Goal: Task Accomplishment & Management: Manage account settings

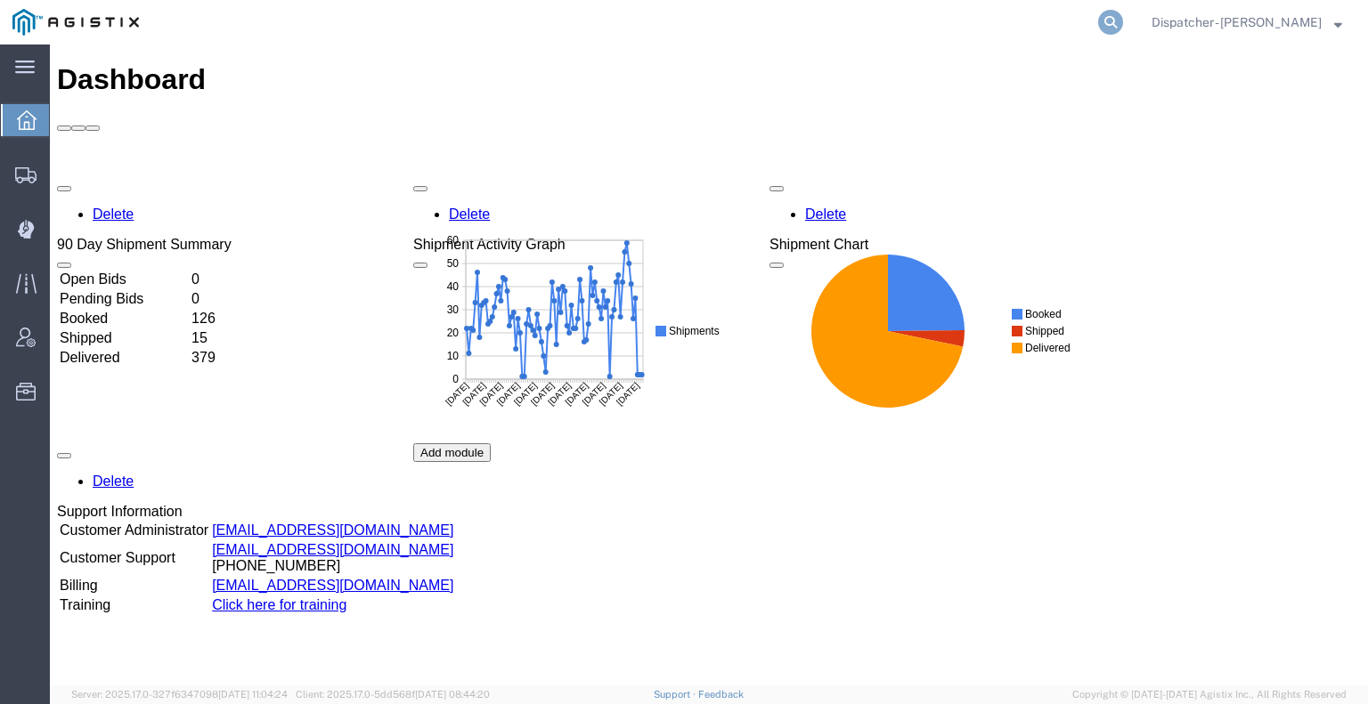
click at [1103, 24] on icon at bounding box center [1110, 22] width 25 height 25
type input "56419709"
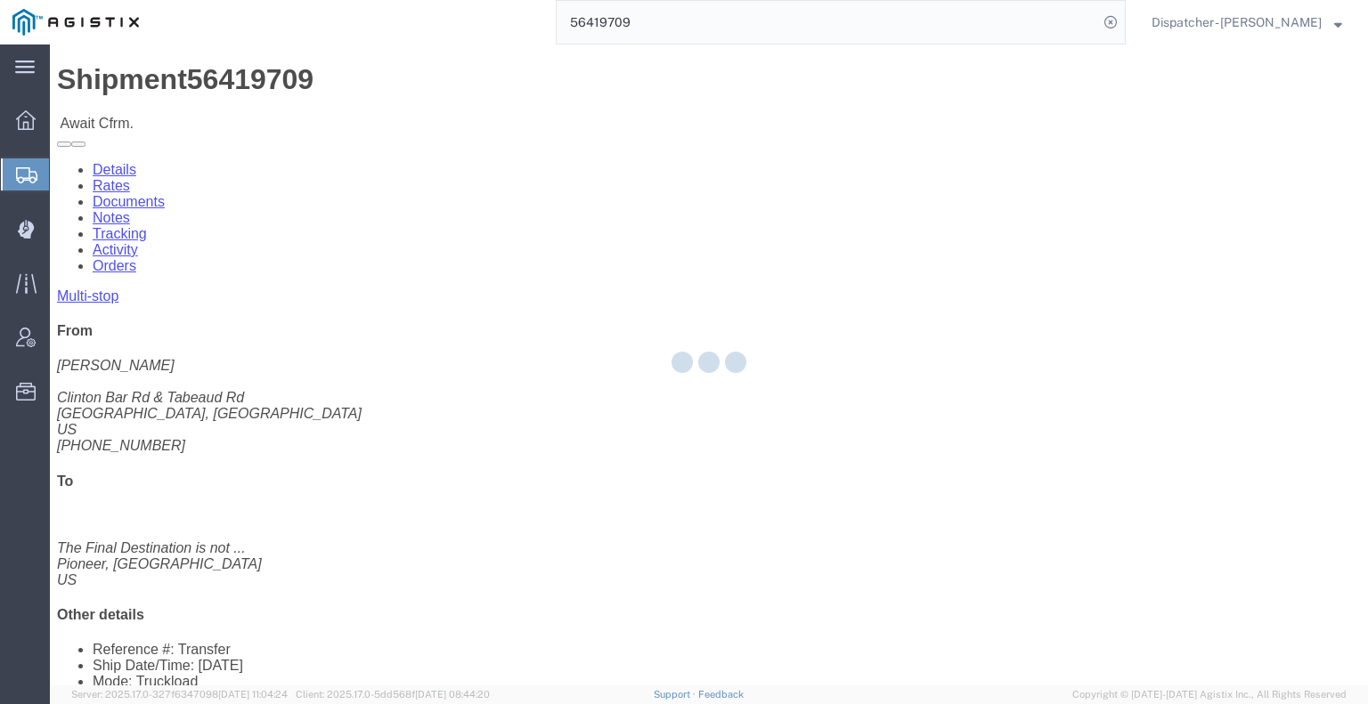
click at [382, 110] on div at bounding box center [709, 365] width 1318 height 641
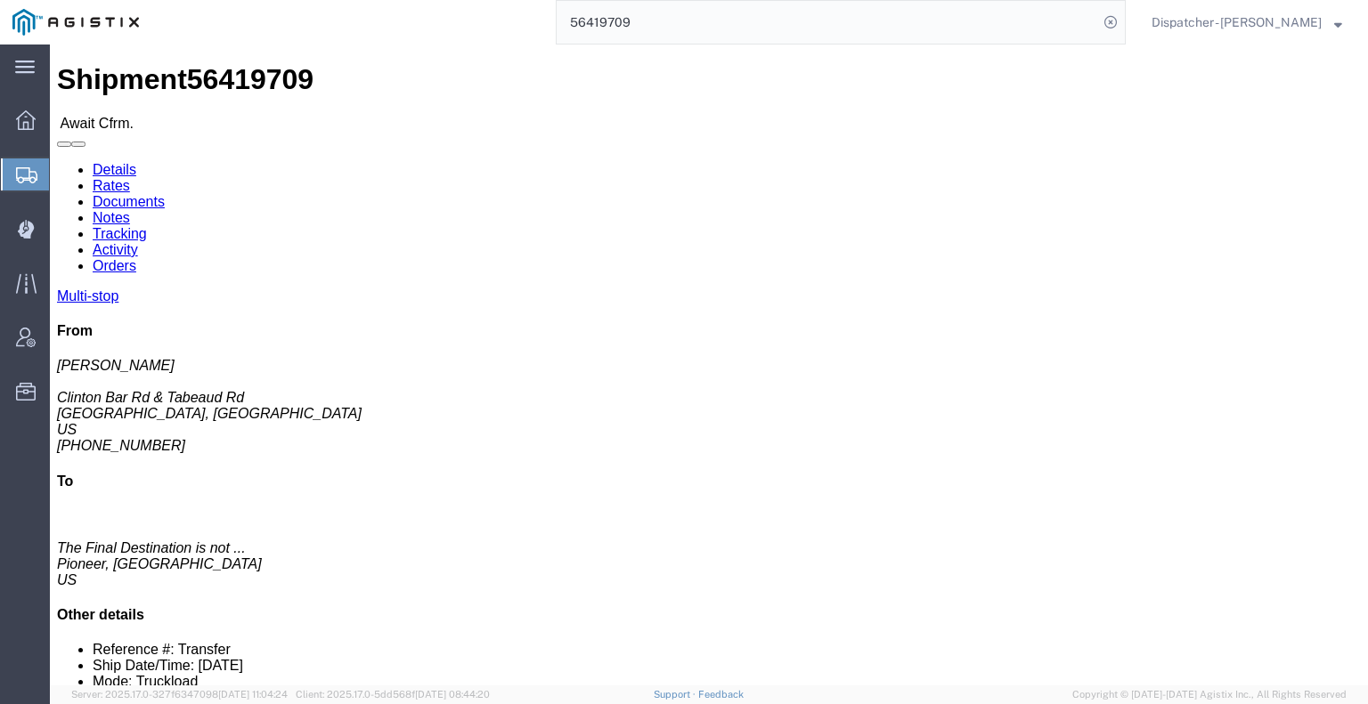
click link "Tracking"
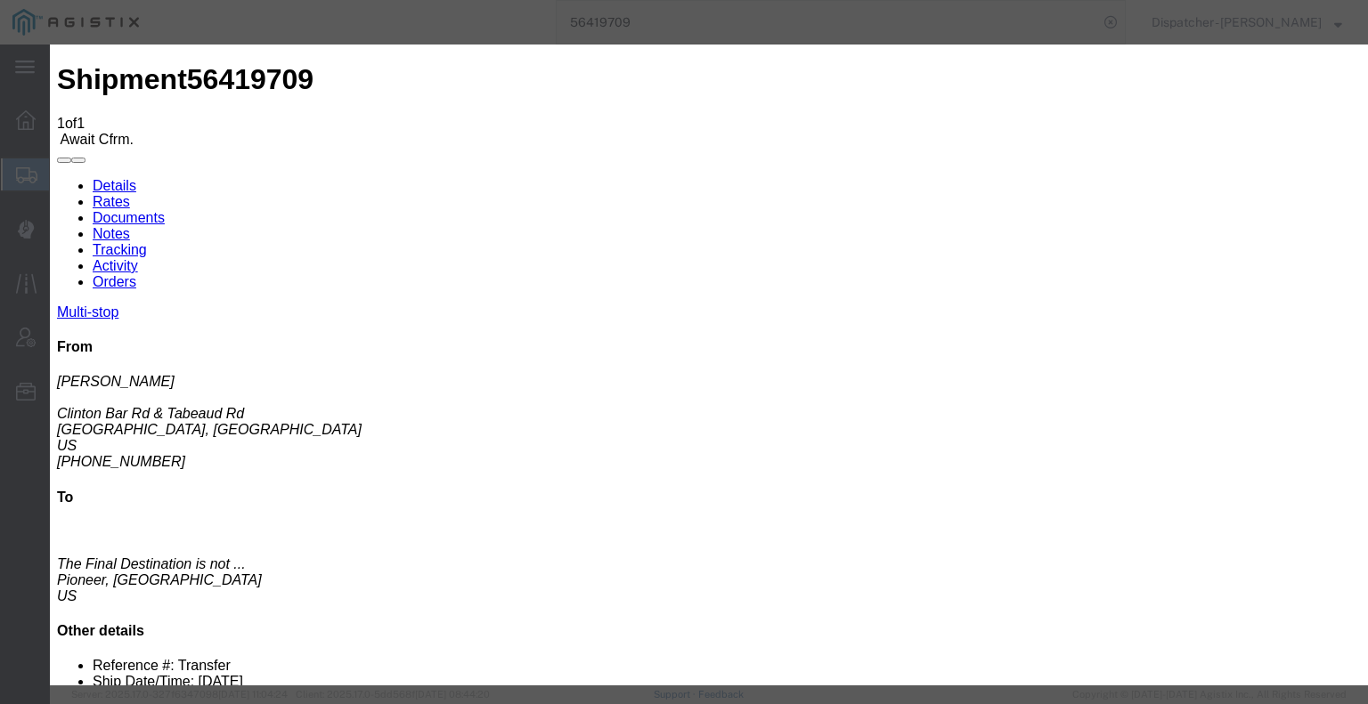
type input "08/19/2025"
type input "6:00 AM"
type input "08/07/2025"
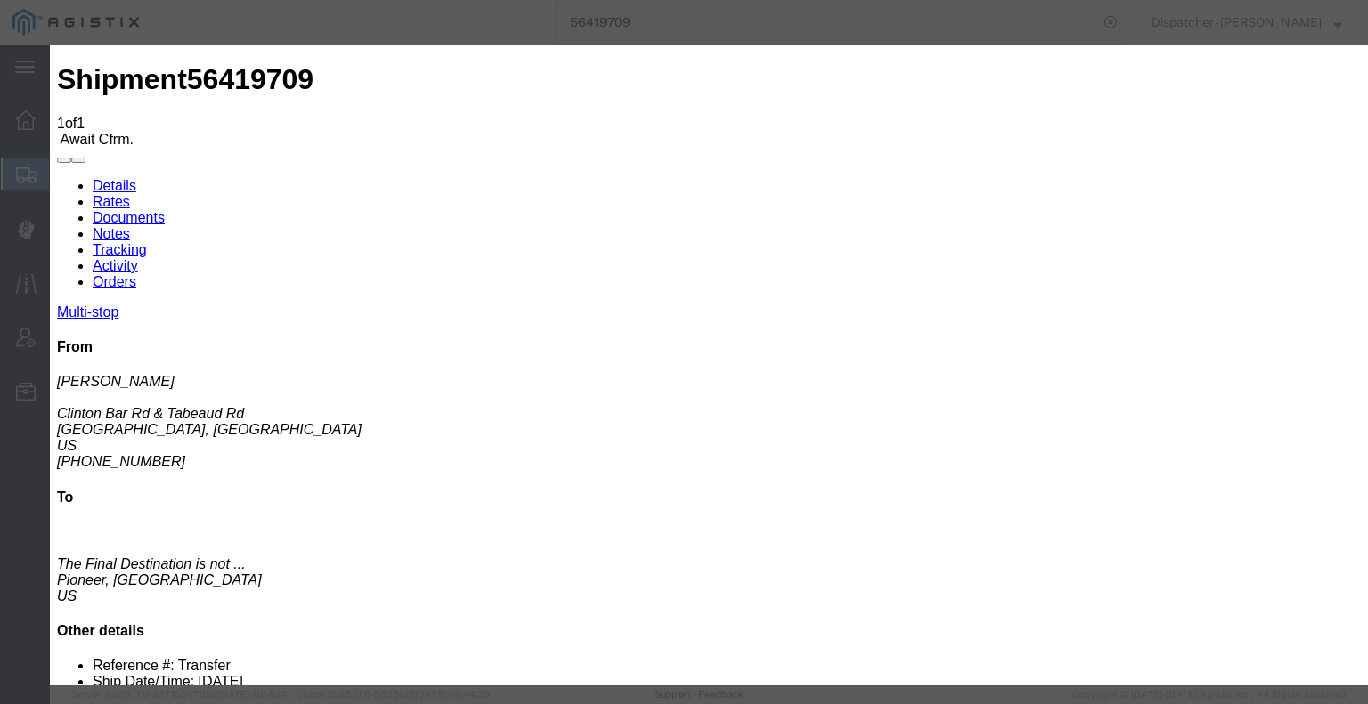
type input "7:30 AM"
select select "ARVPULOC"
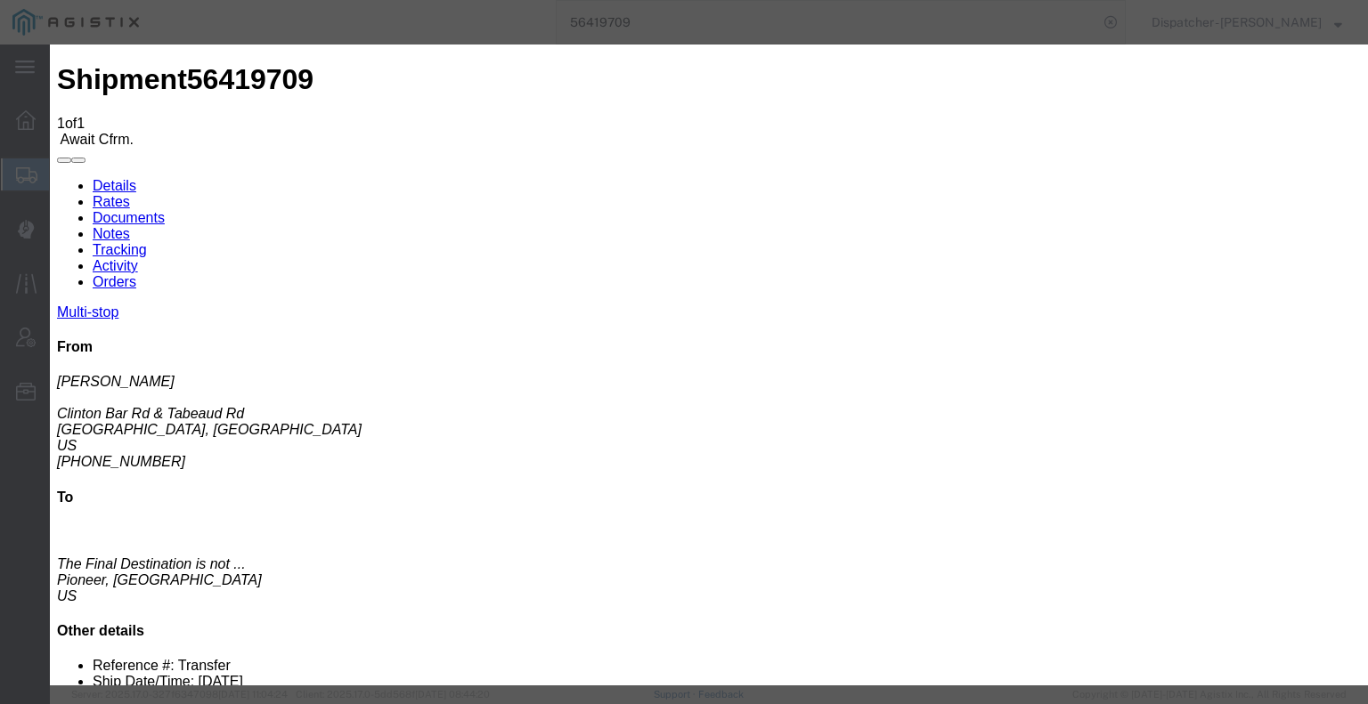
select select "{"pickupDeliveryInfoId": "122124653","pickupOrDelivery": "P","stopNum": "1","lo…"
select select "CA"
type input "Pine Grove"
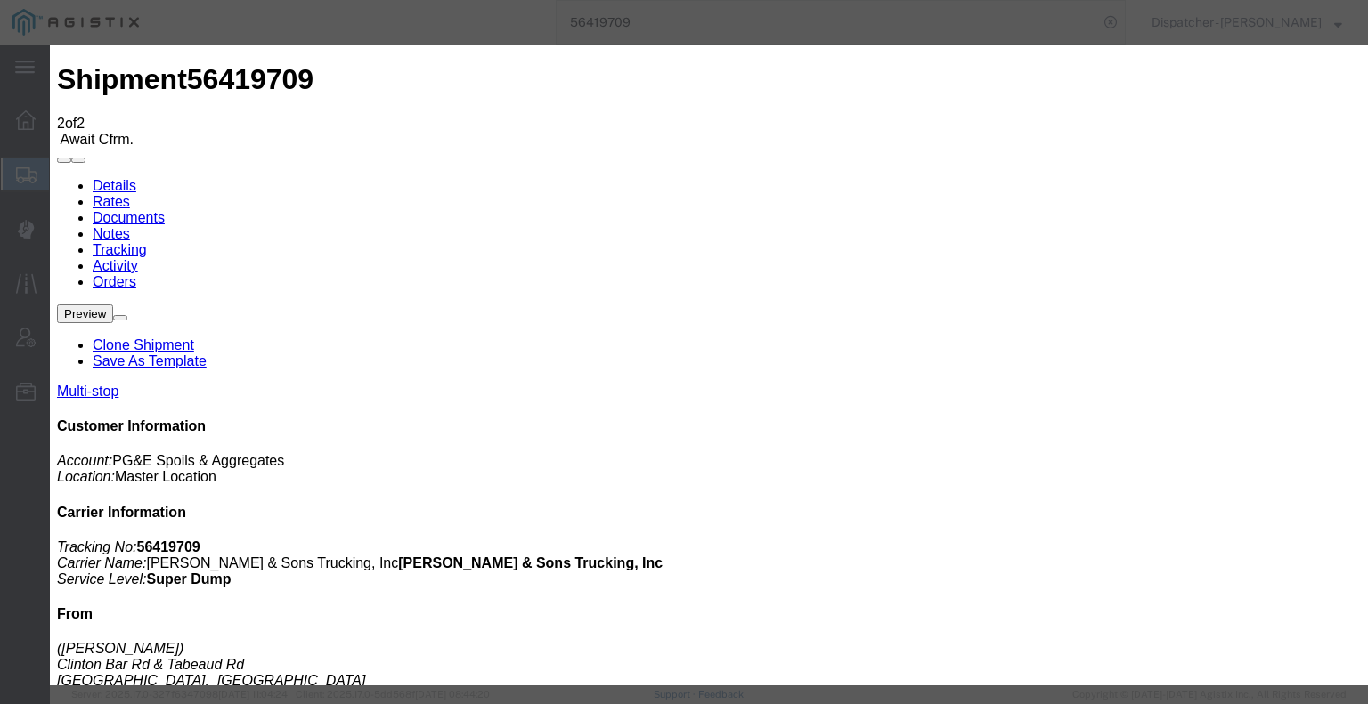
type input "08/19/2025"
type input "6:00 AM"
type input "08/07/2025"
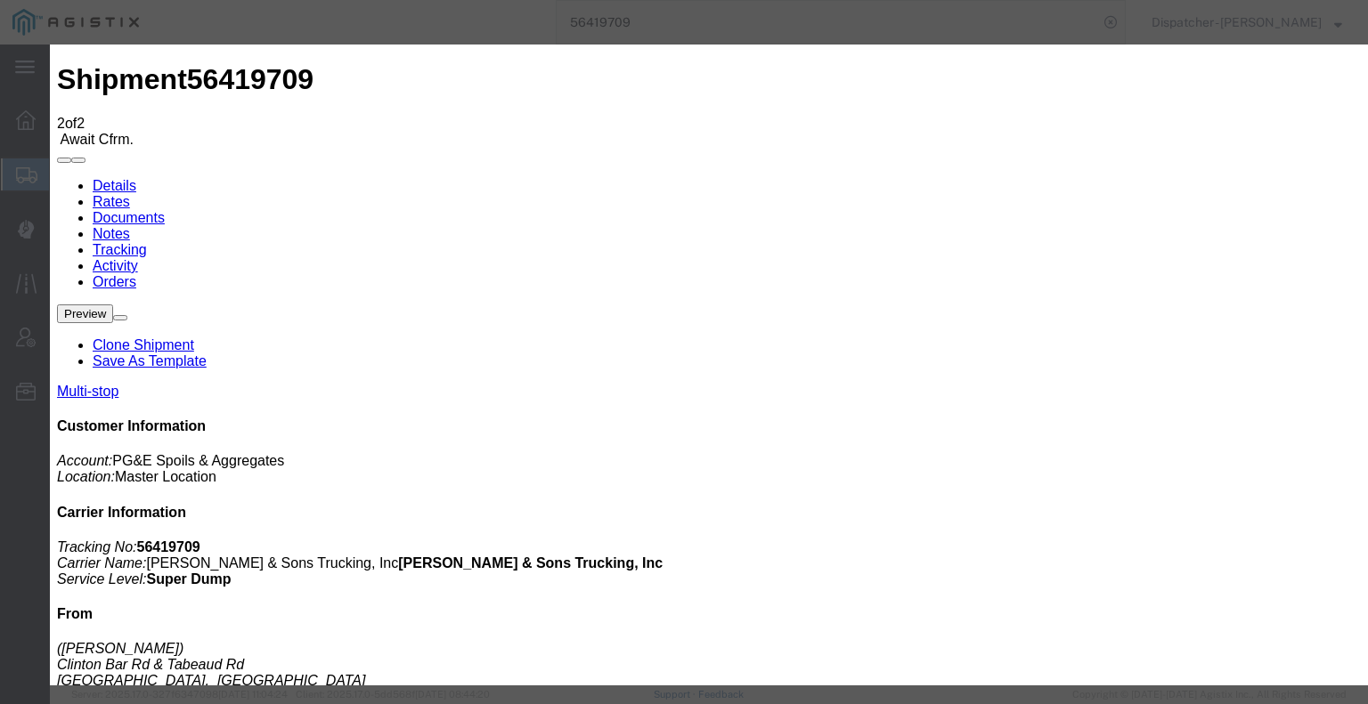
type input "3:50 PM"
drag, startPoint x: 613, startPoint y: 250, endPoint x: 612, endPoint y: 268, distance: 17.8
select select "DPTDLVLOC"
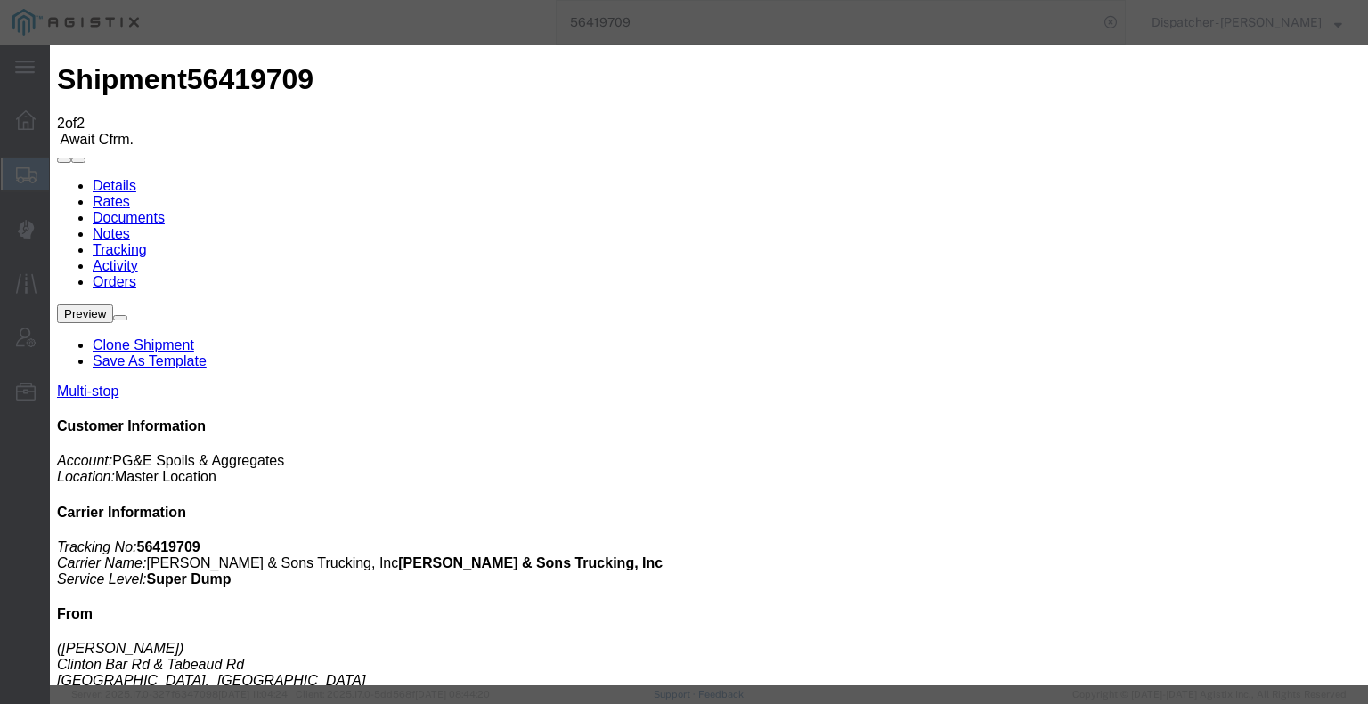
select select "{"pickupDeliveryInfoId": "122124654","pickupOrDelivery": "D","stopNum": "2","lo…"
select select "CA"
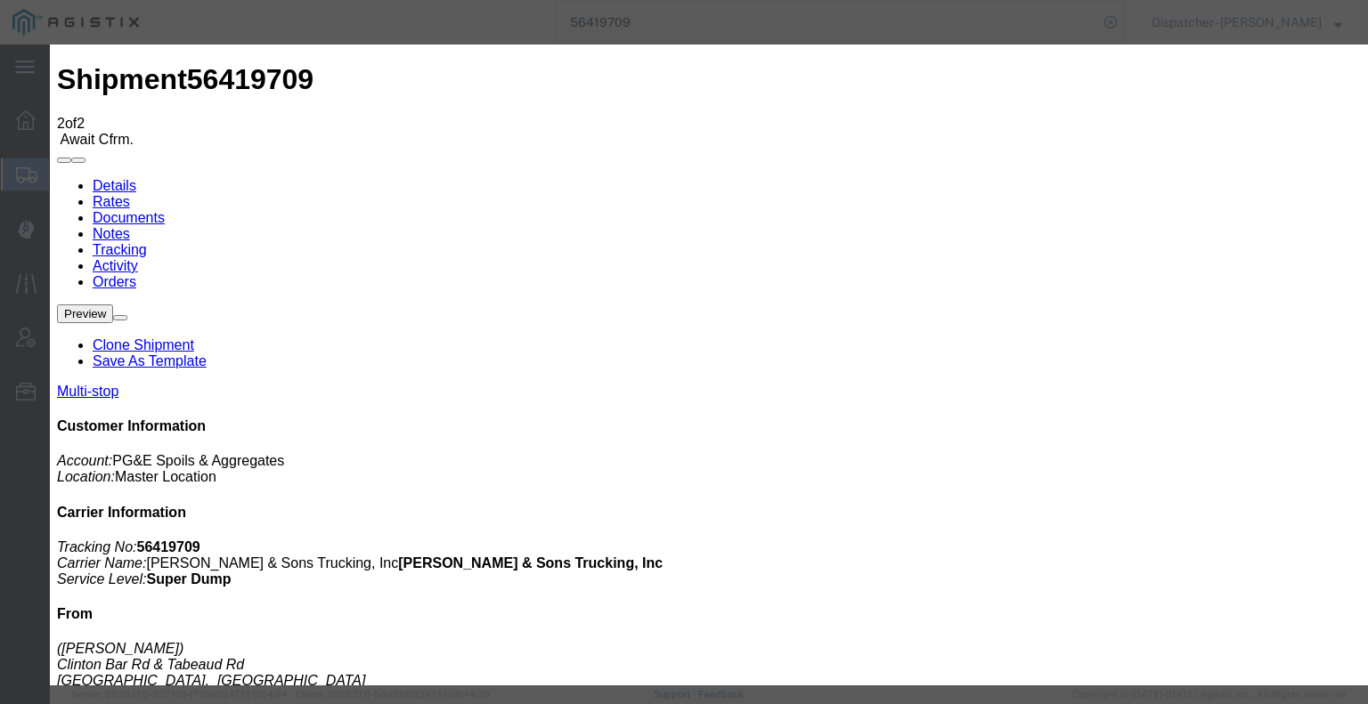
type input "Pioneer"
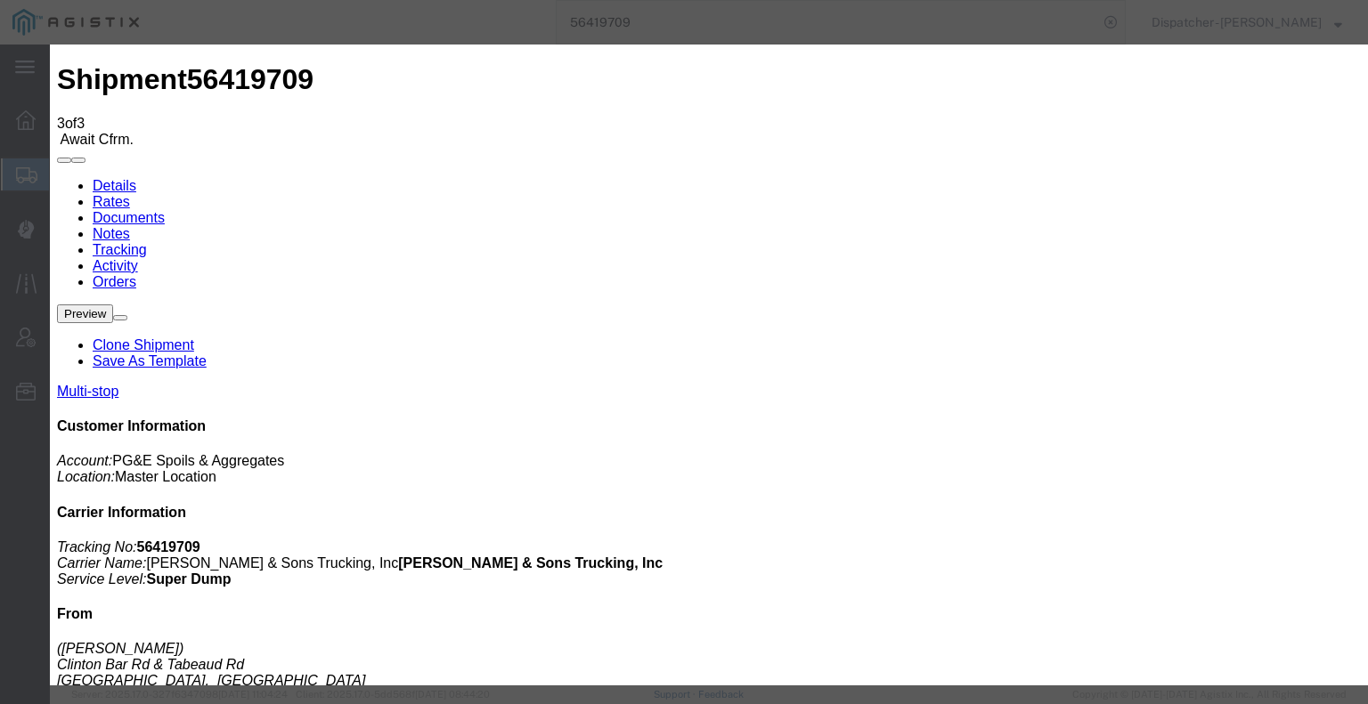
type input "08/19/2025"
type input "6:00 AM"
type input "08/07/2025"
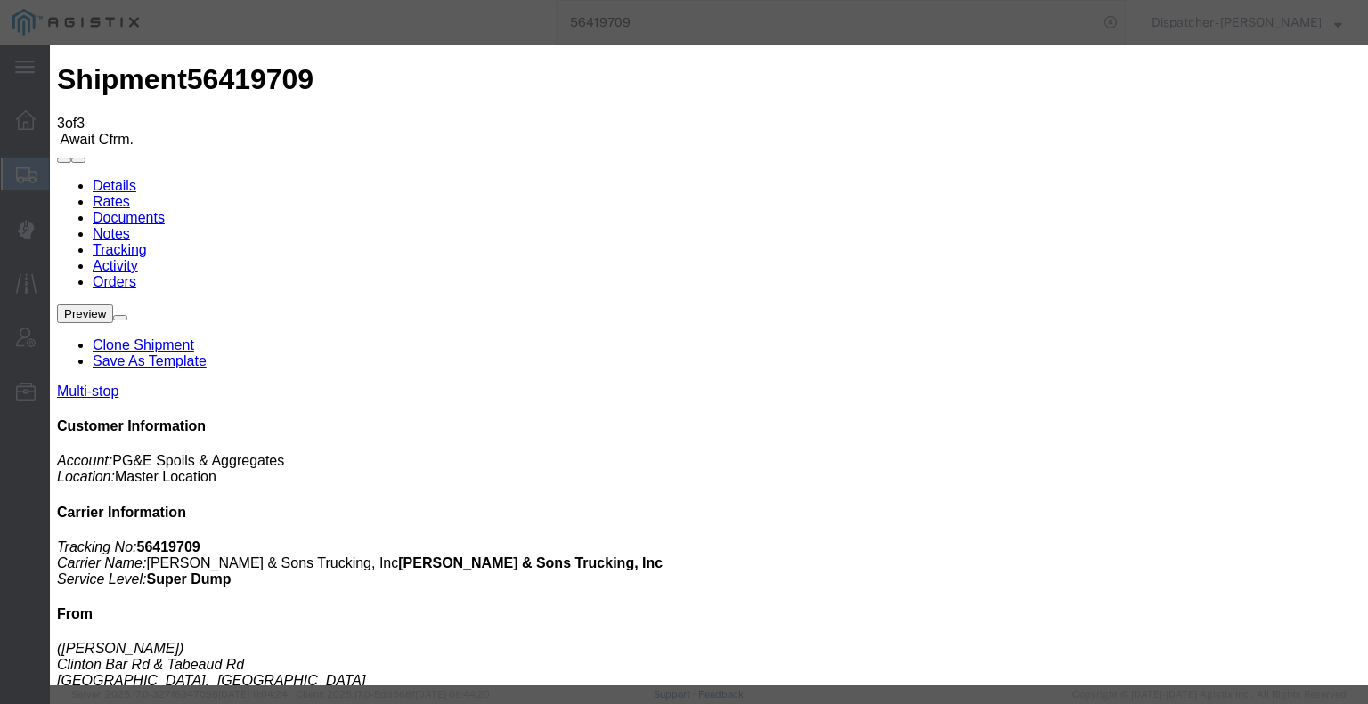
type input "3:30 PM"
select select "BREAKSTART"
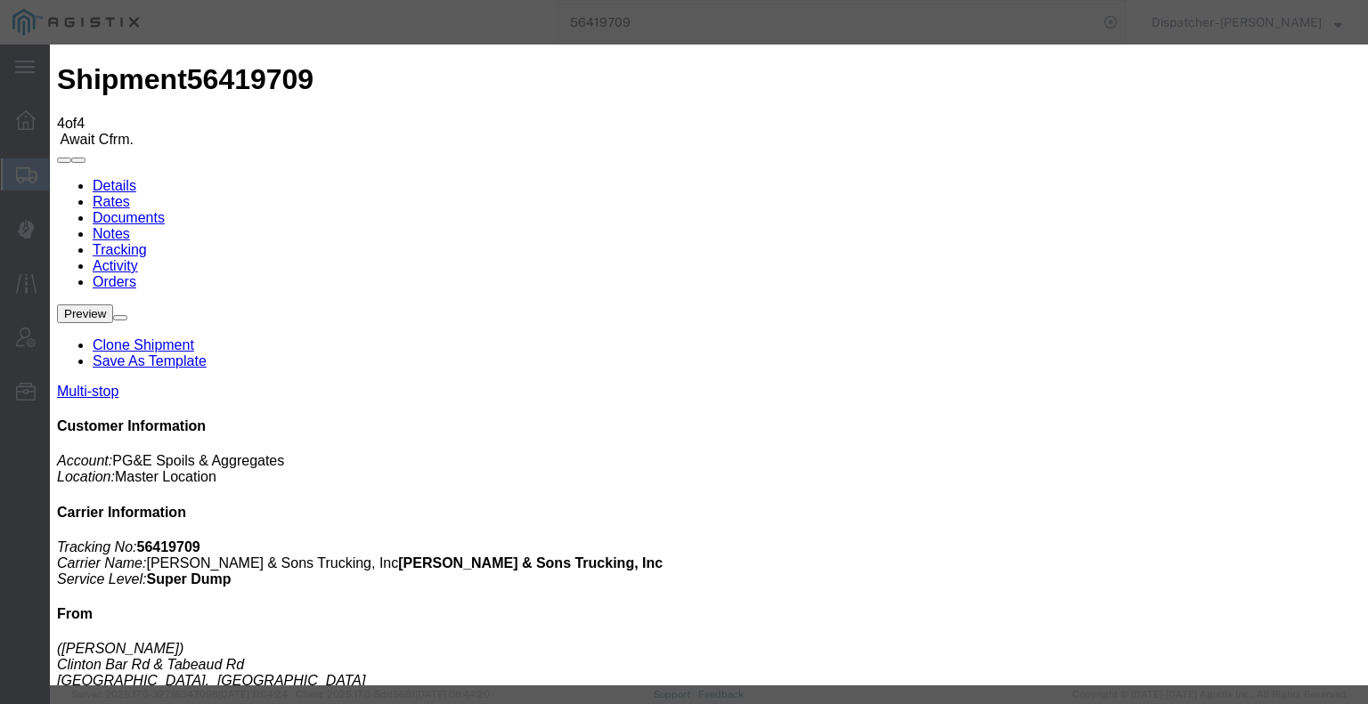
type input "08/19/2025"
type input "6:00 AM"
type input "08/07/2025"
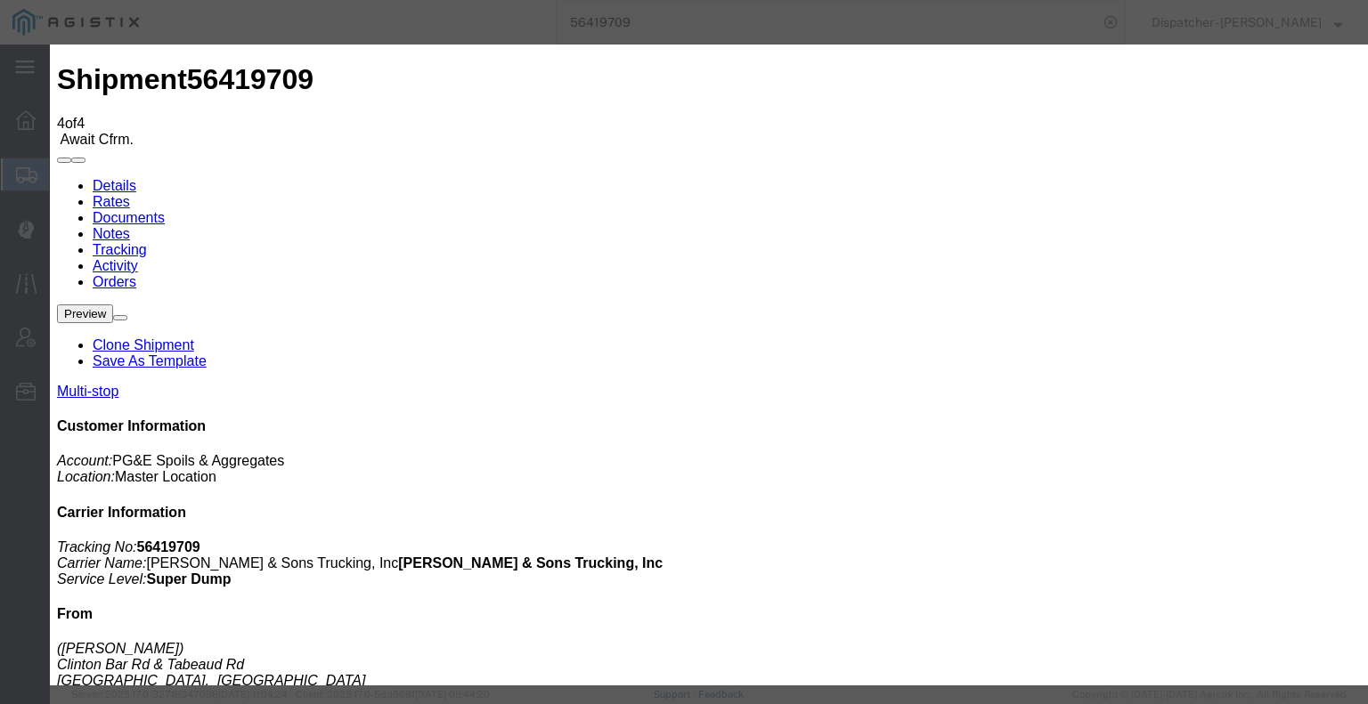
type input "4:00 PM"
select select "BREAKSTOP"
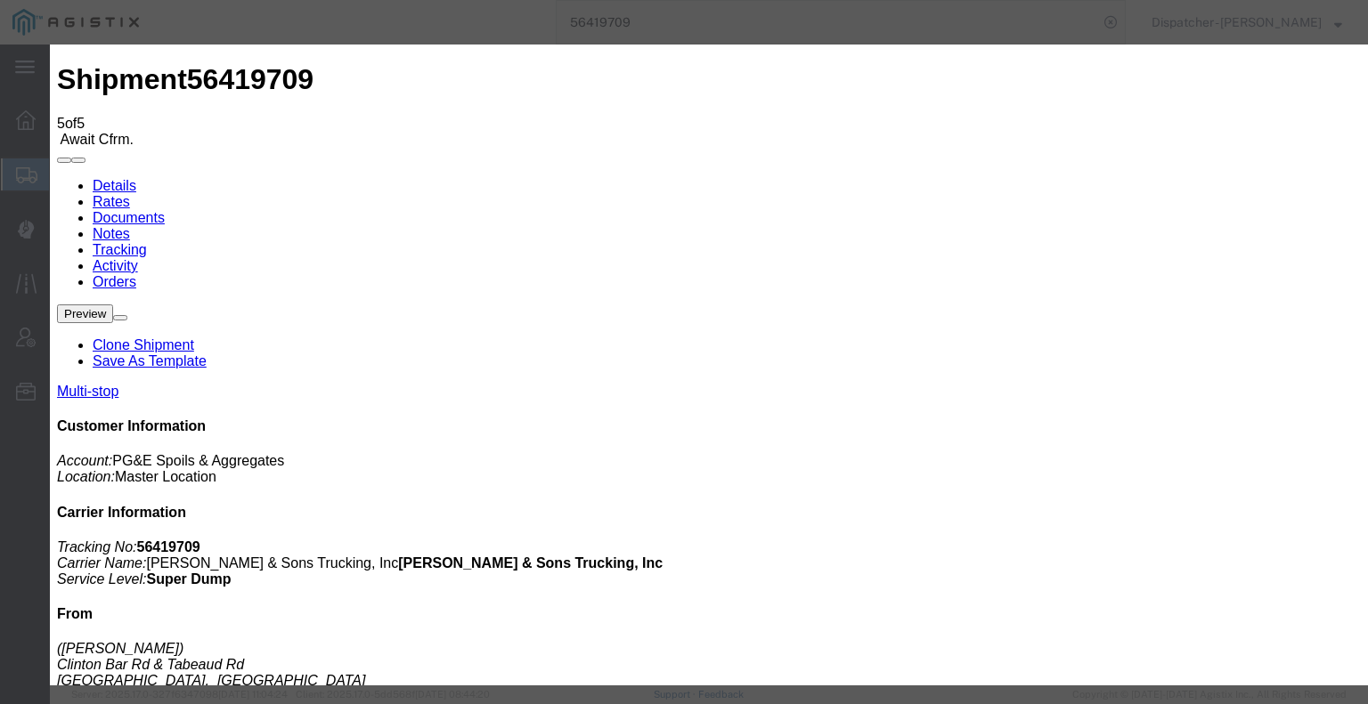
type input "08/19/2025"
type input "6:00 AM"
type input "08/07/2025"
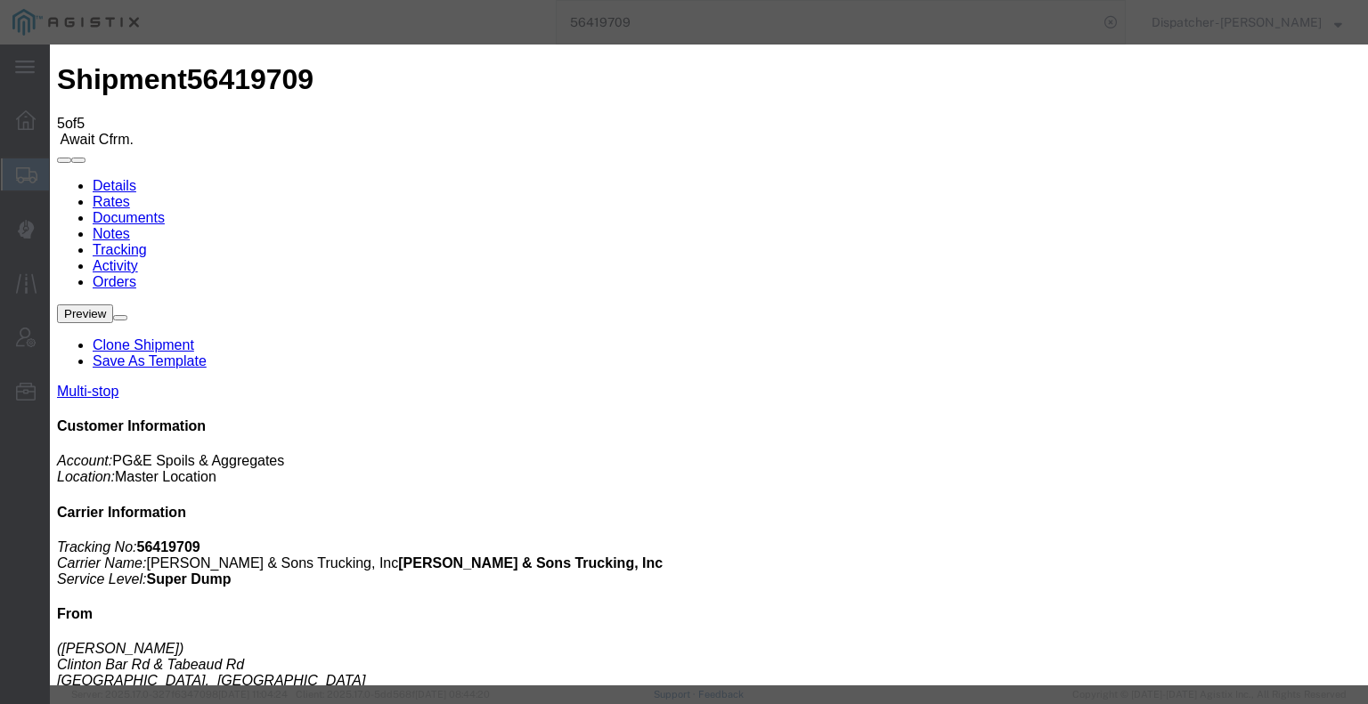
type input "5:30 PM"
select select "DELIVRED"
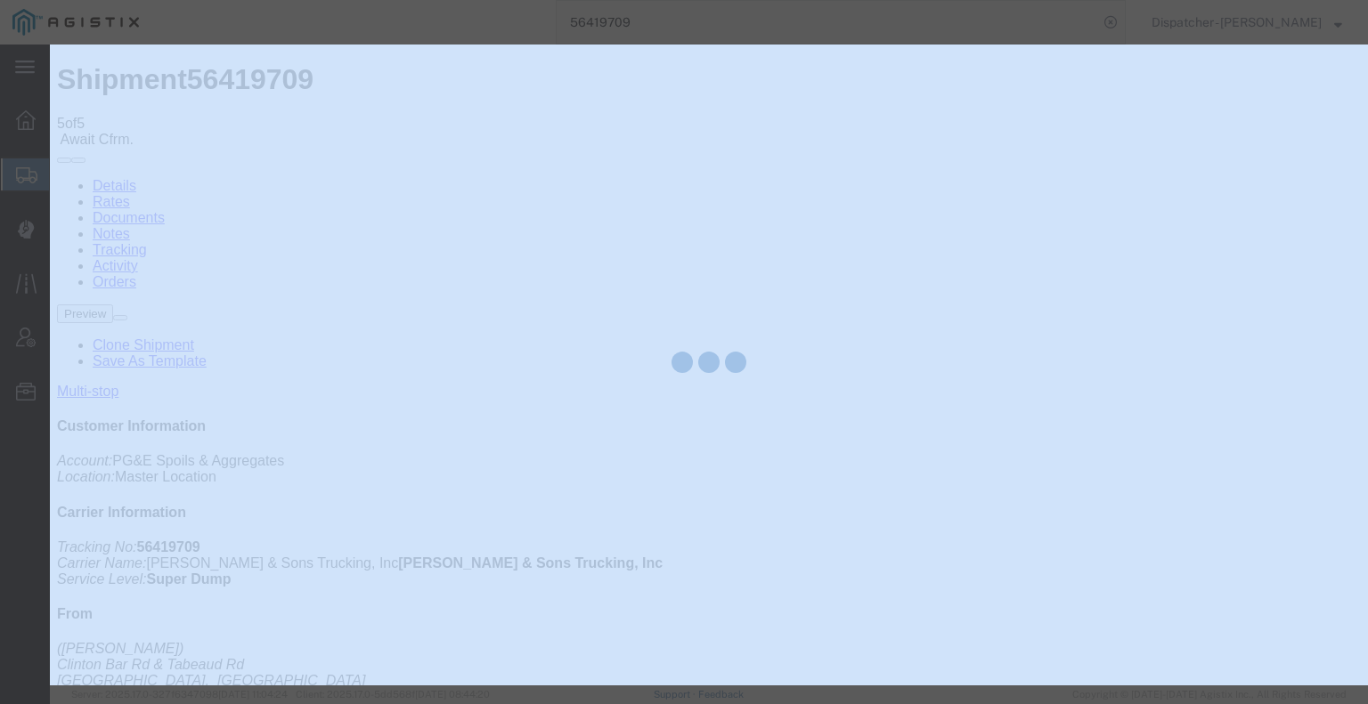
drag, startPoint x: 1037, startPoint y: 555, endPoint x: 1087, endPoint y: 599, distance: 66.9
click at [1087, 599] on div at bounding box center [709, 365] width 1318 height 641
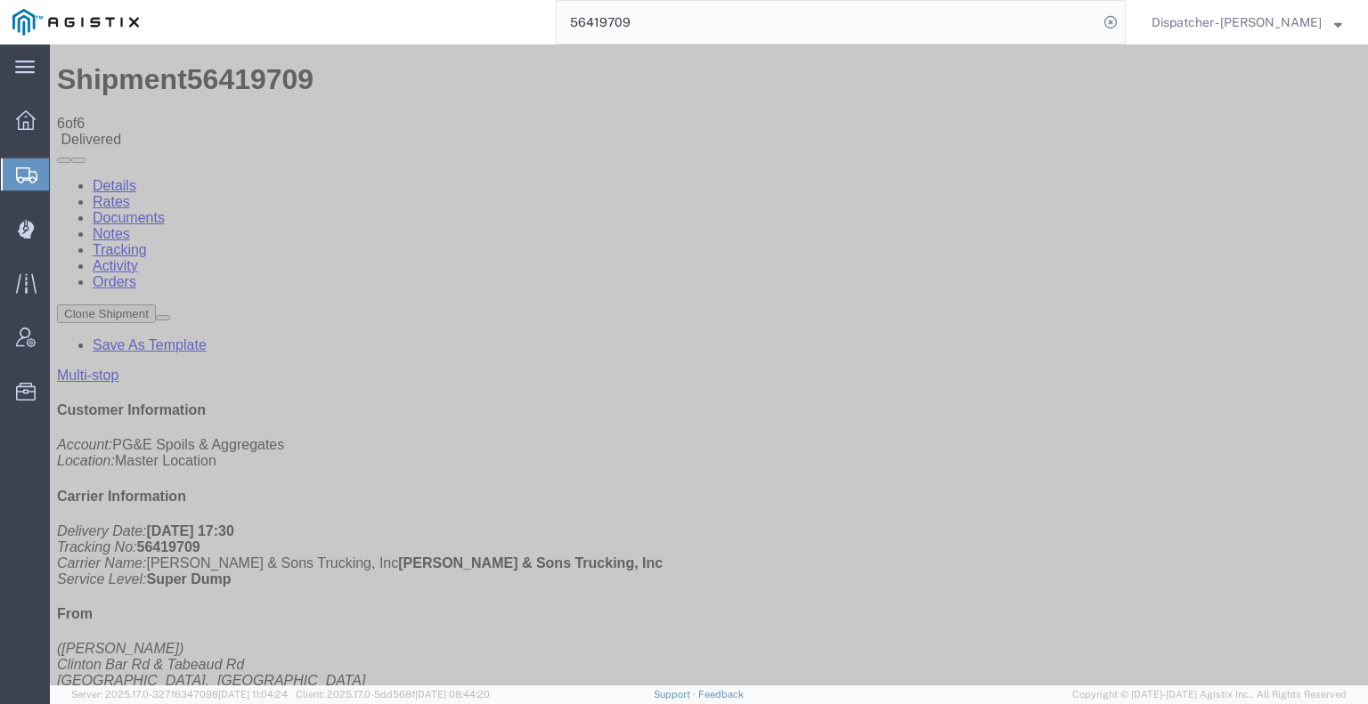
click at [130, 226] on link "Notes" at bounding box center [111, 233] width 37 height 15
drag, startPoint x: 150, startPoint y: 416, endPoint x: 167, endPoint y: 393, distance: 29.2
click at [165, 210] on link "Documents" at bounding box center [129, 217] width 72 height 15
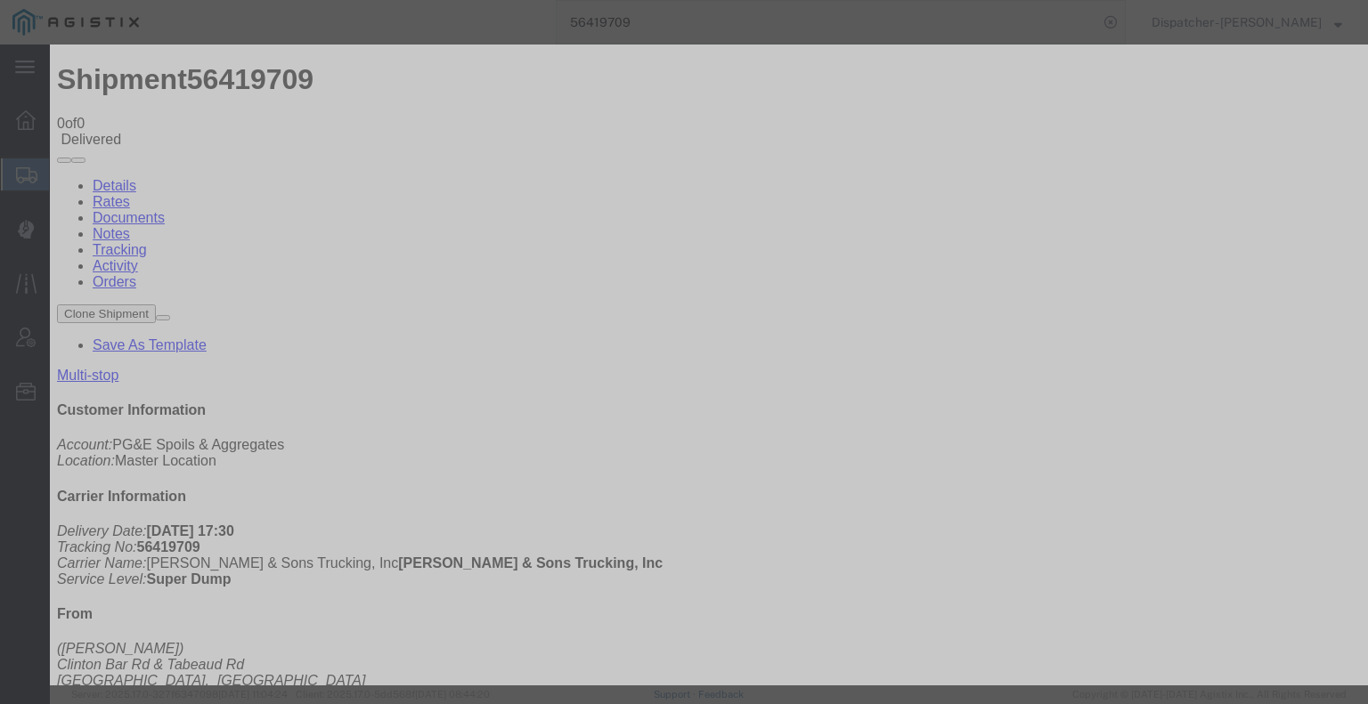
type input "C:\fakepath\56419709trktag.pdf"
select select
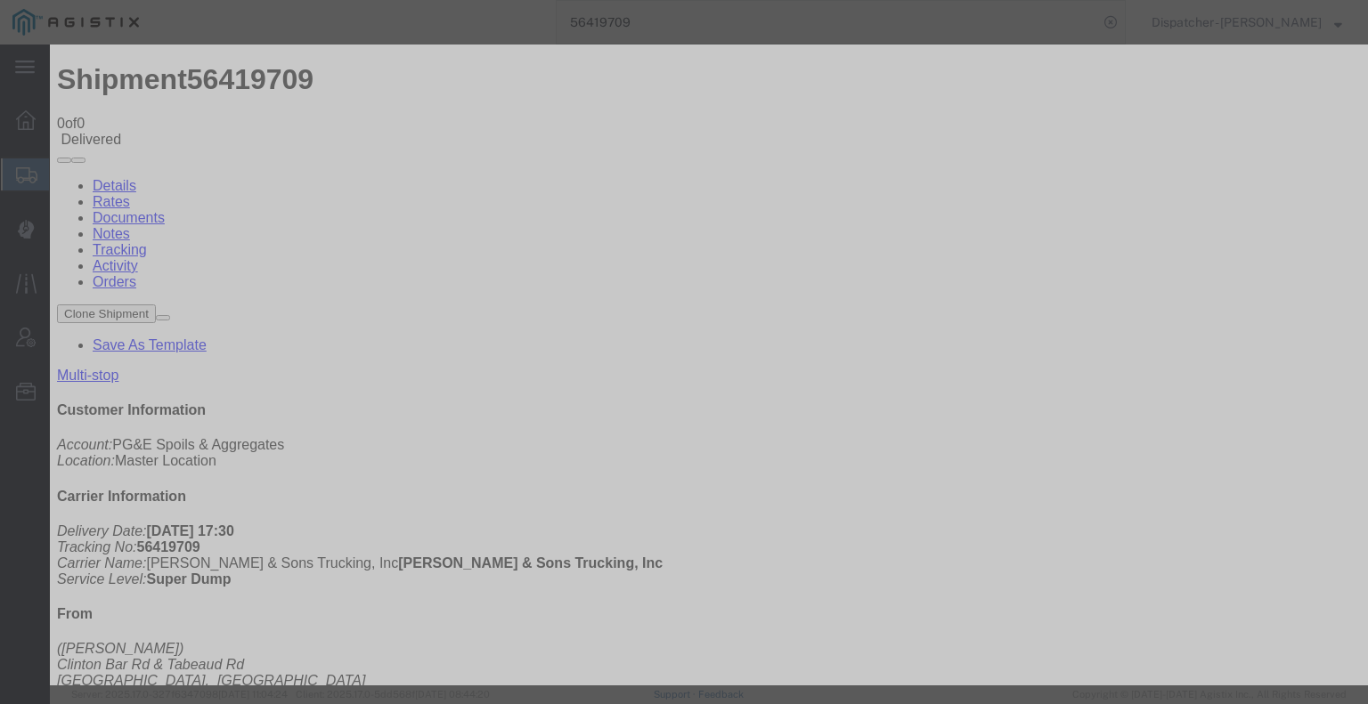
select select
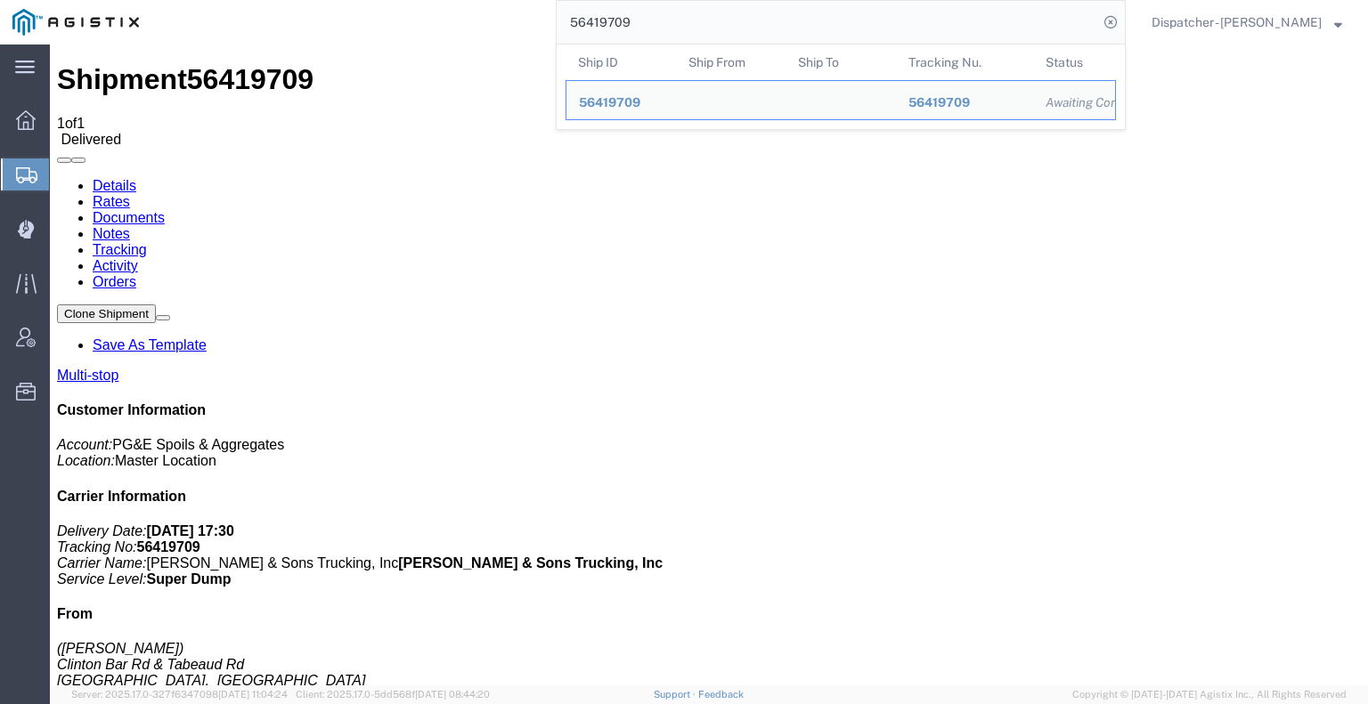
drag, startPoint x: 613, startPoint y: 24, endPoint x: 451, endPoint y: 20, distance: 162.1
click at [488, 18] on div "56419709 Ship ID Ship From Ship To Tracking Nu. Status Ship ID 56419709 Ship Fr…" at bounding box center [638, 22] width 974 height 45
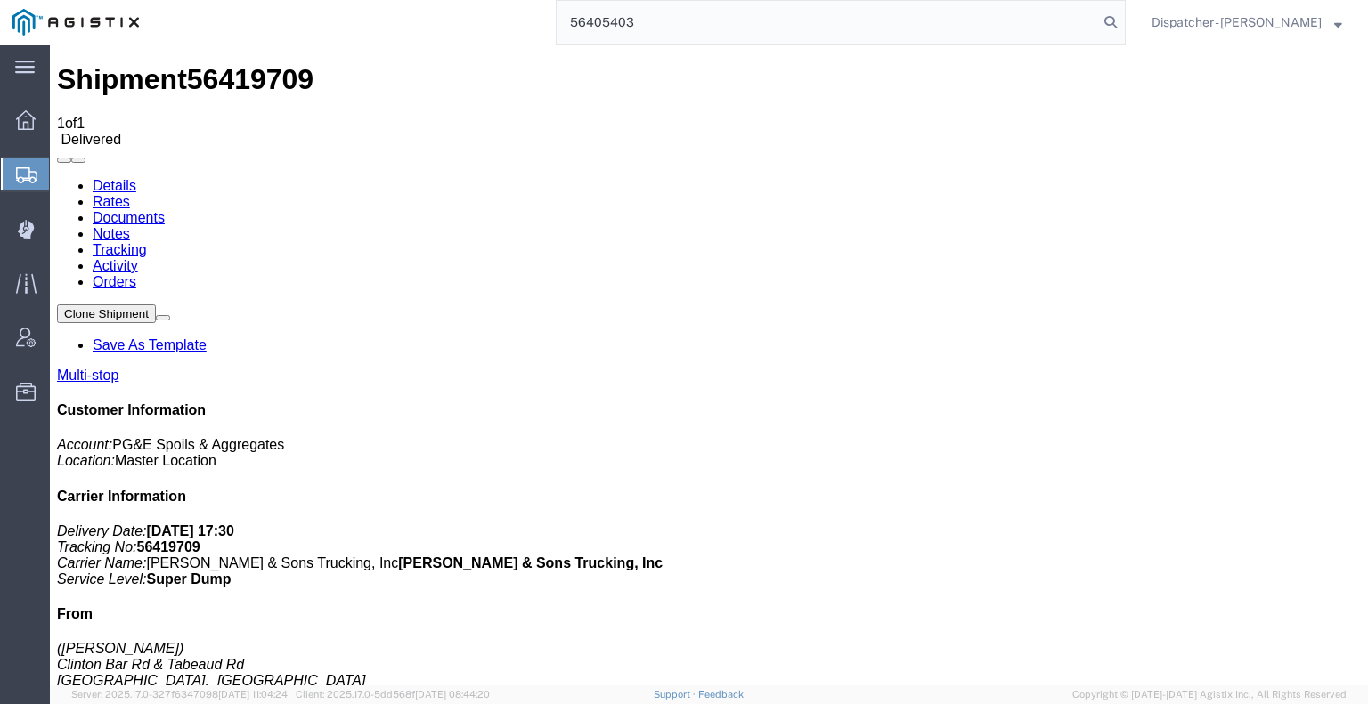
type input "56405403"
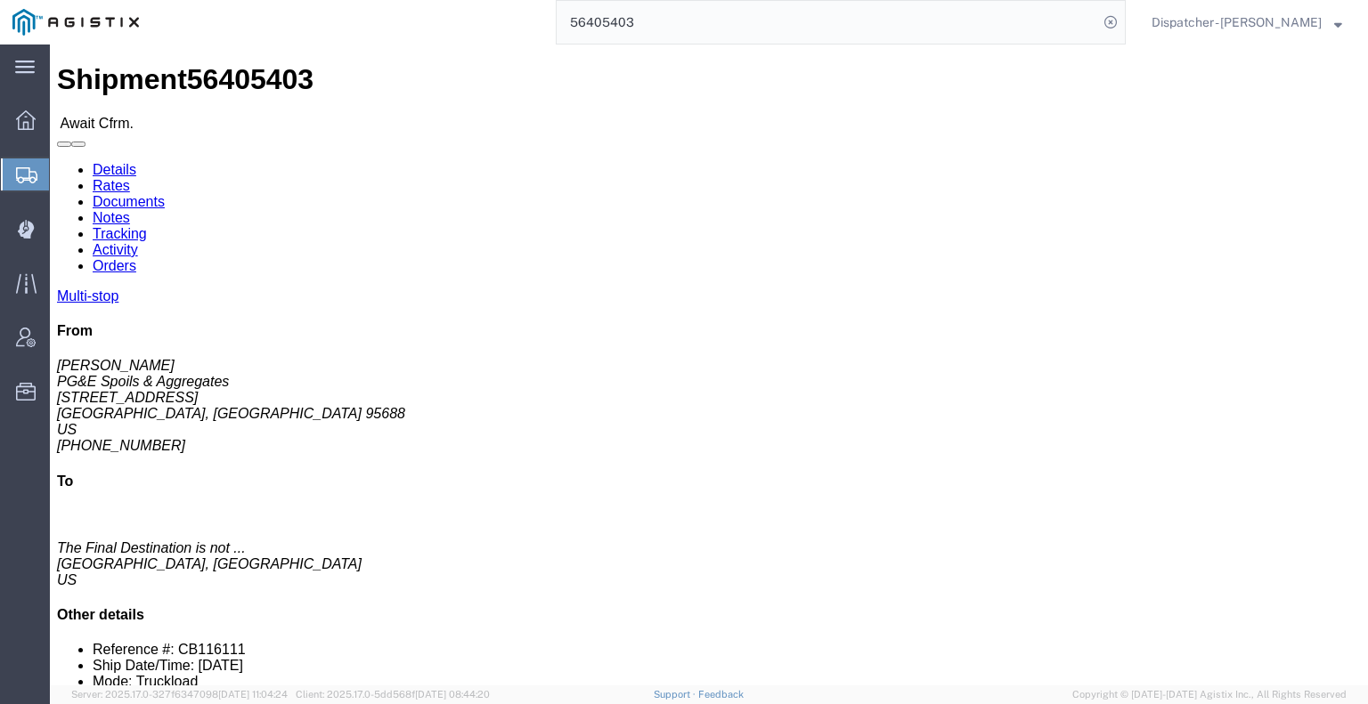
click link "Tracking"
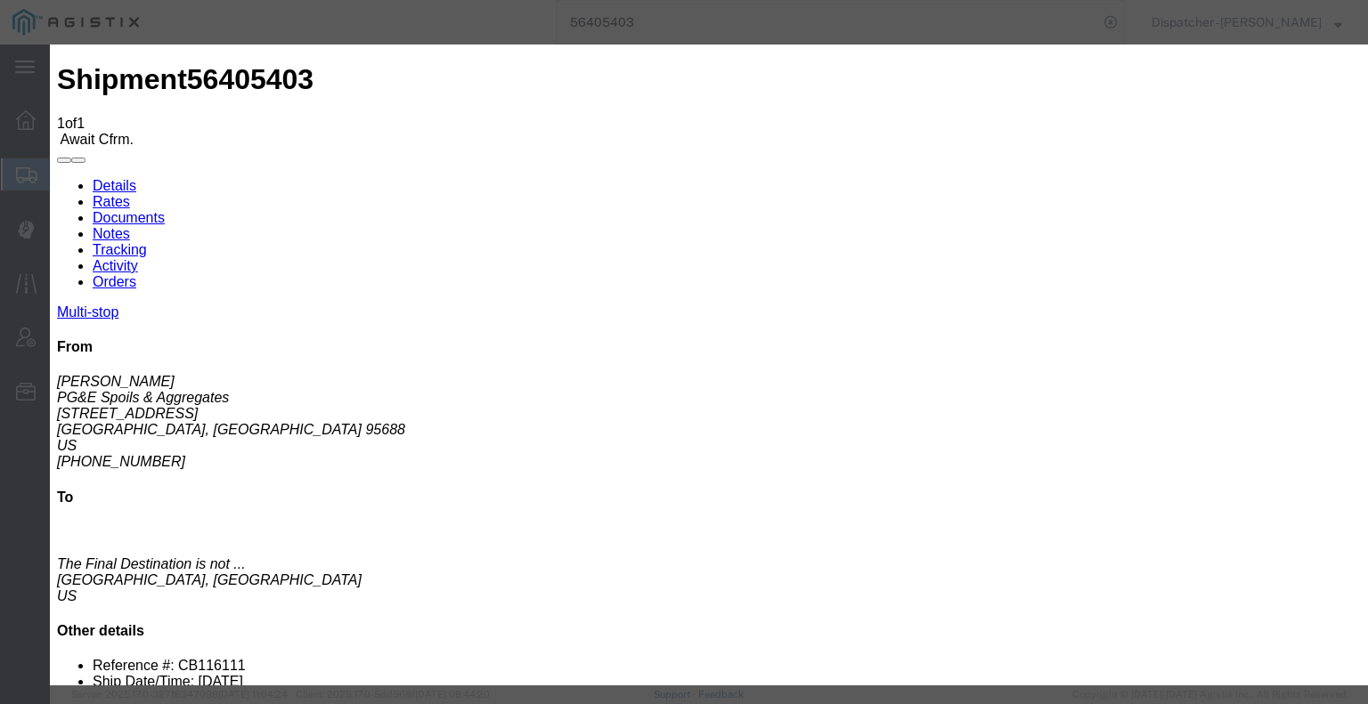
type input "08/19/2025"
type input "6:00 AM"
type input "08/06/2025"
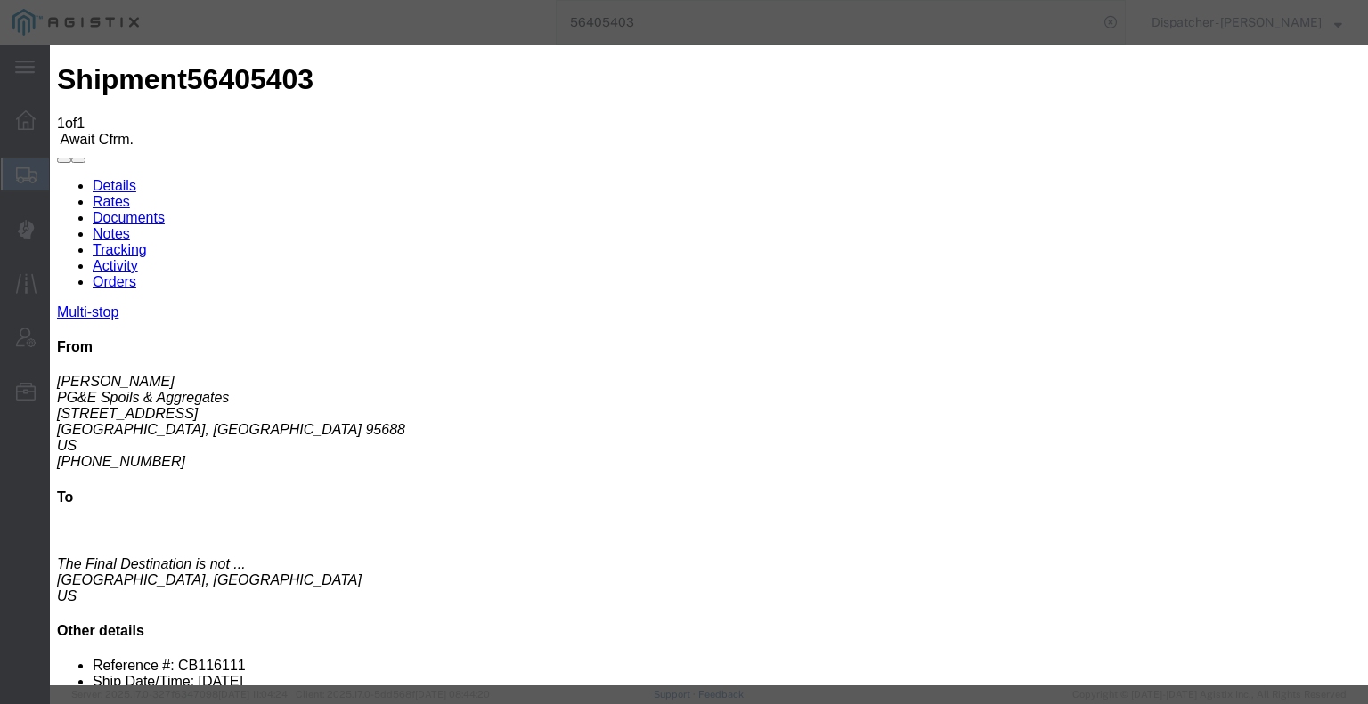
type input "6:30 AM"
select select "ARVPULOC"
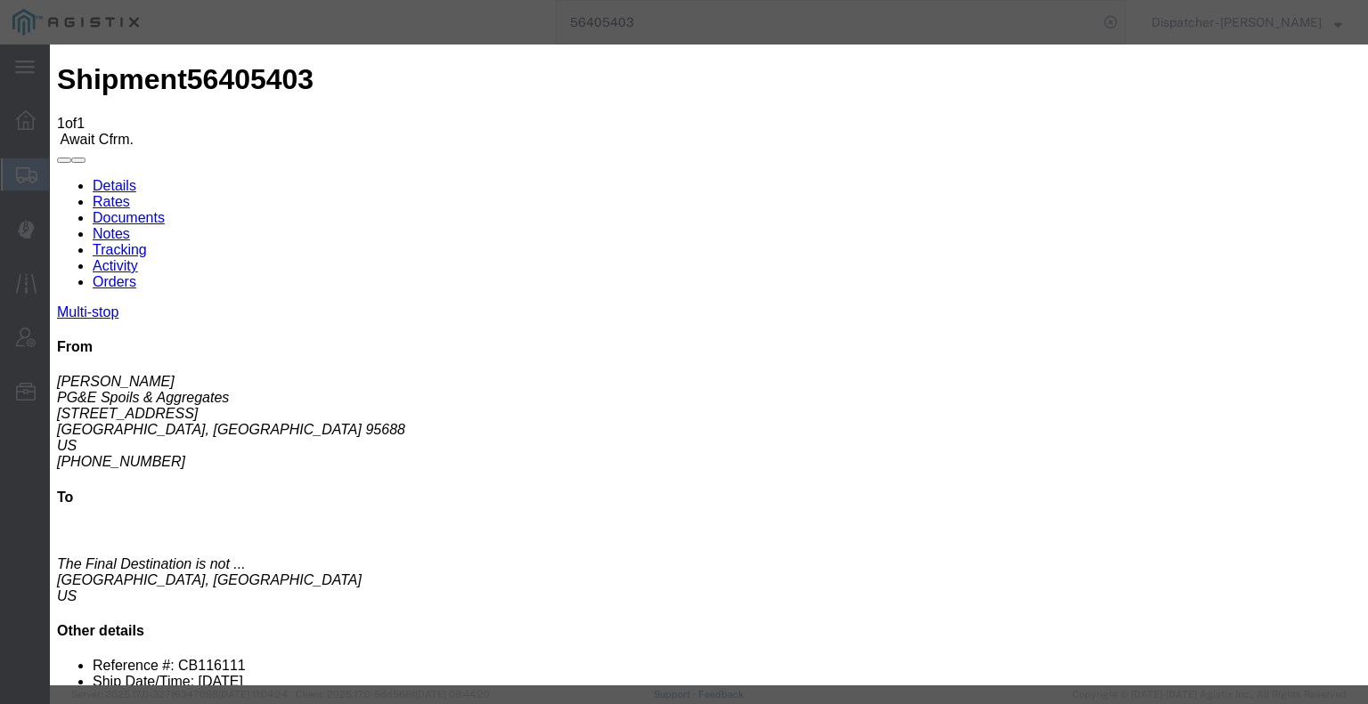
select select "{"pickupDeliveryInfoId": "122095474","pickupOrDelivery": "D","stopNum": "2","lo…"
select select "CA"
type input "Suisun City"
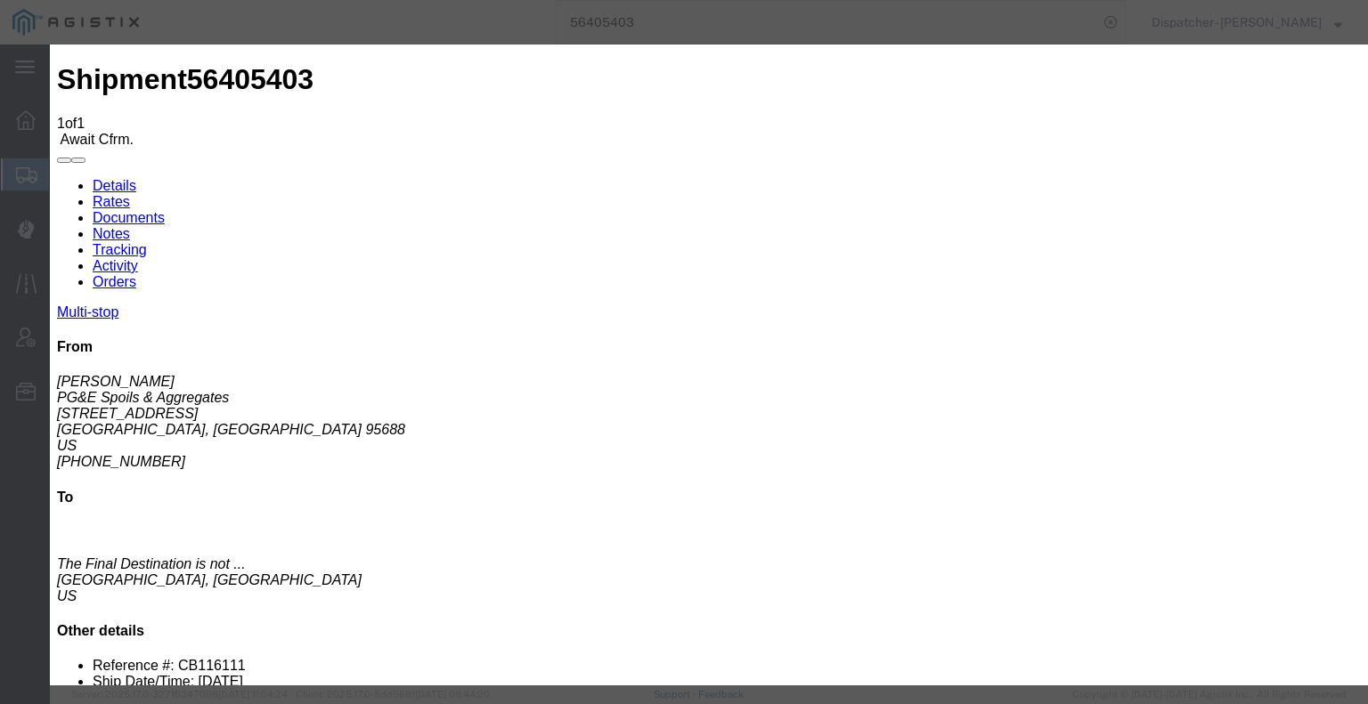
select select "{"pickupDeliveryInfoId": "122095473","pickupOrDelivery": "P","stopNum": "1","lo…"
type input "Vacaville"
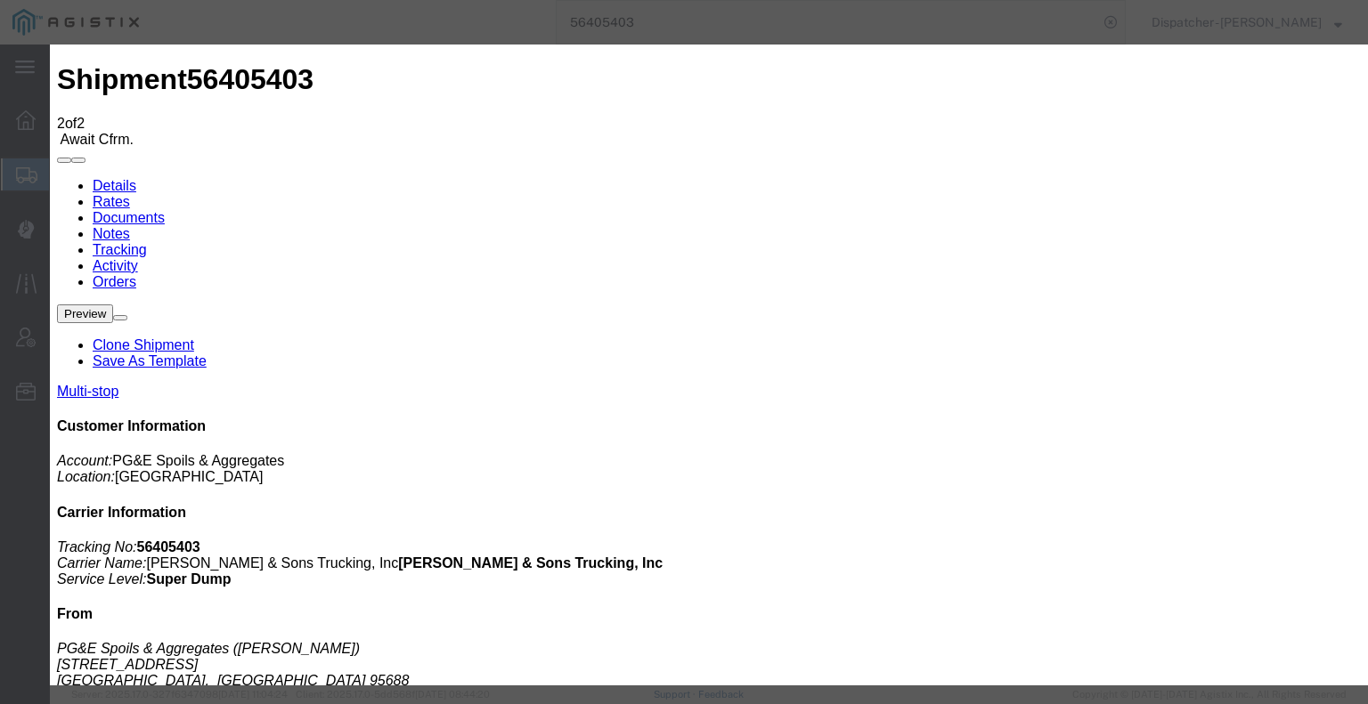
type input "08/19/2025"
type input "6:00 AM"
type input "08/06/2025"
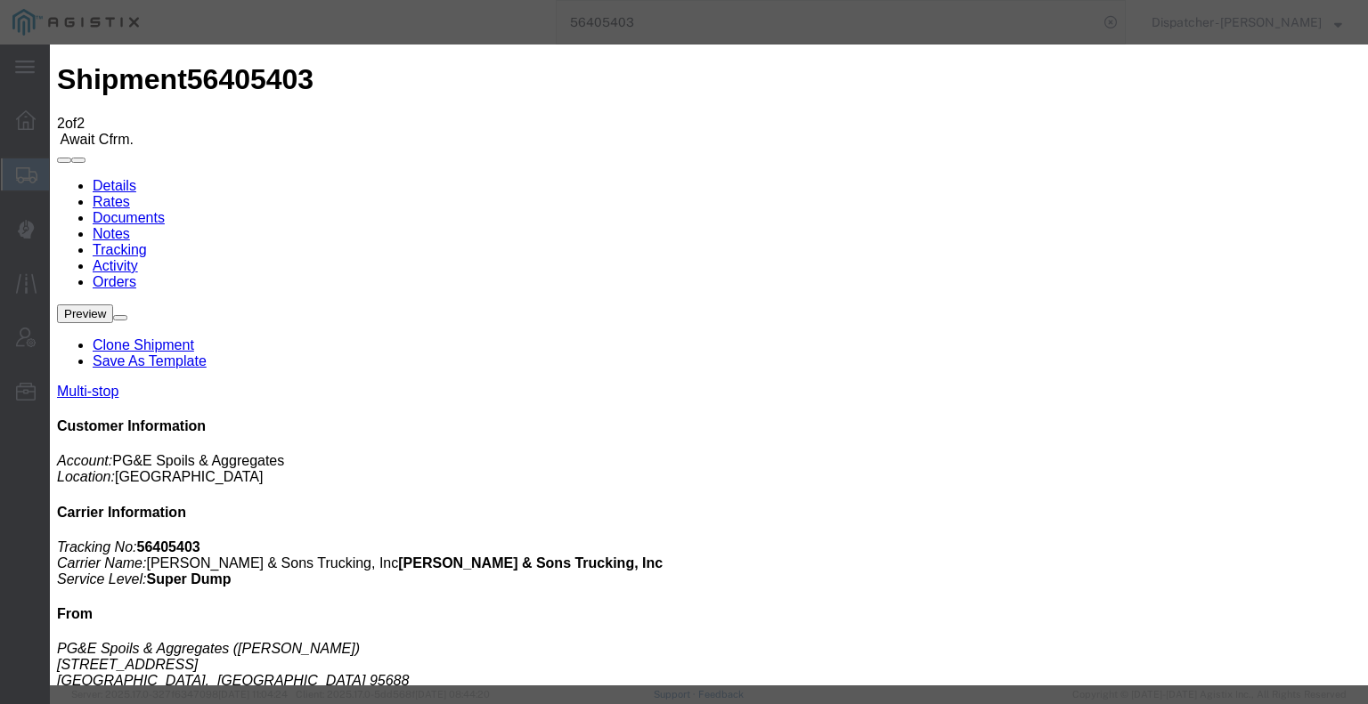
type input "3:00 PM"
select select "DPTDLVLOC"
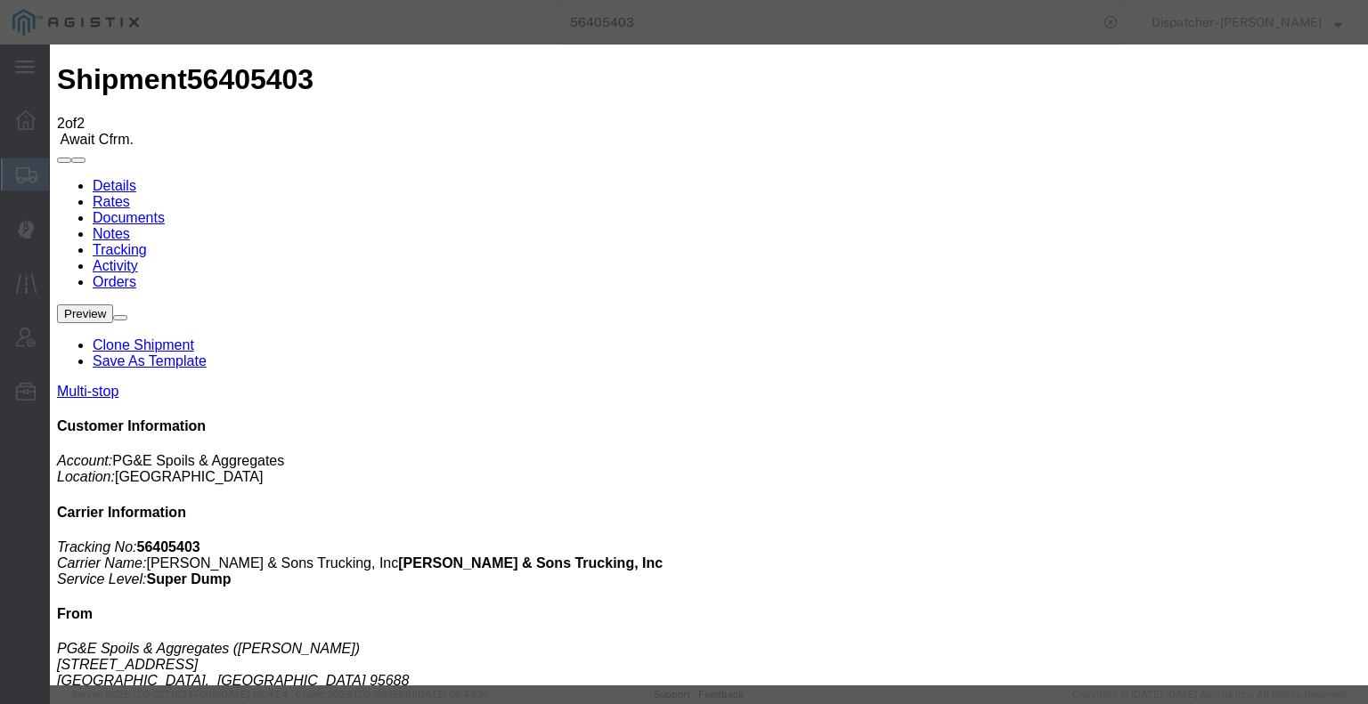
select select "{"pickupDeliveryInfoId": "122095474","pickupOrDelivery": "D","stopNum": "2","lo…"
select select "CA"
type input "Suisun City"
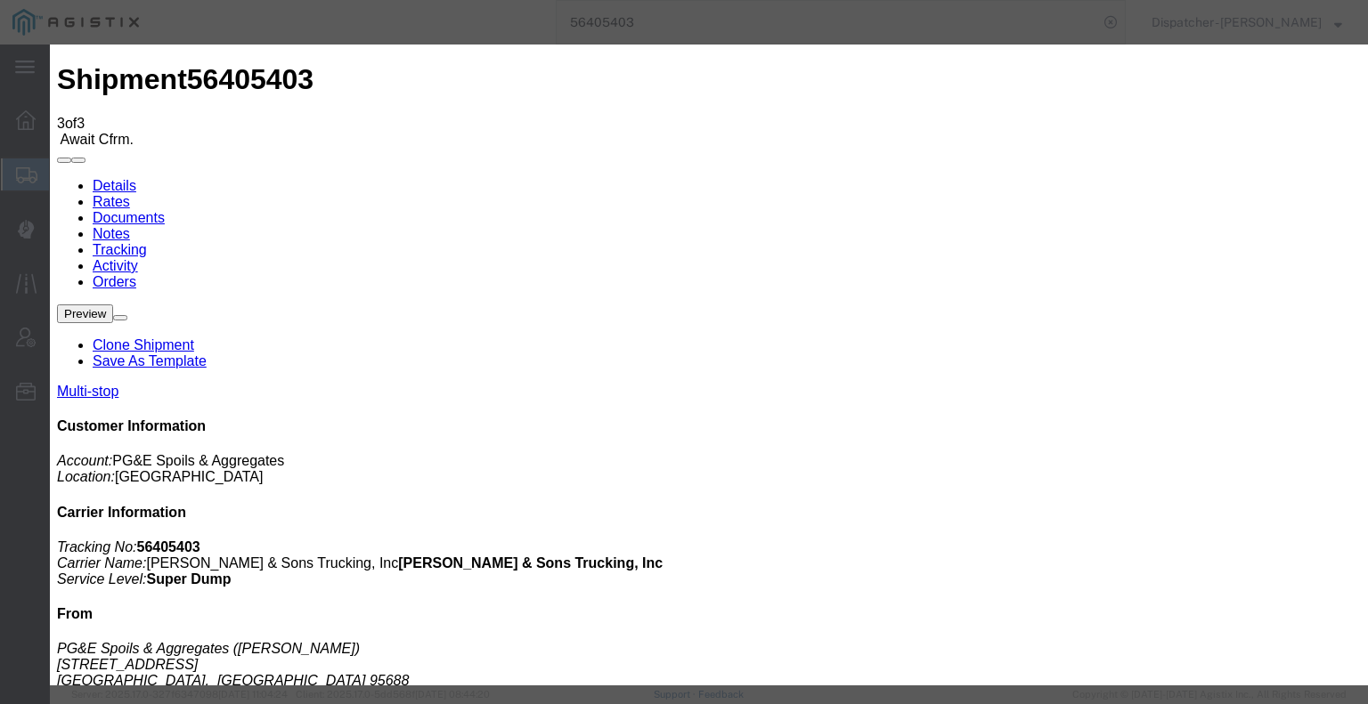
type input "08/19/2025"
type input "6:00 AM"
type input "08/06/2025"
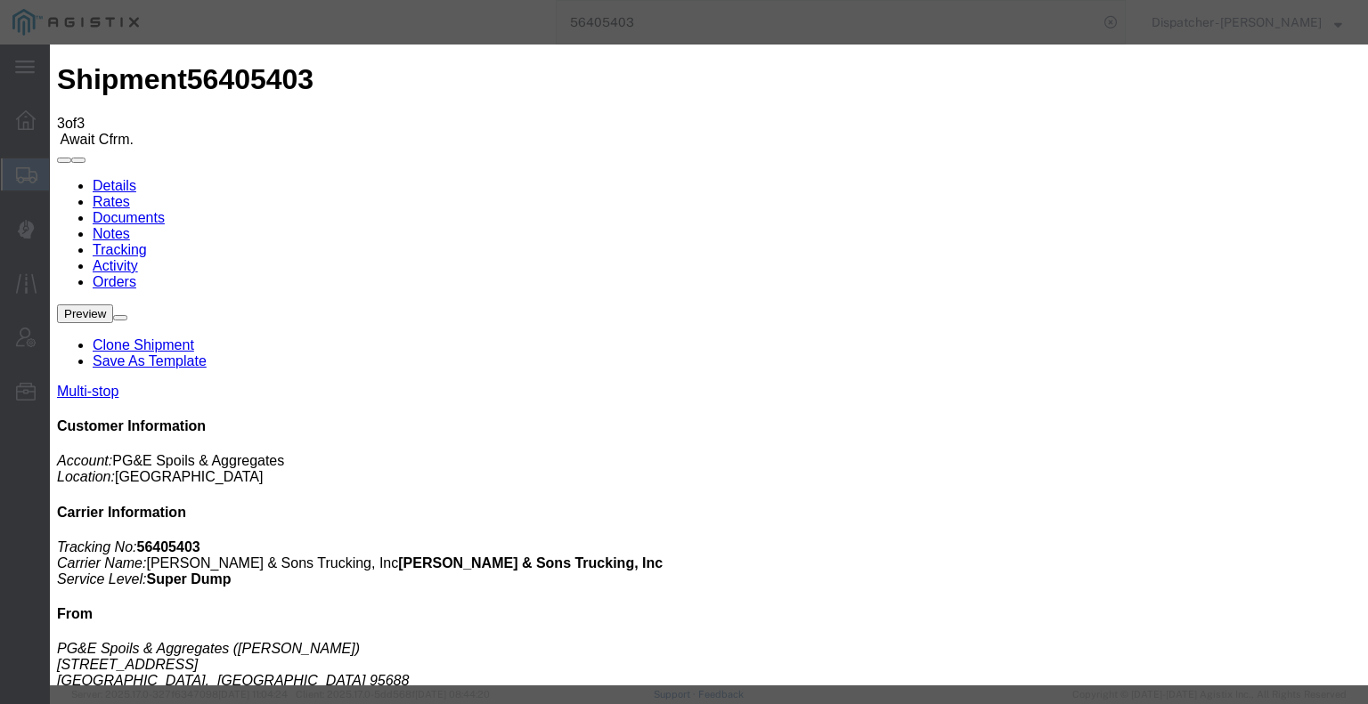
type input "3:00 PM"
select select "BREAKSTART"
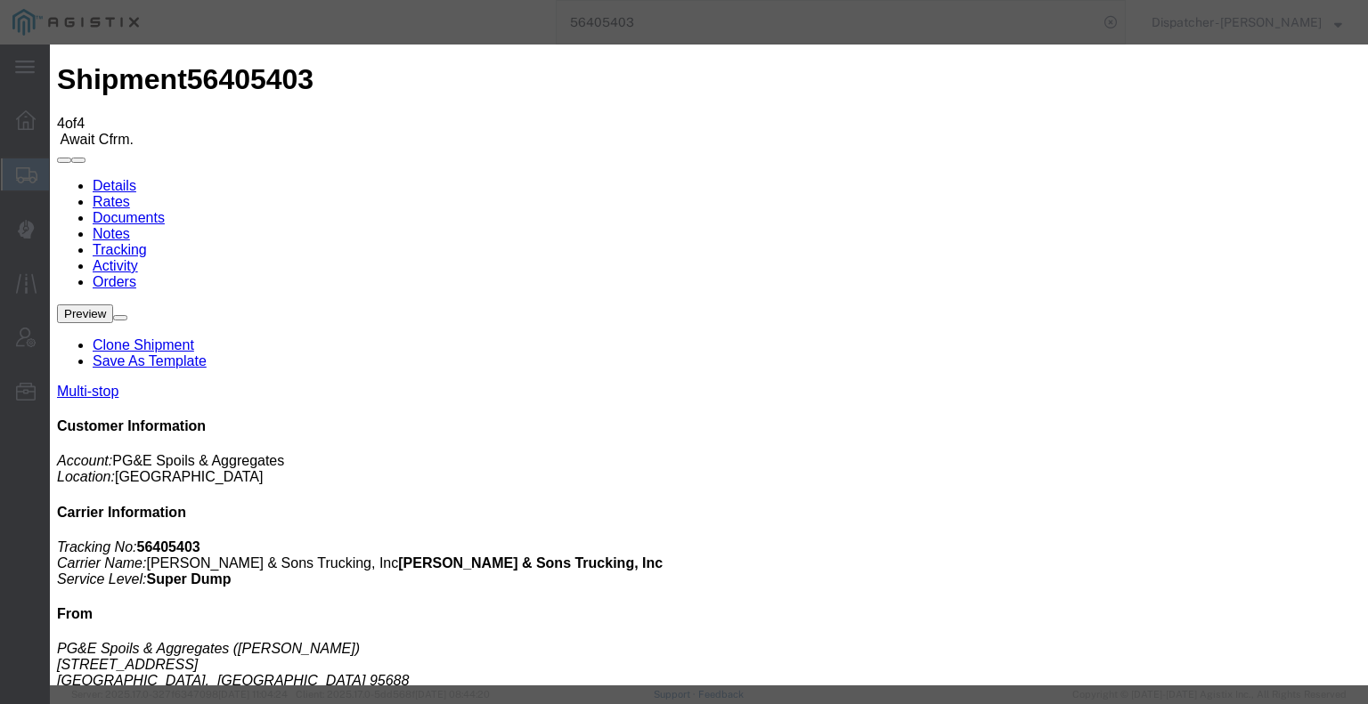
type input "08/19/2025"
type input "6:00 AM"
type input "08/06/2025"
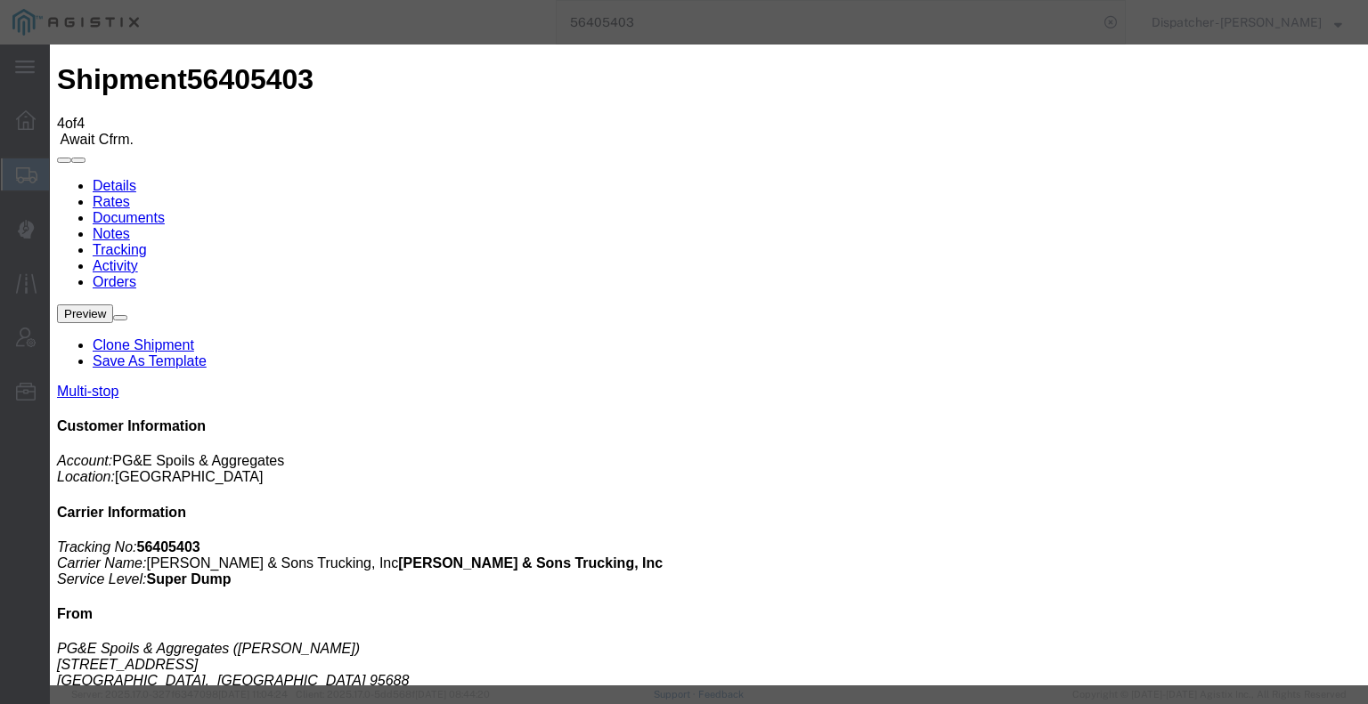
type input "3:30 PM"
select select "BREAKSTOP"
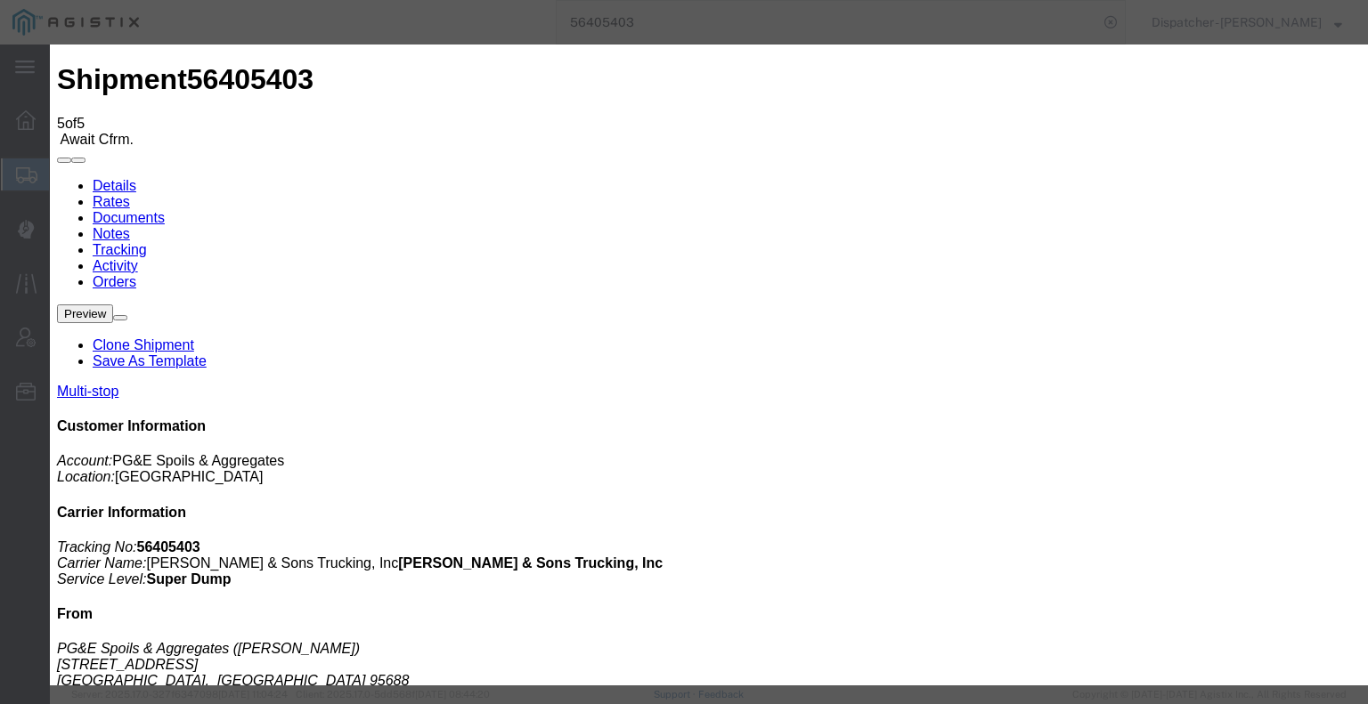
type input "08/19/2025"
type input "6:00 AM"
type input "08/06/2025"
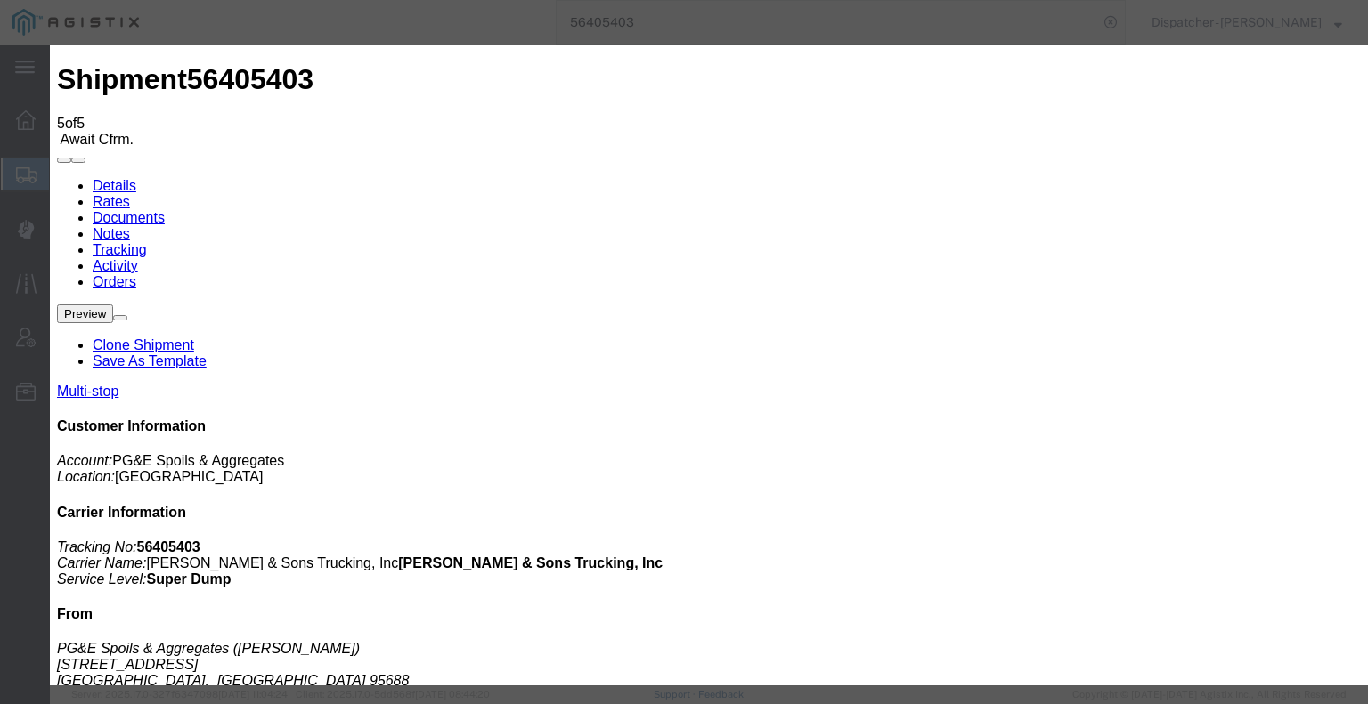
type input "4:00 PM"
select select "DELIVRED"
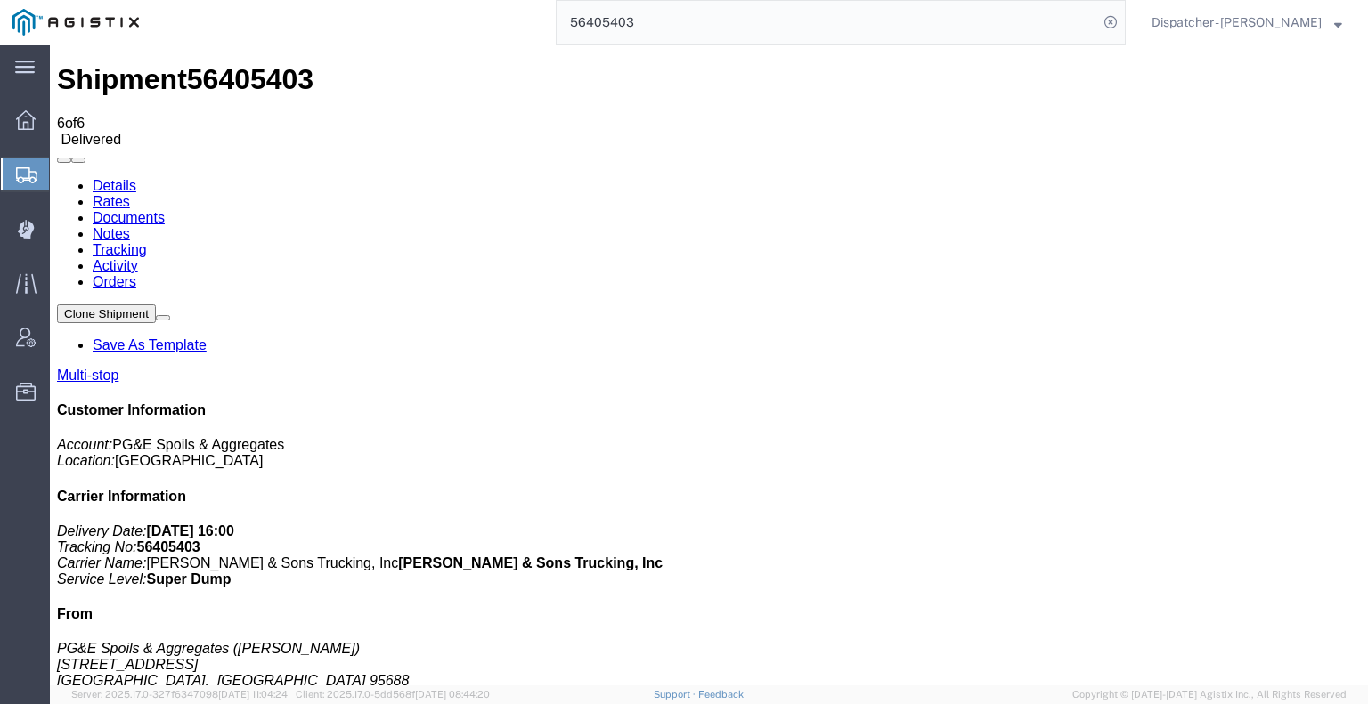
click at [130, 226] on link "Notes" at bounding box center [111, 233] width 37 height 15
click at [165, 210] on link "Documents" at bounding box center [129, 217] width 72 height 15
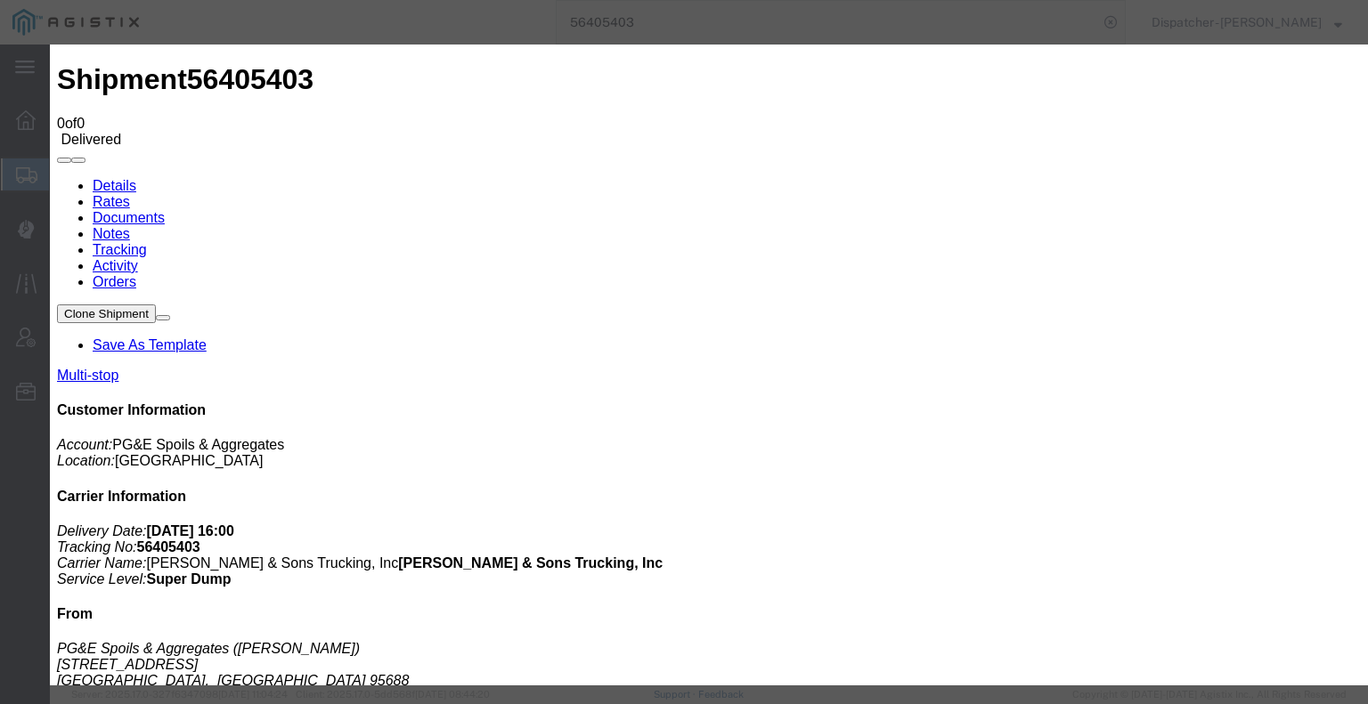
type input "C:\fakepath\56405403trktag.pdf"
select select
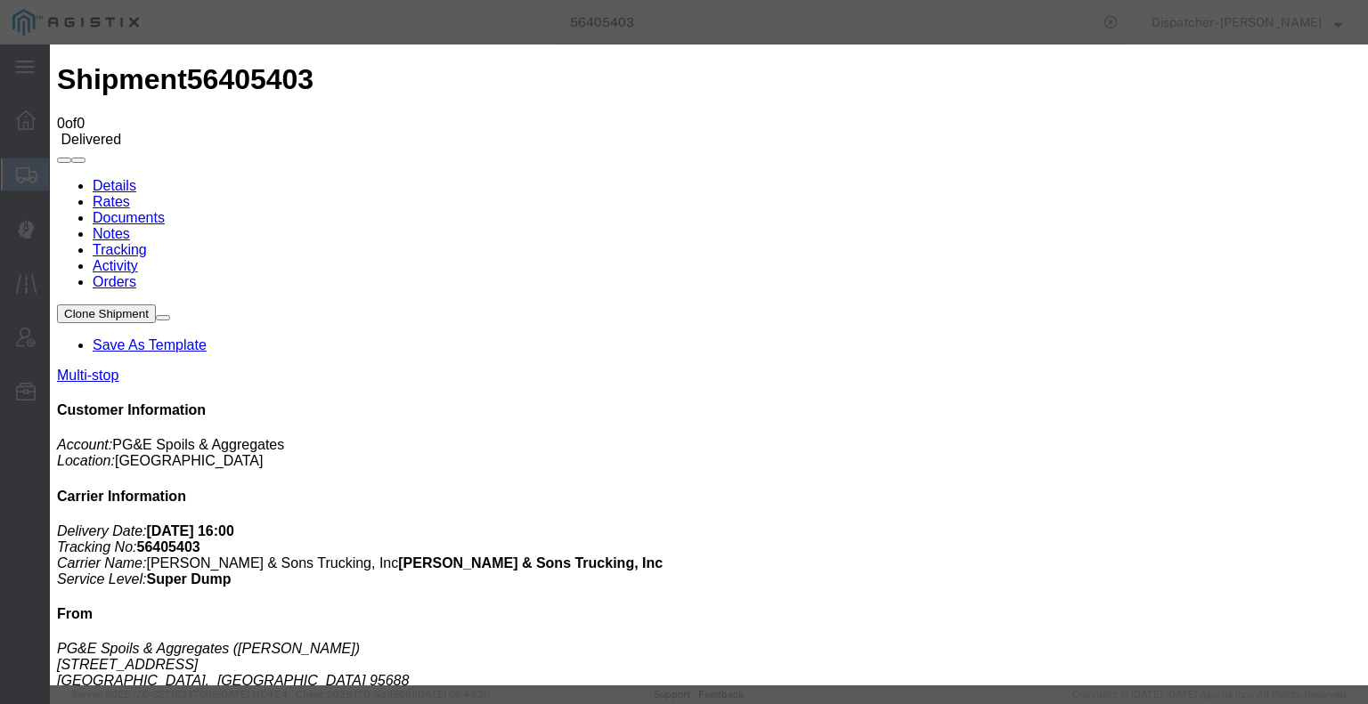
select select
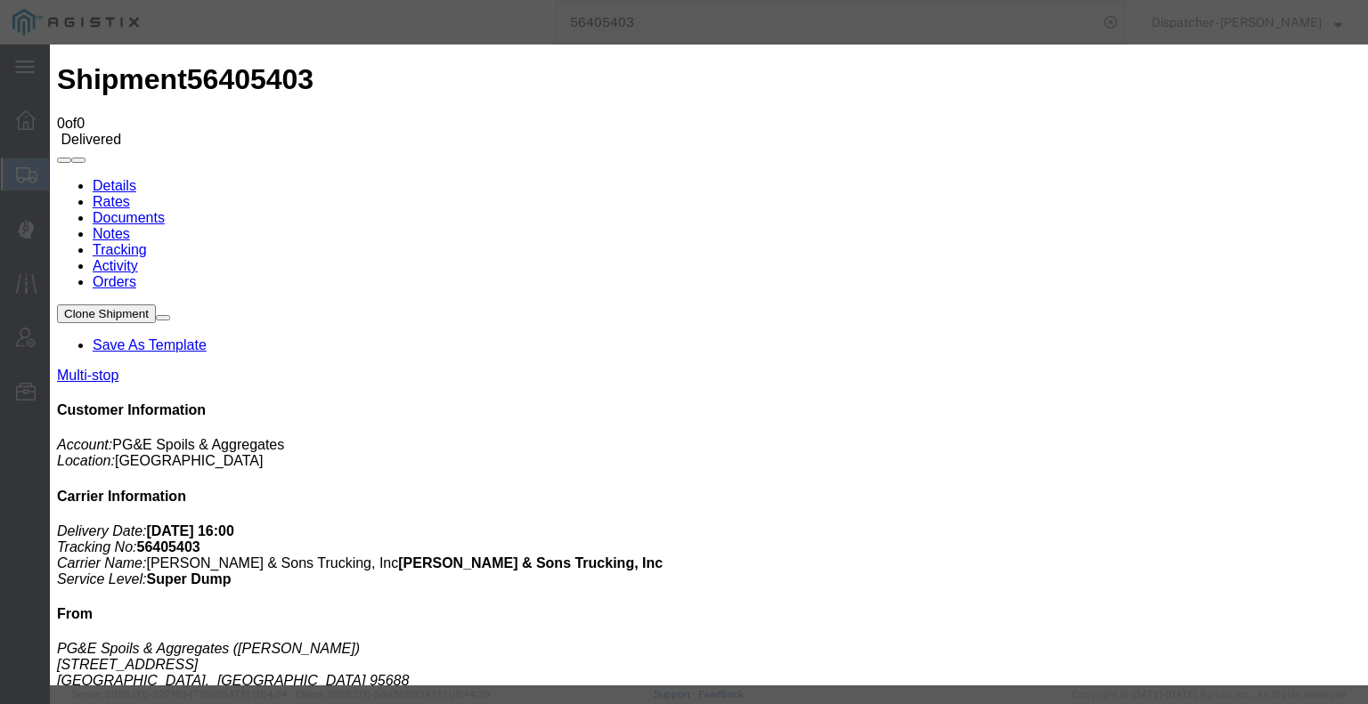
type input "C:\fakepath\56405403trktag.pdf"
select select
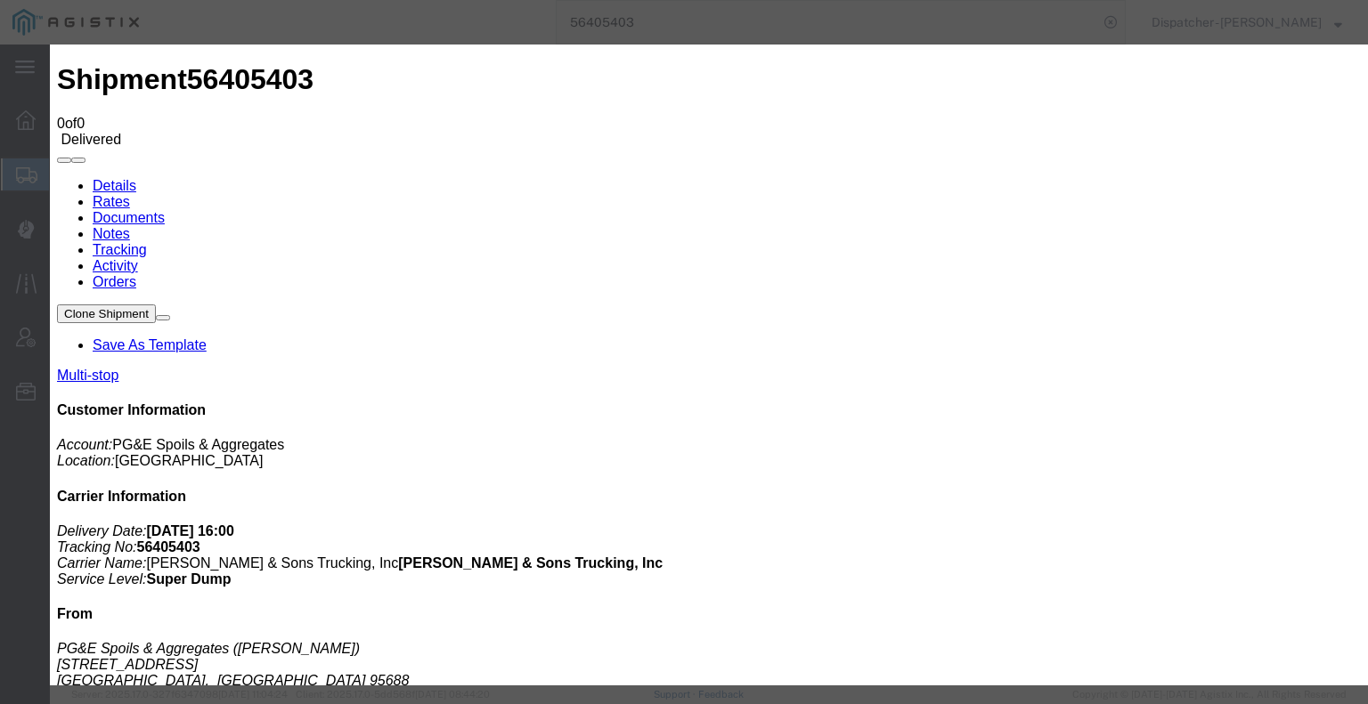
select select
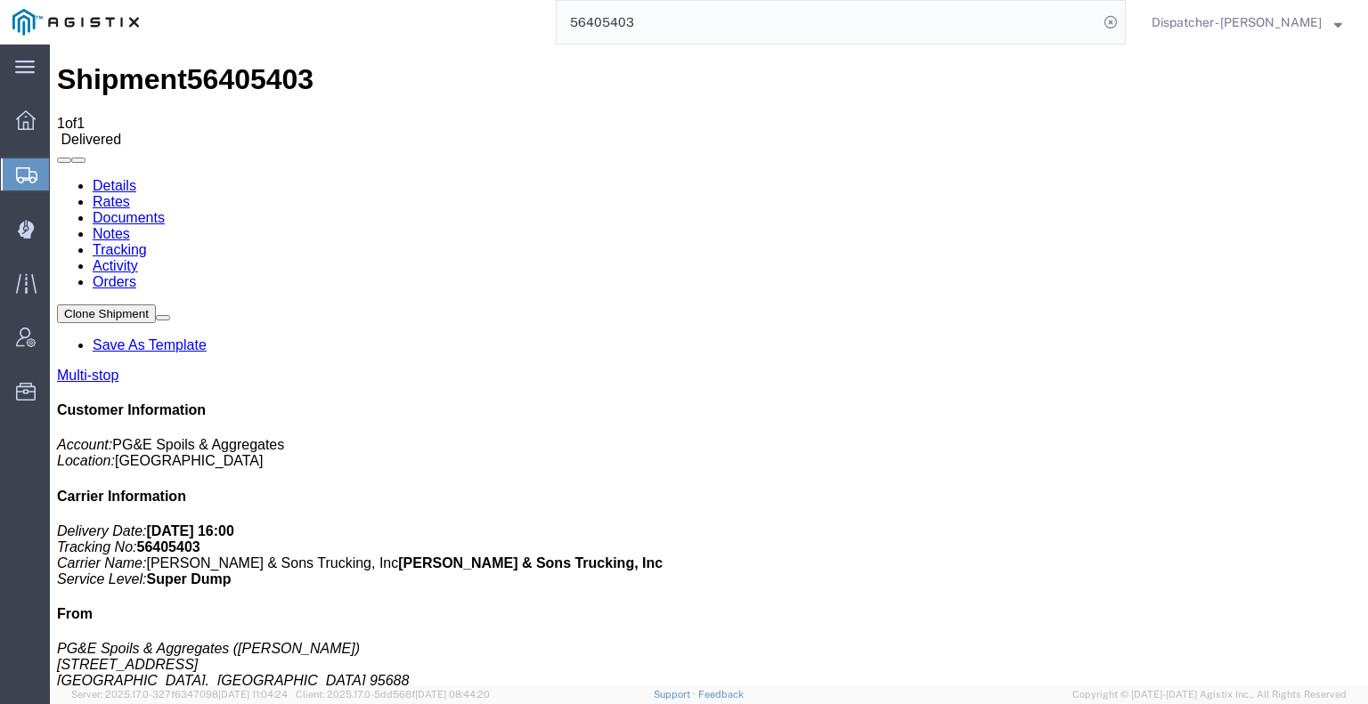
drag, startPoint x: 629, startPoint y: 20, endPoint x: 468, endPoint y: 32, distance: 161.6
click at [514, 29] on div "56405403" at bounding box center [638, 22] width 974 height 45
type input "56469112"
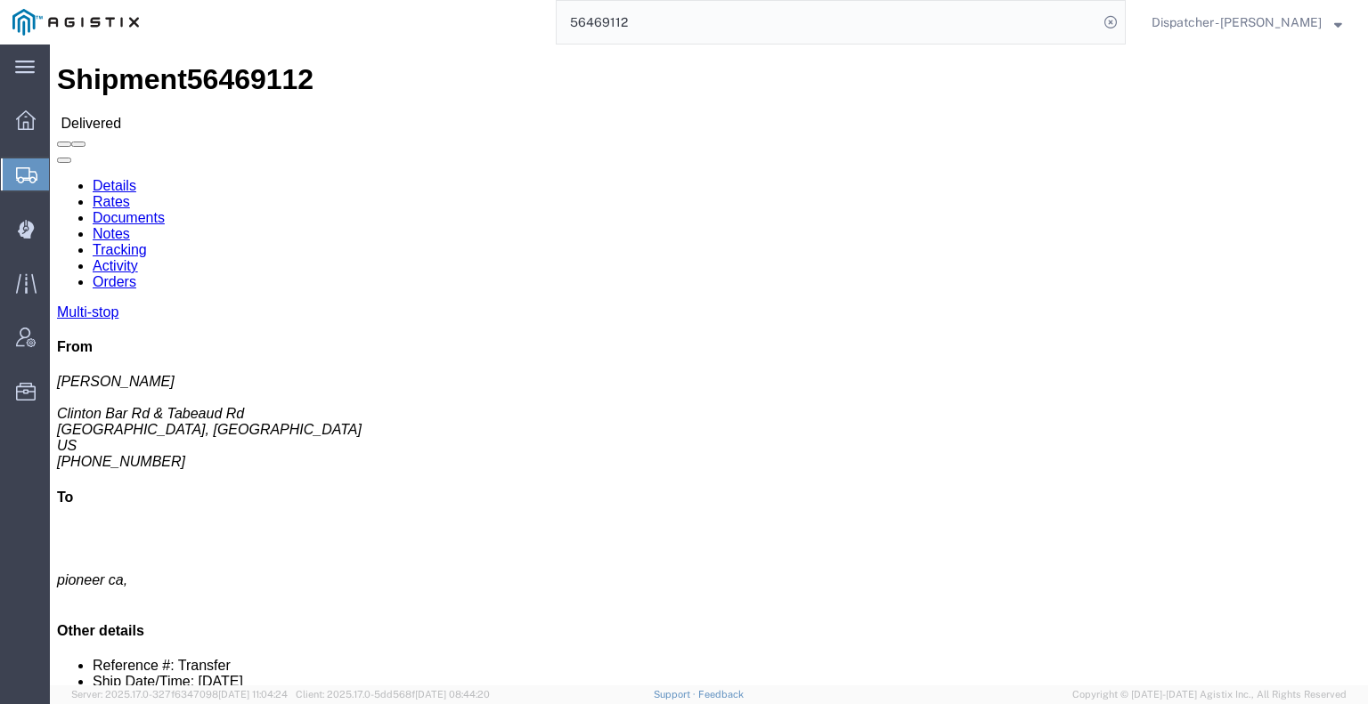
click link "Notes"
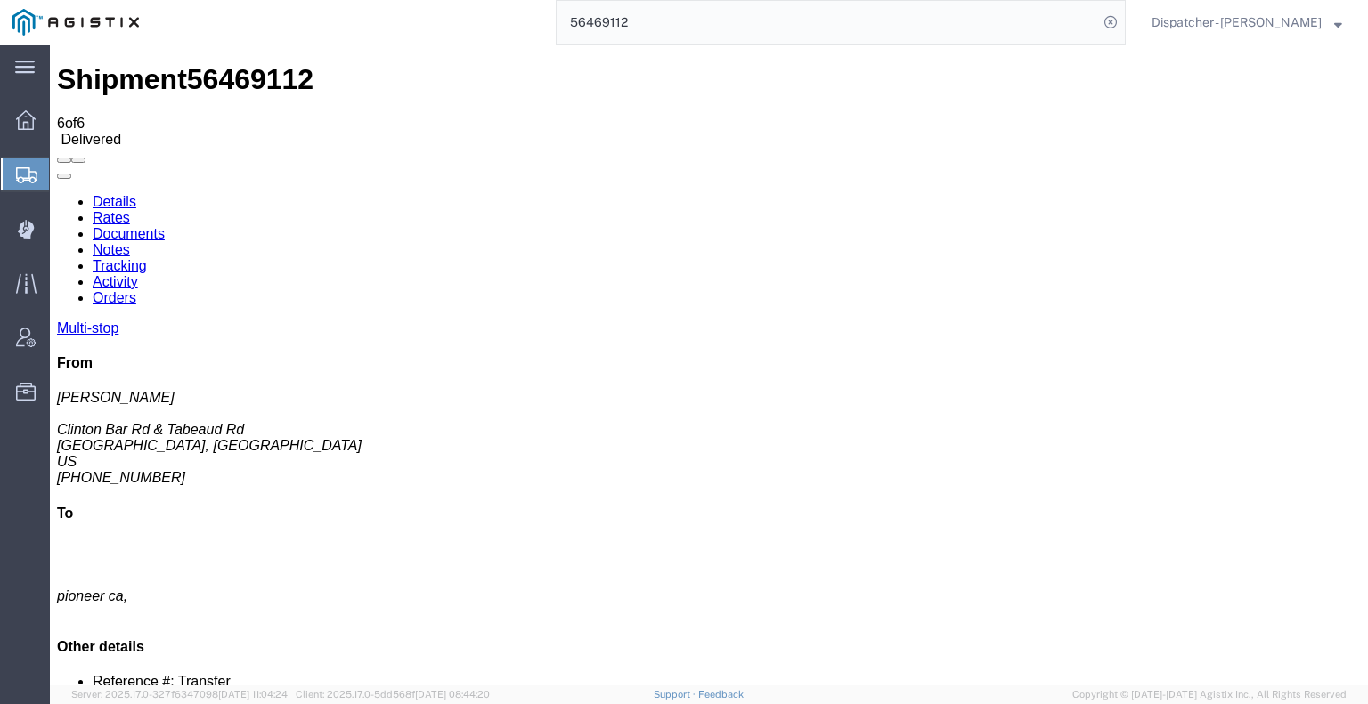
click at [147, 258] on link "Tracking" at bounding box center [120, 265] width 54 height 15
click at [57, 194] on icon at bounding box center [57, 194] width 0 height 0
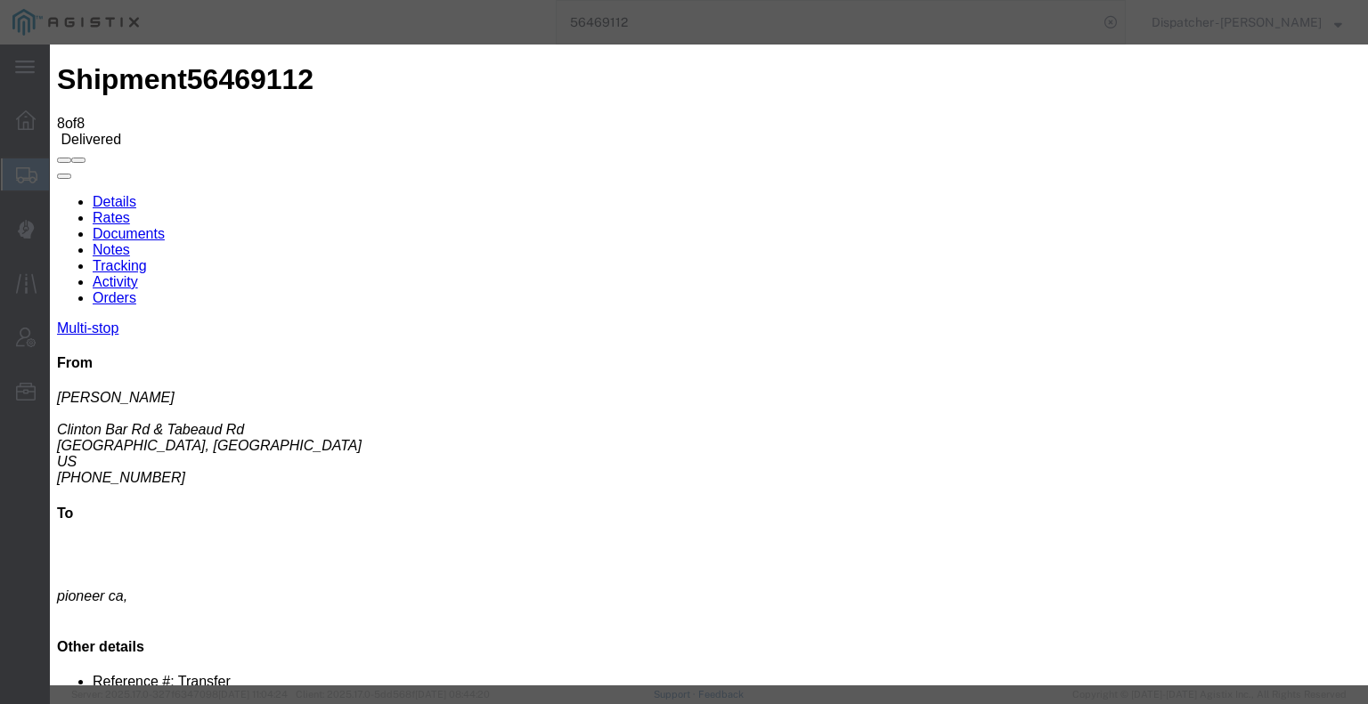
type input "08/19/2025"
type input "6:00 AM"
drag, startPoint x: 477, startPoint y: 360, endPoint x: 502, endPoint y: 330, distance: 38.5
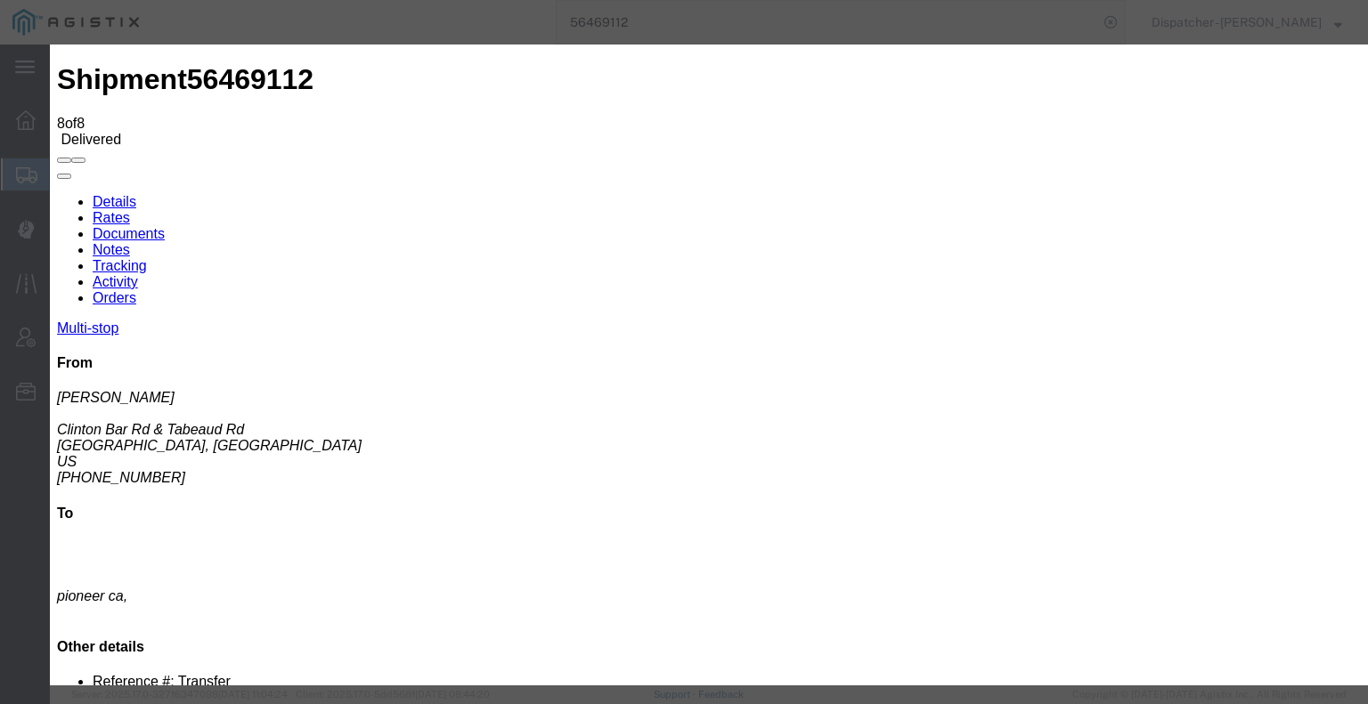
type input "08/14/2025"
type input "4:00 PM"
select select "BREAKSTOP"
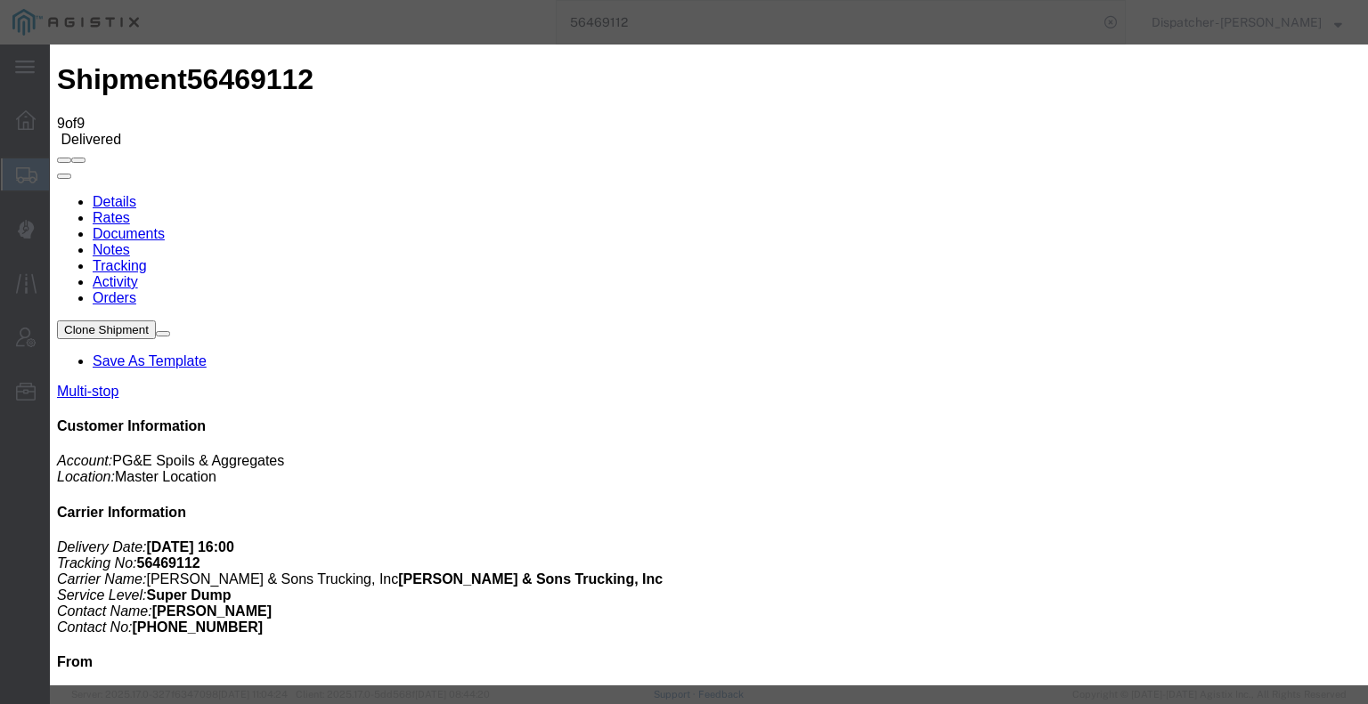
type input "2:00 PM"
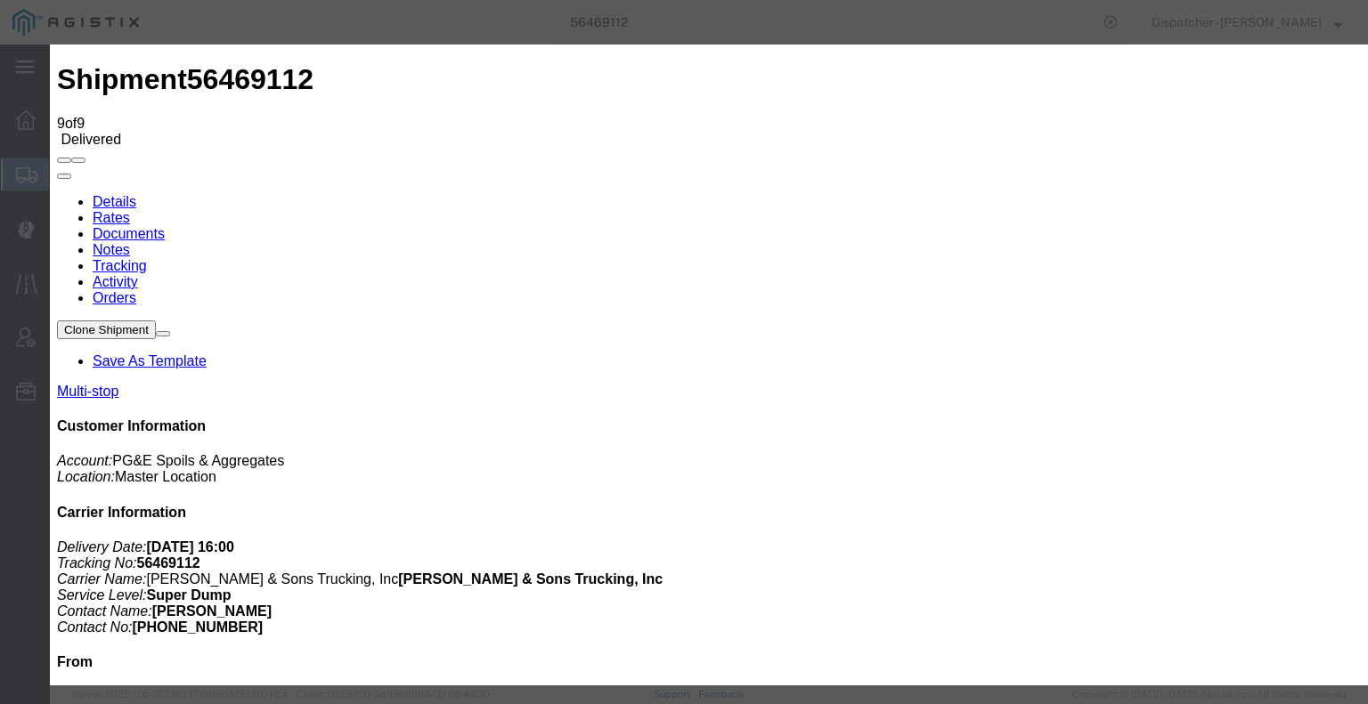
type input "1:30 PM"
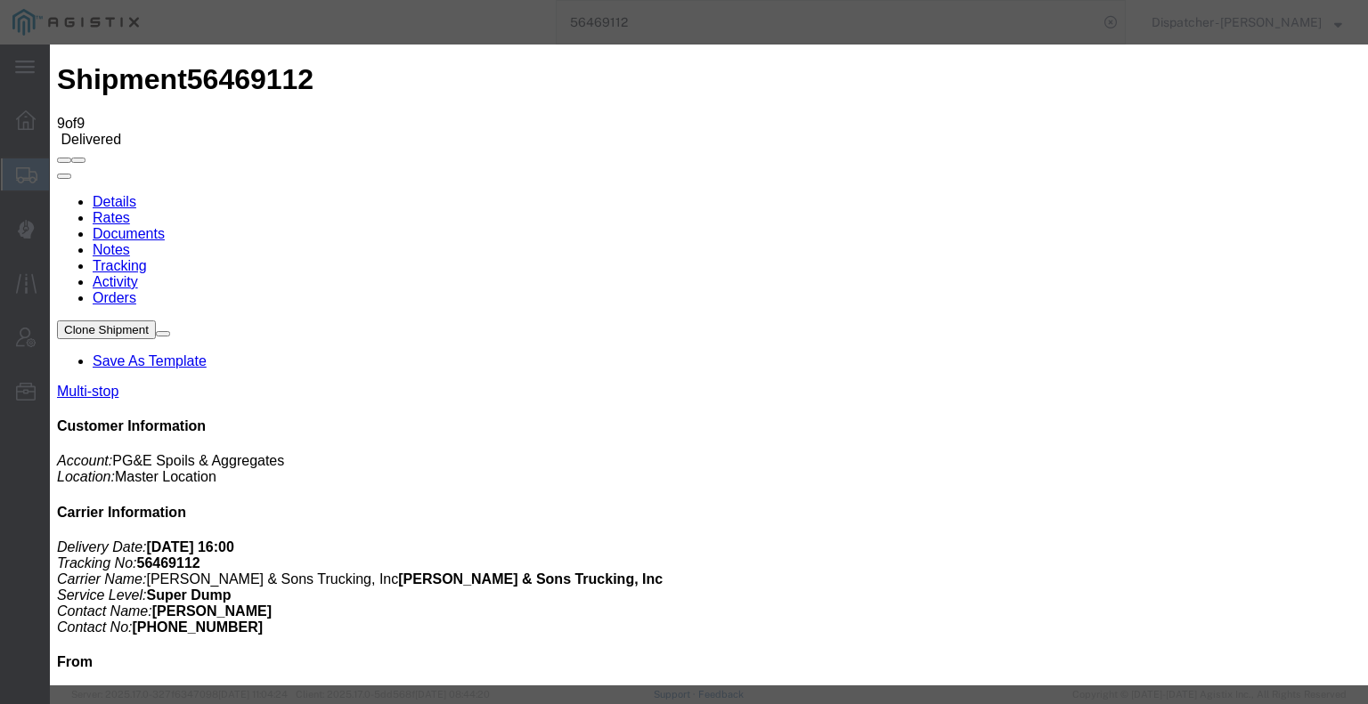
type input "2:00 PM"
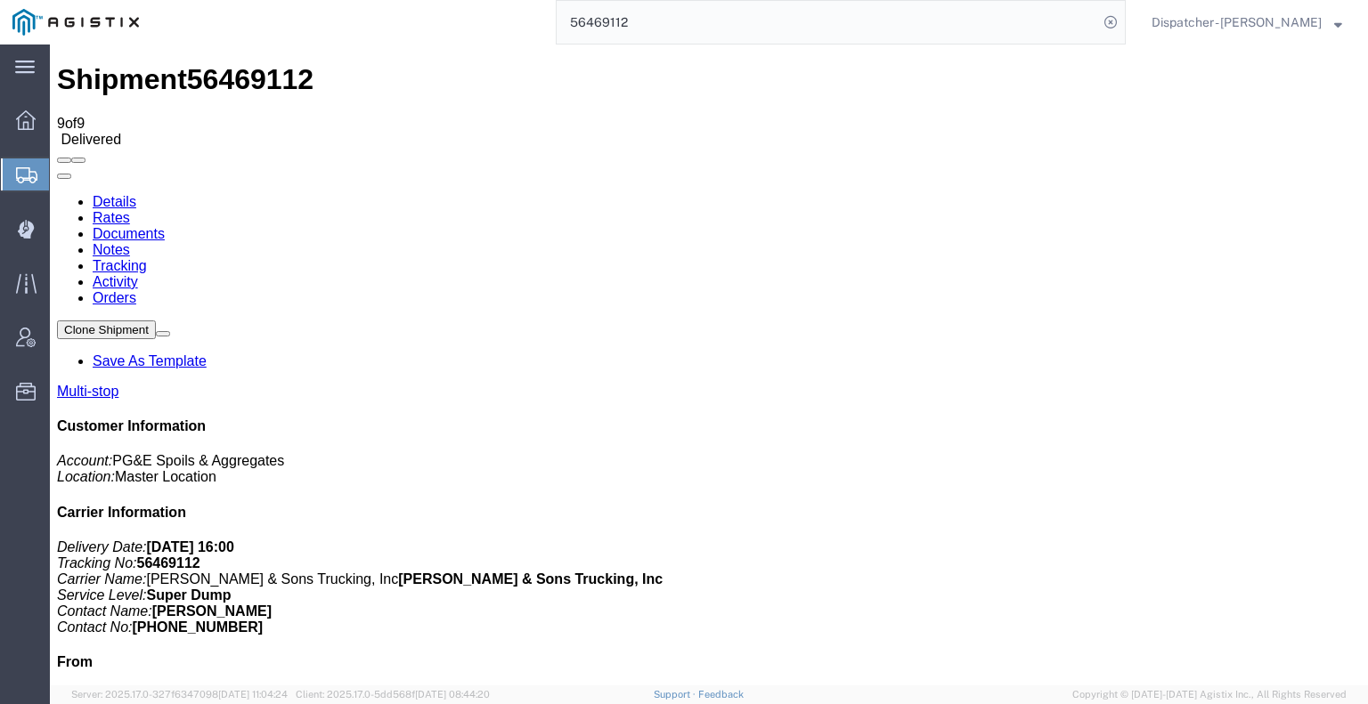
click at [130, 242] on link "Notes" at bounding box center [111, 249] width 37 height 15
click at [217, 75] on span "56469112" at bounding box center [250, 79] width 126 height 32
click at [165, 226] on link "Documents" at bounding box center [129, 233] width 72 height 15
drag, startPoint x: 1227, startPoint y: 373, endPoint x: 1211, endPoint y: 346, distance: 31.9
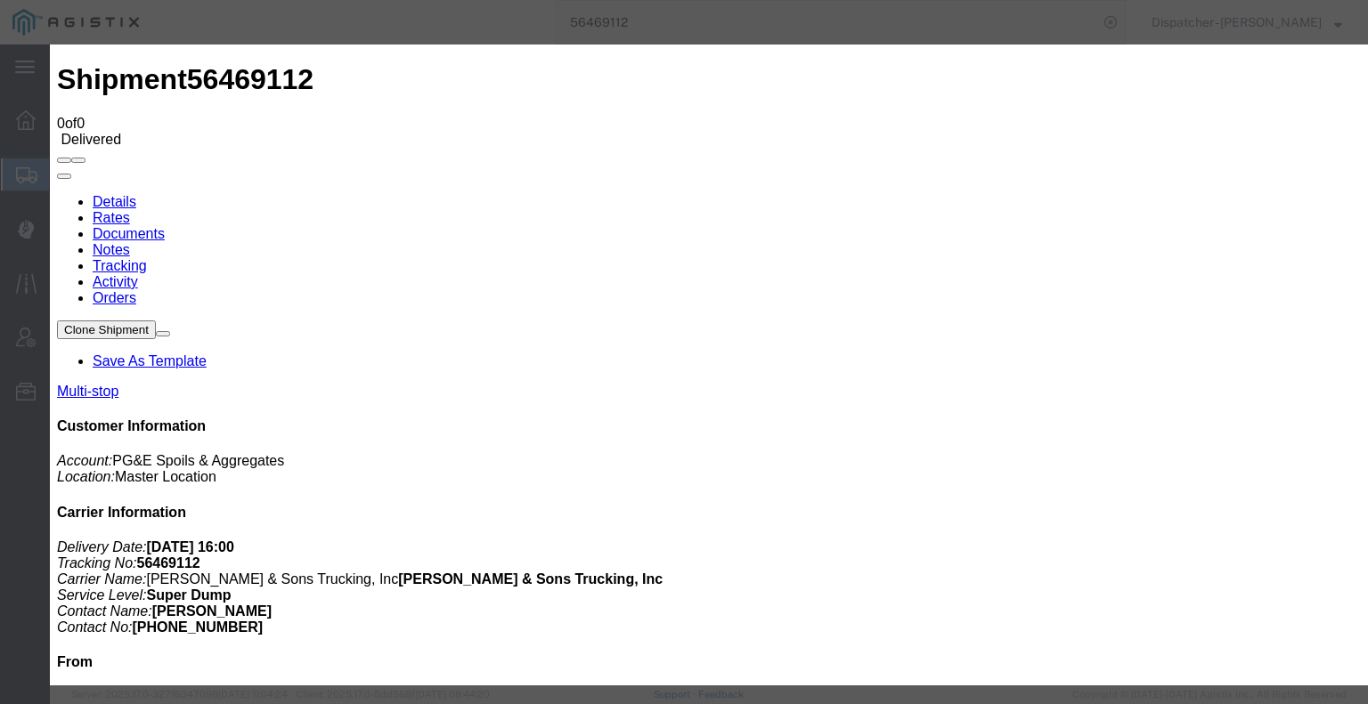
type input "C:\fakepath\56469112trktag.pdf"
select select
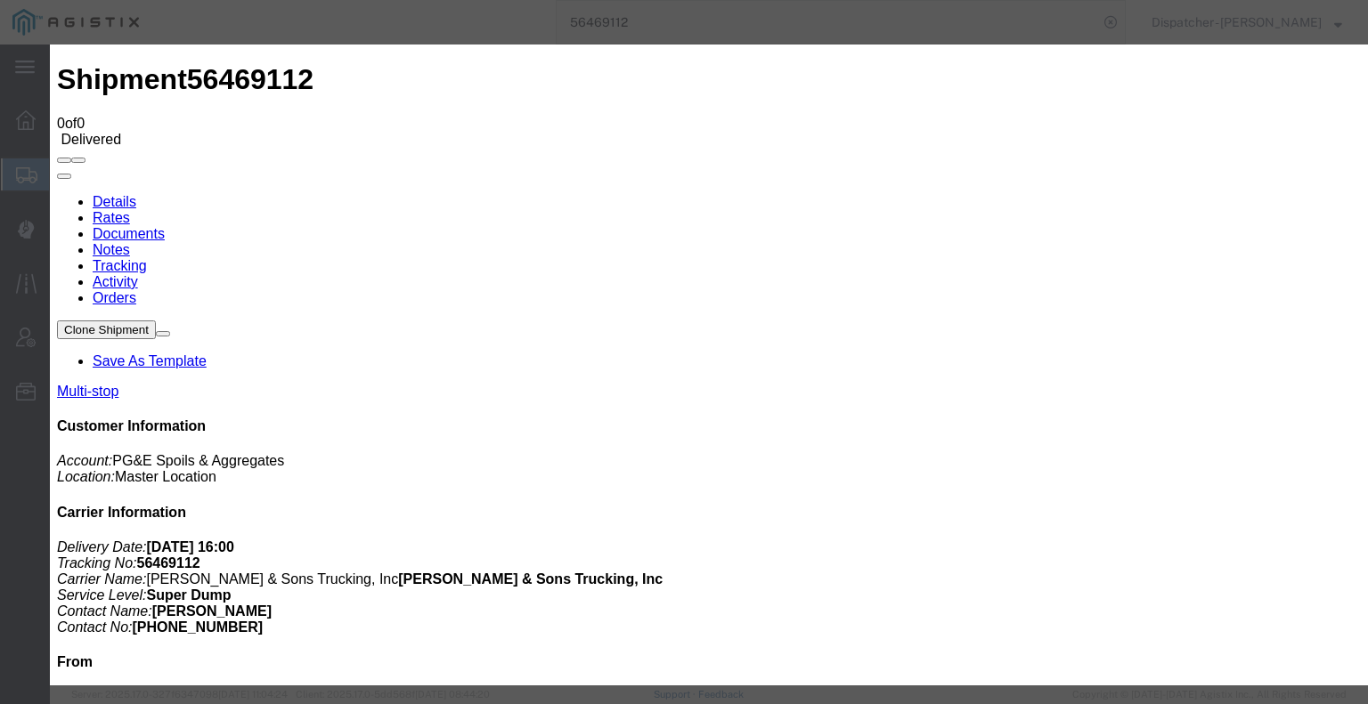
select select
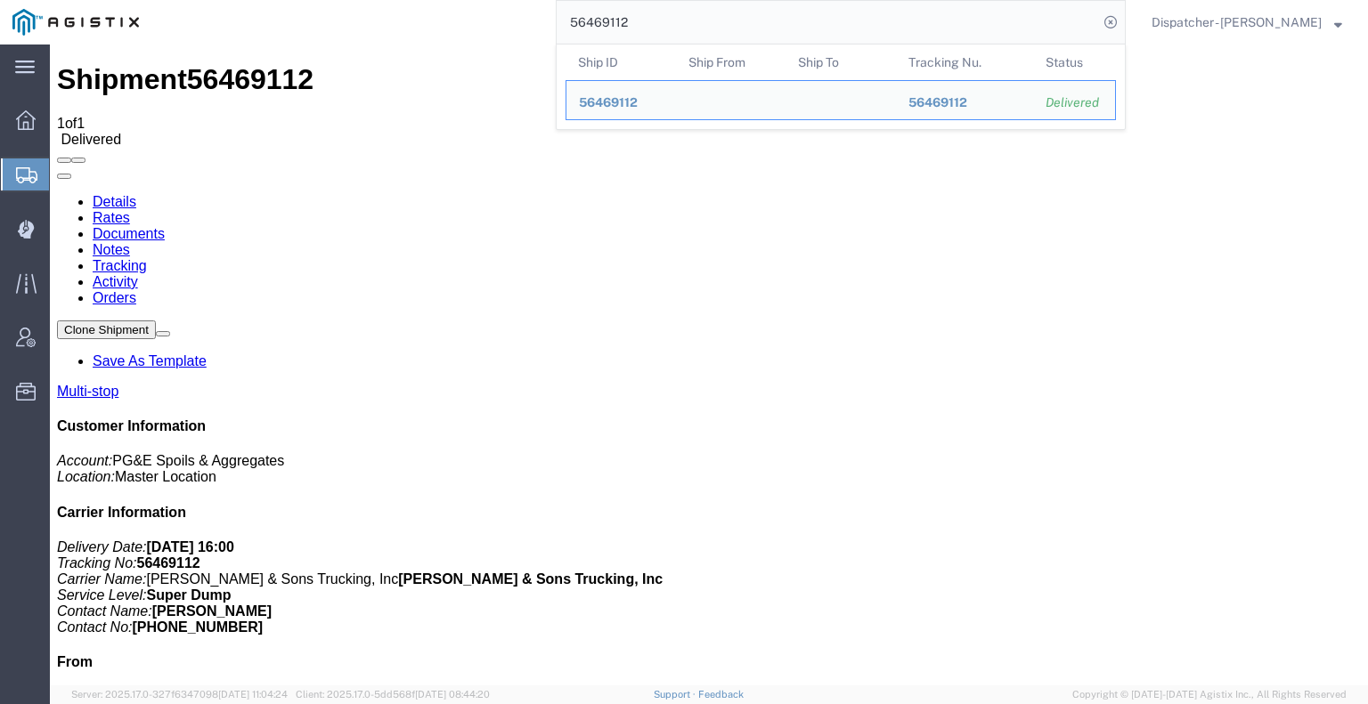
drag, startPoint x: 619, startPoint y: 26, endPoint x: 433, endPoint y: 28, distance: 186.1
click at [494, 35] on div "56469112 Ship ID Ship From Ship To Tracking Nu. Status Ship ID 56469112 Ship Fr…" at bounding box center [638, 22] width 974 height 45
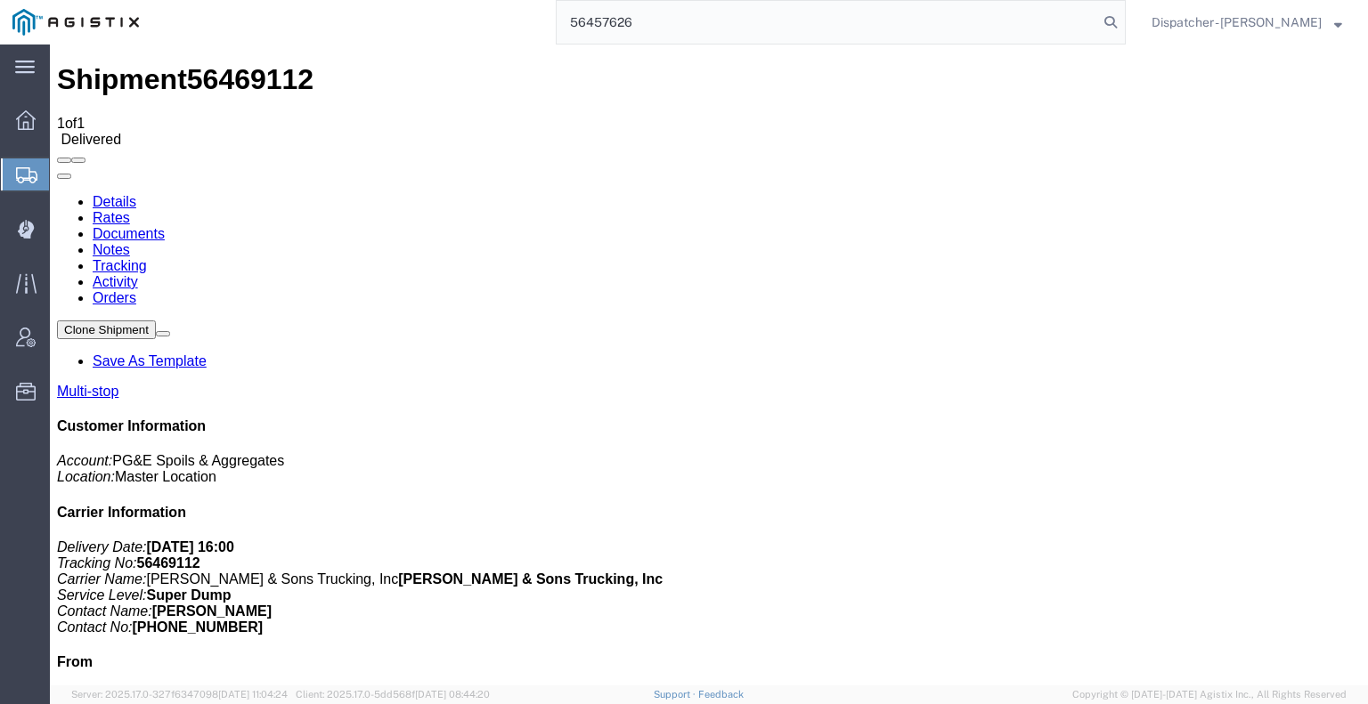
type input "56457626"
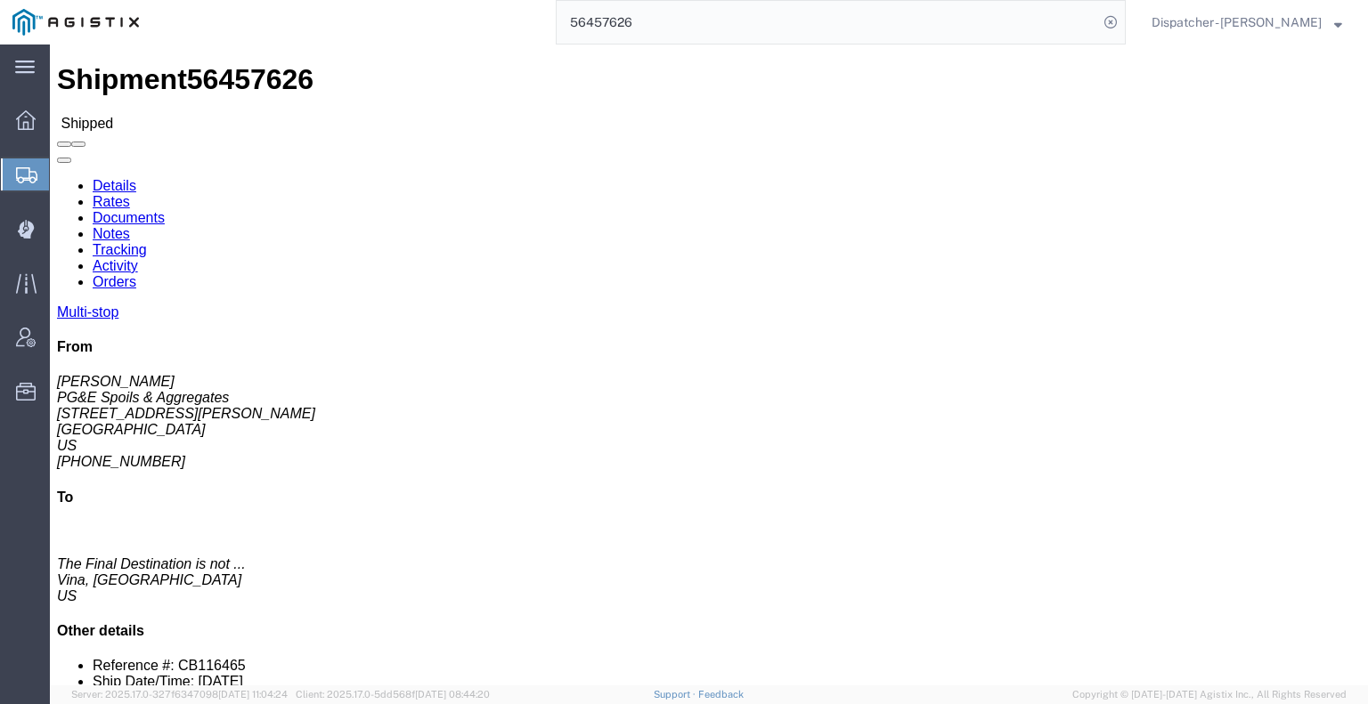
click link "Tracking"
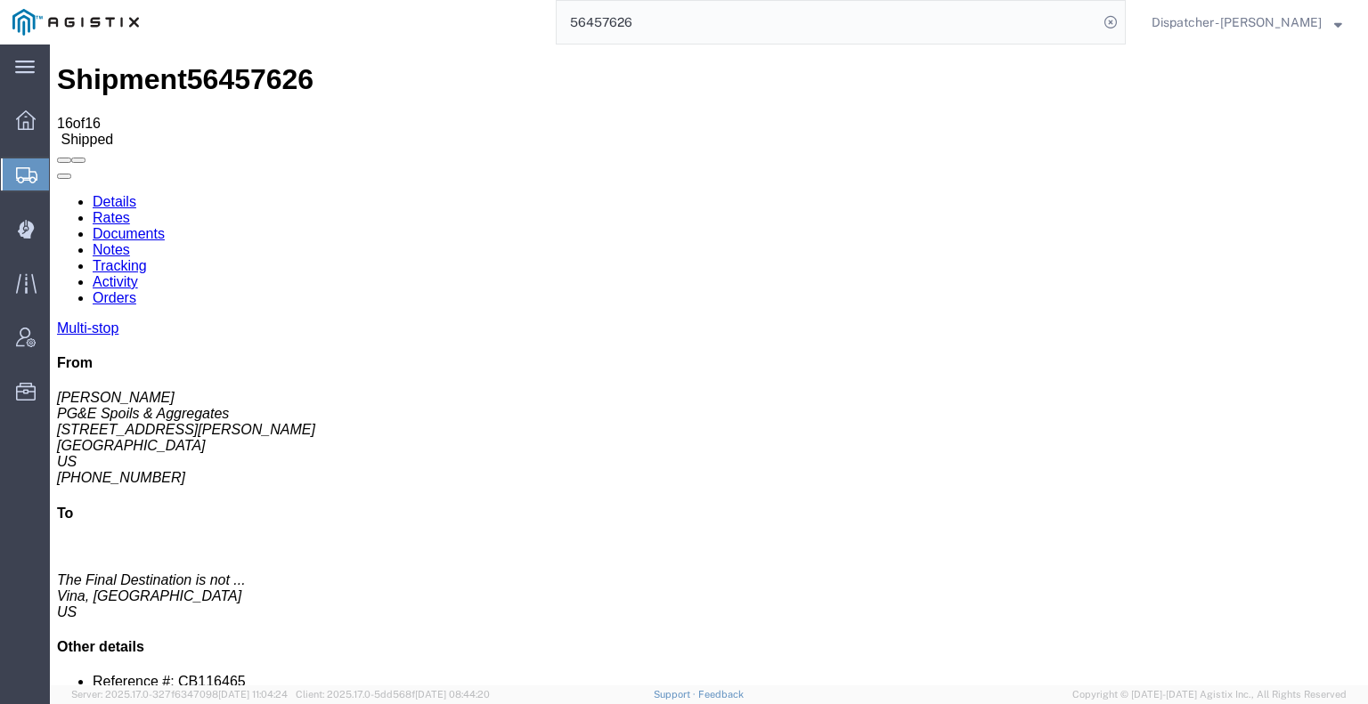
click at [57, 194] on icon at bounding box center [57, 194] width 0 height 0
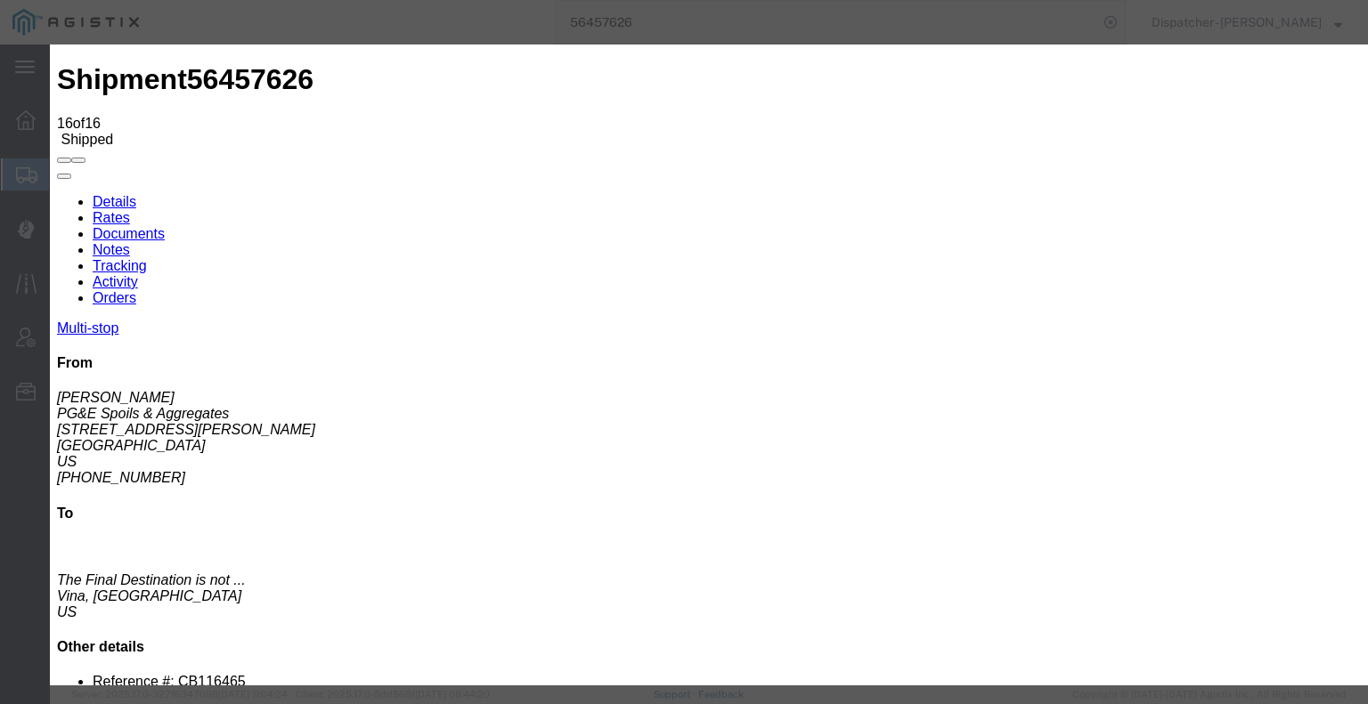
type input "08/19/2025"
type input "6:00 AM"
type input "08/15/2025"
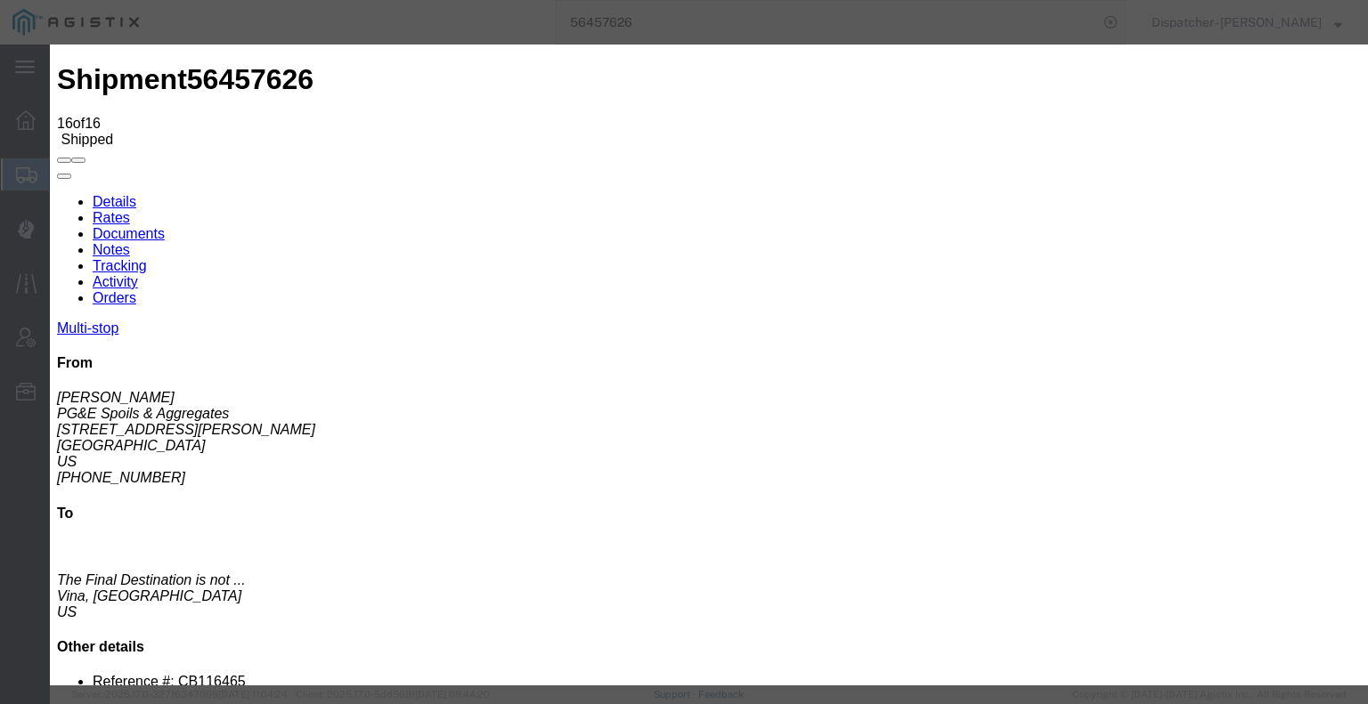
type input "5:30 PM"
select select "BREAKSTART"
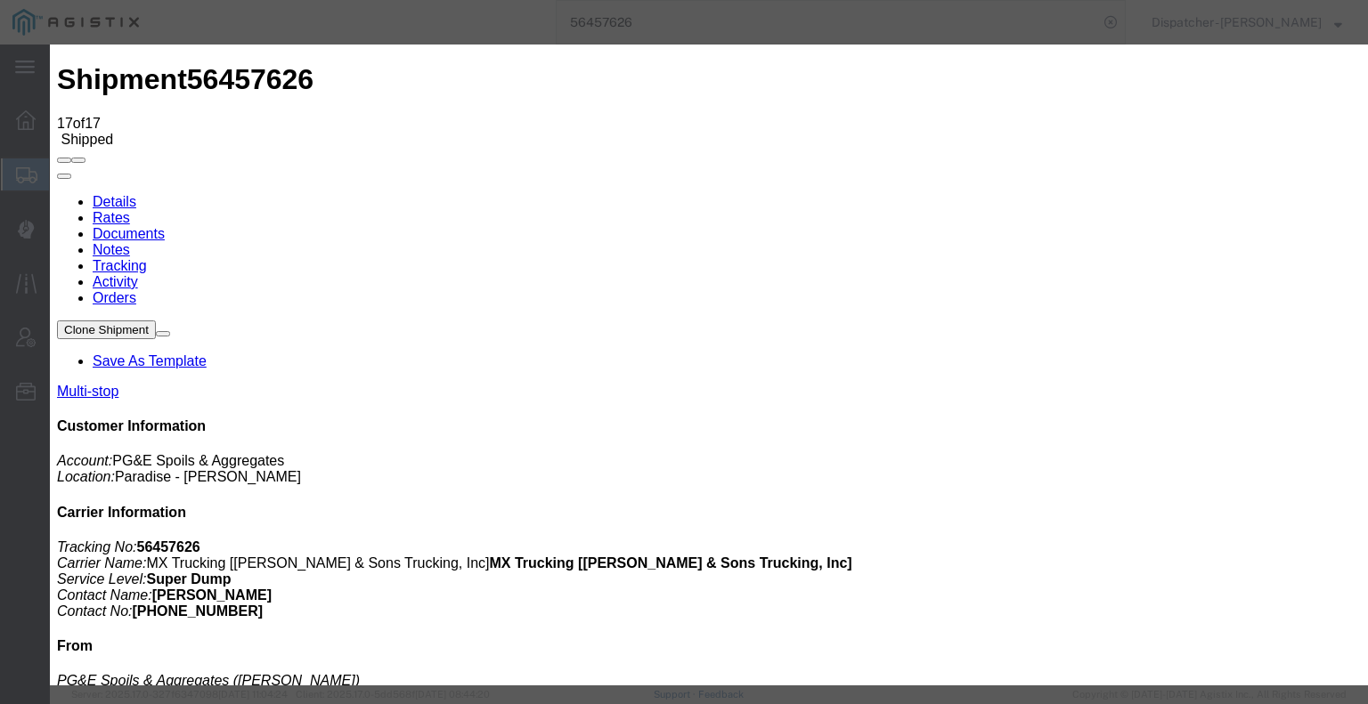
type input "08/19/2025"
type input "6:00 AM"
type input "08/15/2025"
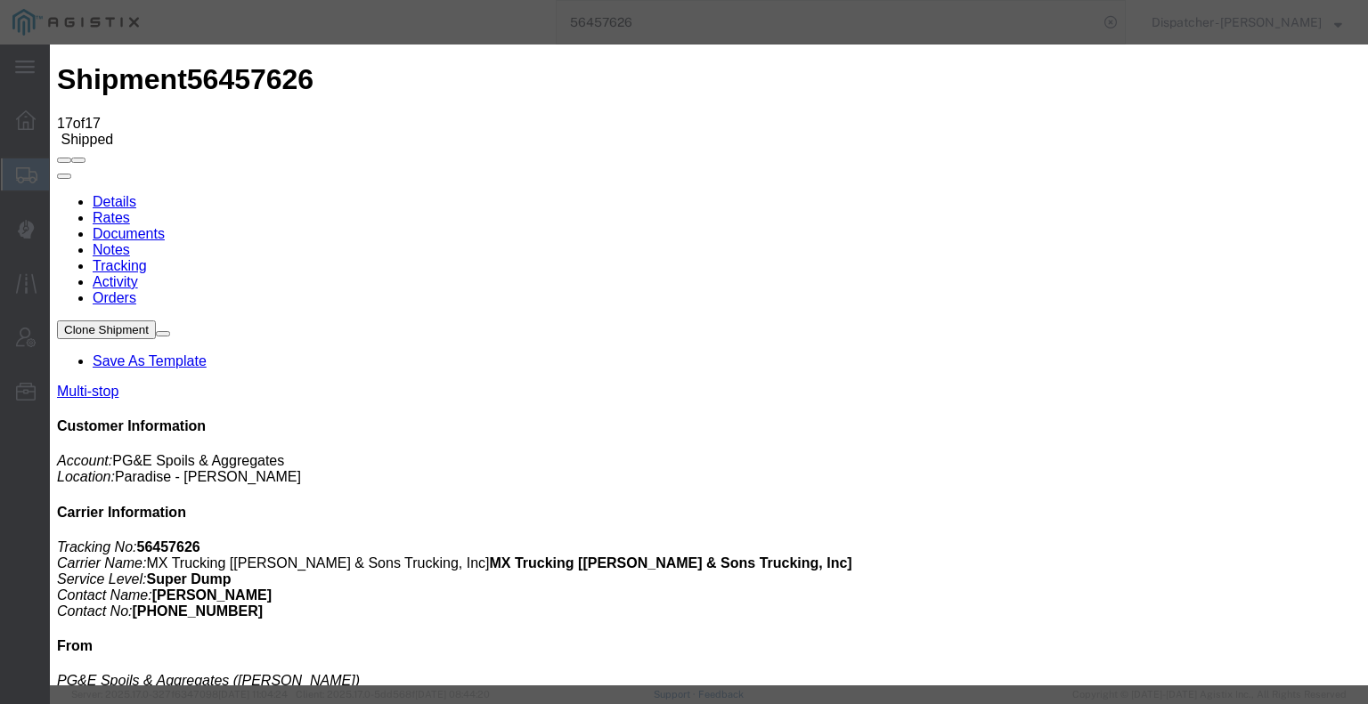
type input "6:00 PM"
select select "BREAKSTOP"
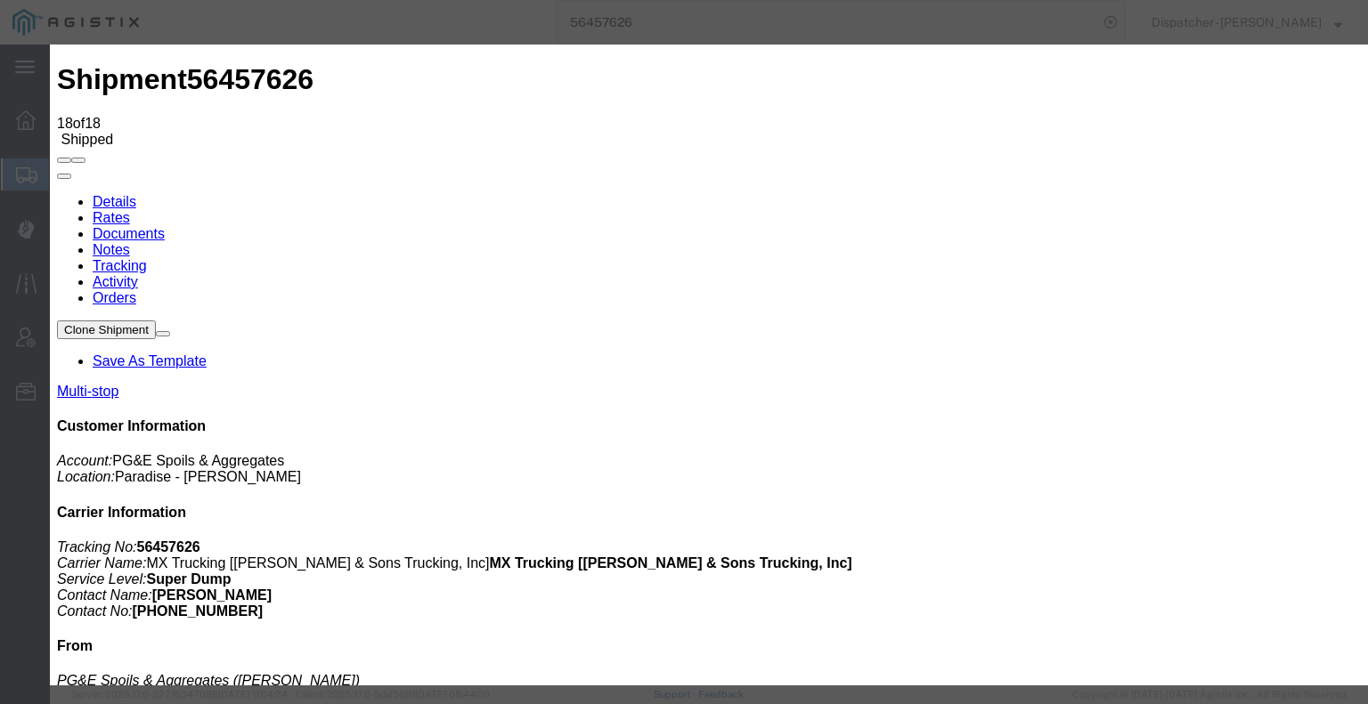
type input "08/19/2025"
type input "6:00 AM"
type input "08/15/2025"
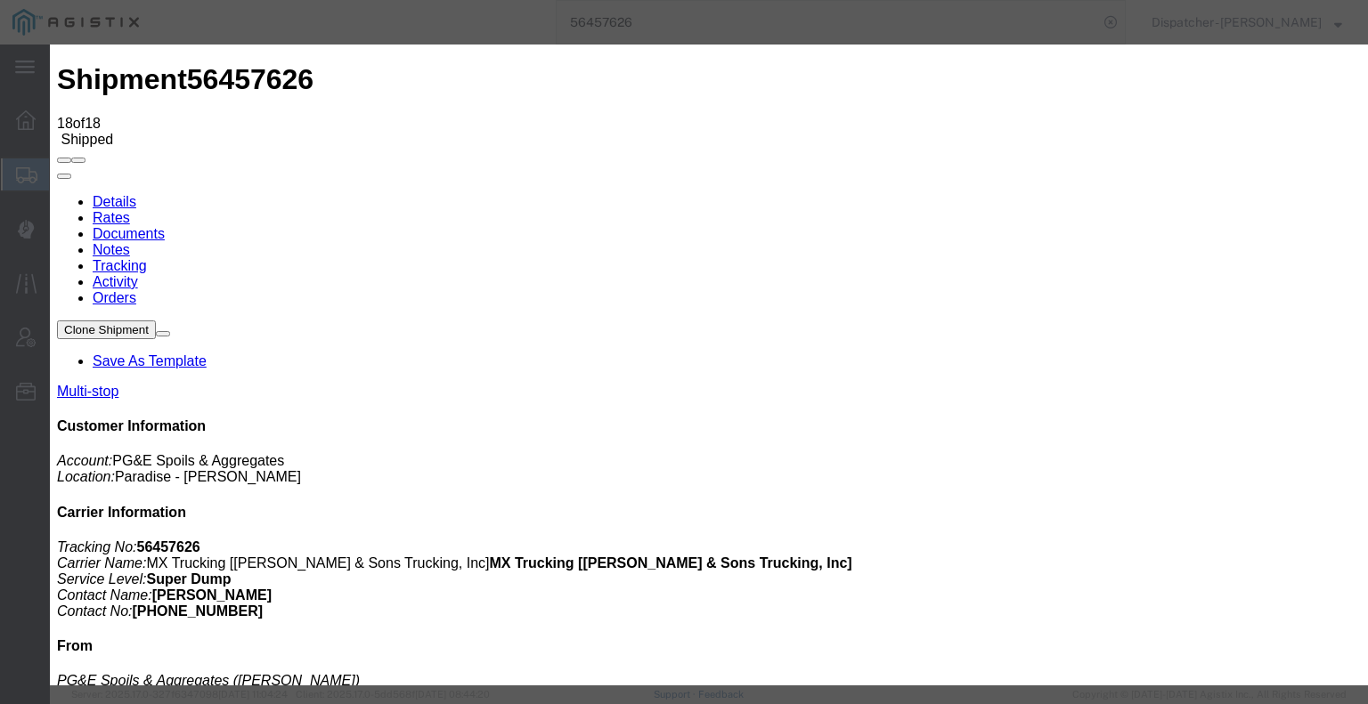
type input "8:21 PM"
select select "DELIVRED"
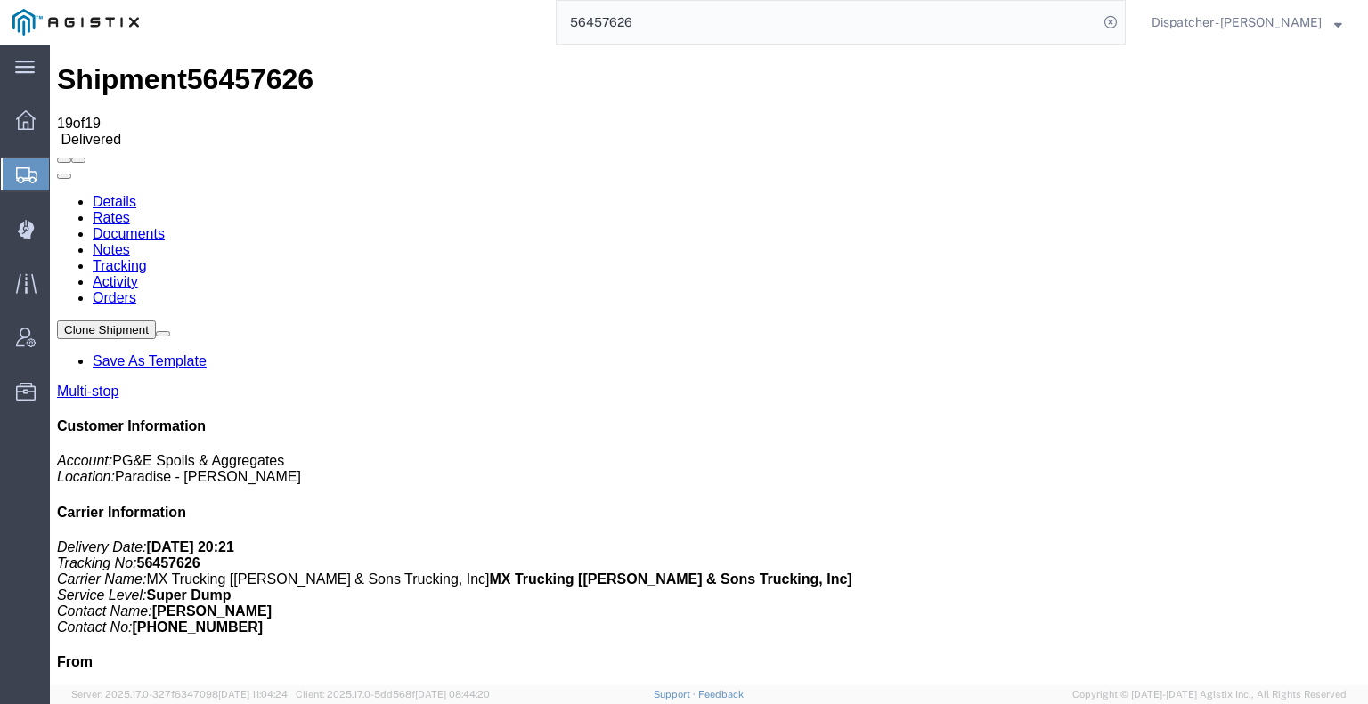
scroll to position [432, 0]
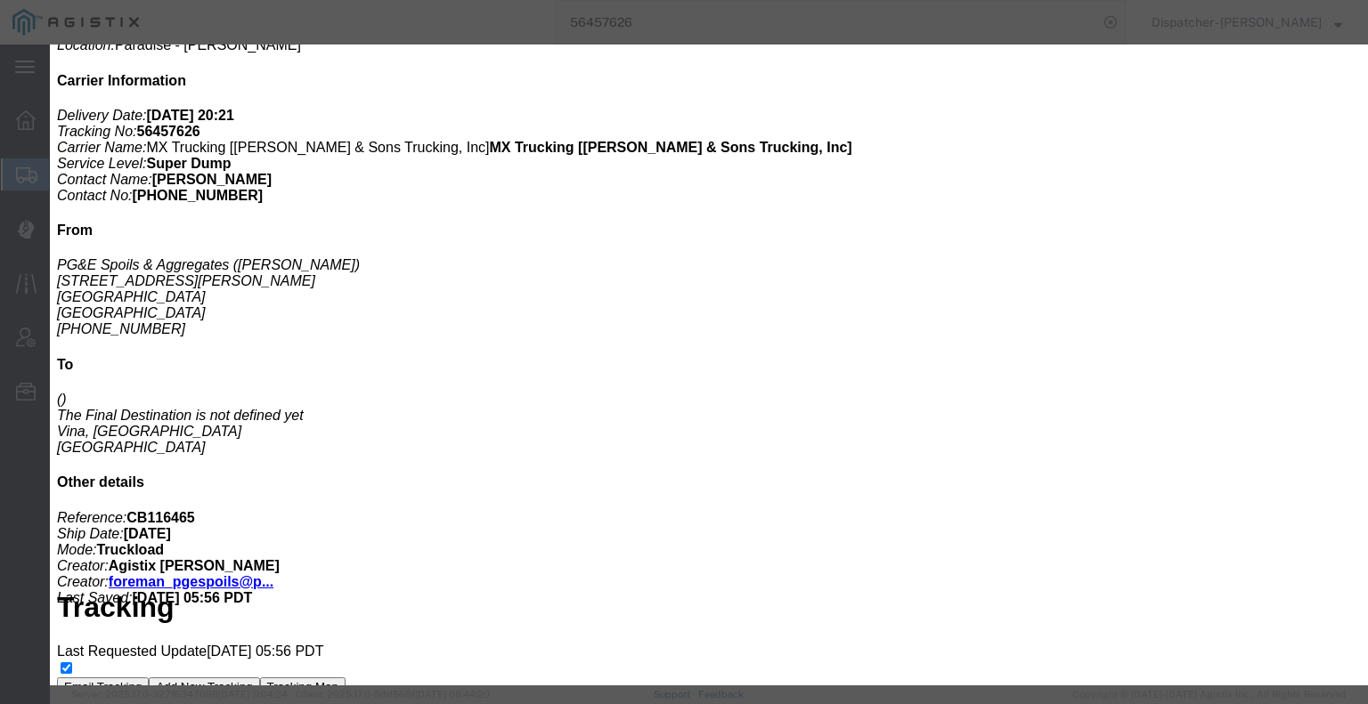
type input "4:00 AM"
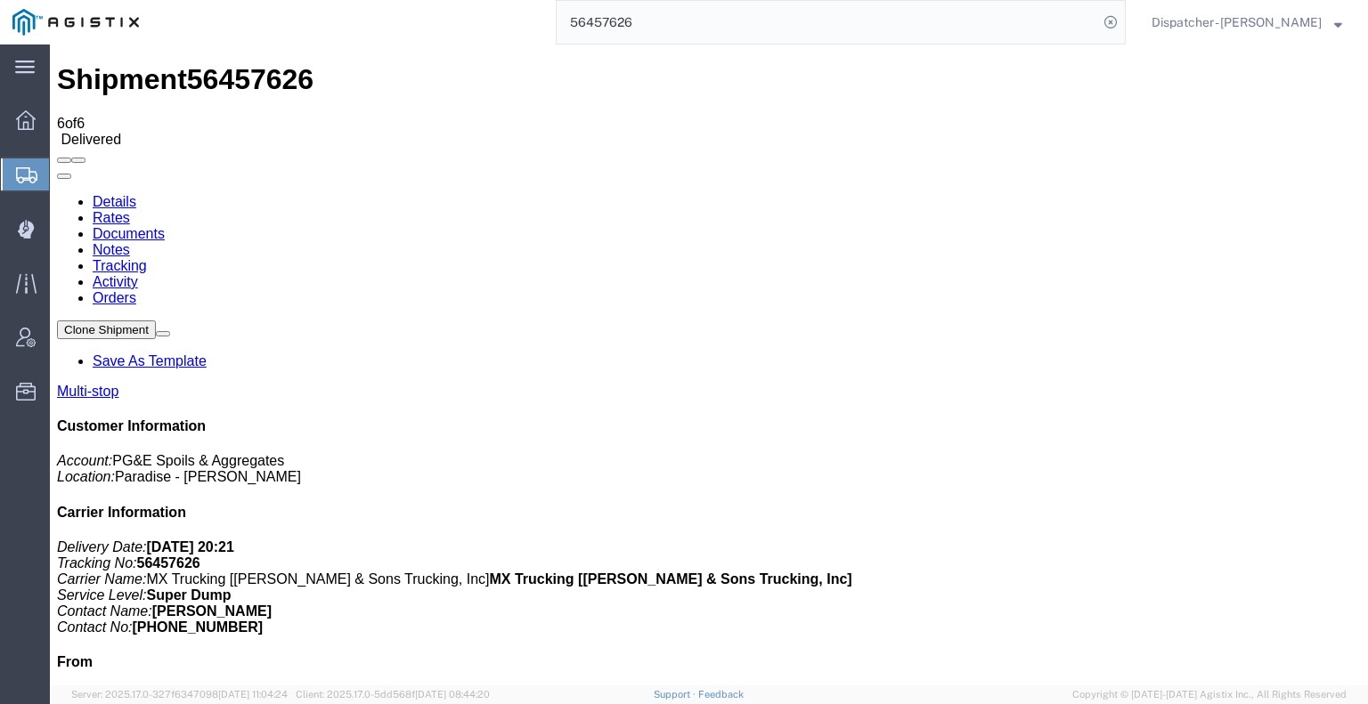
click at [165, 226] on link "Documents" at bounding box center [129, 233] width 72 height 15
checkbox input "true"
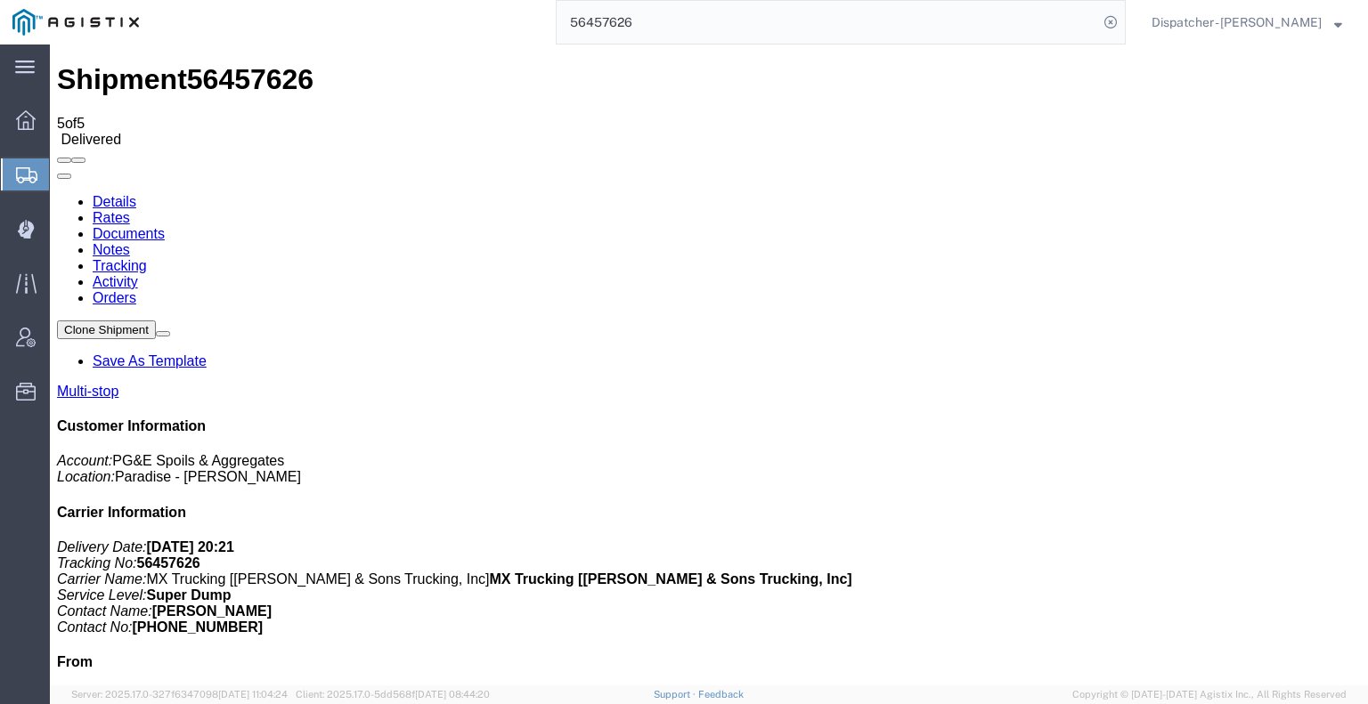
checkbox input "true"
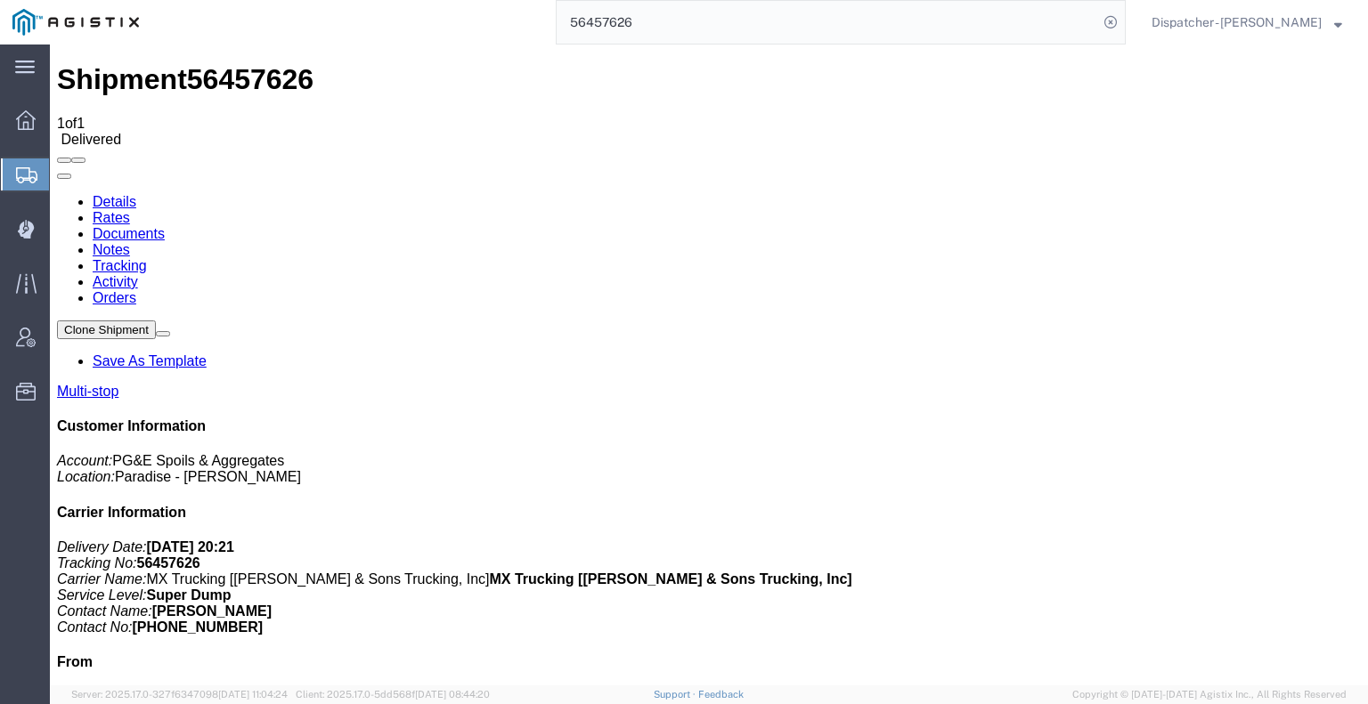
drag, startPoint x: 1275, startPoint y: 419, endPoint x: 1249, endPoint y: 373, distance: 52.7
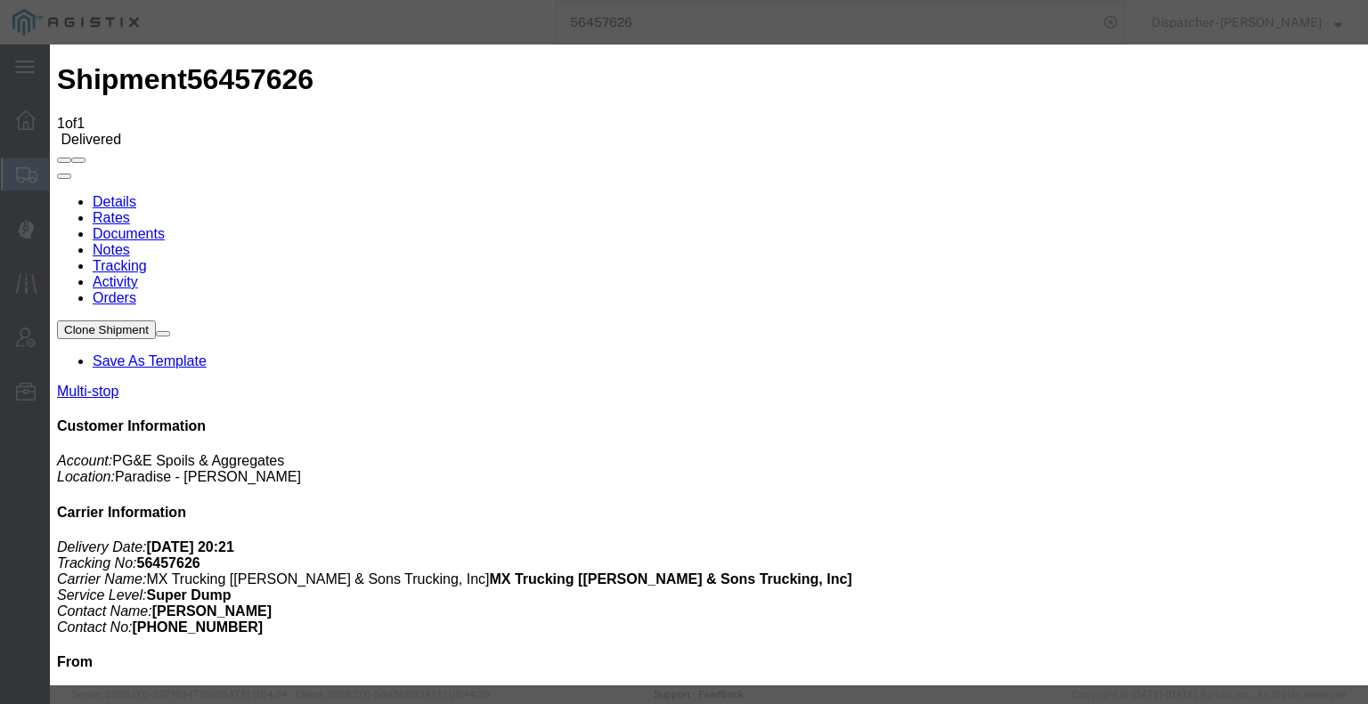
type input "C:\fakepath\56457626trktag.pdf"
select select
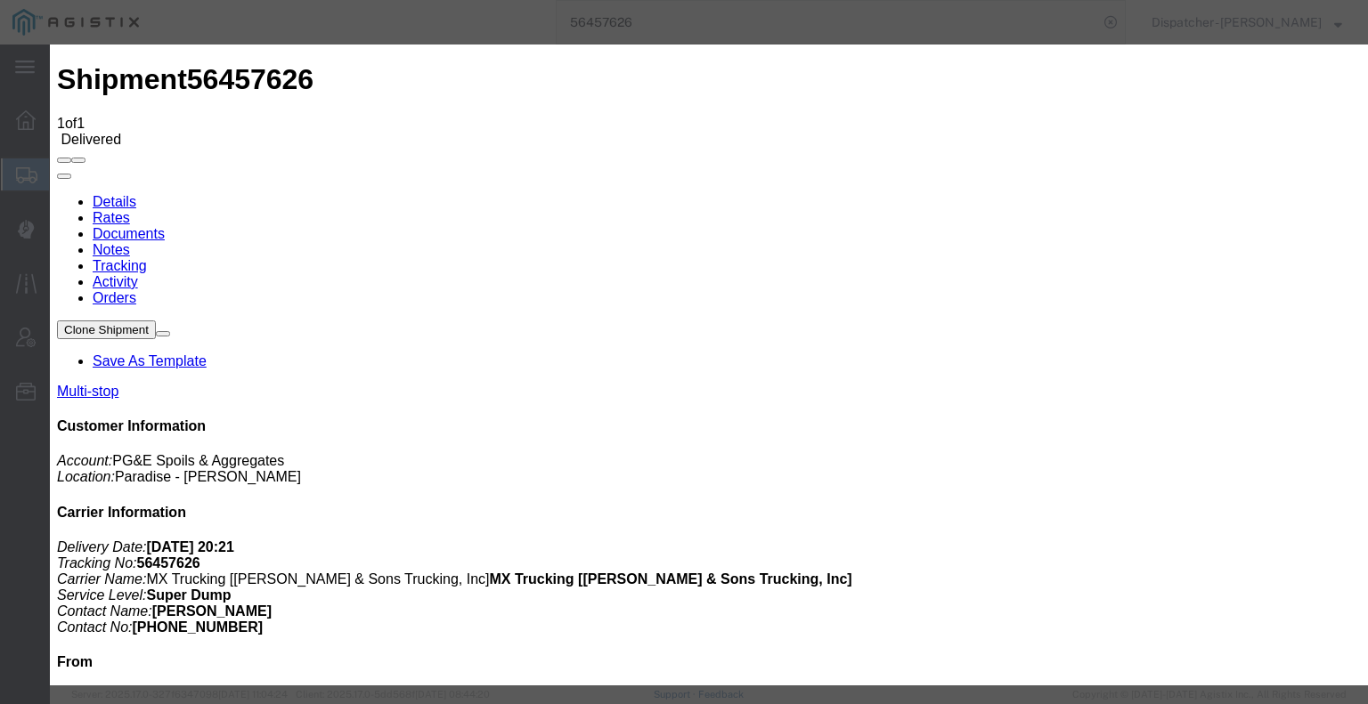
select select
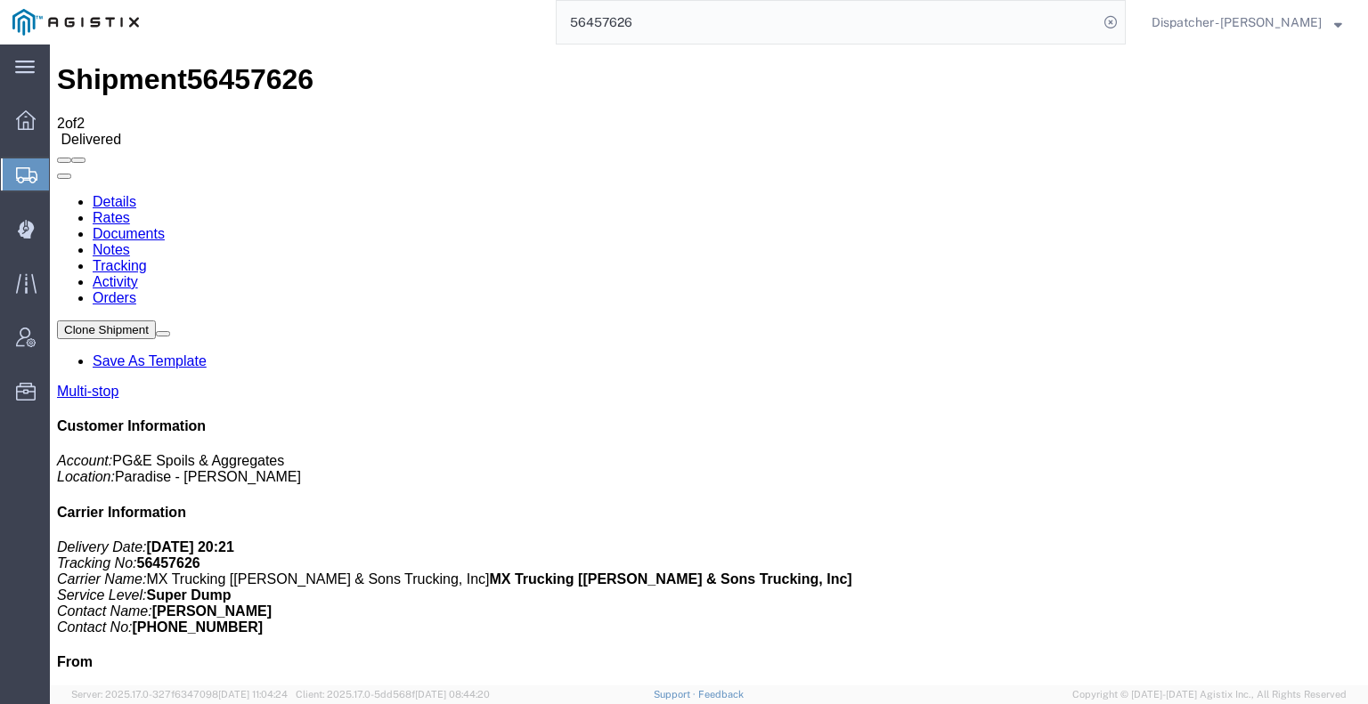
drag, startPoint x: 645, startPoint y: 28, endPoint x: 518, endPoint y: 28, distance: 126.5
click at [538, 28] on div "56457626" at bounding box center [638, 22] width 974 height 45
type input "56489042"
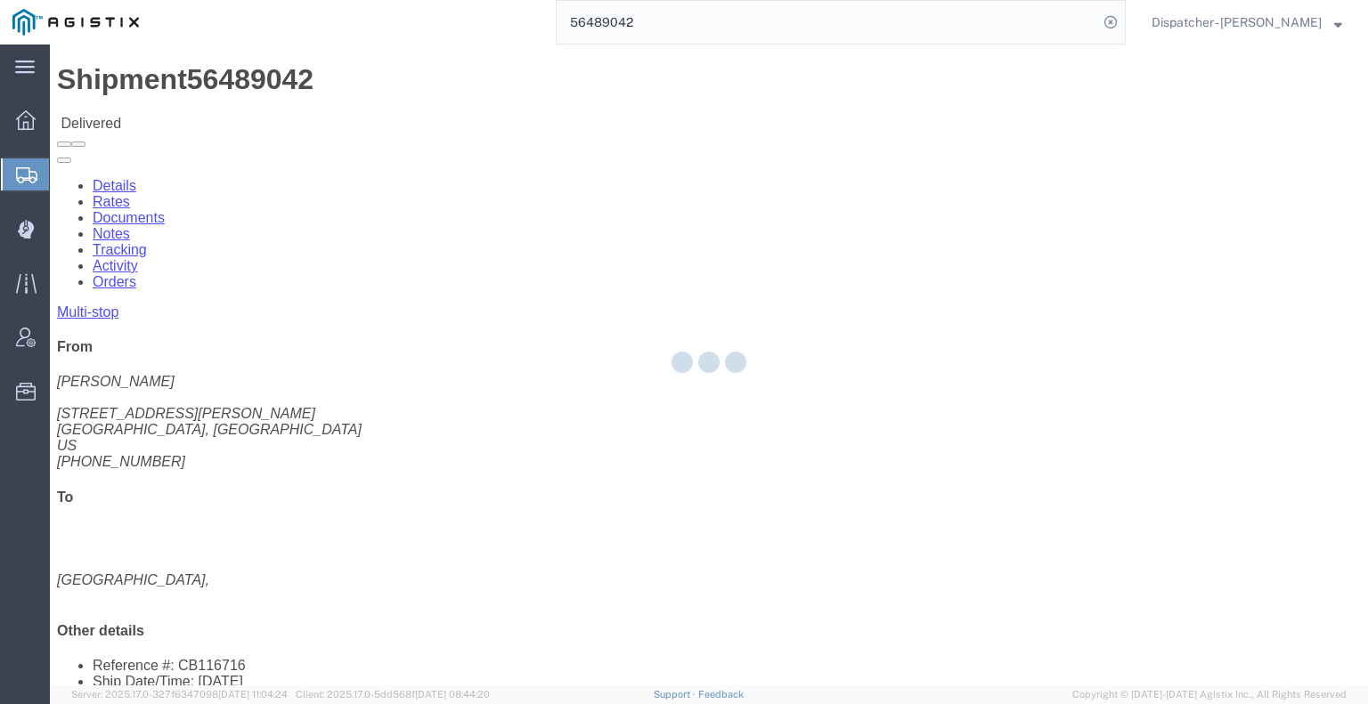
click div
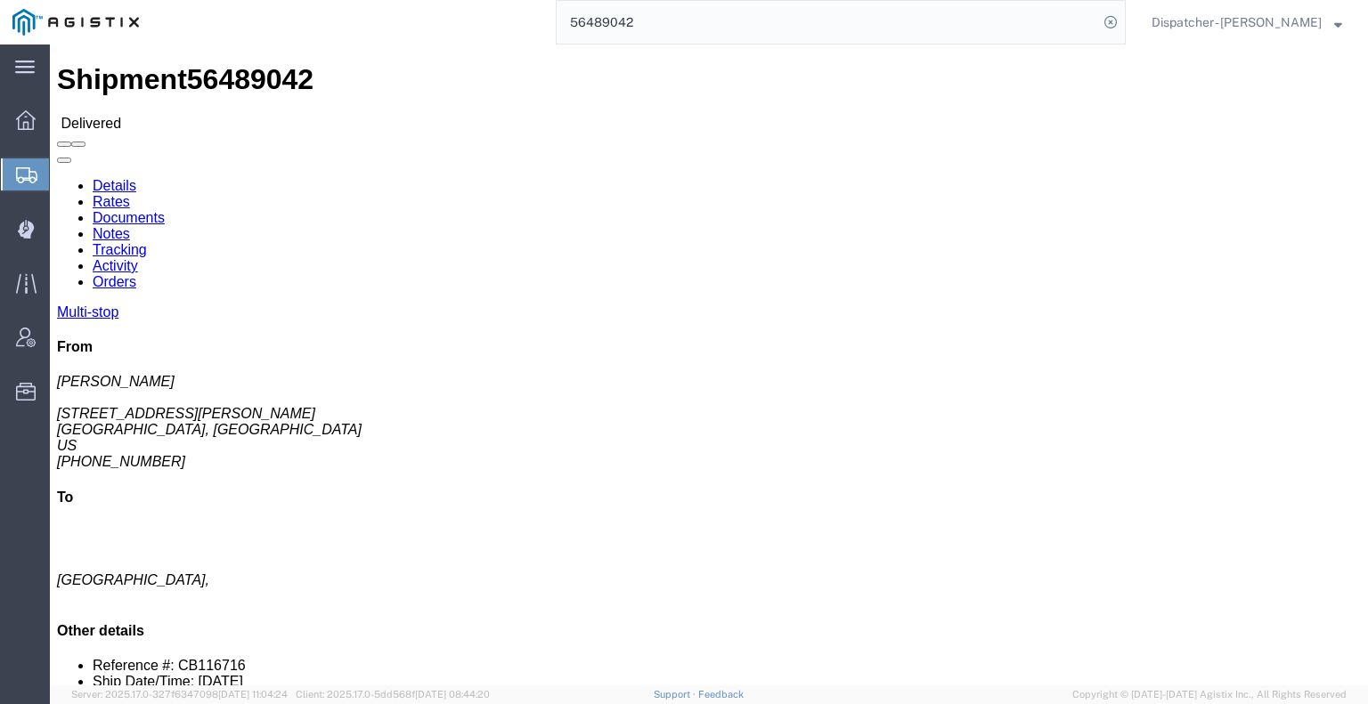
drag, startPoint x: 316, startPoint y: 110, endPoint x: 266, endPoint y: 66, distance: 66.9
click link "Notes"
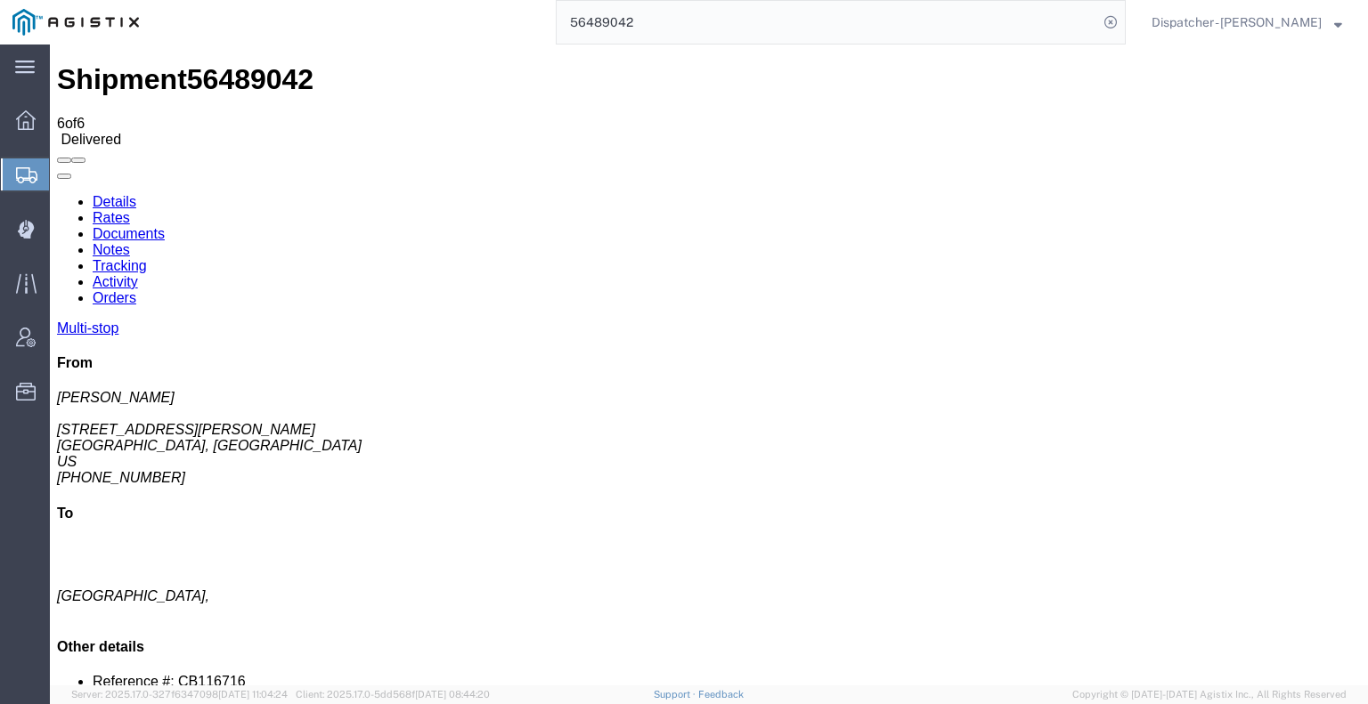
click at [165, 226] on link "Documents" at bounding box center [129, 233] width 72 height 15
drag, startPoint x: 174, startPoint y: 437, endPoint x: 185, endPoint y: 412, distance: 27.5
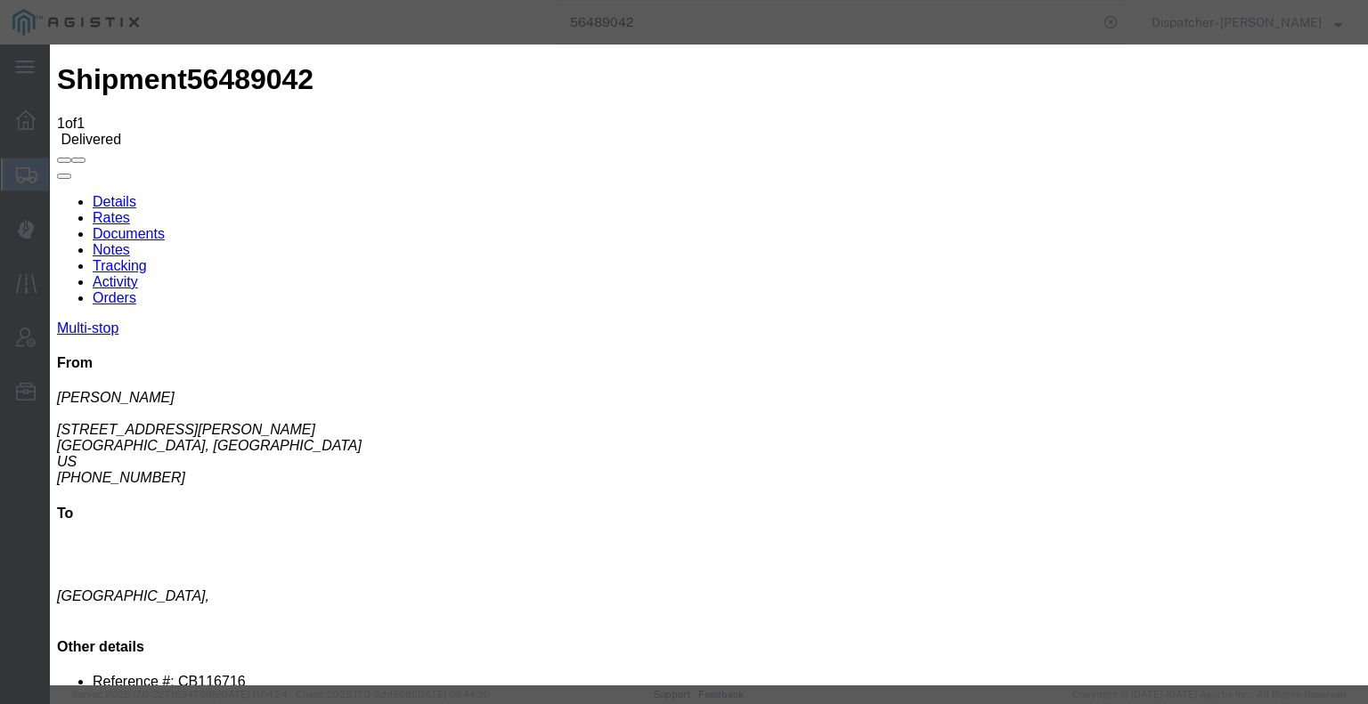
type input "C:\fakepath\56489042trktag.pdf"
select select
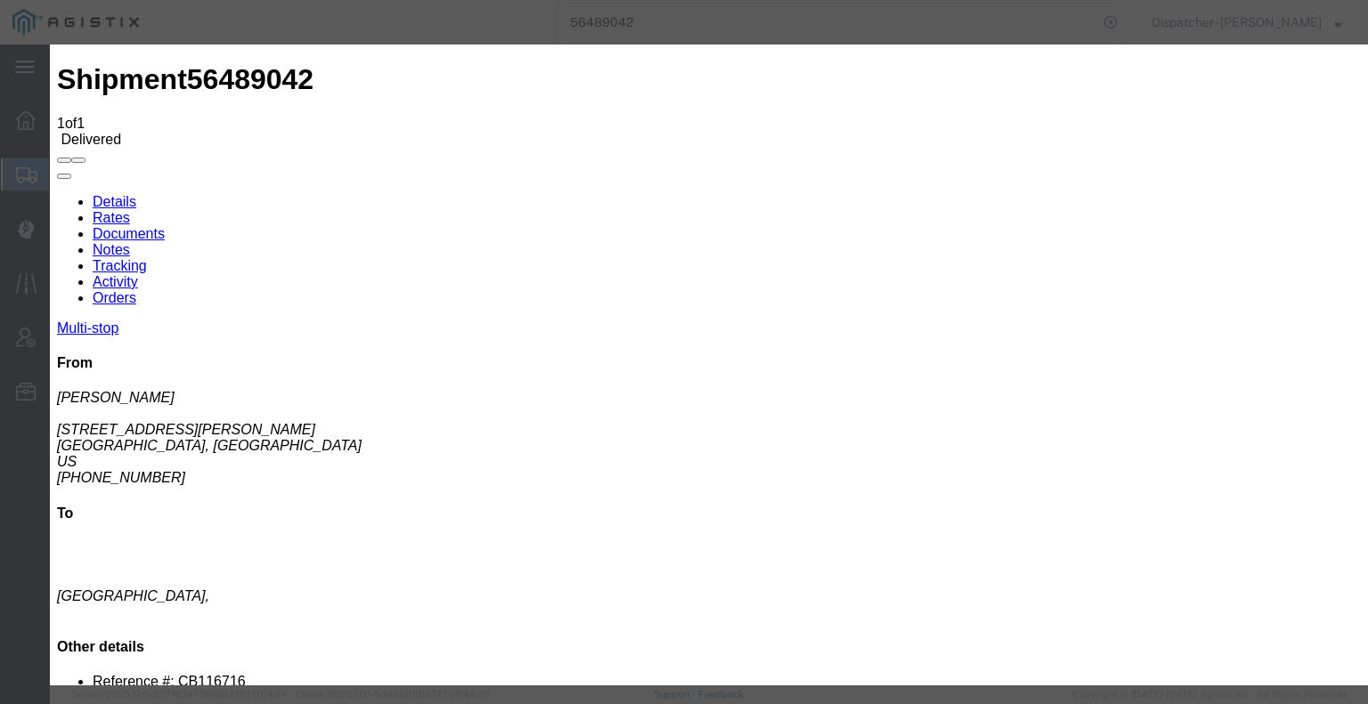
select select
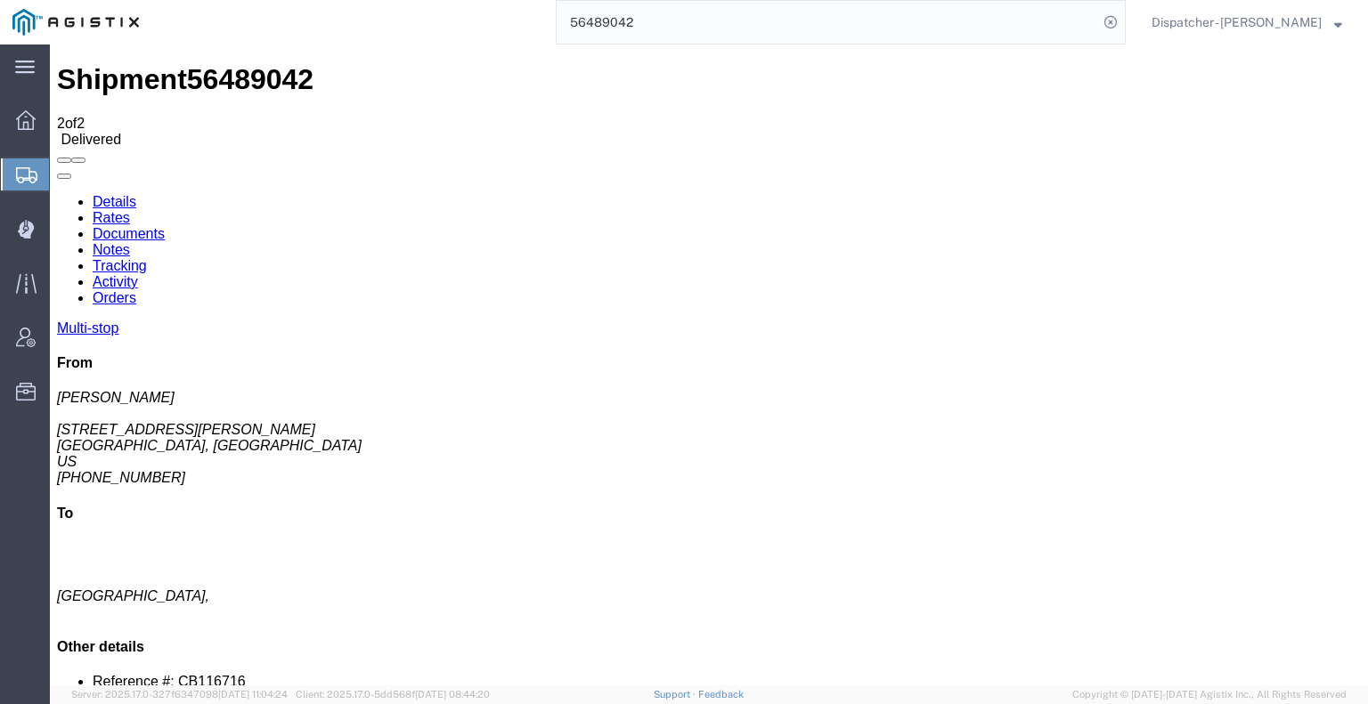
click at [463, 3] on div "56489042" at bounding box center [638, 22] width 974 height 45
type input "56503474"
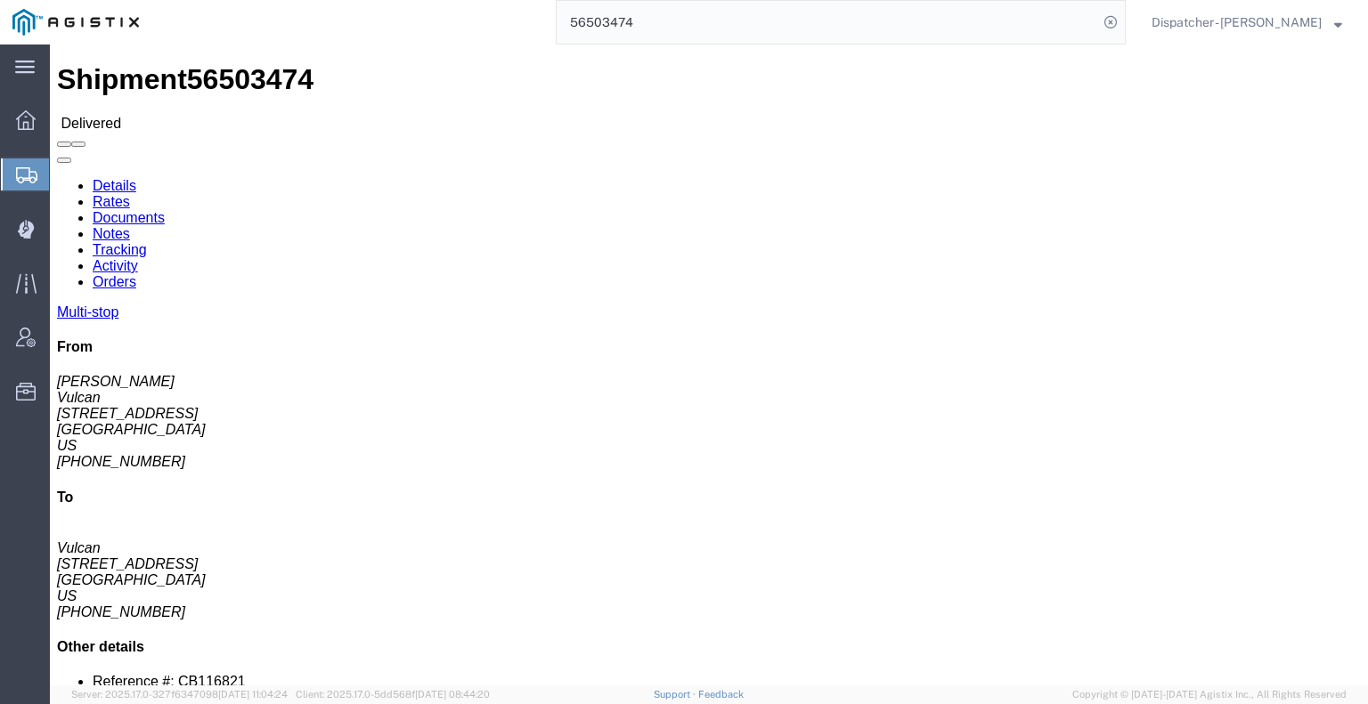
click link "Notes"
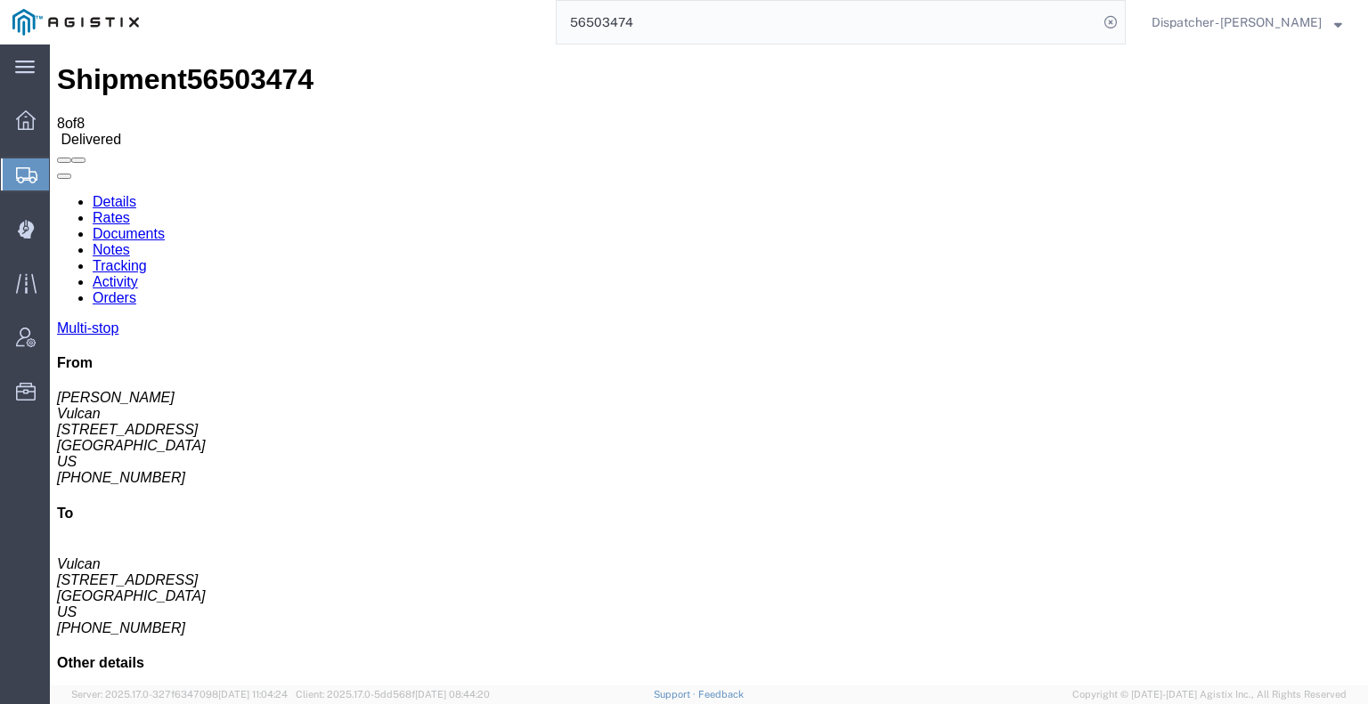
click at [165, 226] on link "Documents" at bounding box center [129, 233] width 72 height 15
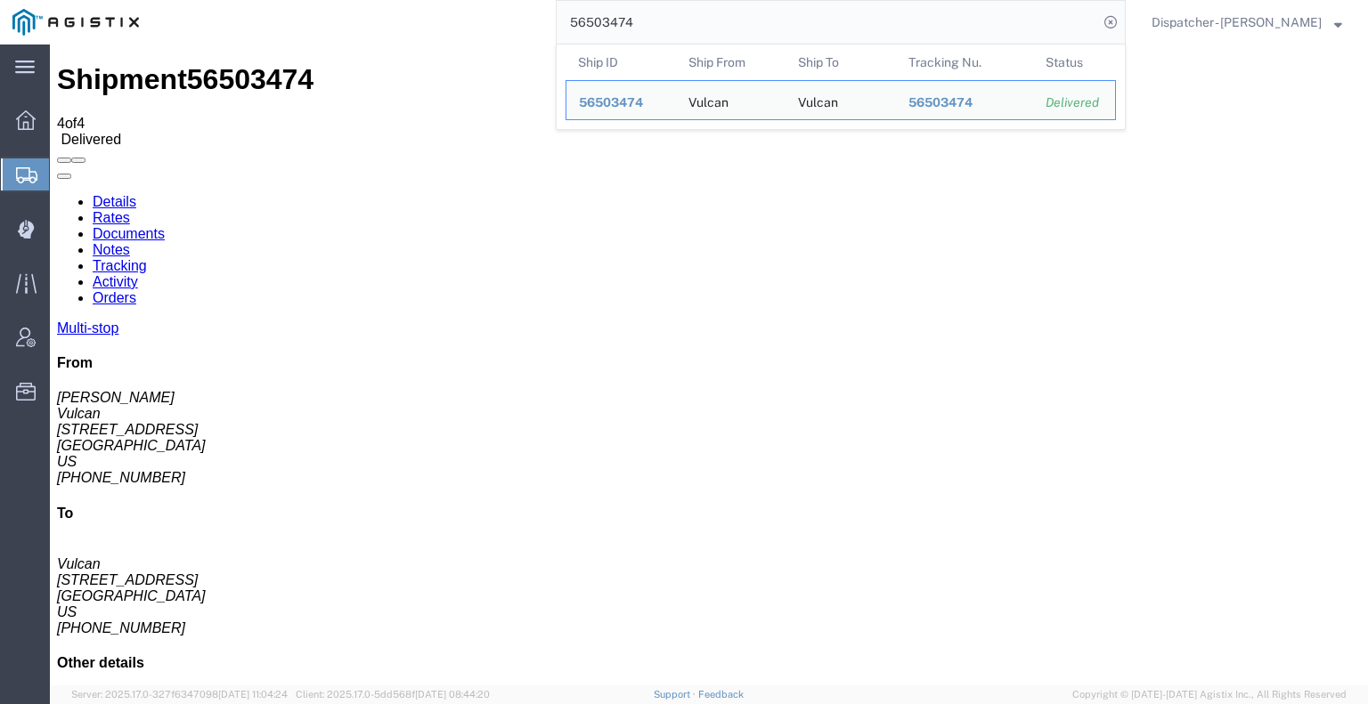
drag, startPoint x: 618, startPoint y: 26, endPoint x: 471, endPoint y: 1, distance: 149.0
click at [488, 4] on div "56503474 Ship ID Ship From Ship To Tracking Nu. Status Ship ID 56503474 Ship Fr…" at bounding box center [638, 22] width 974 height 45
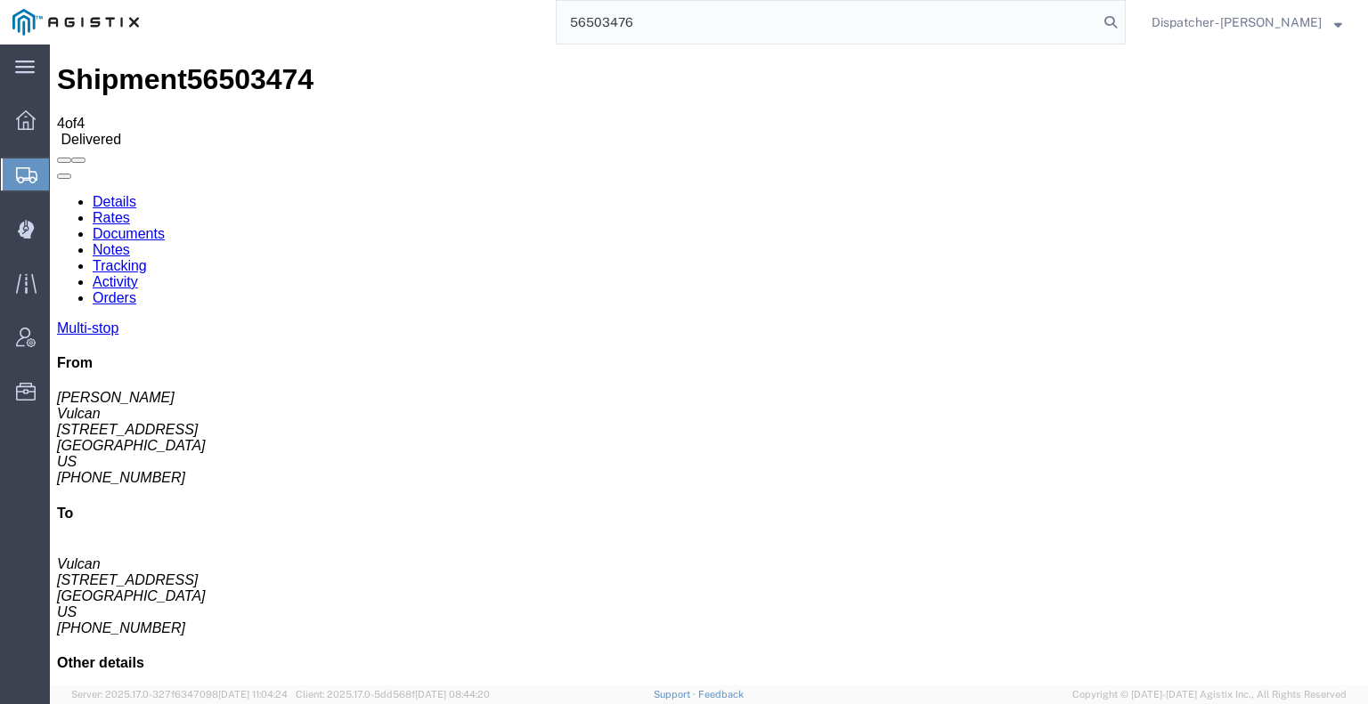
type input "56503476"
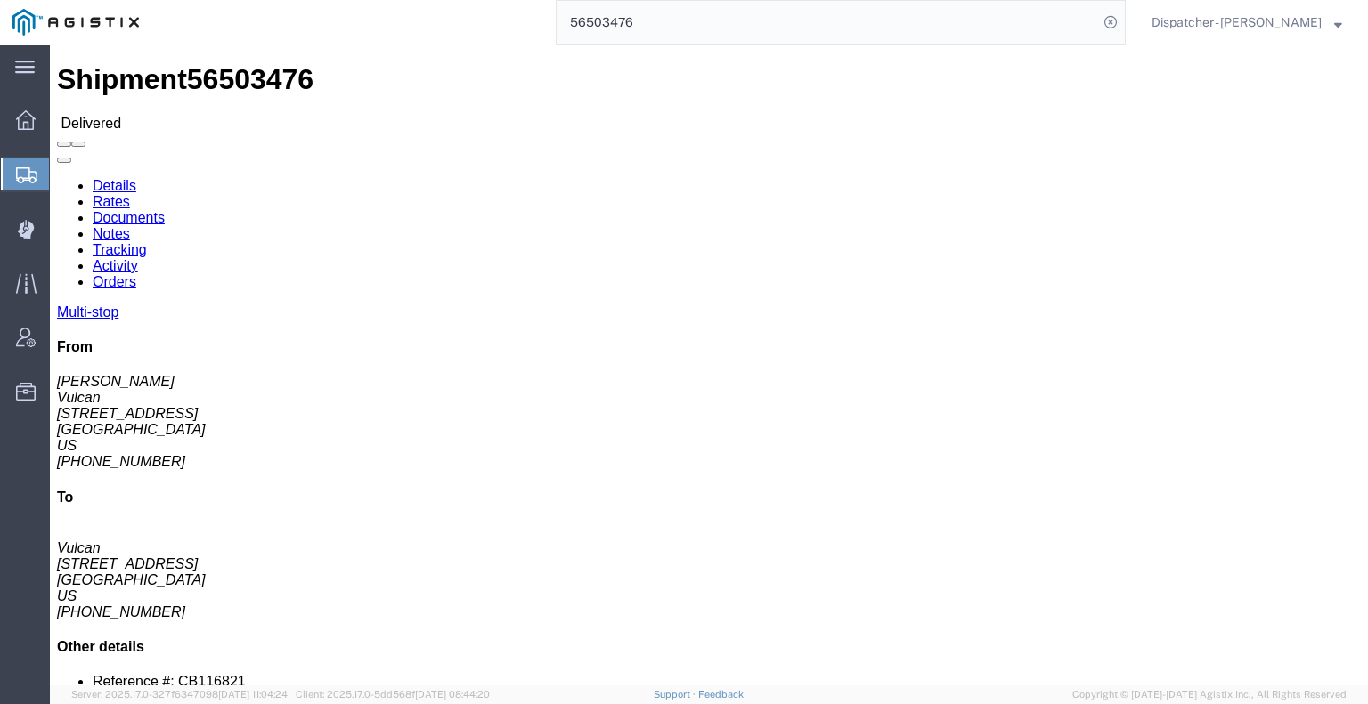
click link "Notes"
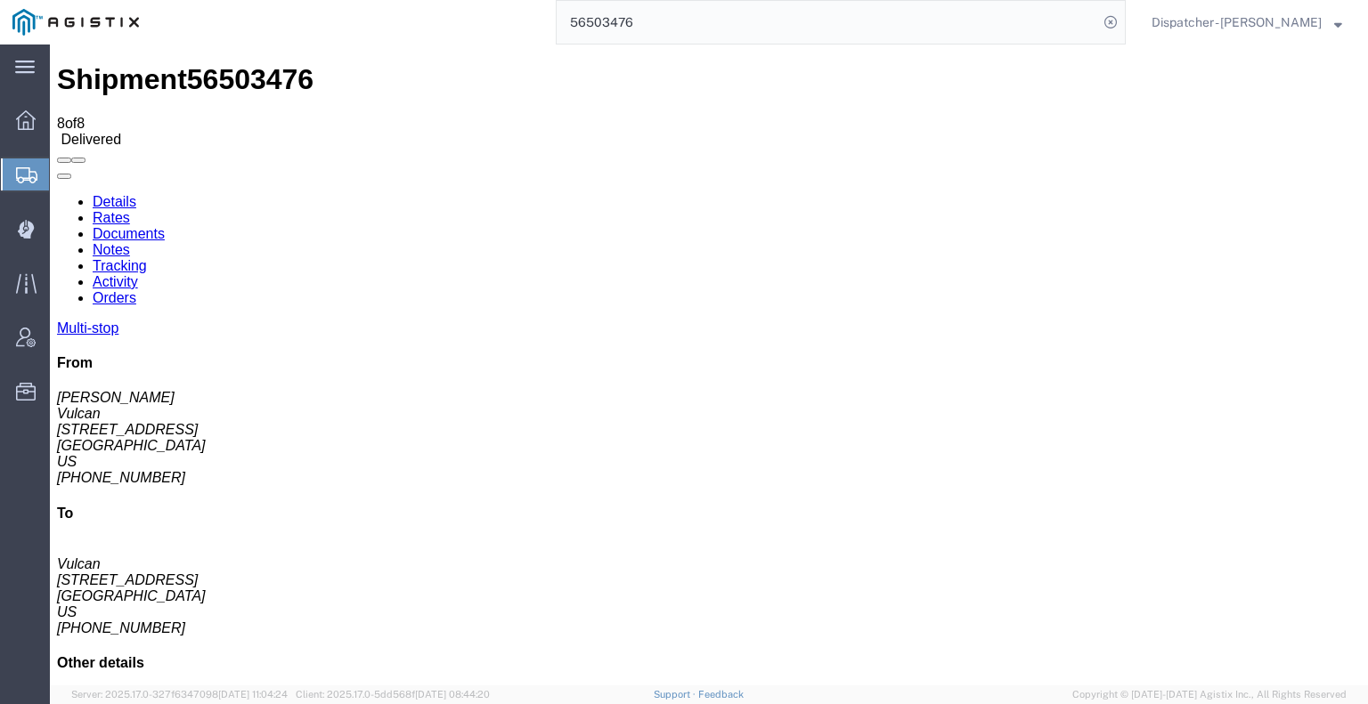
click at [165, 226] on link "Documents" at bounding box center [129, 233] width 72 height 15
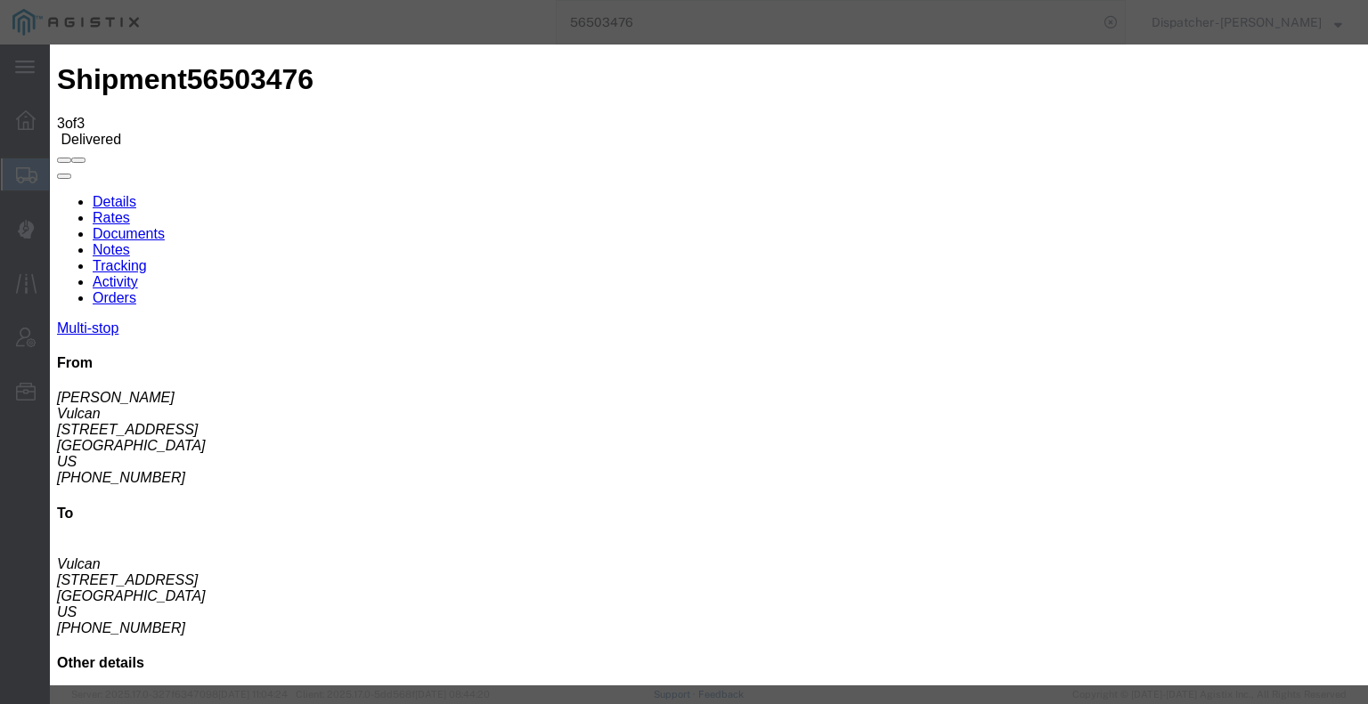
type input "C:\fakepath\56503476trktag.pdf"
select select
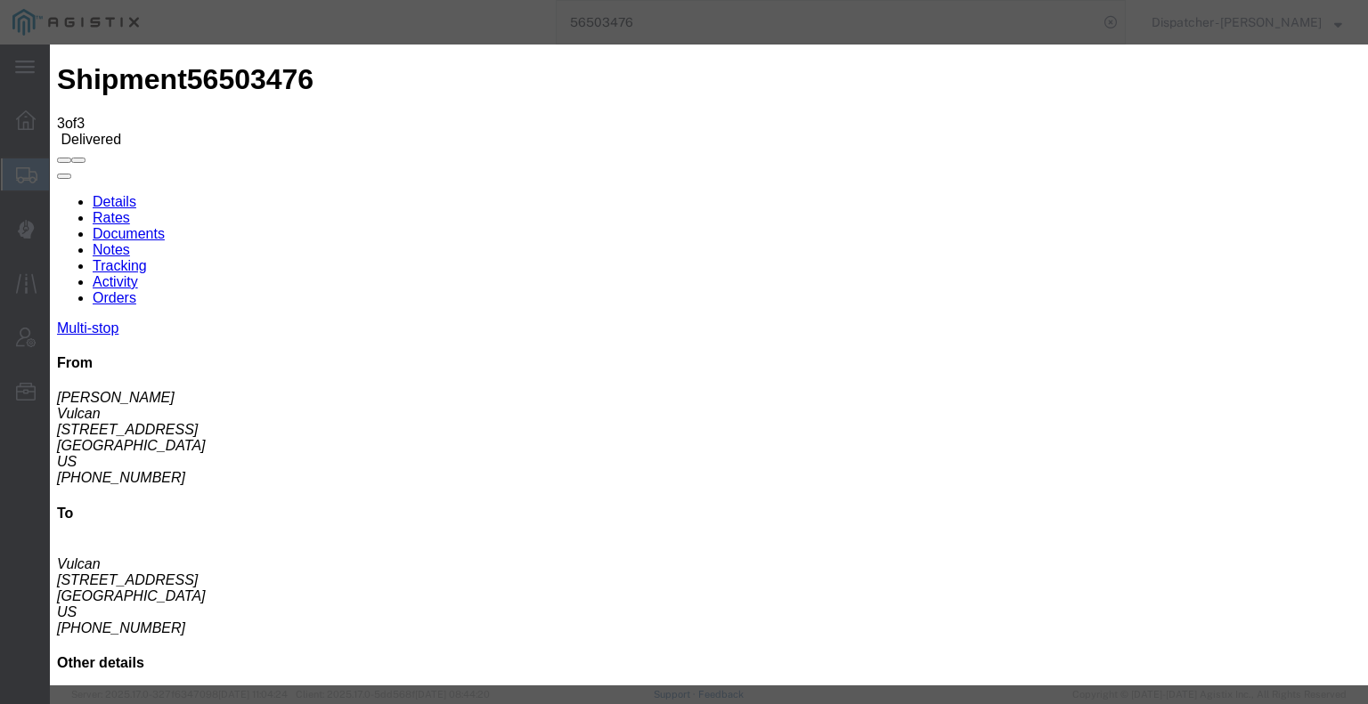
select select
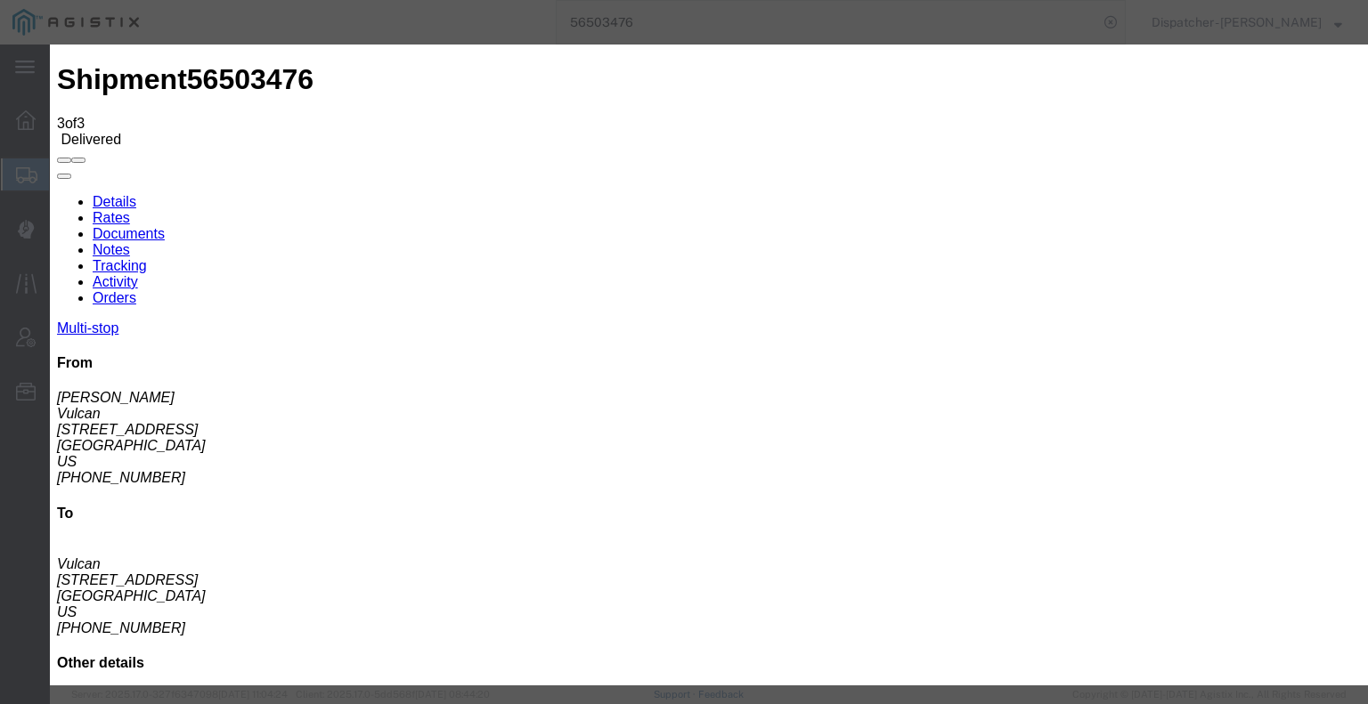
type input "C:\fakepath\56503476trktag.pdf"
select select
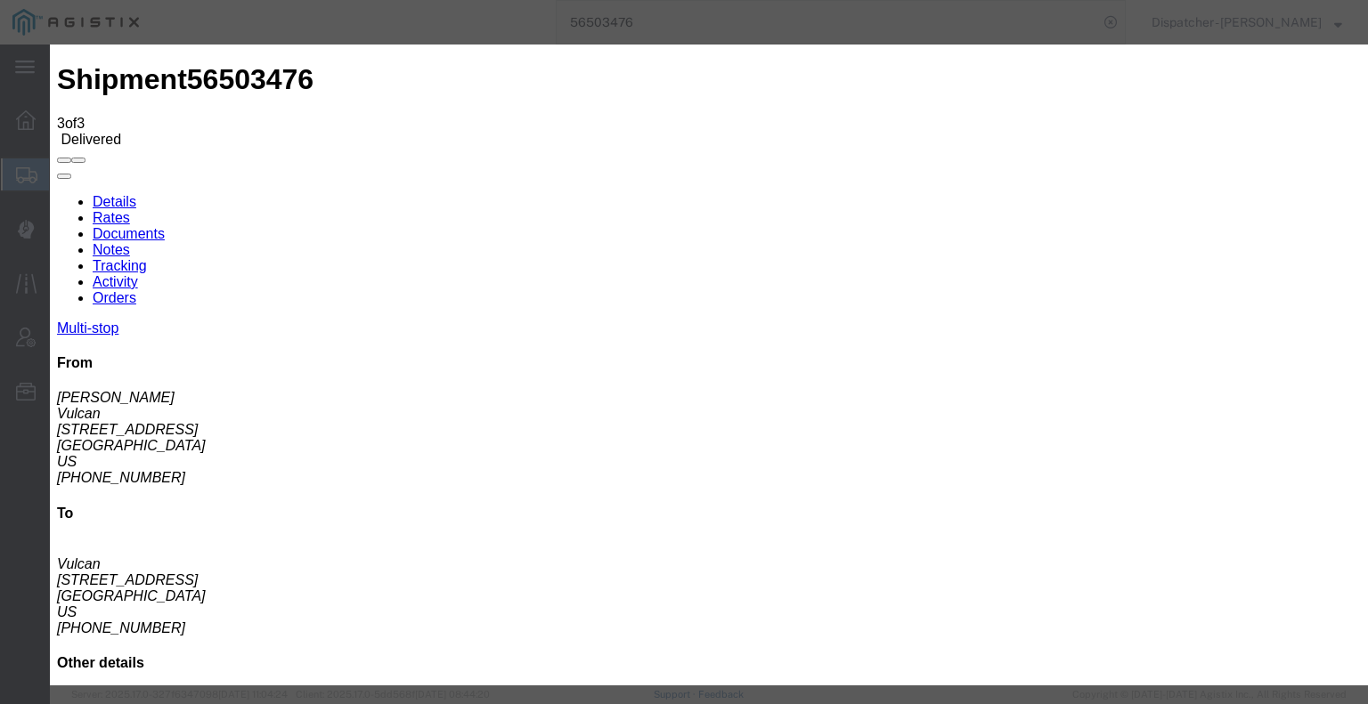
select select
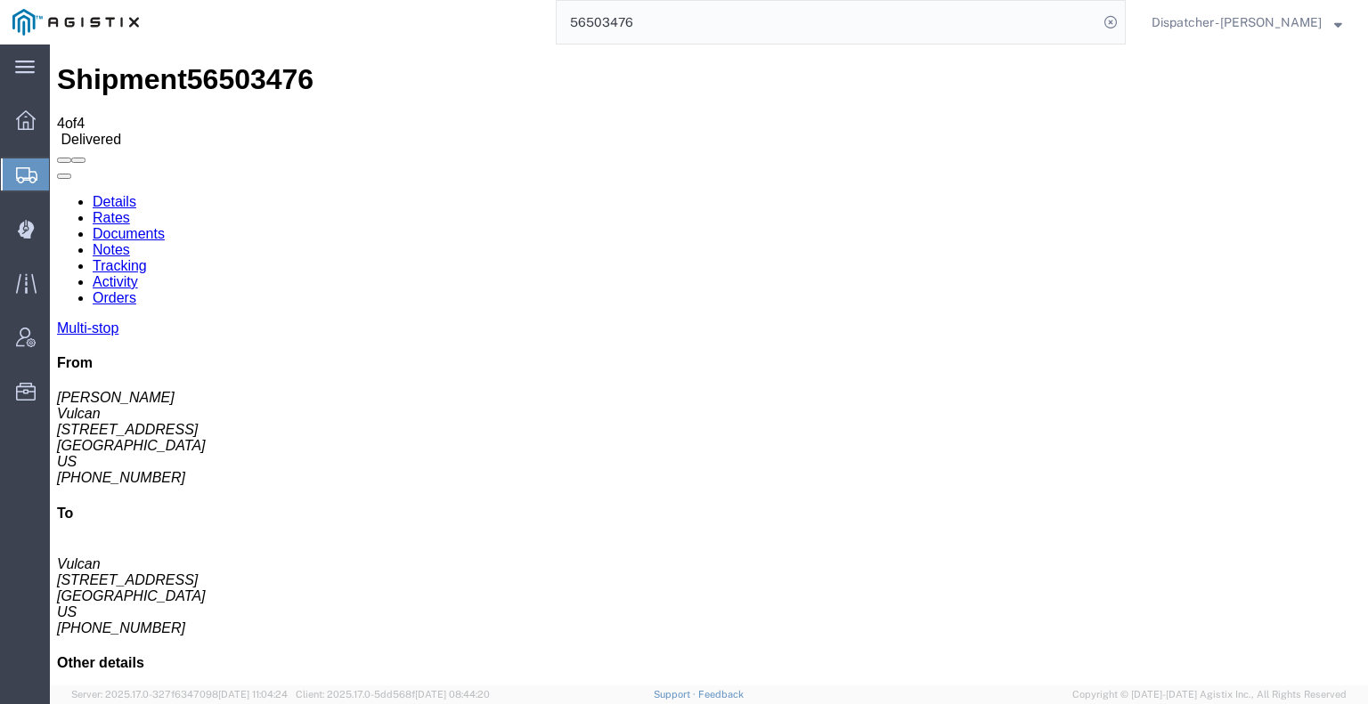
drag, startPoint x: 648, startPoint y: 24, endPoint x: 470, endPoint y: 14, distance: 178.4
click at [488, 14] on div "56503476" at bounding box center [638, 22] width 974 height 45
type input "56503434"
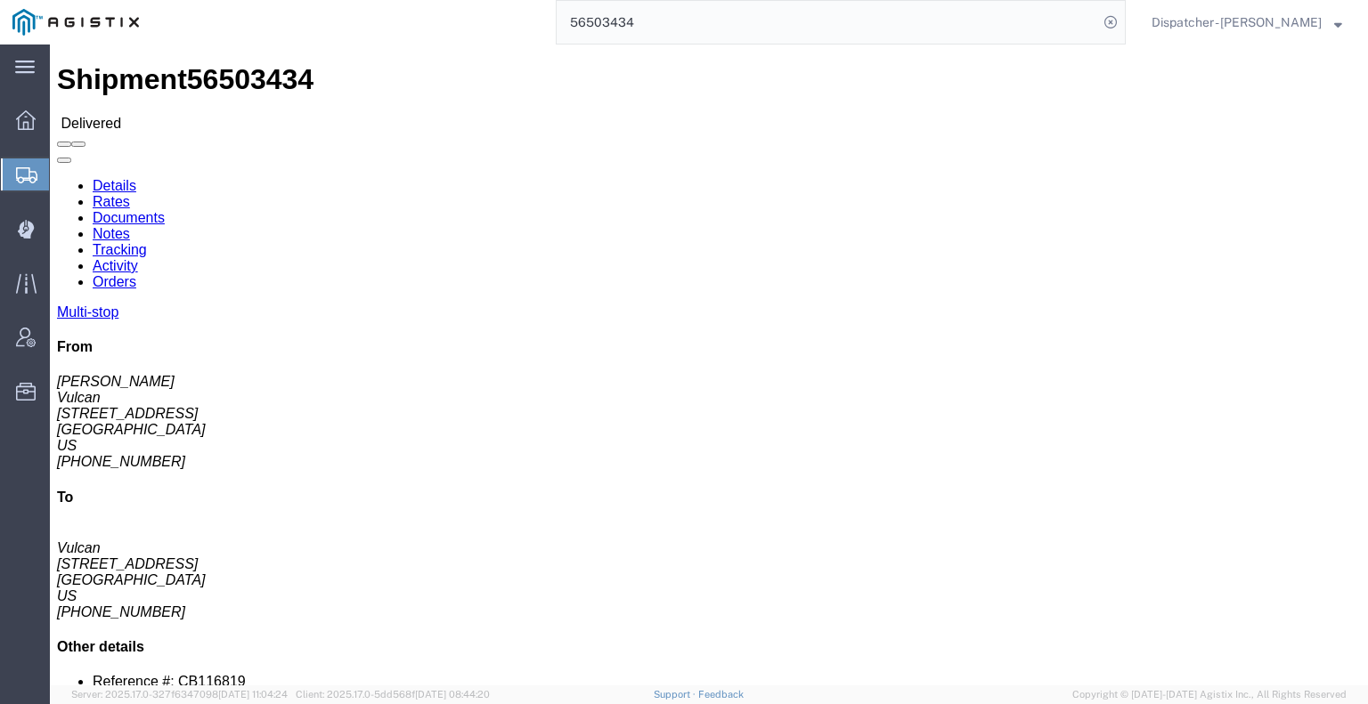
click link "Notes"
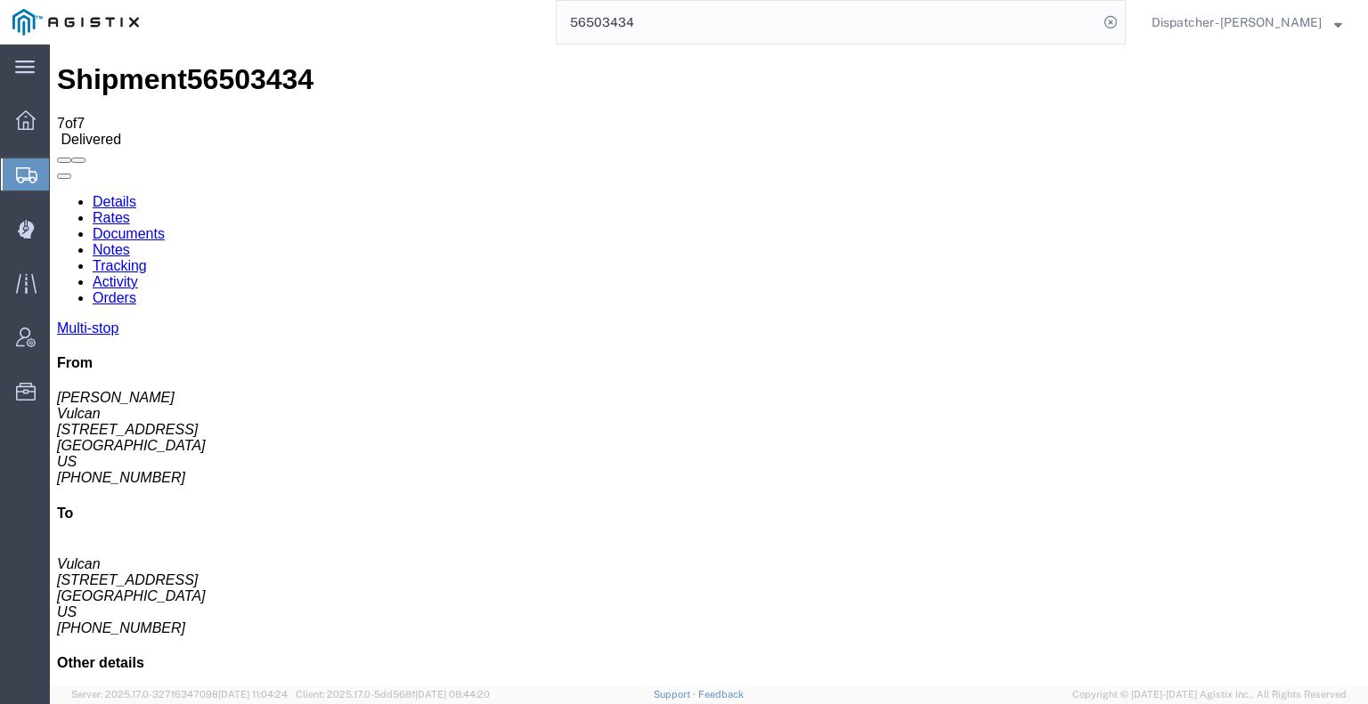
click at [165, 226] on link "Documents" at bounding box center [129, 233] width 72 height 15
drag, startPoint x: 638, startPoint y: 18, endPoint x: 492, endPoint y: 13, distance: 146.1
click at [521, 15] on div "56503434" at bounding box center [638, 22] width 974 height 45
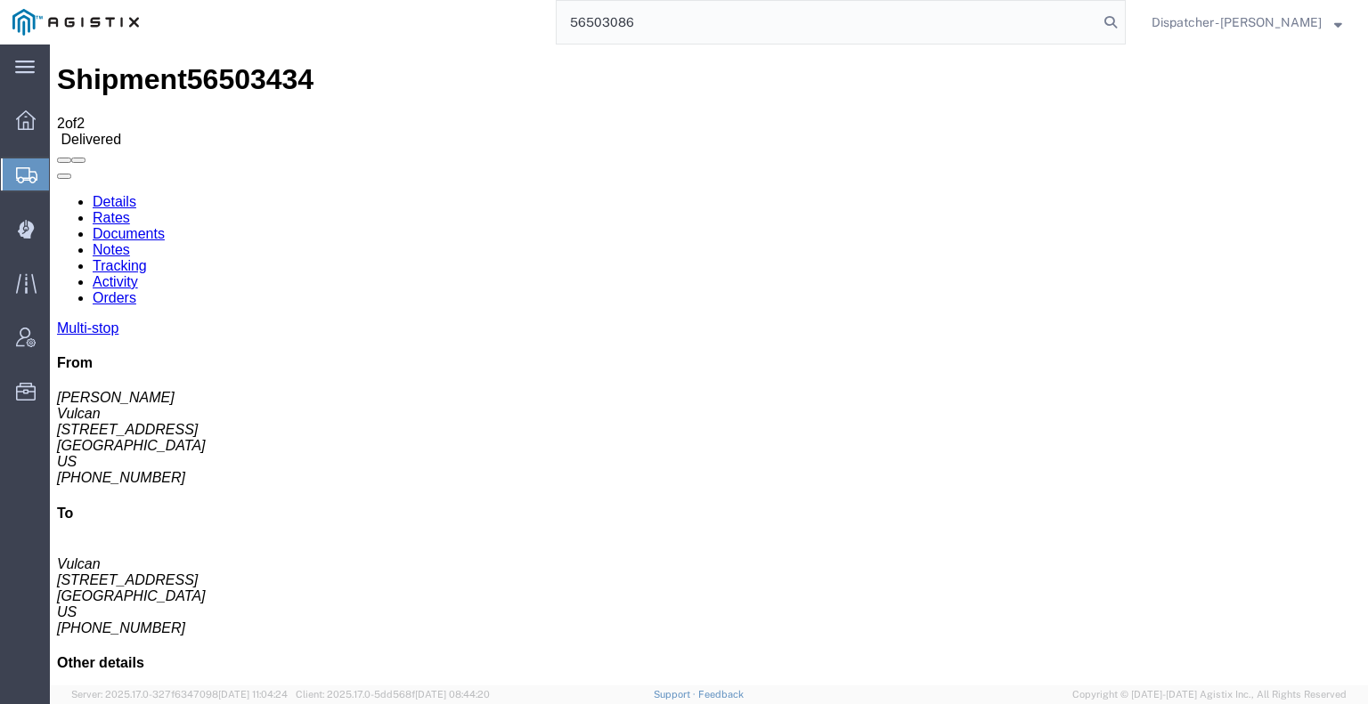
type input "56503086"
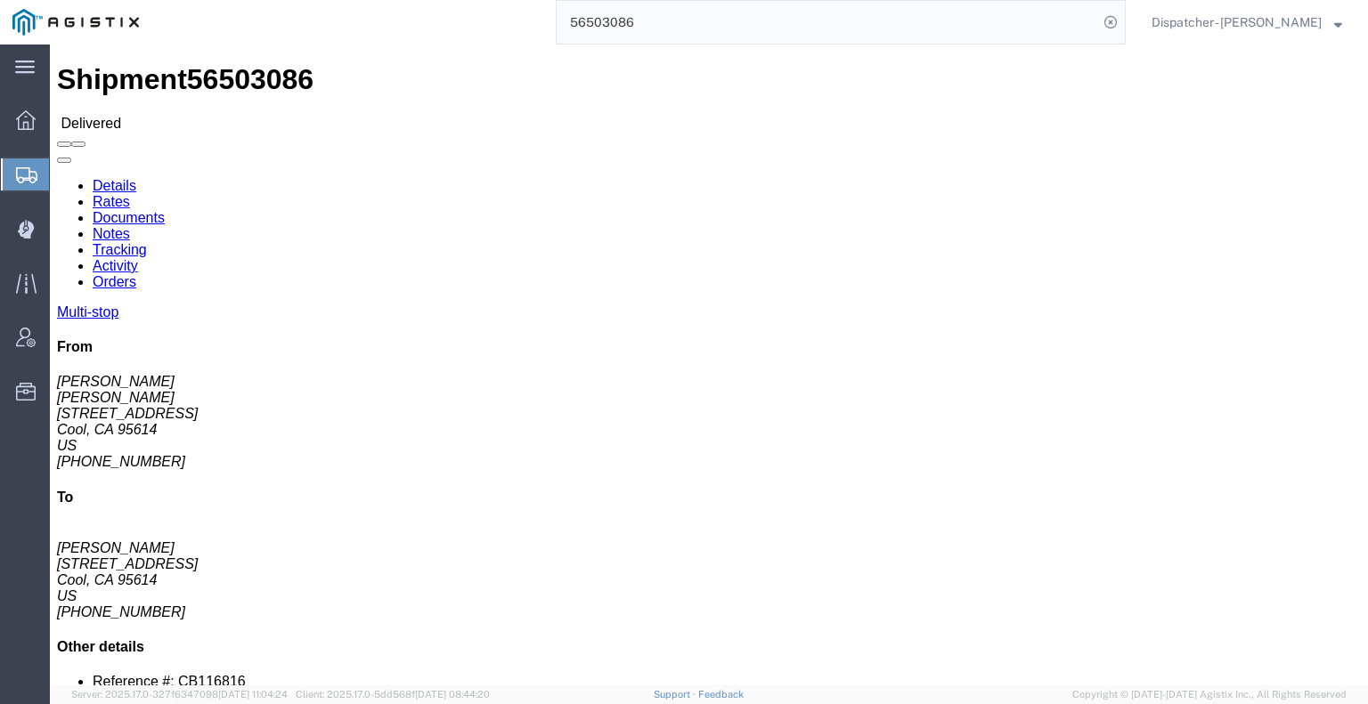
click link "Notes"
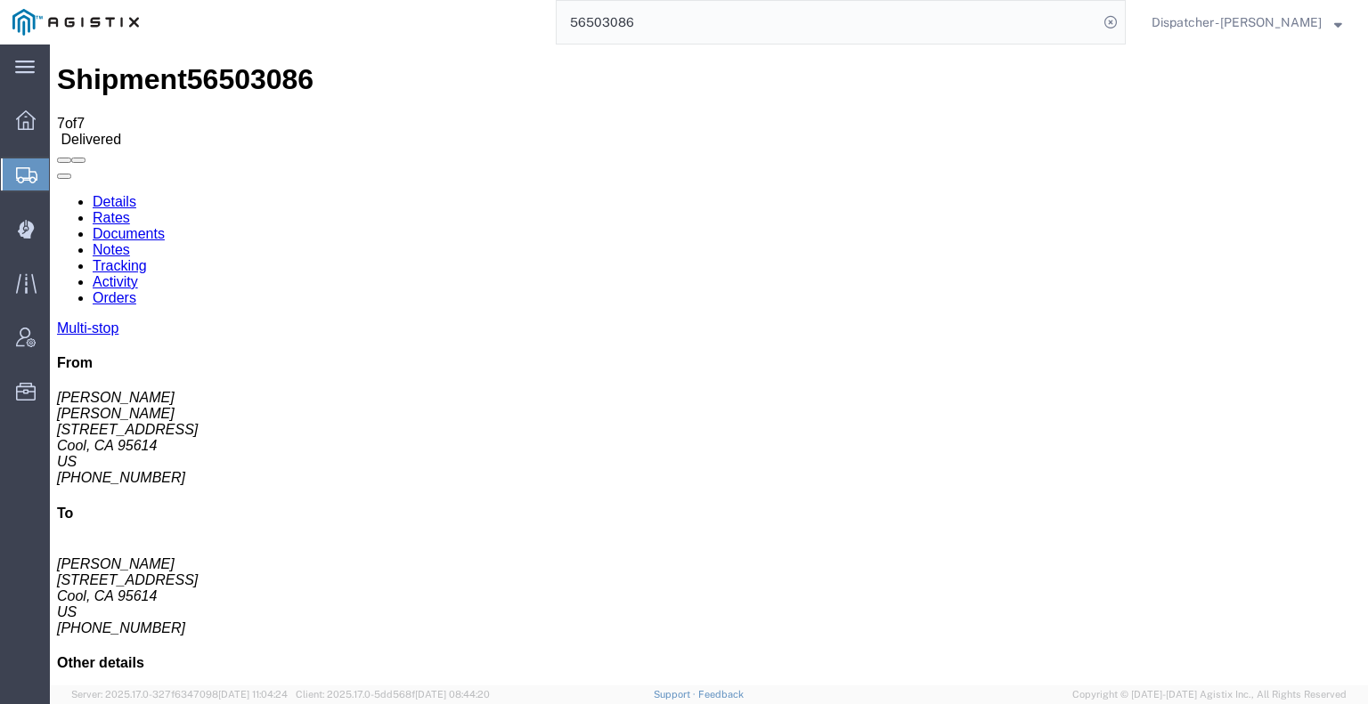
click at [147, 258] on link "Tracking" at bounding box center [120, 265] width 54 height 15
click at [57, 194] on icon at bounding box center [57, 194] width 0 height 0
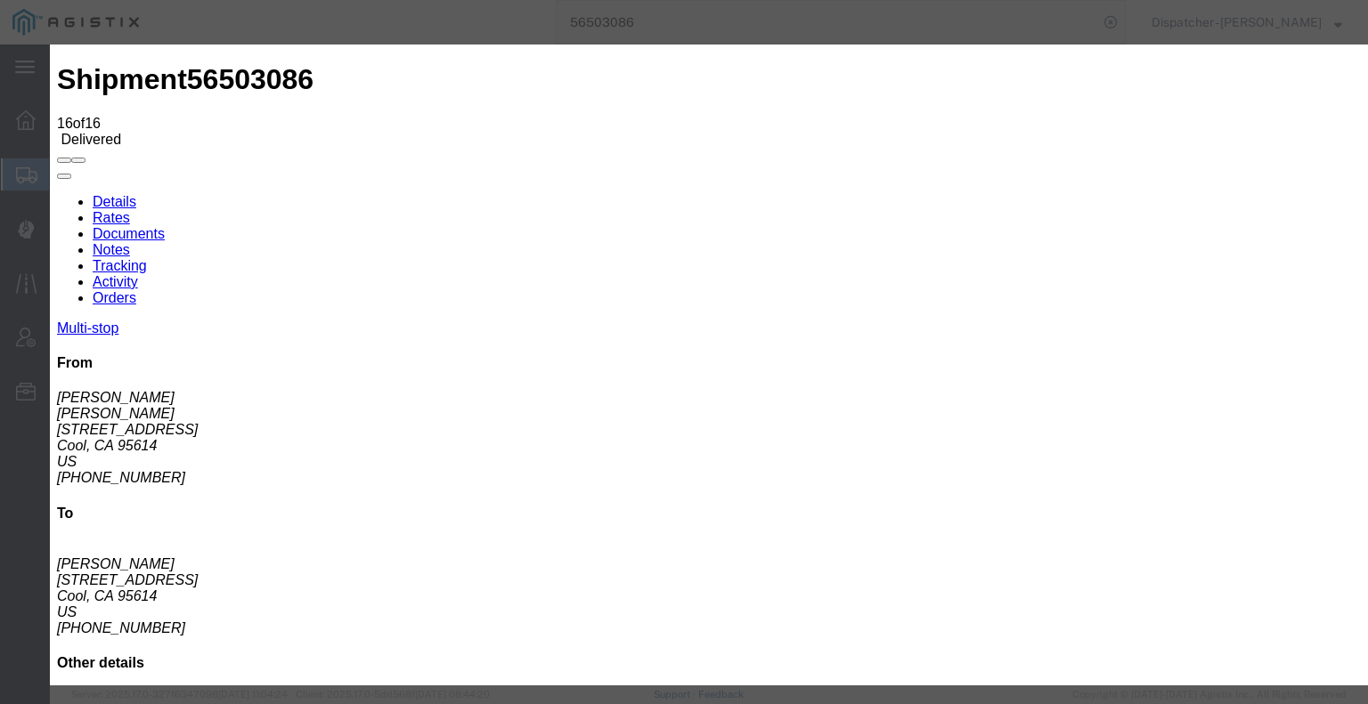
type input "08/19/2025"
type input "7:00 AM"
type input "08/15/2025"
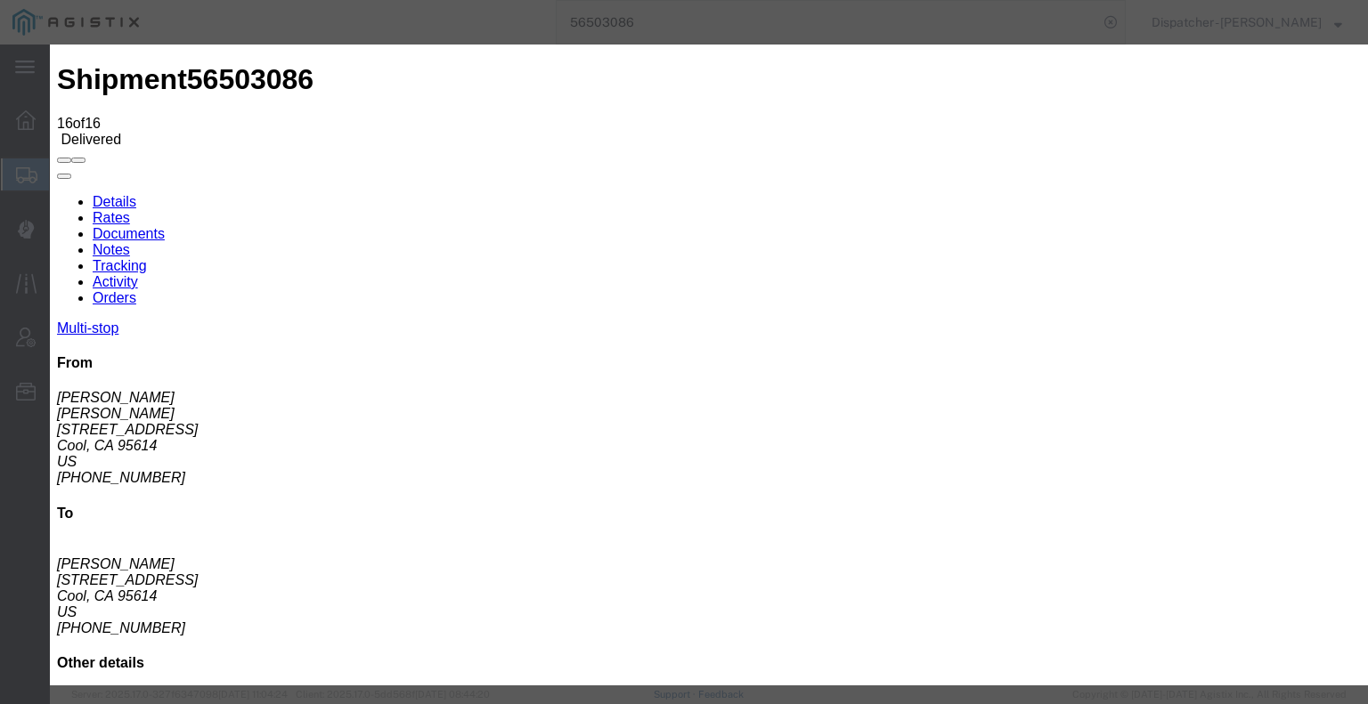
type input "1:25 PM"
select select "BREAKSTART"
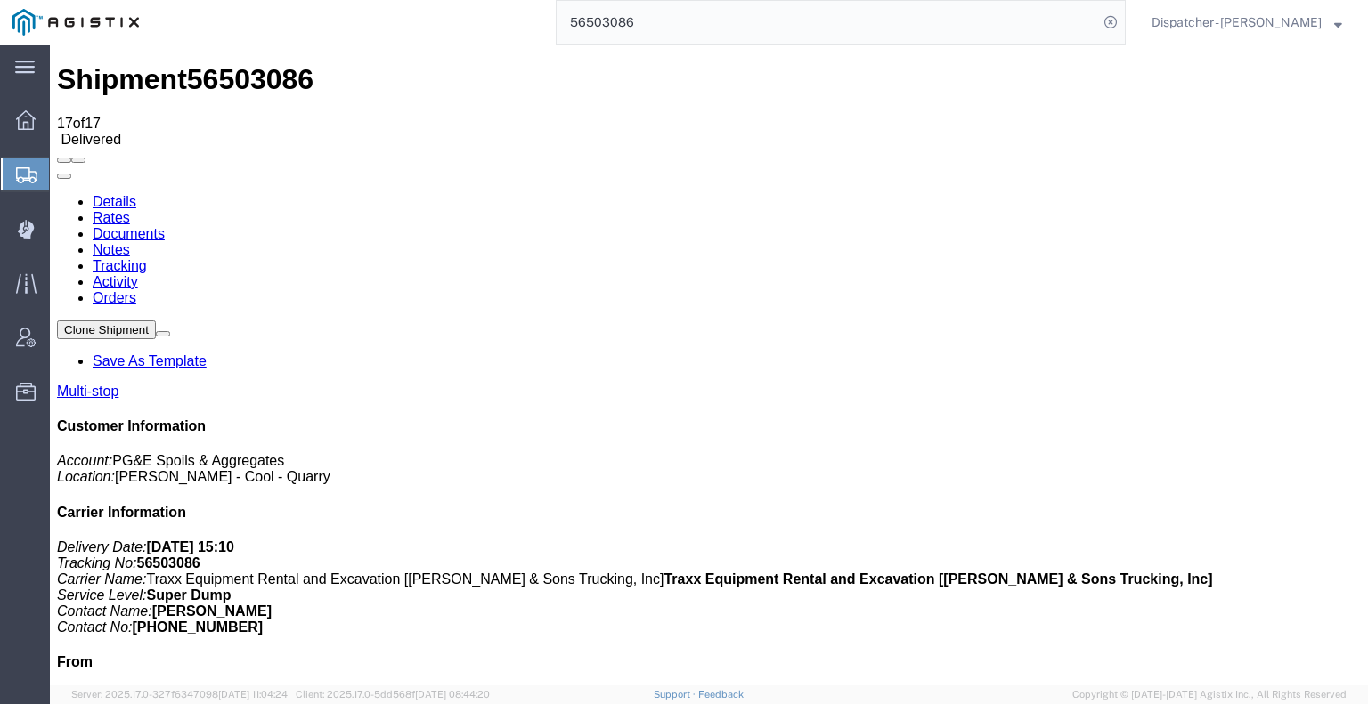
click at [130, 242] on link "Notes" at bounding box center [111, 249] width 37 height 15
click at [165, 226] on link "Documents" at bounding box center [129, 233] width 72 height 15
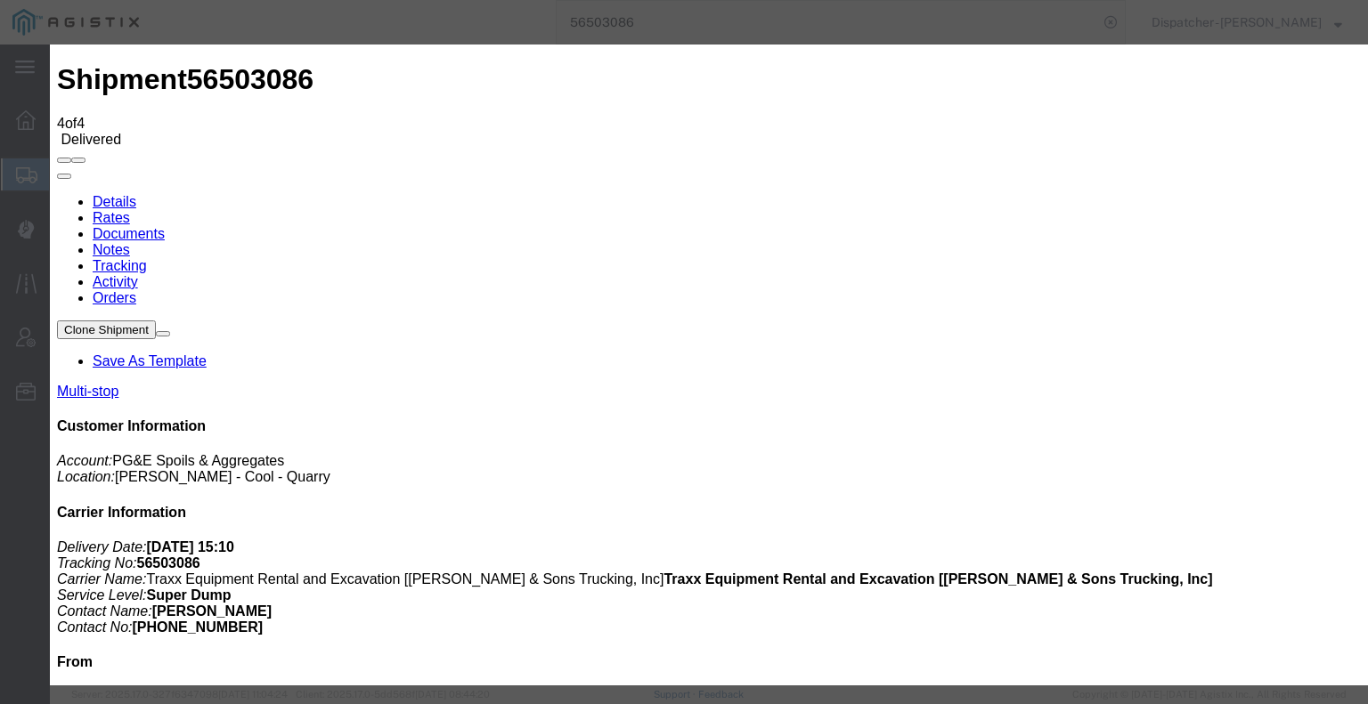
type input "C:\fakepath\56503086trktag.pdf"
select select
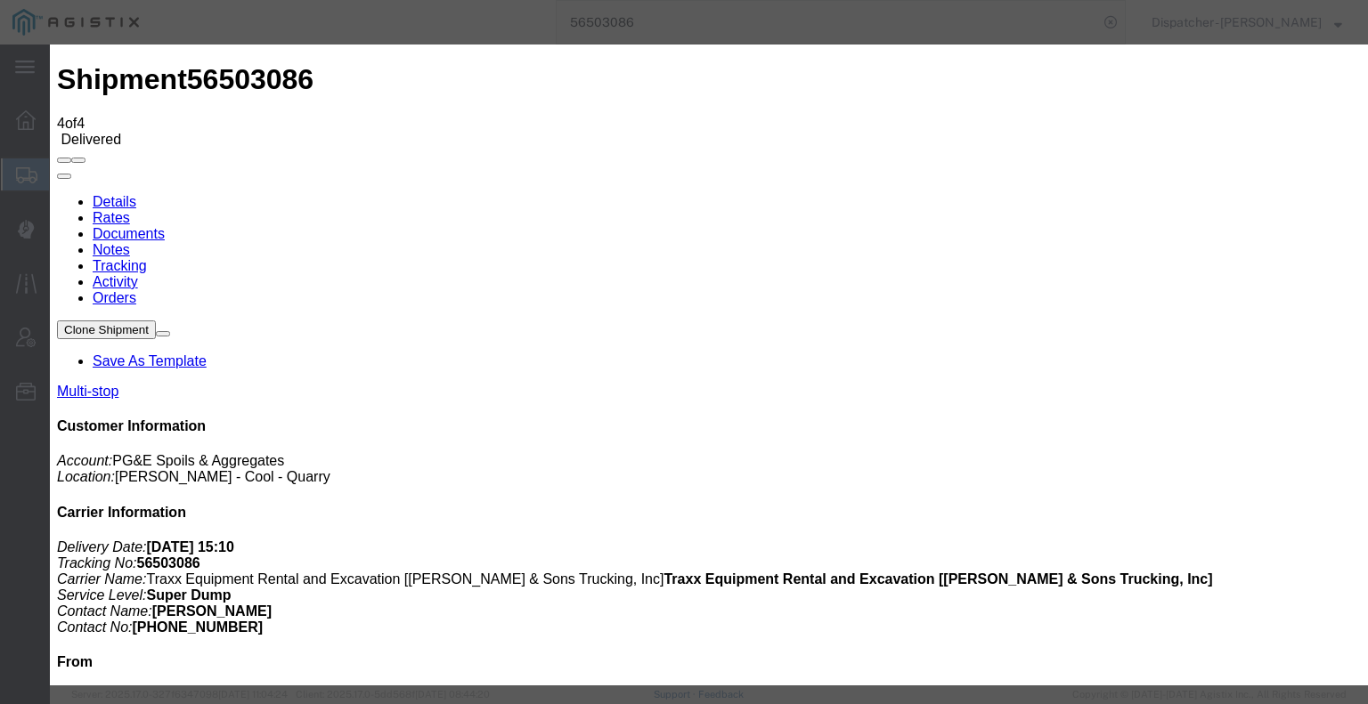
select select
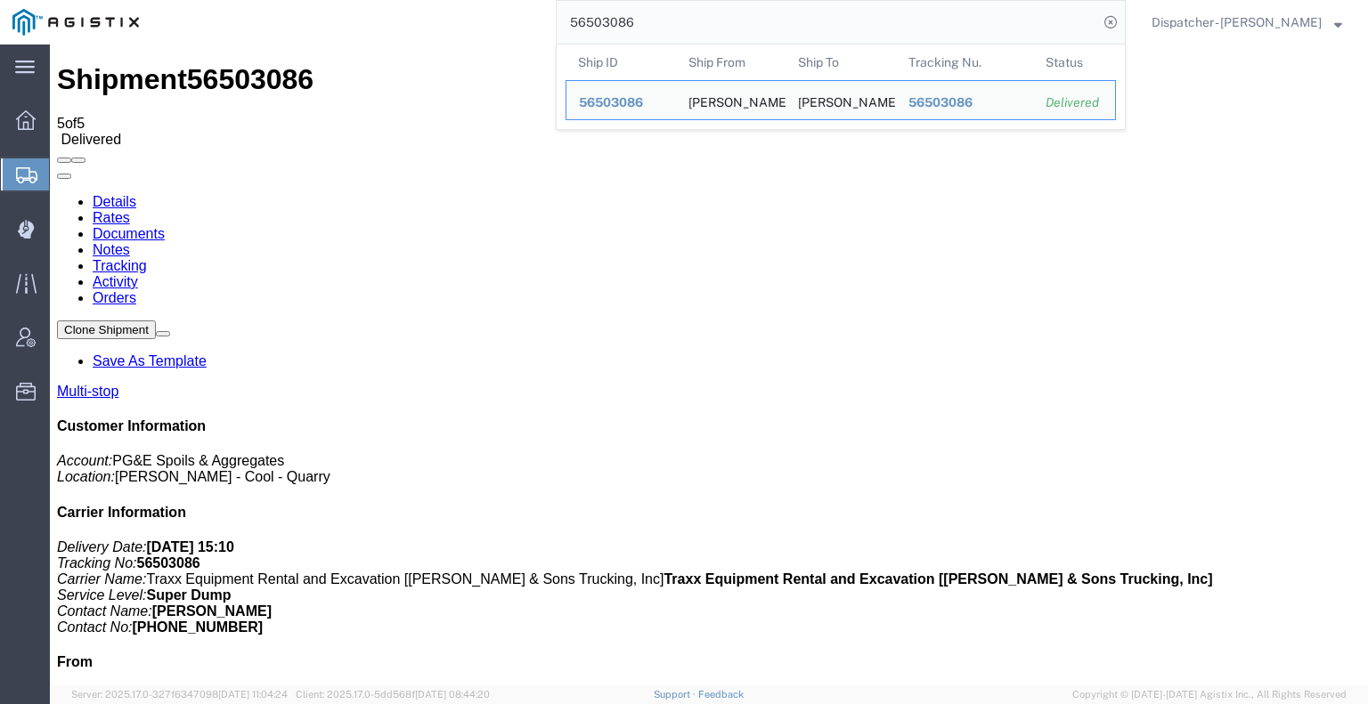
drag, startPoint x: 649, startPoint y: 25, endPoint x: 450, endPoint y: 20, distance: 199.5
click at [488, 20] on div "56503086 Ship ID Ship From Ship To Tracking Nu. Status Ship ID 56503086 Ship Fr…" at bounding box center [638, 22] width 974 height 45
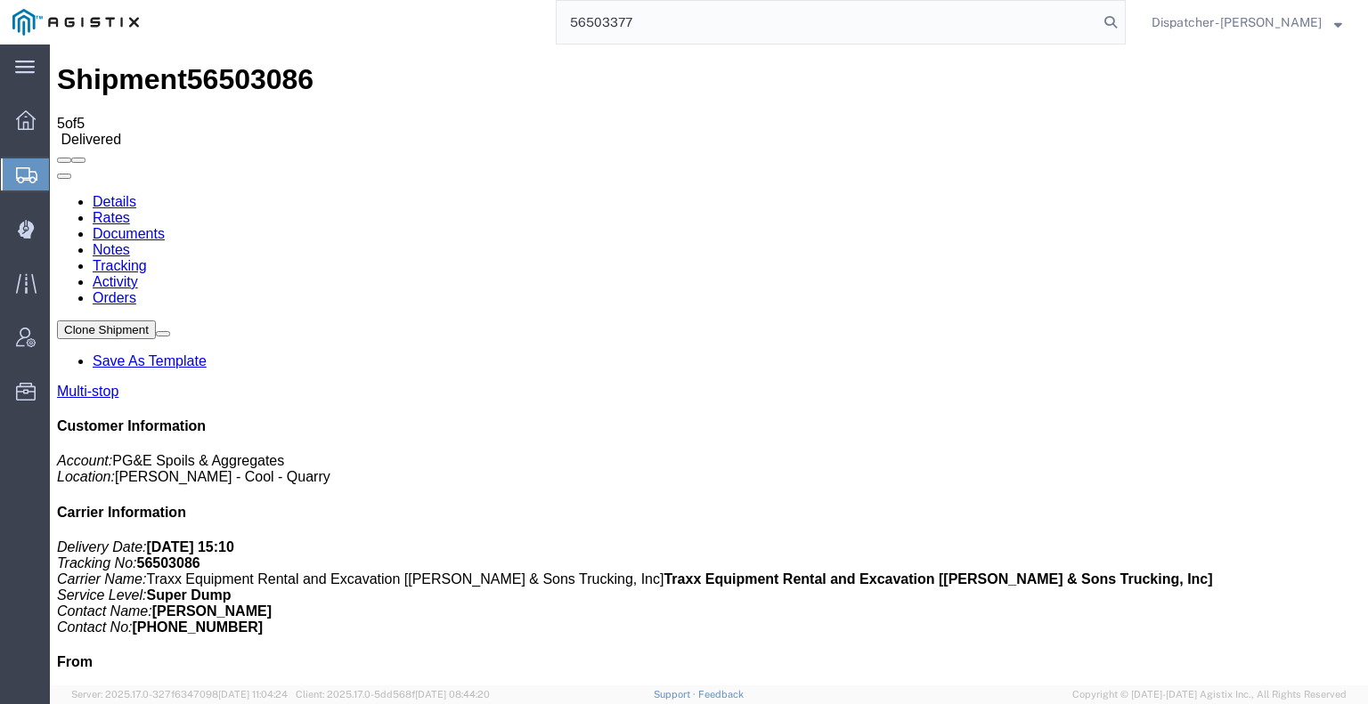
type input "56503377"
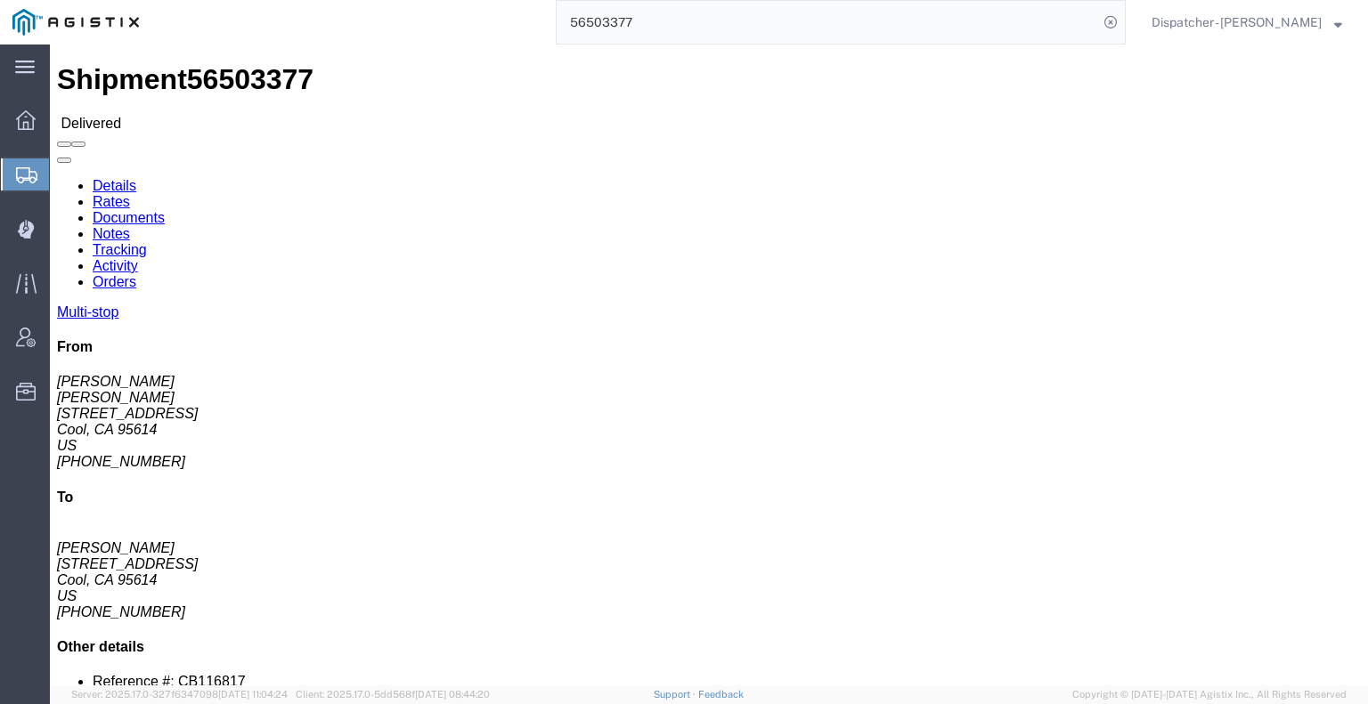
click link "Notes"
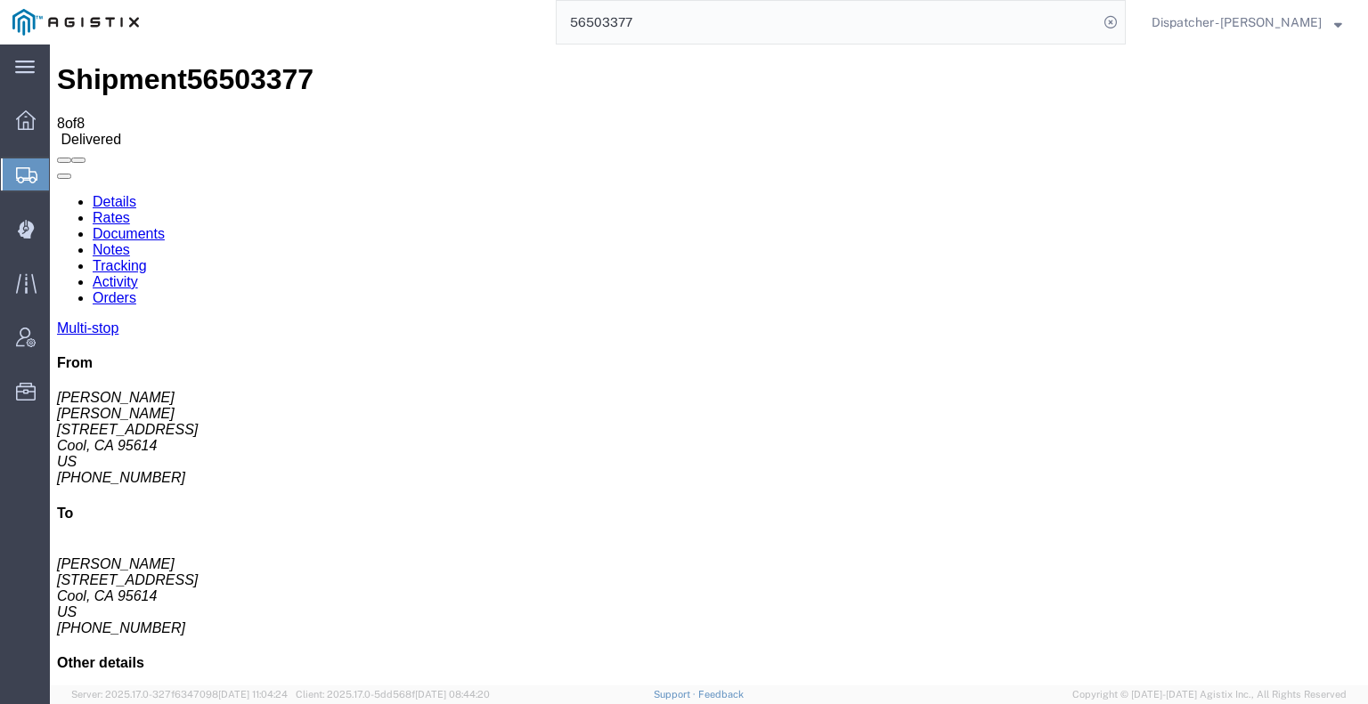
click at [165, 226] on link "Documents" at bounding box center [129, 233] width 72 height 15
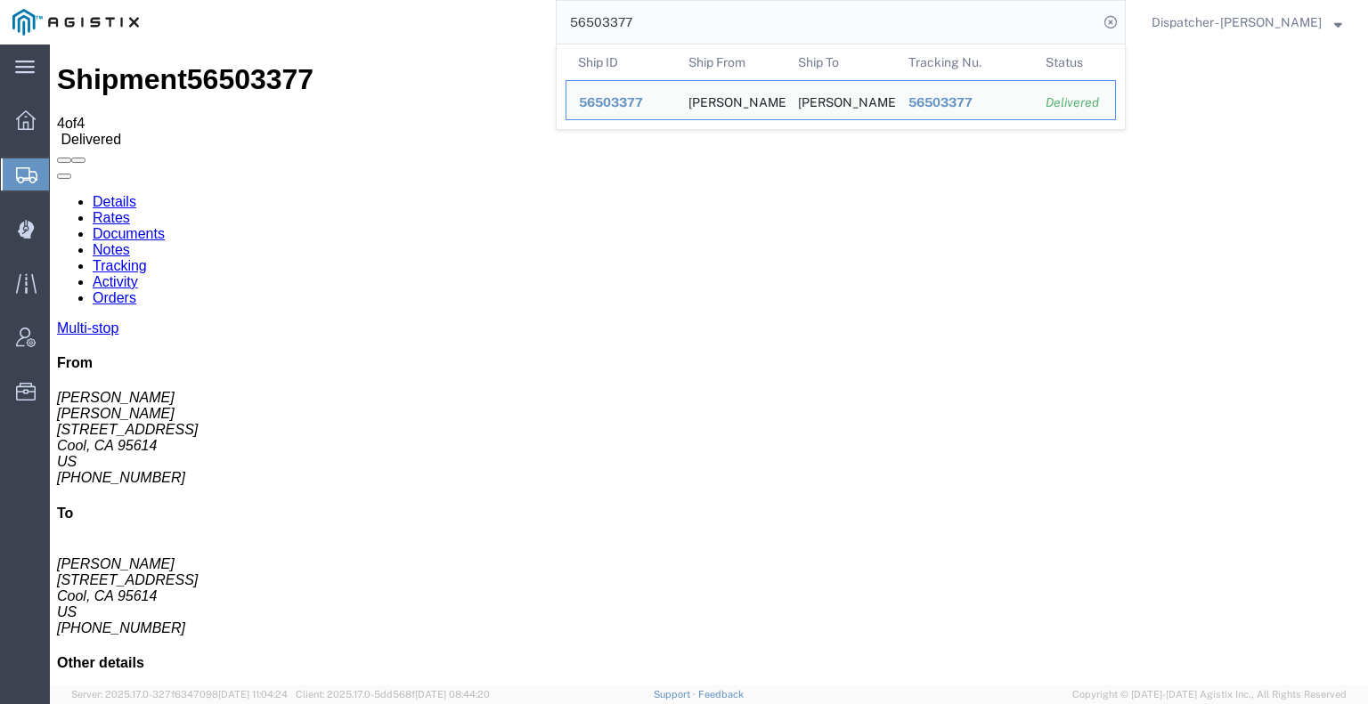
drag, startPoint x: 652, startPoint y: 21, endPoint x: 460, endPoint y: 28, distance: 192.5
click at [482, 25] on div "56503377 Ship ID Ship From Ship To Tracking Nu. Status Ship ID 56503377 Ship Fr…" at bounding box center [638, 22] width 974 height 45
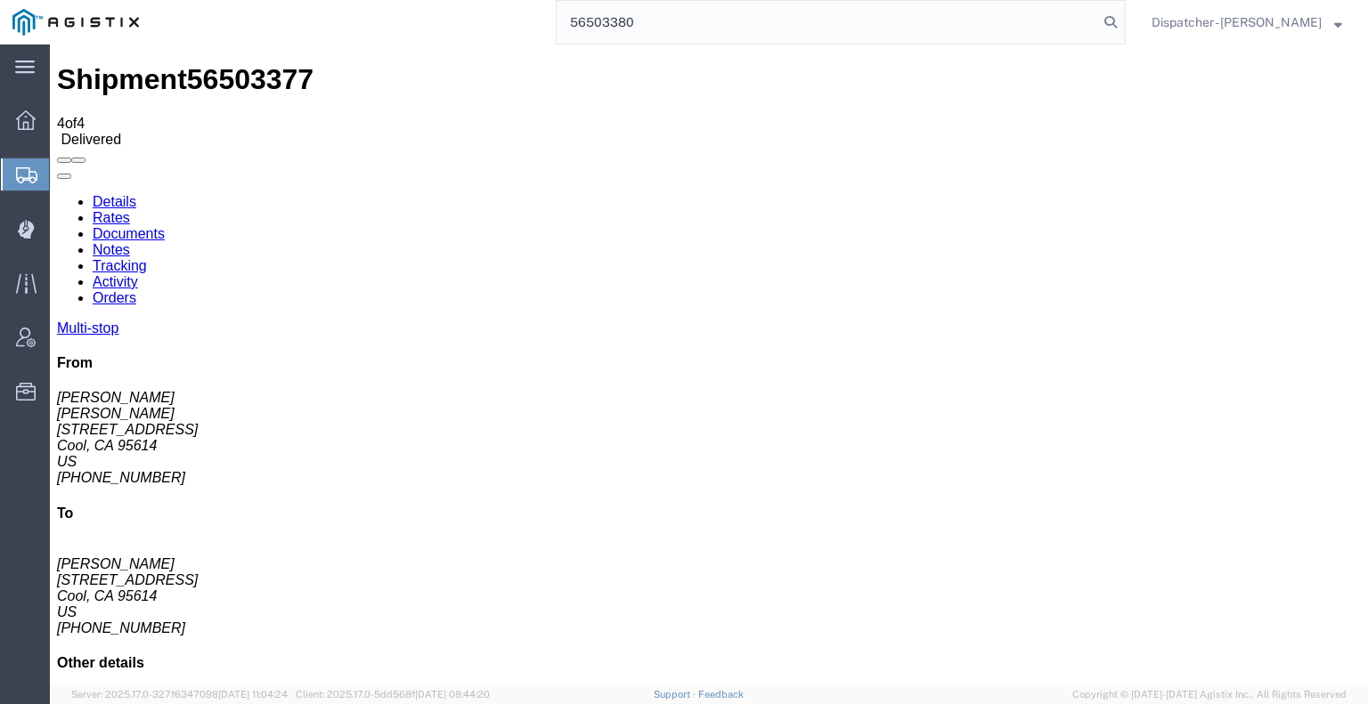
type input "56503380"
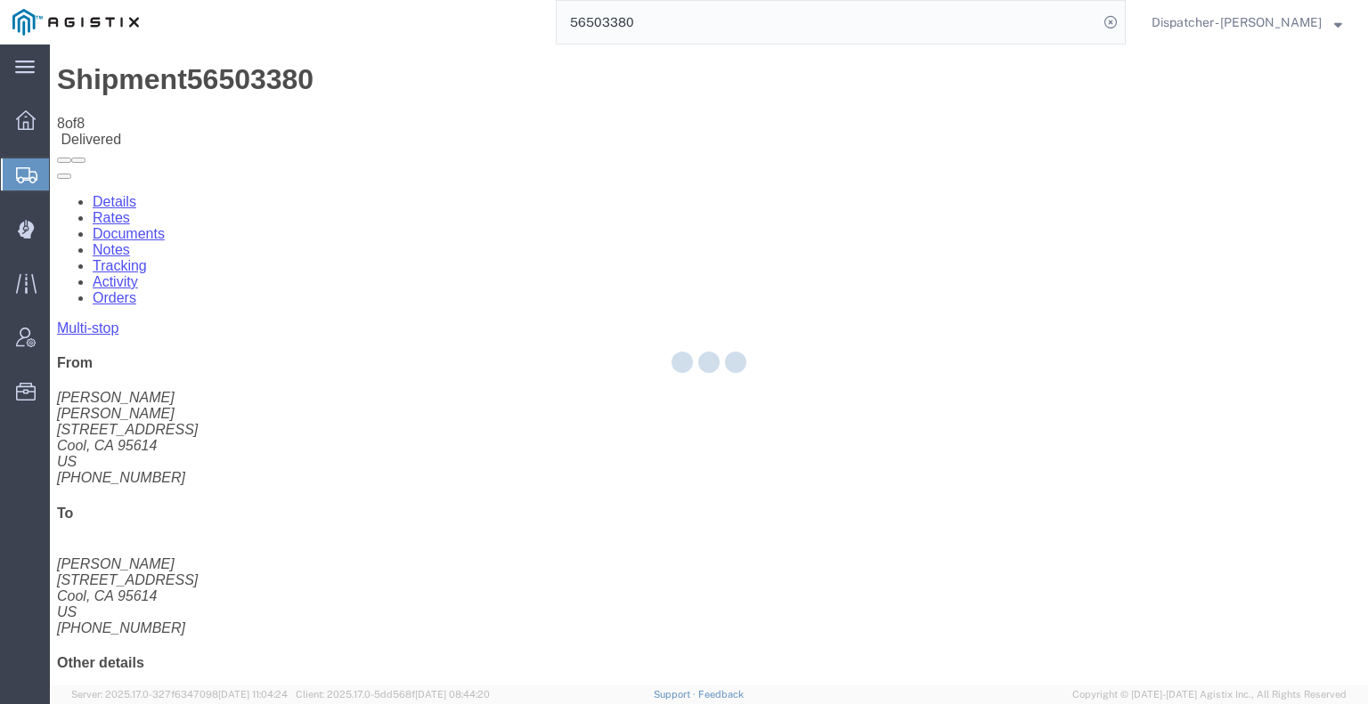
click at [321, 112] on div at bounding box center [709, 365] width 1318 height 641
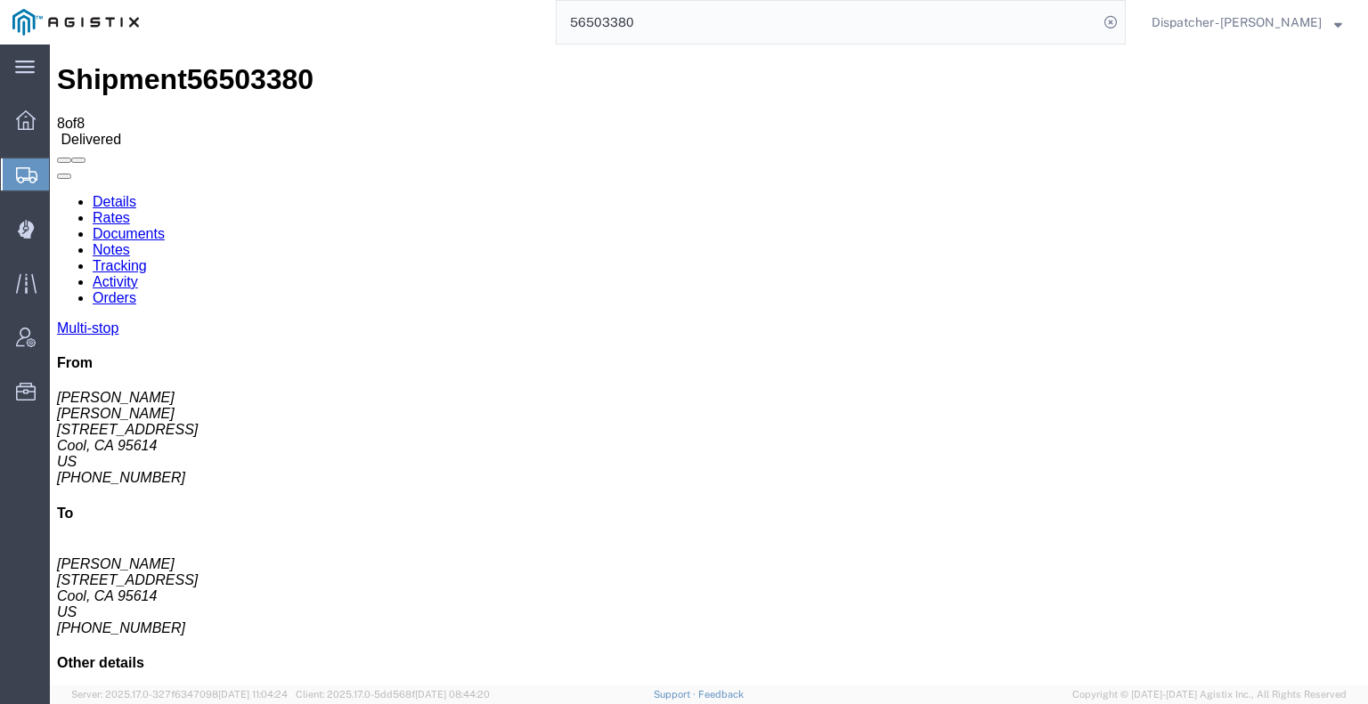
click at [165, 226] on link "Documents" at bounding box center [129, 233] width 72 height 15
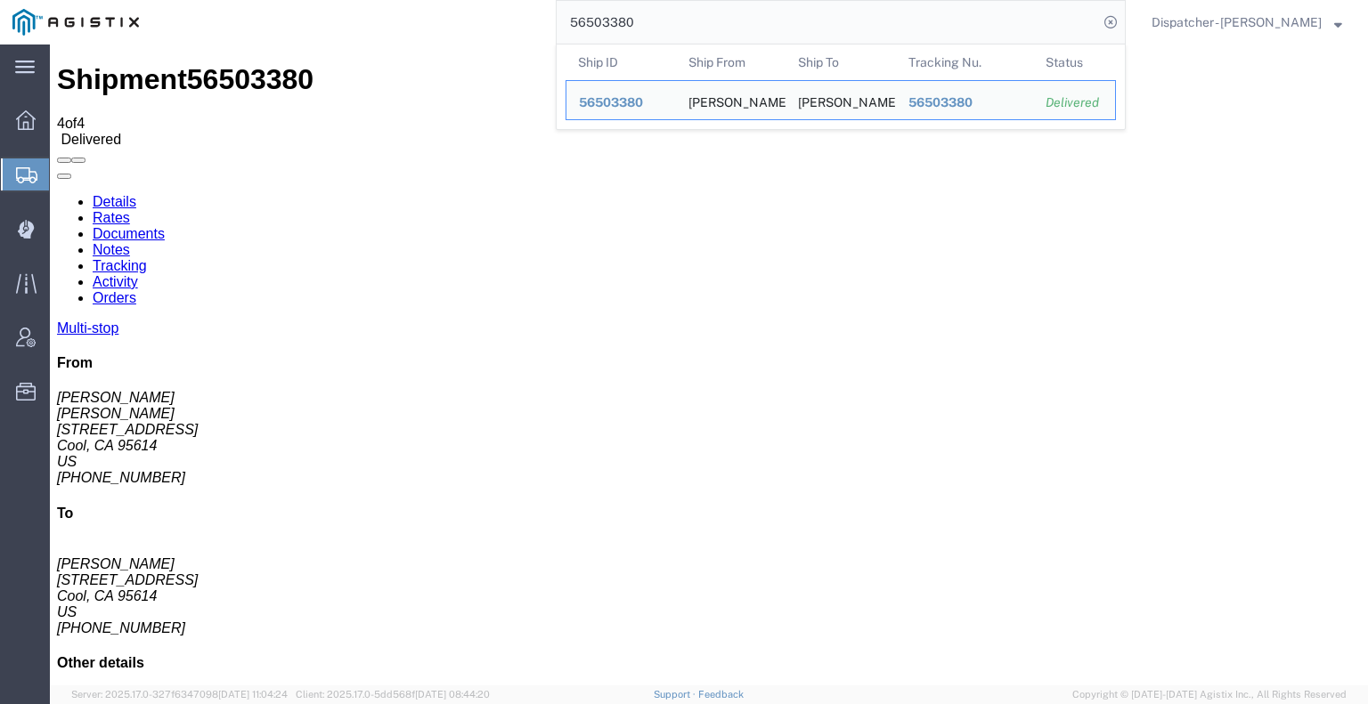
drag, startPoint x: 684, startPoint y: 27, endPoint x: 447, endPoint y: 34, distance: 237.0
click at [517, 27] on div "56503380 Ship ID Ship From Ship To Tracking Nu. Status Ship ID 56503380 Ship Fr…" at bounding box center [638, 22] width 974 height 45
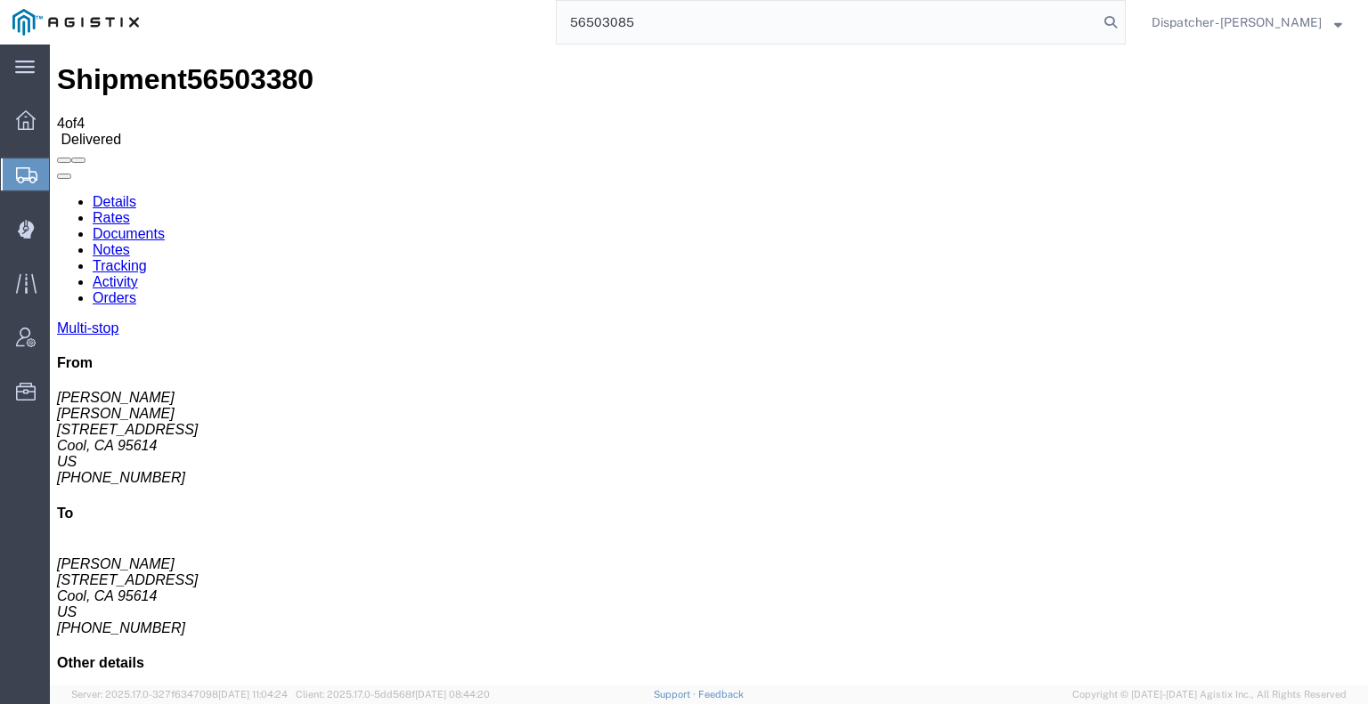
type input "56503085"
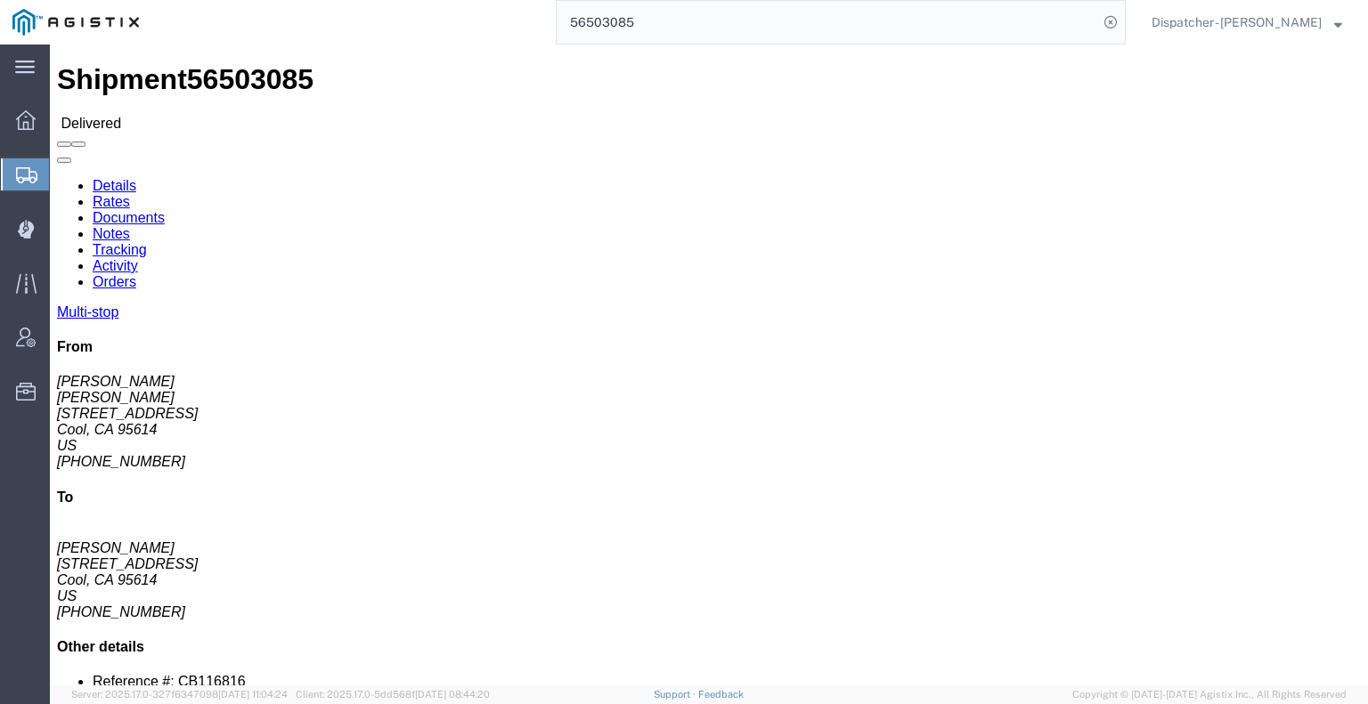
click link "Notes"
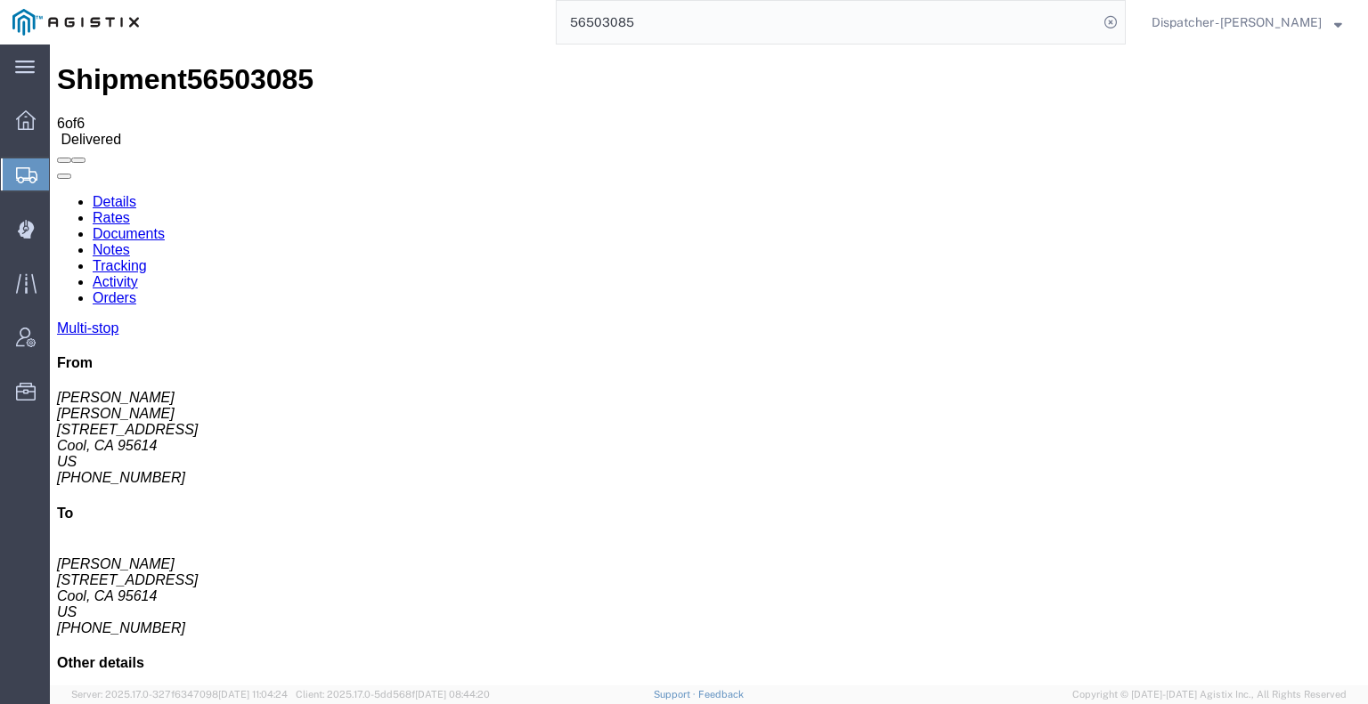
click at [165, 226] on link "Documents" at bounding box center [129, 233] width 72 height 15
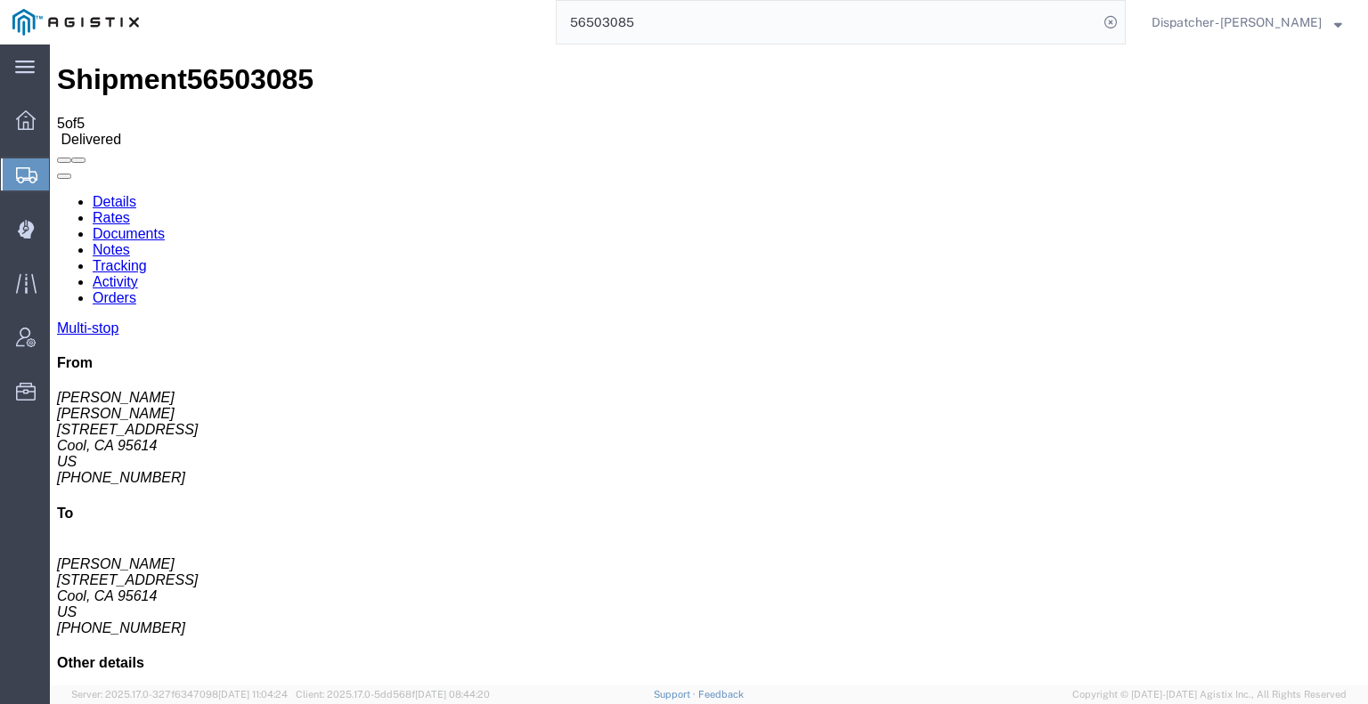
drag, startPoint x: 110, startPoint y: 512, endPoint x: 130, endPoint y: 484, distance: 34.6
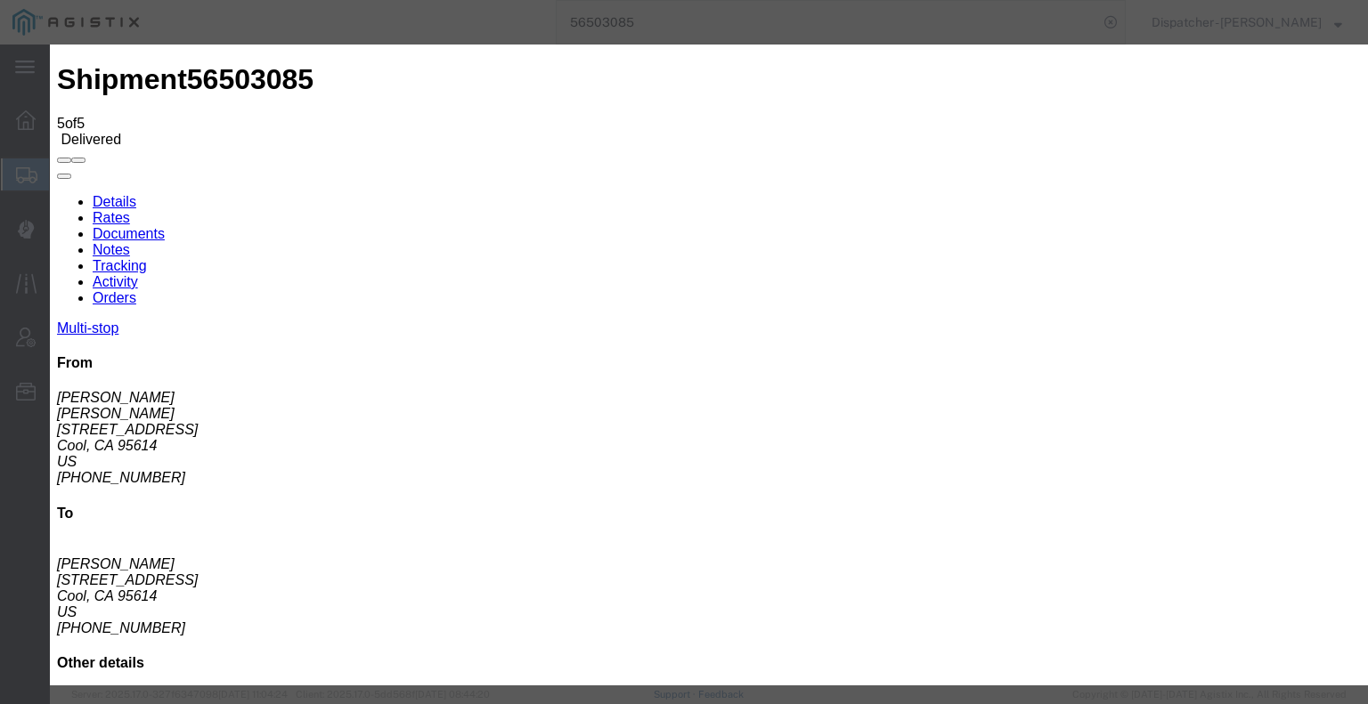
type input "C:\fakepath\56503085trktag.pdf"
select select
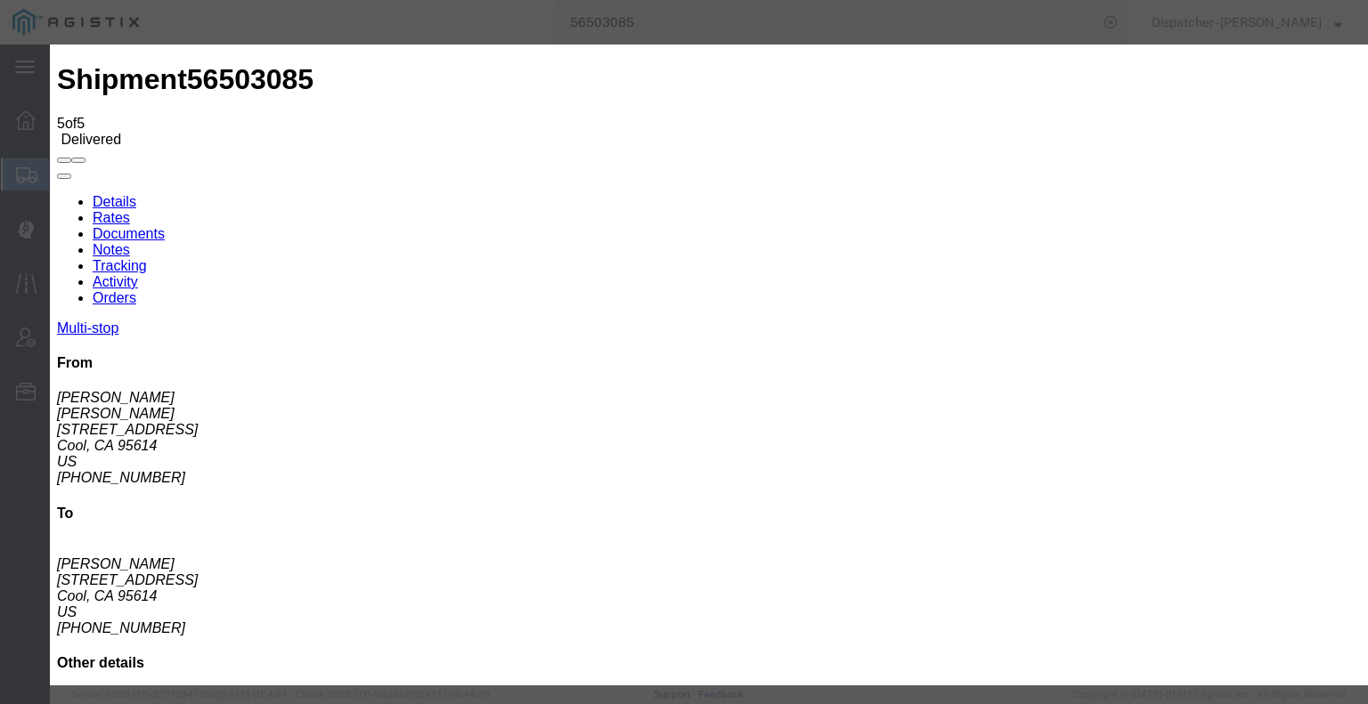
select select
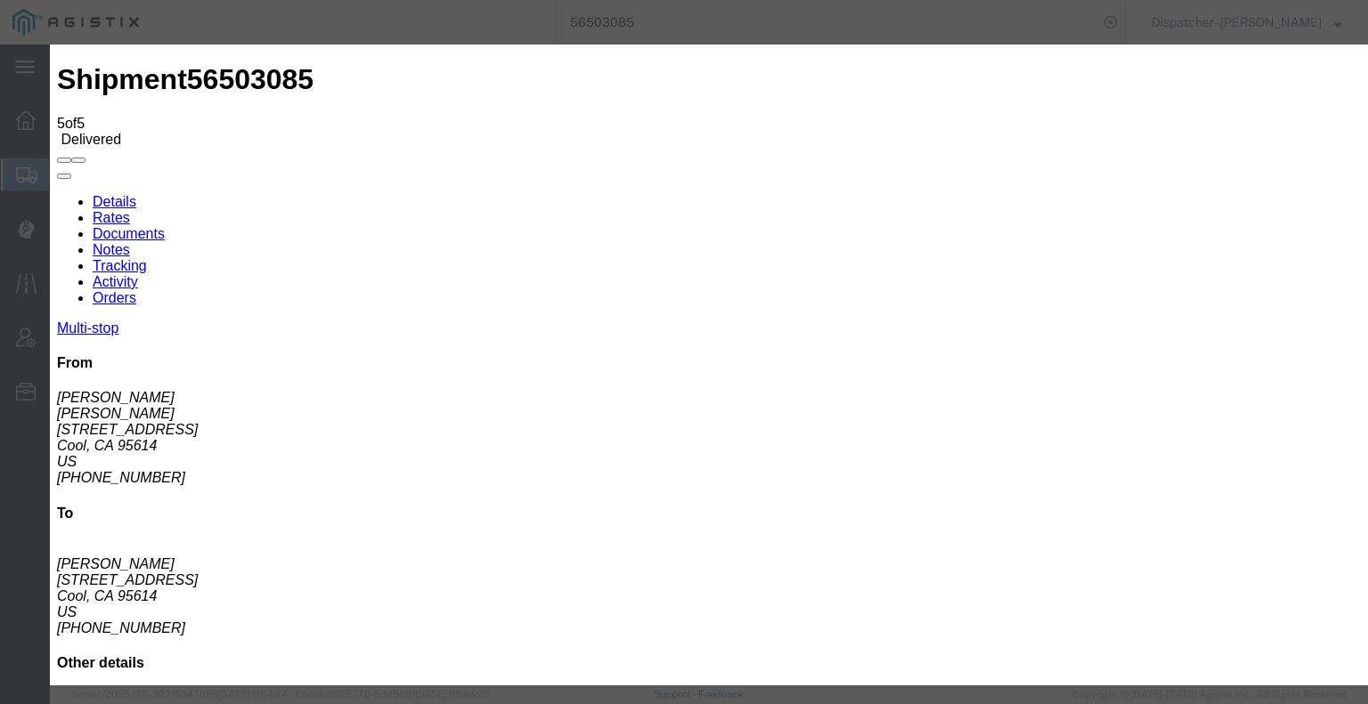
type input "C:\fakepath\56503085trktag.pdf"
select select
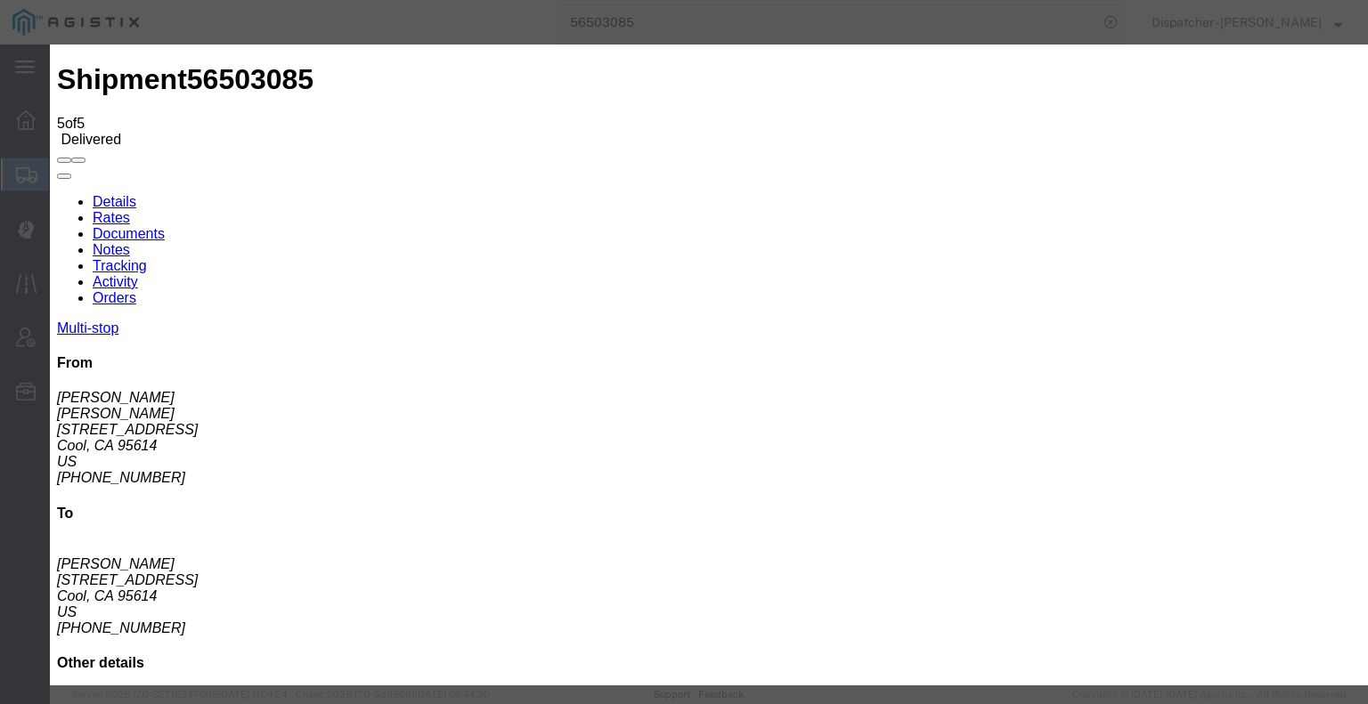
select select
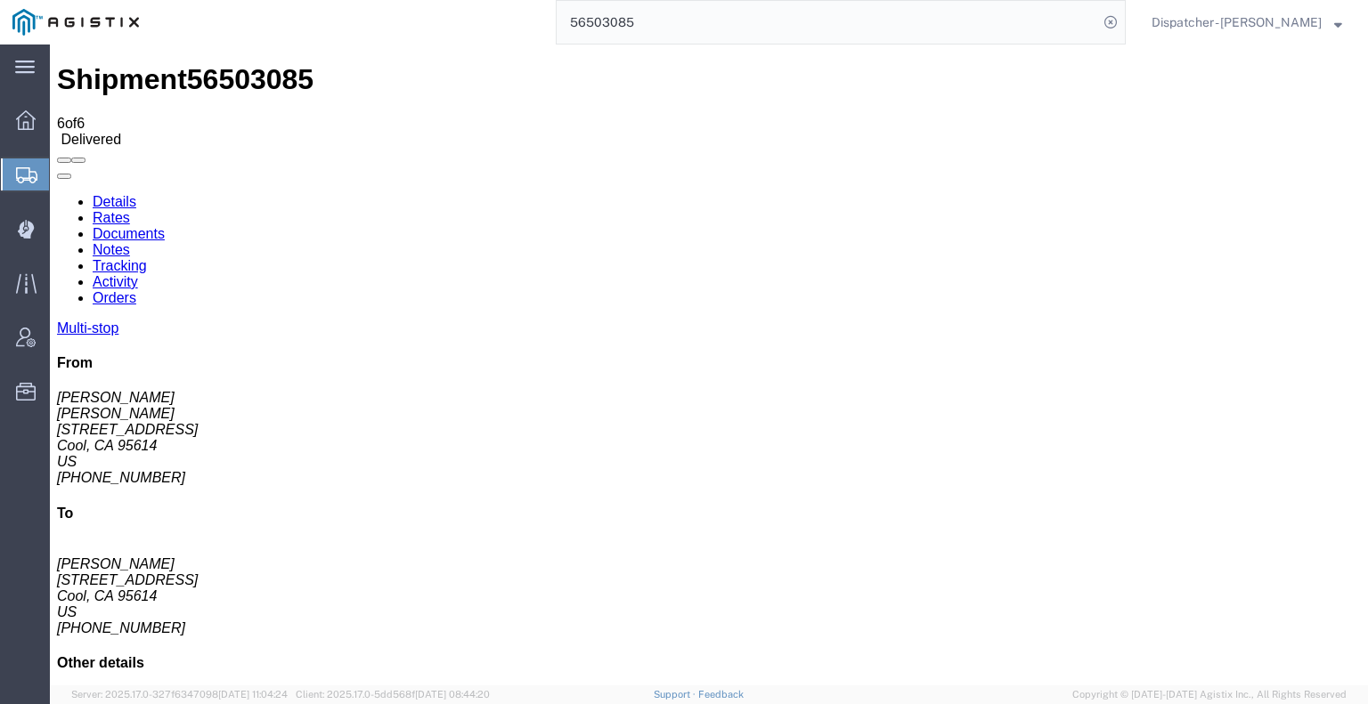
drag, startPoint x: 638, startPoint y: 28, endPoint x: 501, endPoint y: 2, distance: 139.7
click at [524, 2] on div "56503085" at bounding box center [638, 22] width 974 height 45
type input "56503407"
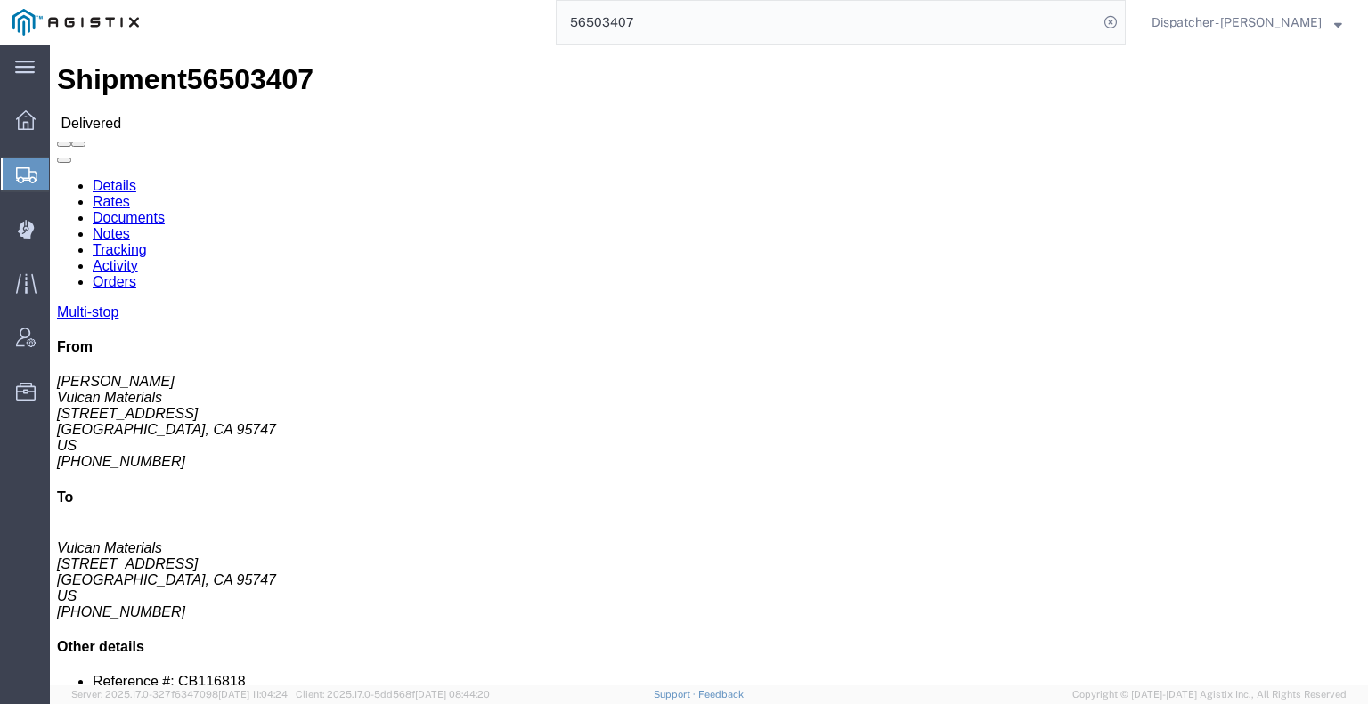
click link "Notes"
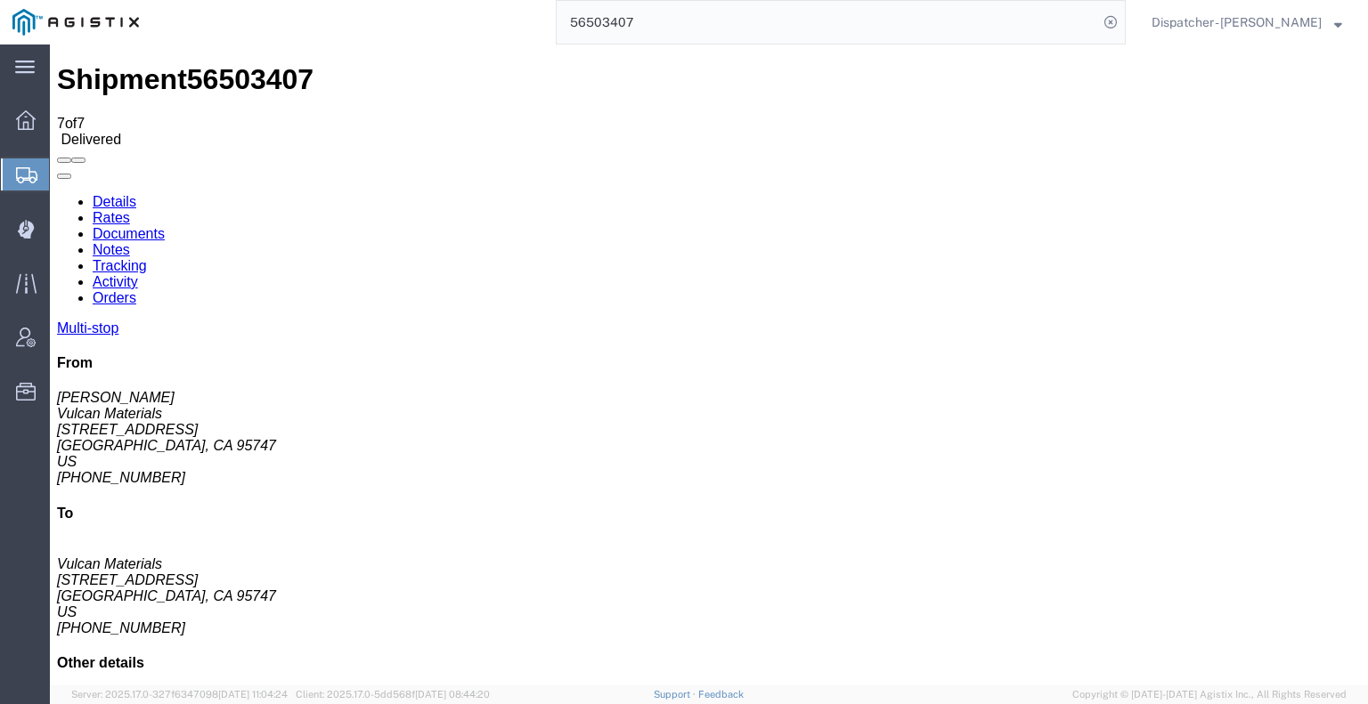
click at [165, 226] on link "Documents" at bounding box center [129, 233] width 72 height 15
click at [147, 258] on link "Tracking" at bounding box center [120, 265] width 54 height 15
click at [1030, 321] on div "Multi-stop From Dan Vulcan Materials 9800 Del Rd Roseville, CA 95747 US 916-673…" at bounding box center [709, 621] width 1304 height 600
click at [57, 194] on icon at bounding box center [57, 194] width 0 height 0
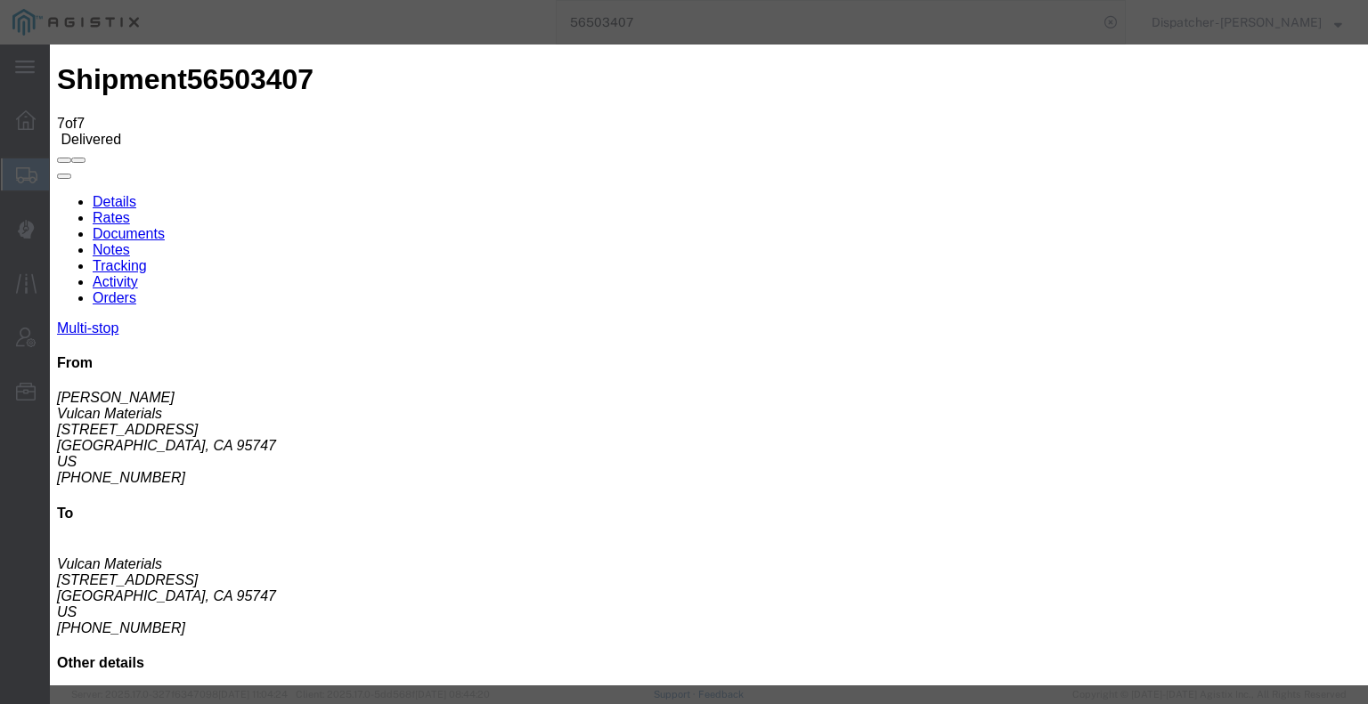
type input "08/19/2025"
type input "7:00 AM"
type input "08/15/2025"
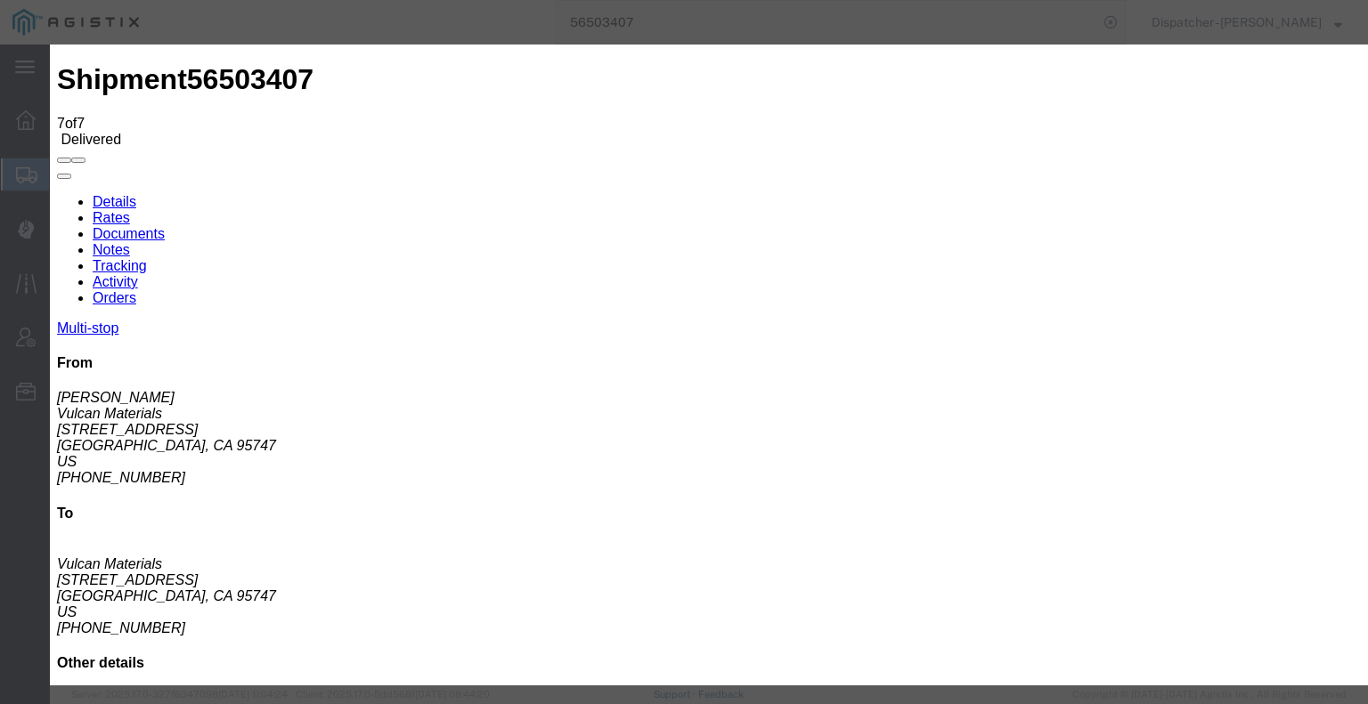
type input "12:30 PM"
select select "BREAKSTART"
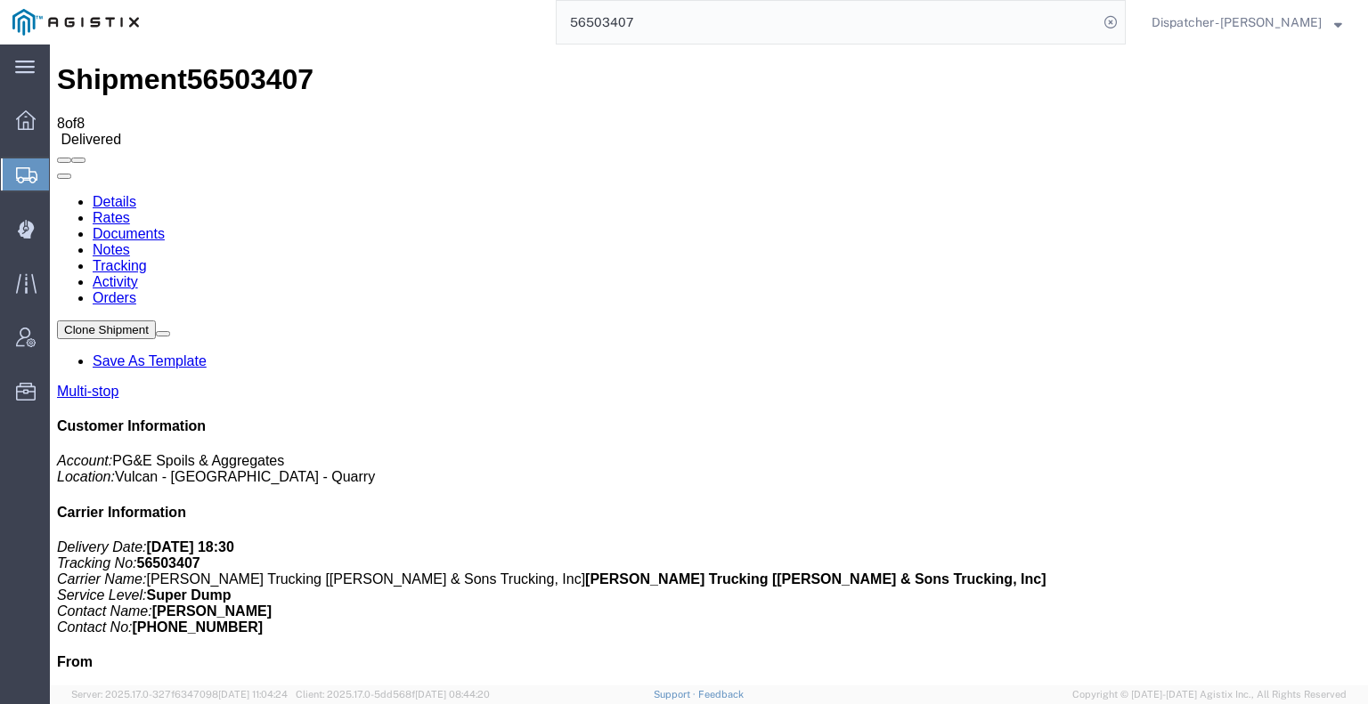
click at [130, 242] on link "Notes" at bounding box center [111, 249] width 37 height 15
click at [165, 226] on link "Documents" at bounding box center [129, 233] width 72 height 15
drag, startPoint x: 1189, startPoint y: 370, endPoint x: 1193, endPoint y: 338, distance: 32.4
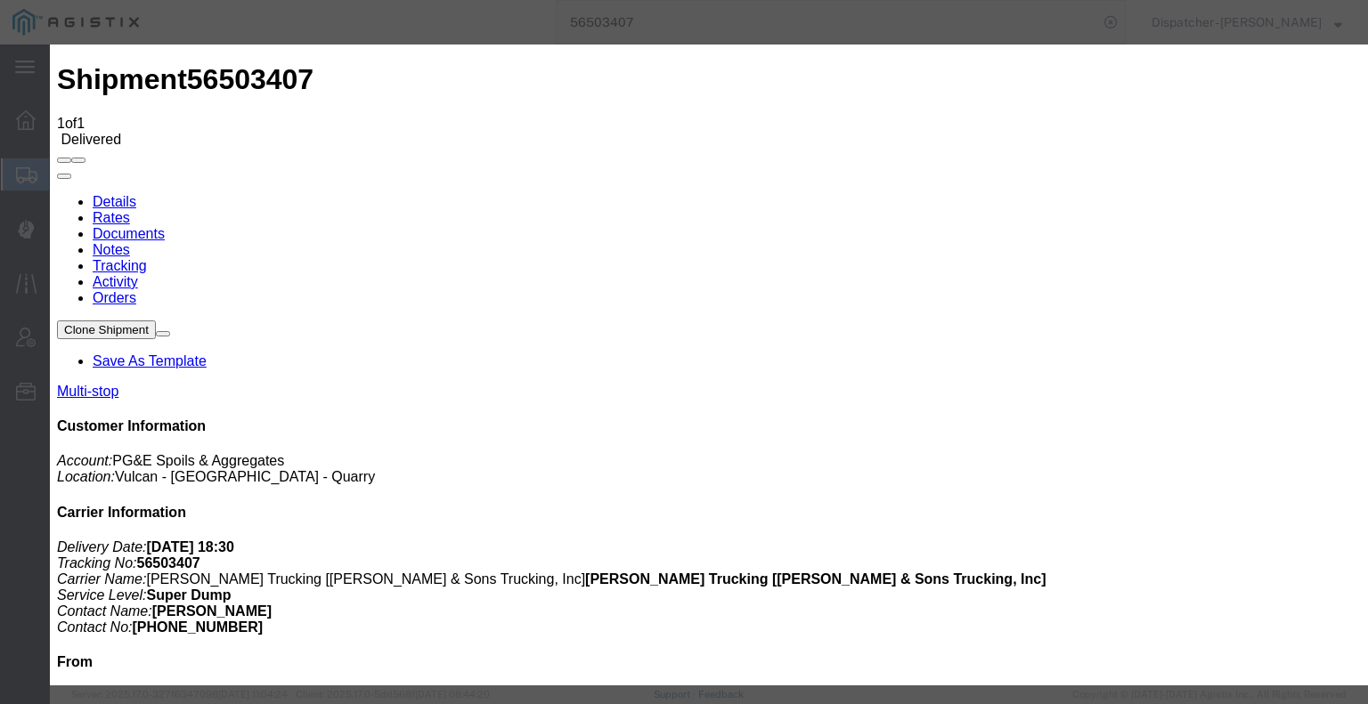
type input "C:\fakepath\56503407trktag.pdf"
select select
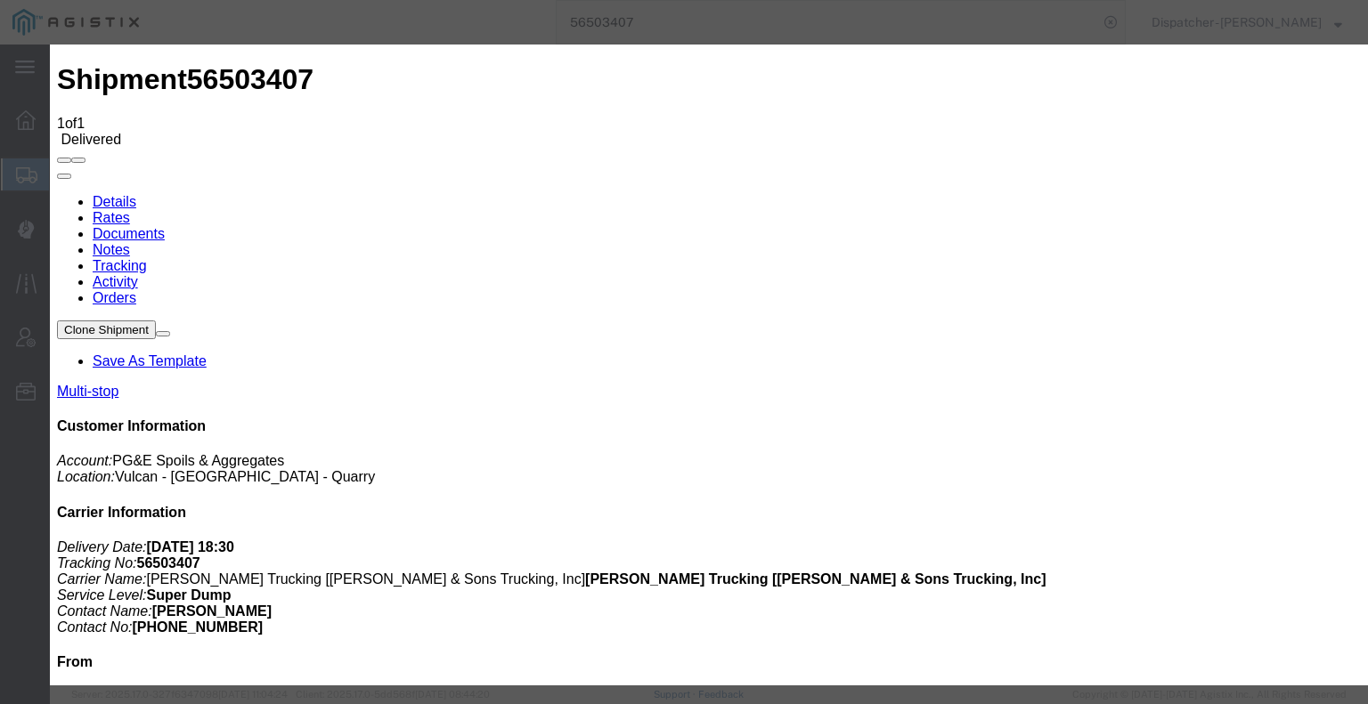
select select
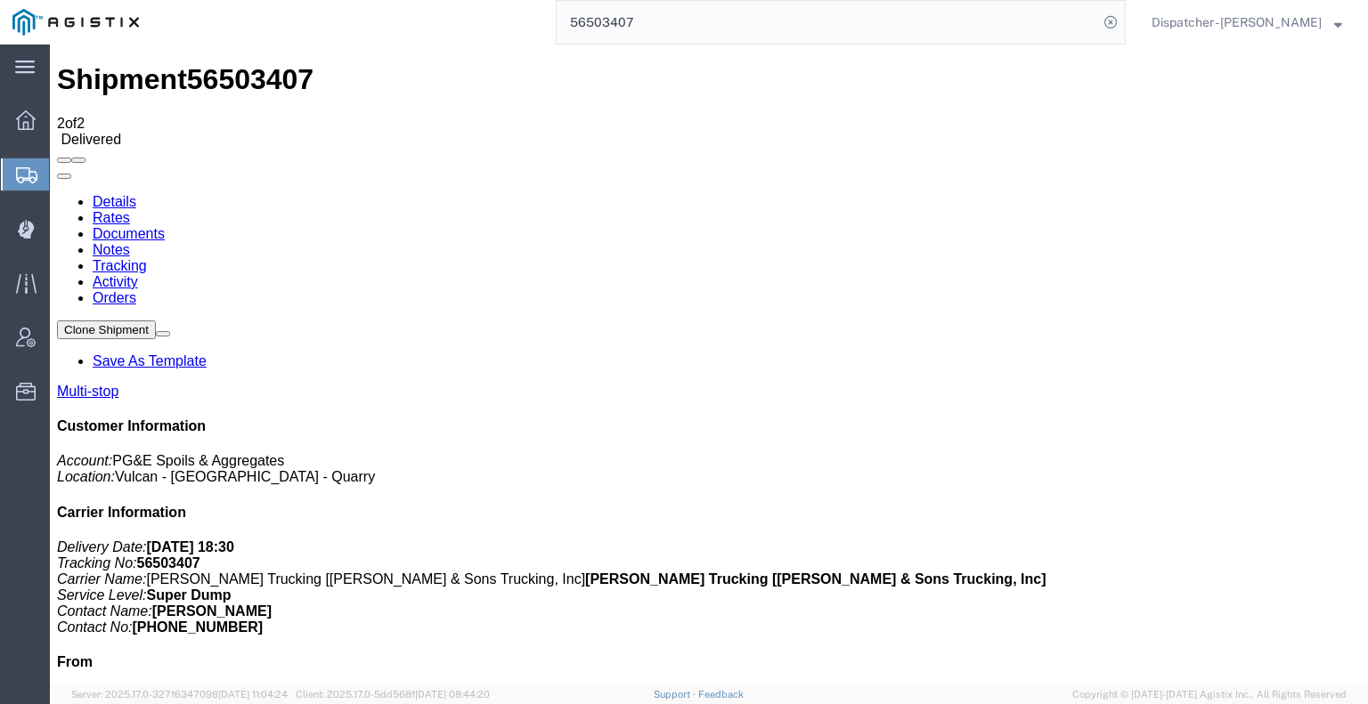
drag, startPoint x: 656, startPoint y: 26, endPoint x: 442, endPoint y: 35, distance: 214.8
click at [456, 35] on div "56503407" at bounding box center [638, 22] width 974 height 45
type input "56469110"
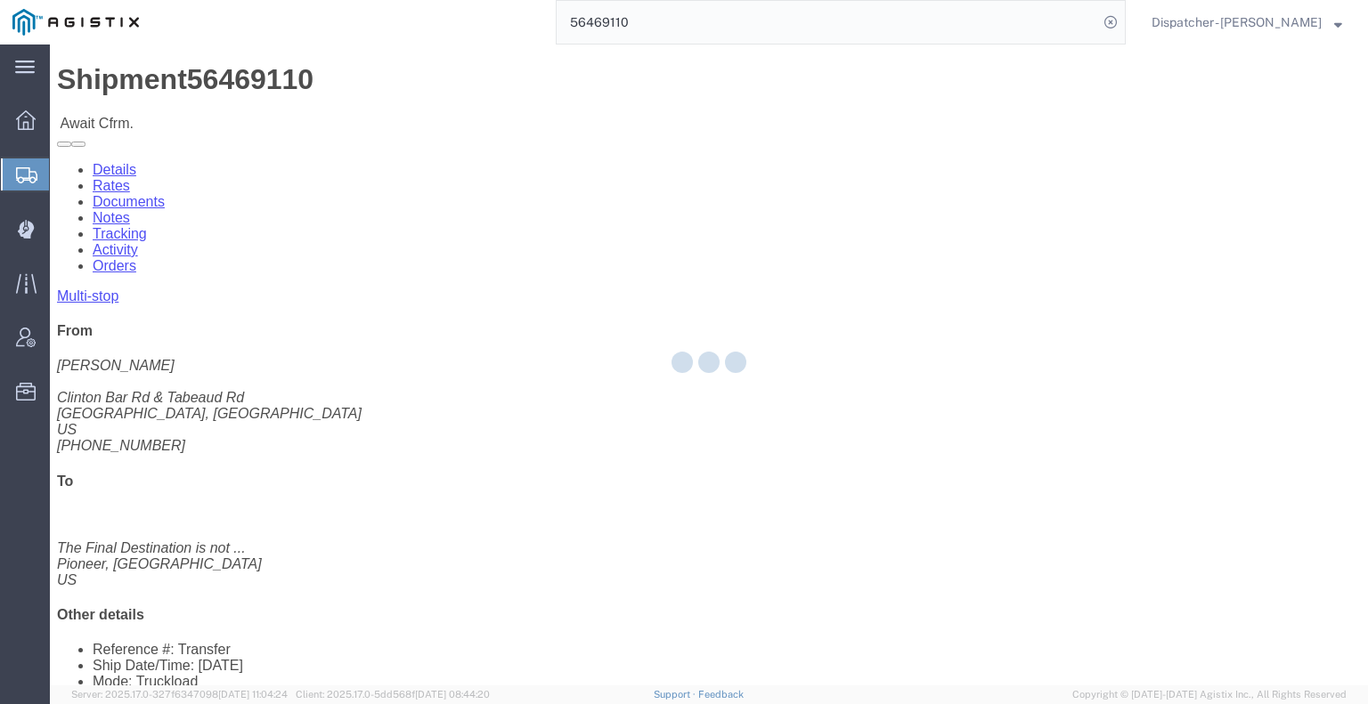
click link "Tracking"
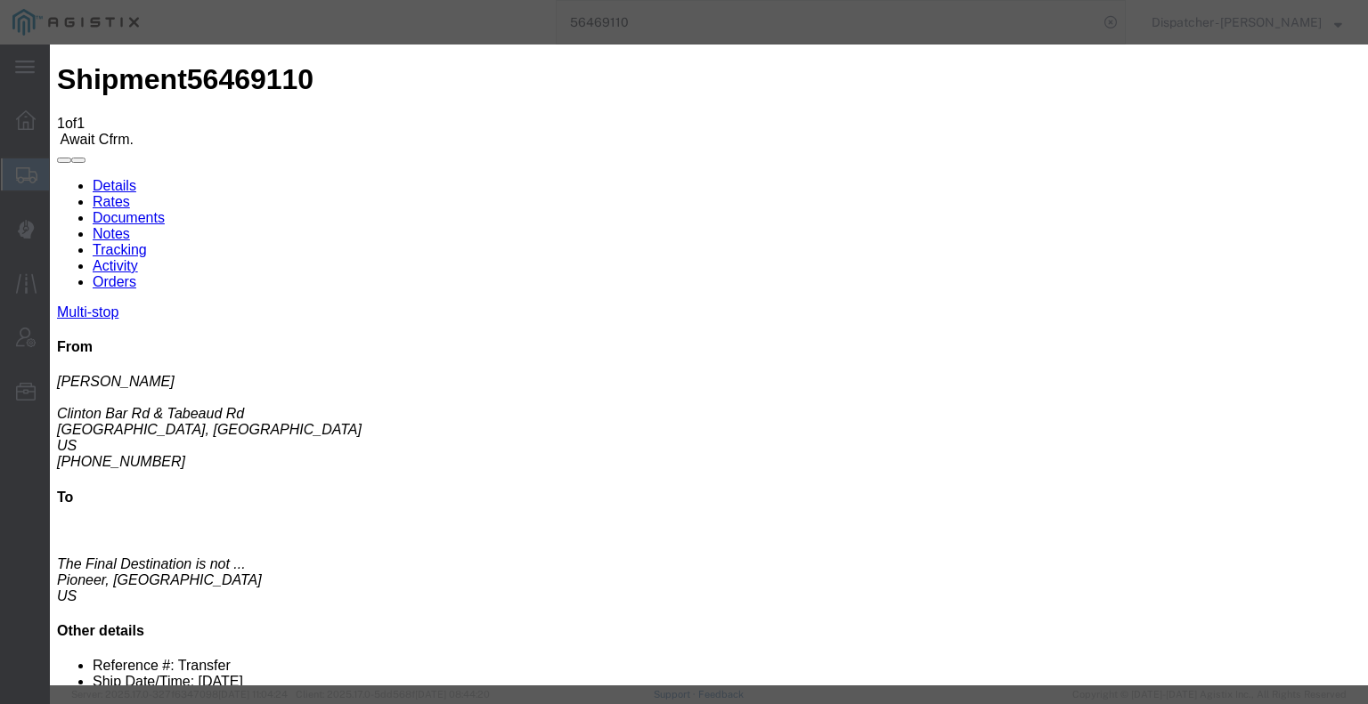
type input "08/19/2025"
type input "7:00 AM"
drag, startPoint x: 476, startPoint y: 370, endPoint x: 508, endPoint y: 327, distance: 52.9
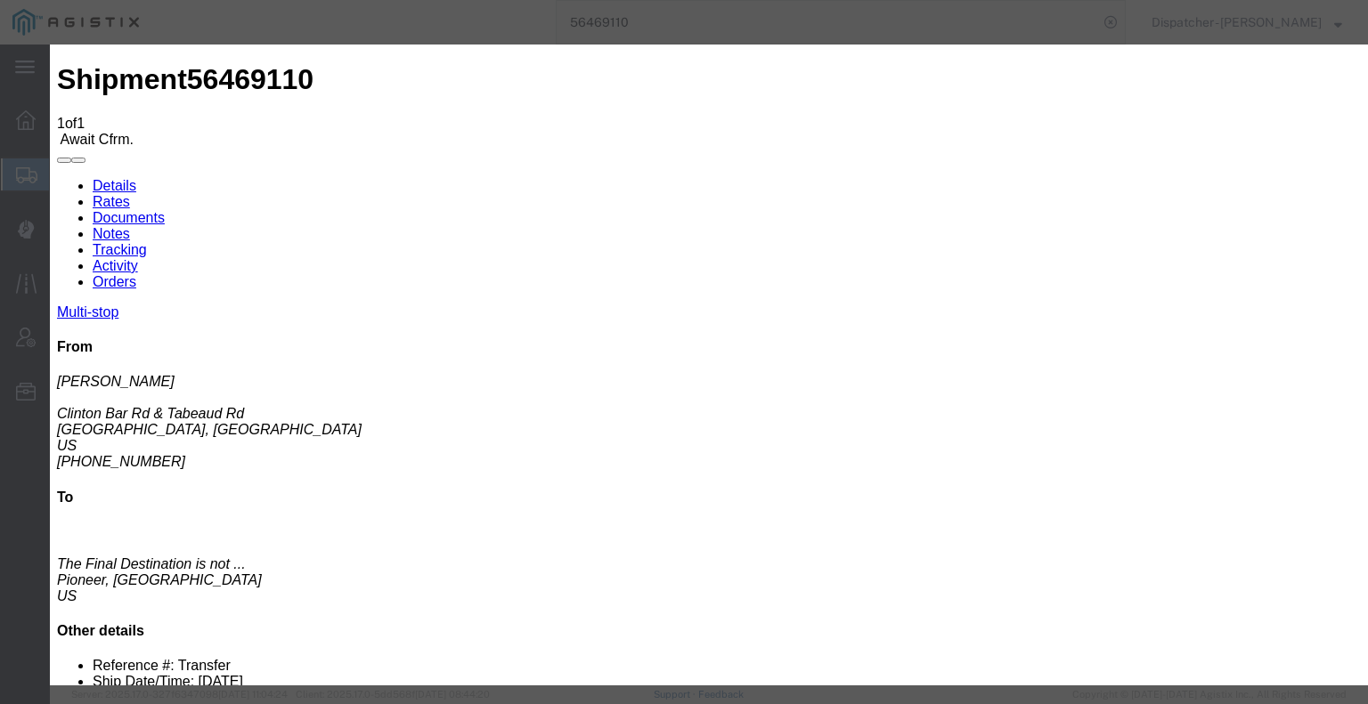
type input "08/14/2025"
type input "7:30 AM"
select select "ARVPULOC"
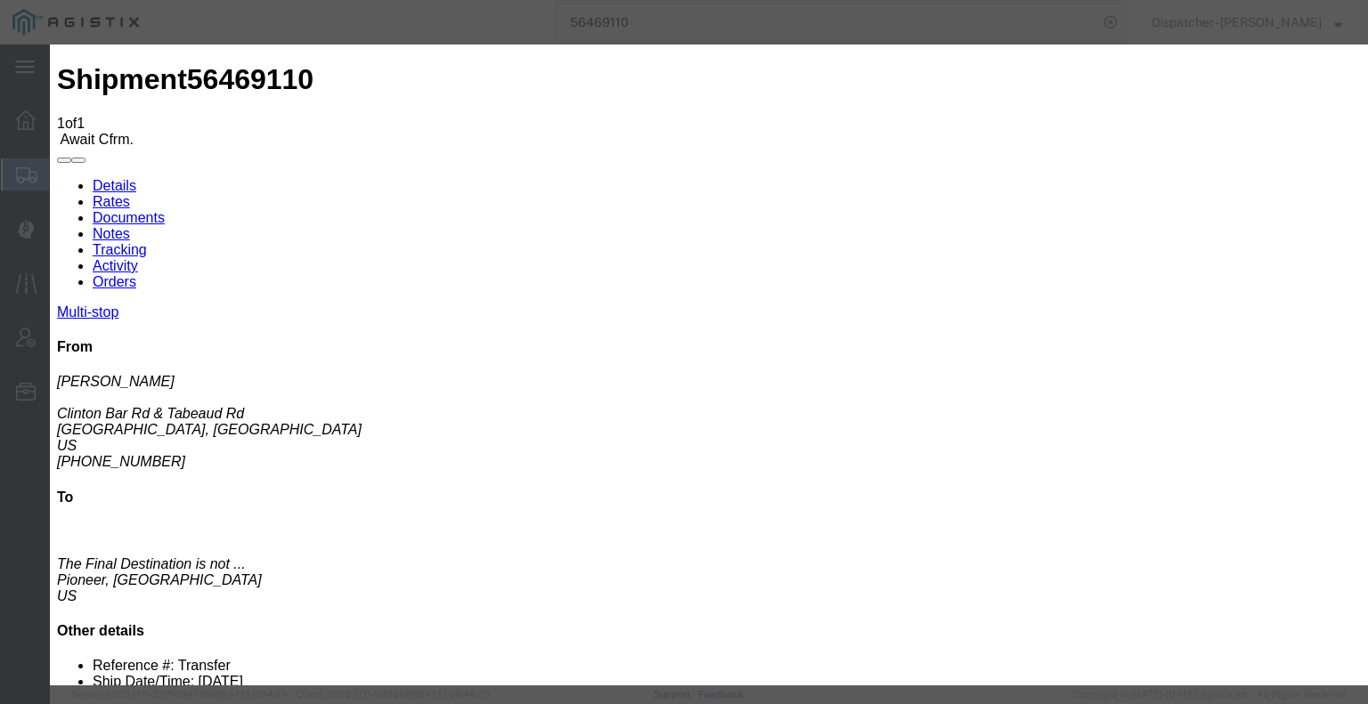
select select "{"pickupDeliveryInfoId": "122225115","pickupOrDelivery": "P","stopNum": "1","lo…"
select select "CA"
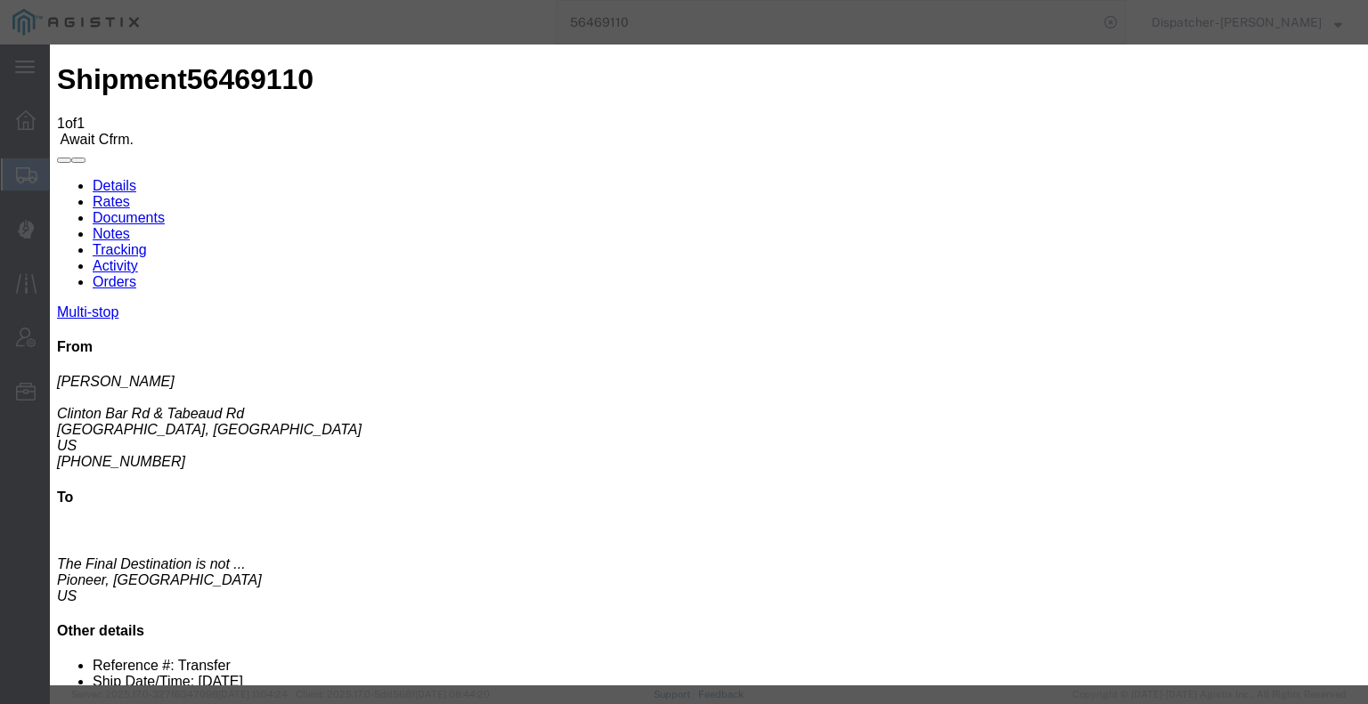
type input "Pine Grove"
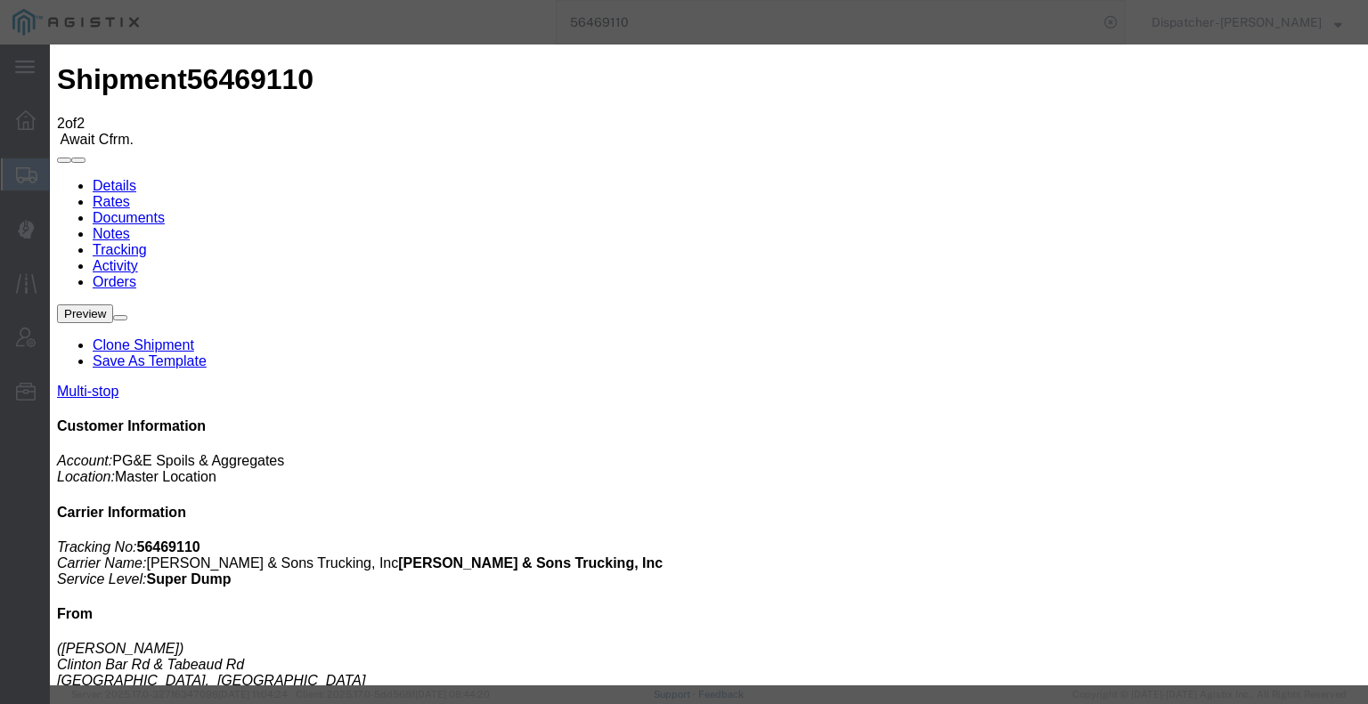
type input "08/19/2025"
type input "7:00 AM"
type input "08/14/2025"
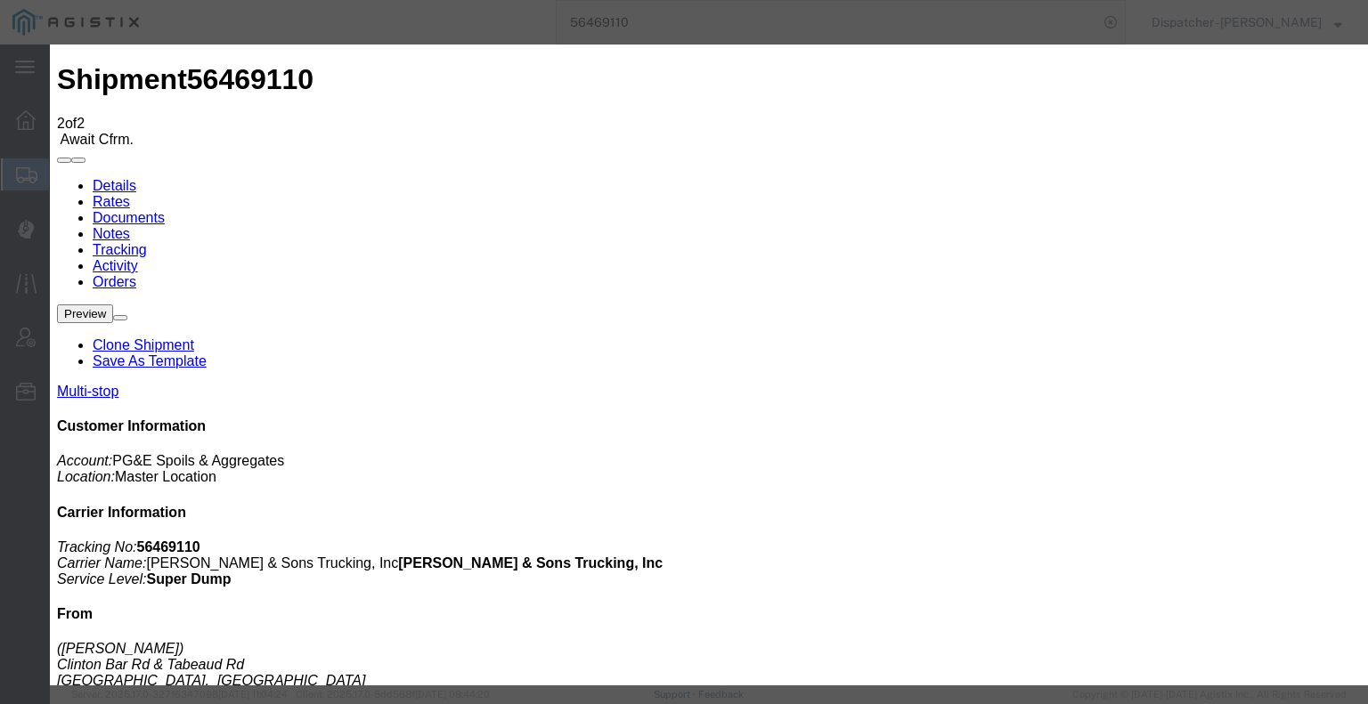
type input "3:45 PM"
select select "DPTDLVLOC"
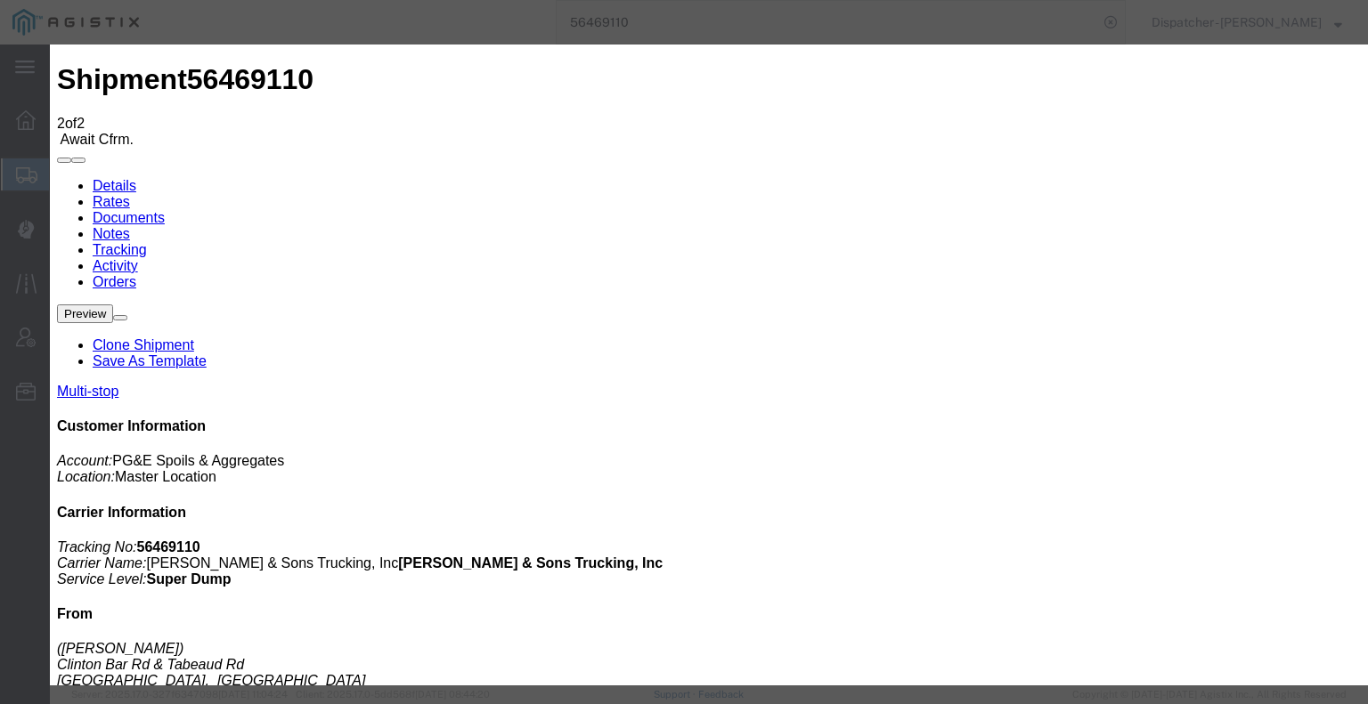
select select "{"pickupDeliveryInfoId": "122225116","pickupOrDelivery": "D","stopNum": "2","lo…"
select select "CA"
type input "Pioneer"
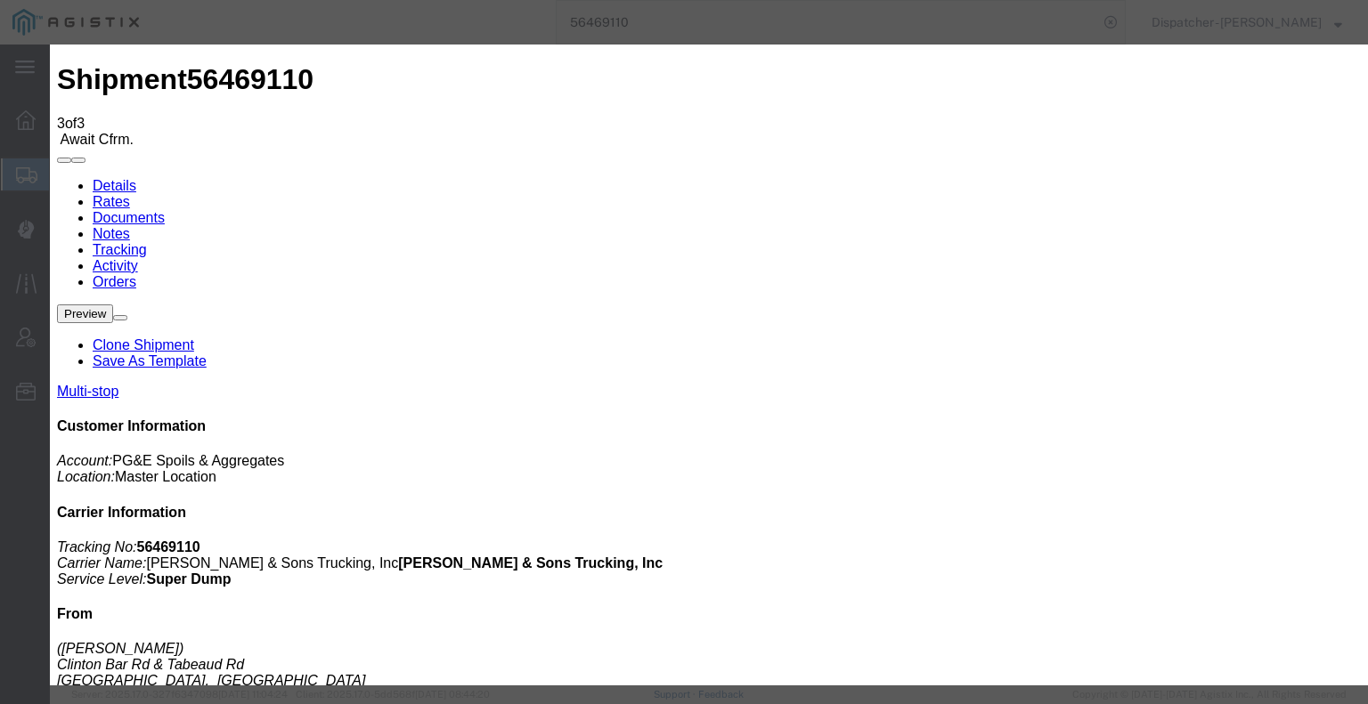
type input "08/19/2025"
type input "7:00 AM"
type input "08/14/2025"
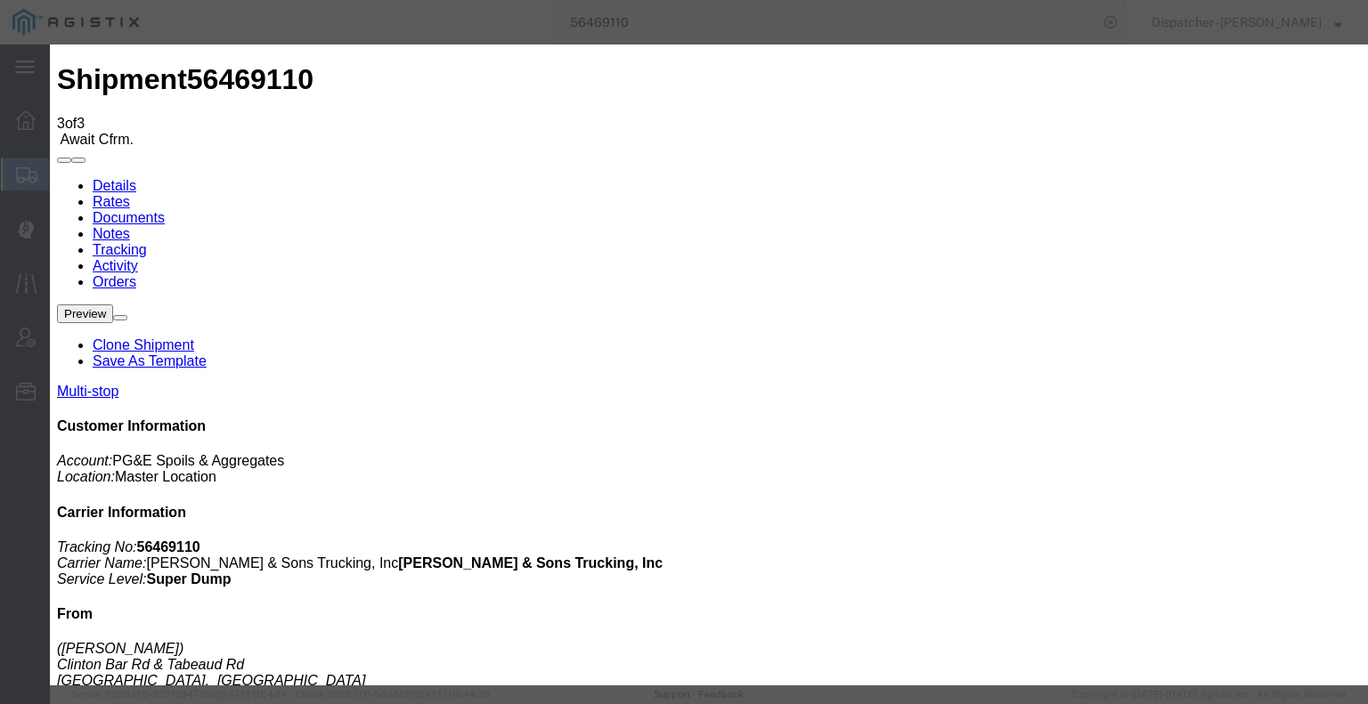
type input "3:45 PM"
select select "DELIVRED"
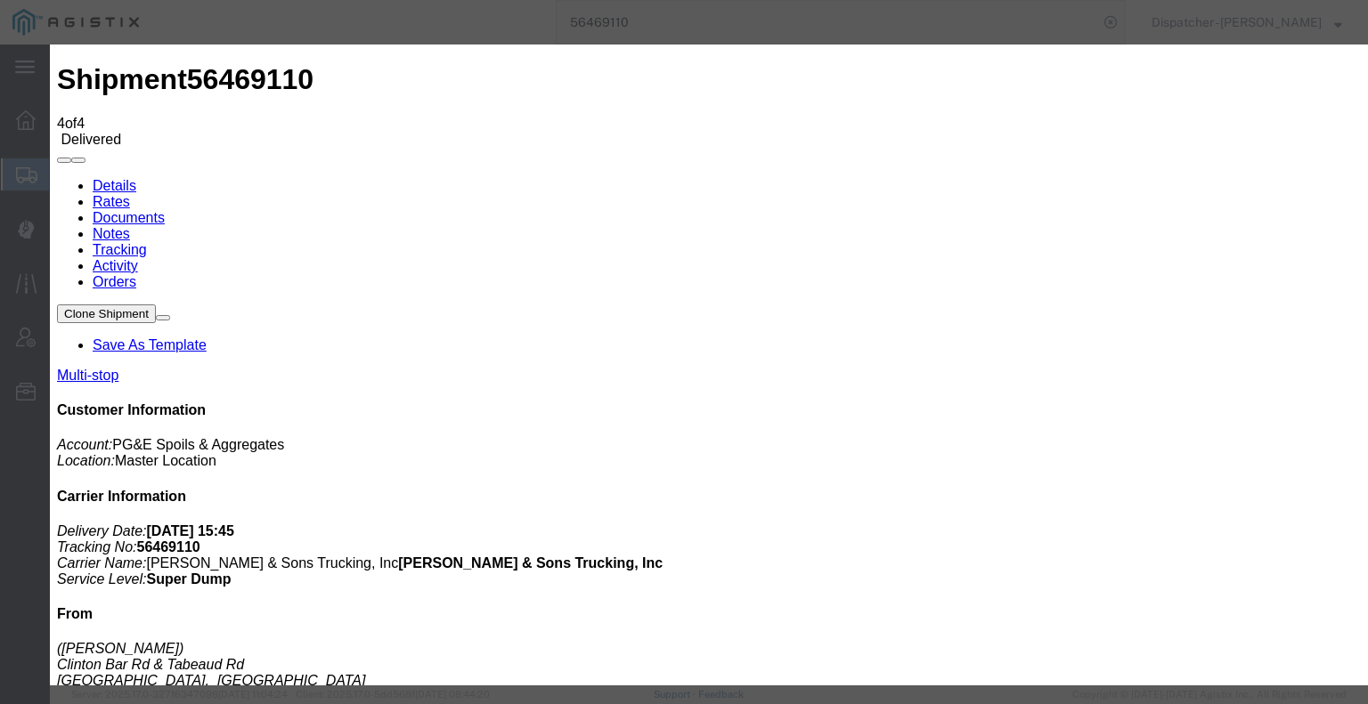
type input "08/19/2025"
type input "7:00 AM"
type input "08/14/2025"
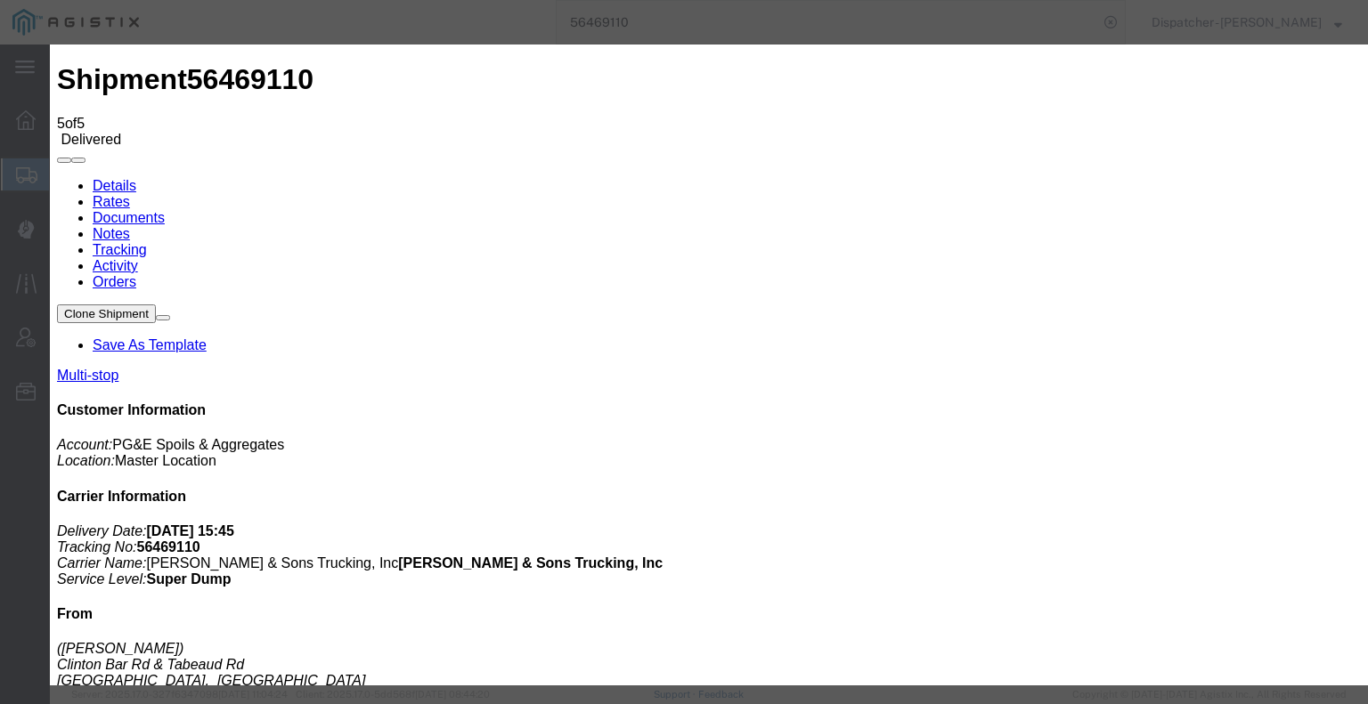
drag, startPoint x: 631, startPoint y: 253, endPoint x: 631, endPoint y: 267, distance: 14.3
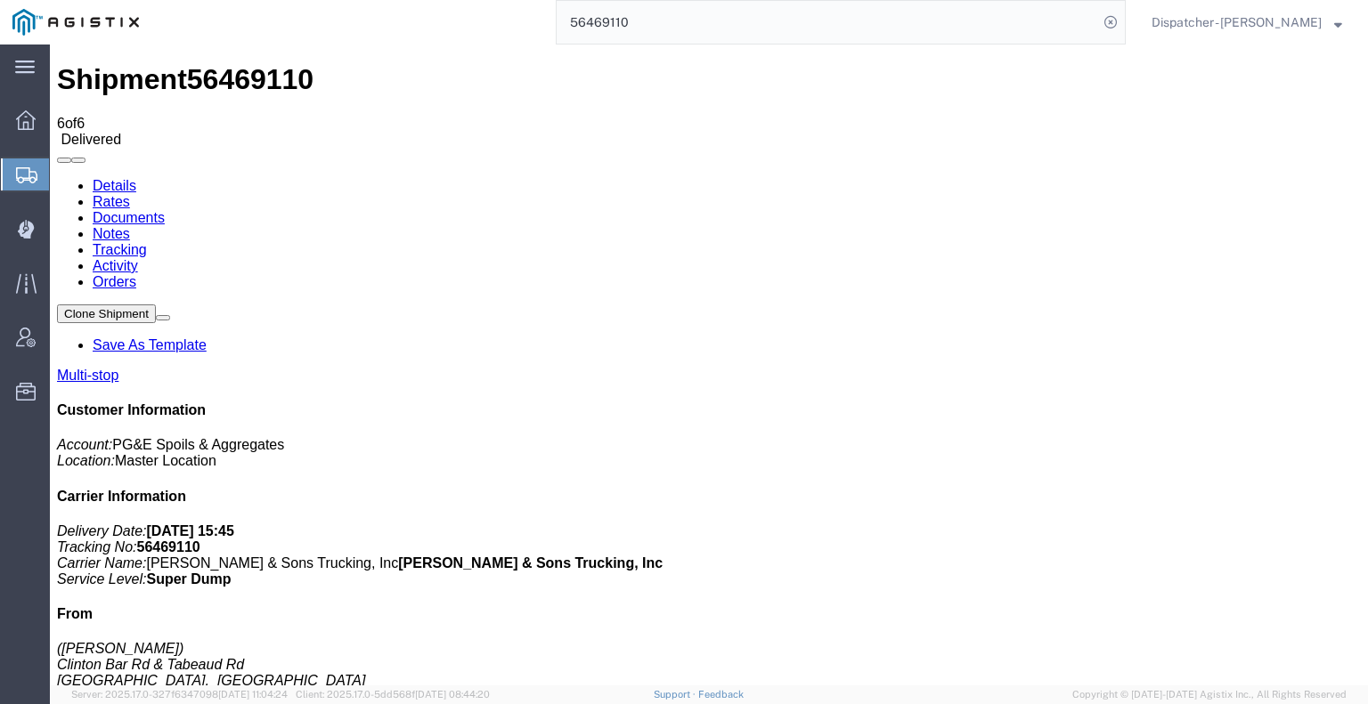
click at [57, 178] on icon at bounding box center [57, 178] width 0 height 0
click at [130, 226] on link "Notes" at bounding box center [111, 233] width 37 height 15
click at [165, 210] on link "Documents" at bounding box center [129, 217] width 72 height 15
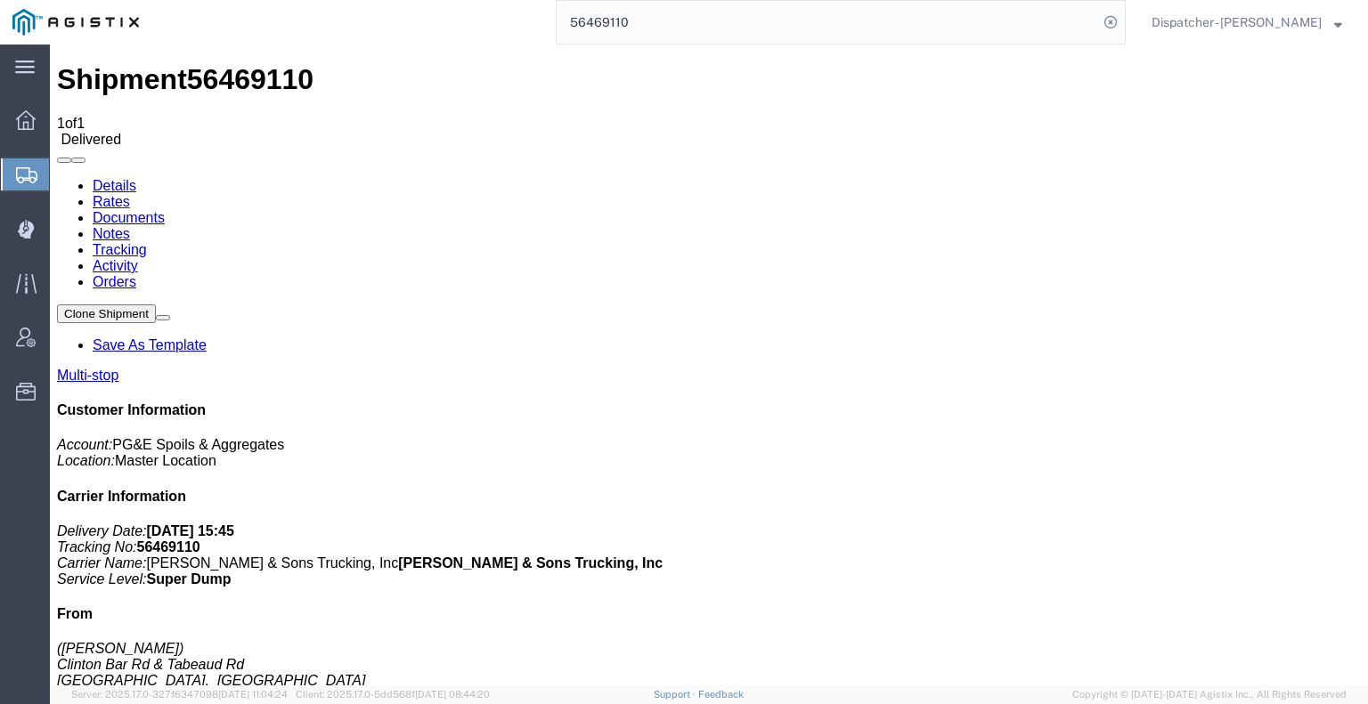
drag, startPoint x: 630, startPoint y: 19, endPoint x: 504, endPoint y: 28, distance: 125.9
click at [534, 28] on div "56469110" at bounding box center [638, 22] width 974 height 45
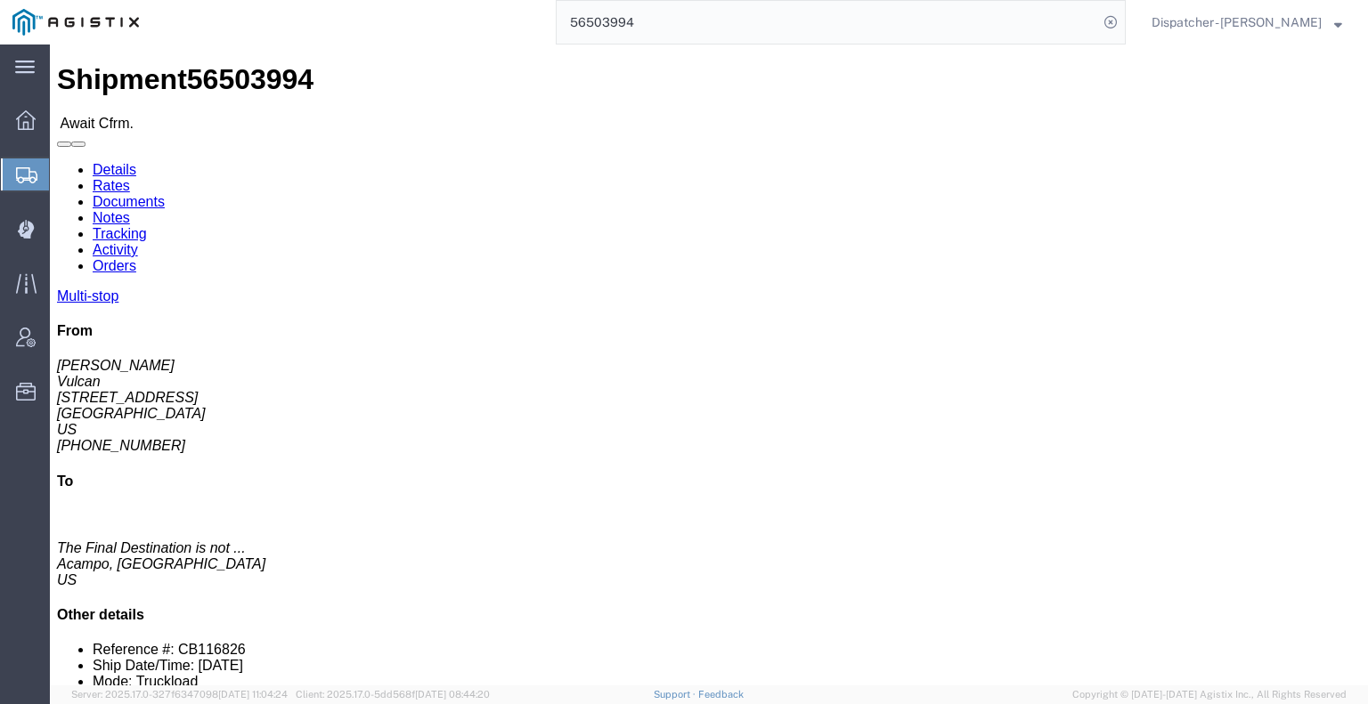
click link "Tracking"
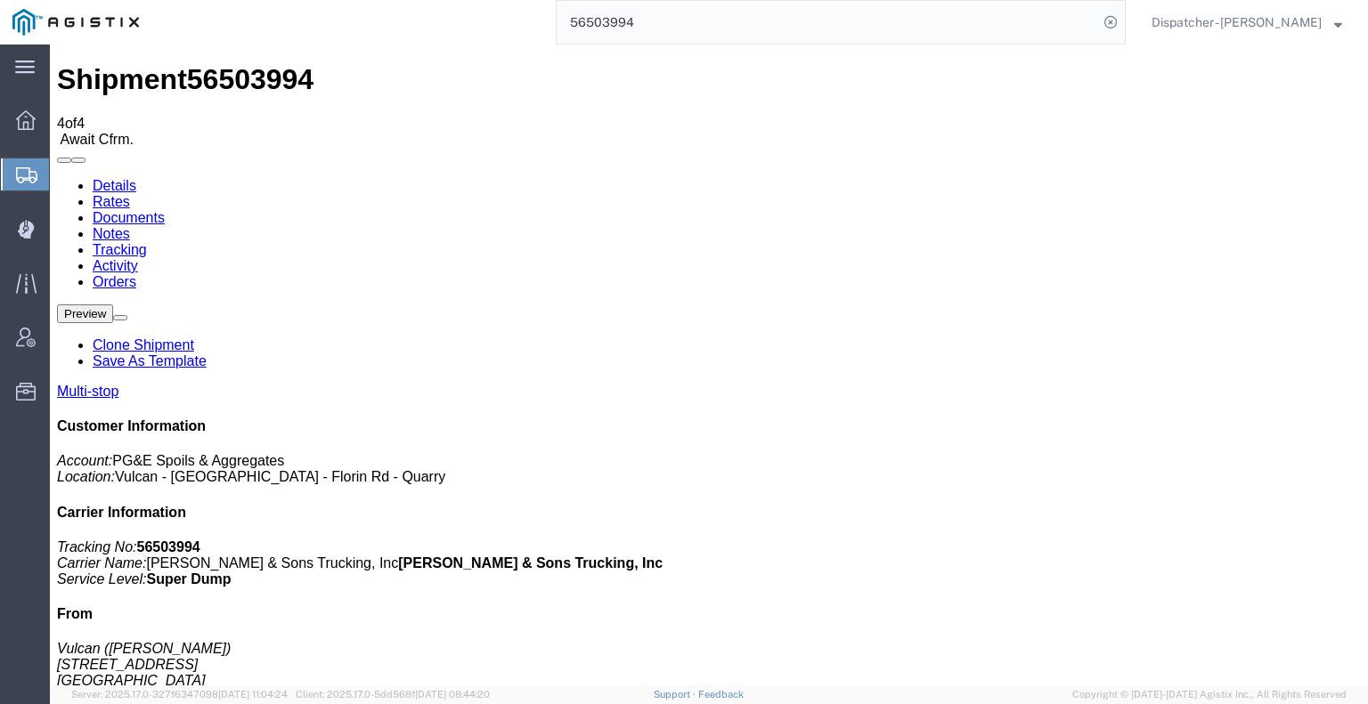
click at [57, 178] on icon at bounding box center [57, 178] width 0 height 0
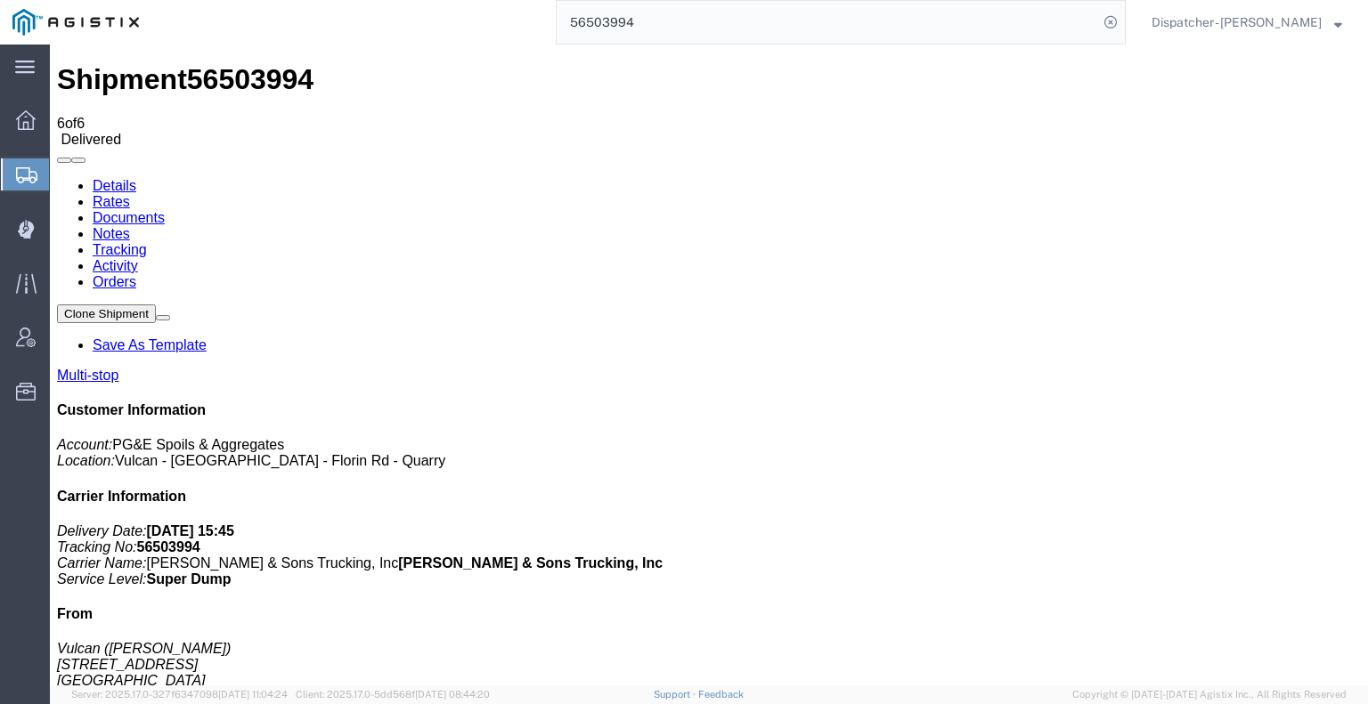
drag, startPoint x: 375, startPoint y: 158, endPoint x: 322, endPoint y: 112, distance: 70.1
click at [130, 226] on link "Notes" at bounding box center [111, 233] width 37 height 15
click at [165, 210] on link "Documents" at bounding box center [129, 217] width 72 height 15
drag, startPoint x: 1176, startPoint y: 409, endPoint x: 1154, endPoint y: 352, distance: 60.9
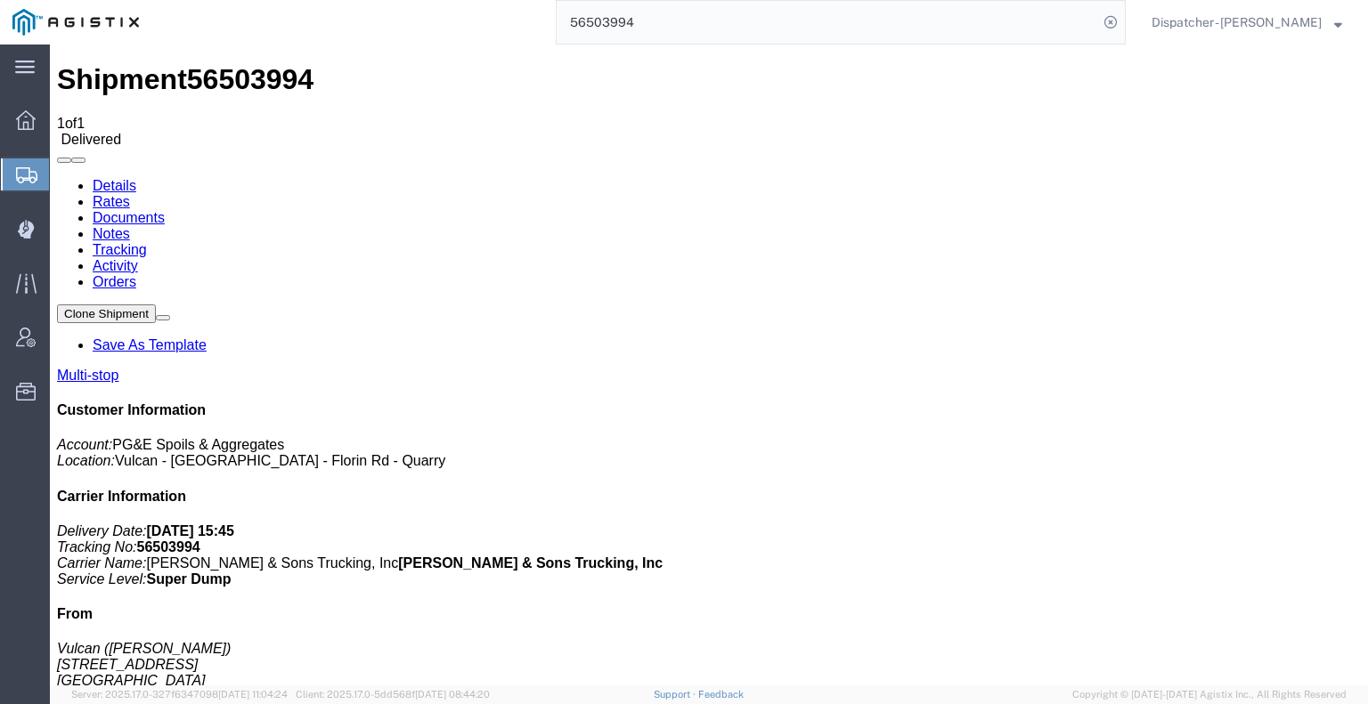
drag, startPoint x: 1237, startPoint y: 398, endPoint x: 1201, endPoint y: 337, distance: 71.0
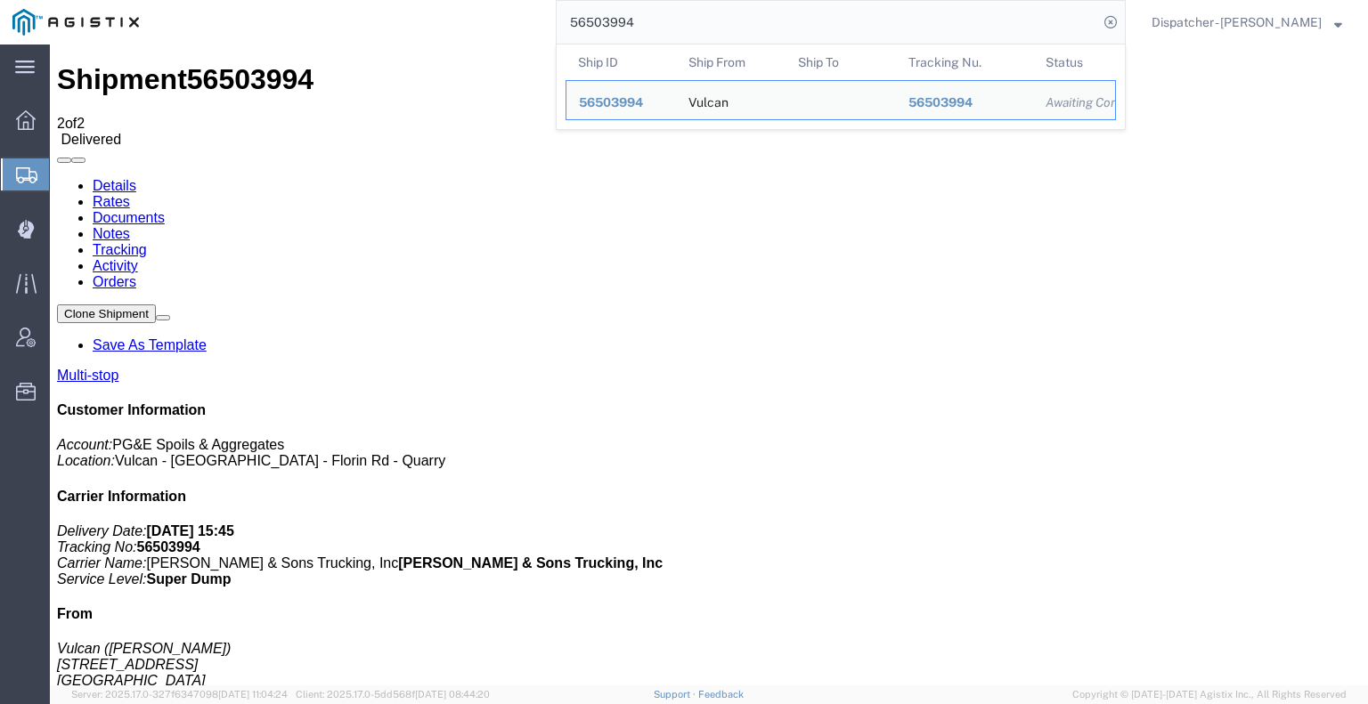
drag, startPoint x: 655, startPoint y: 28, endPoint x: 463, endPoint y: 8, distance: 192.6
click at [484, 12] on div "56503994 Ship ID Ship From Ship To Tracking Nu. Status Ship ID 56503994 Ship Fr…" at bounding box center [638, 22] width 974 height 45
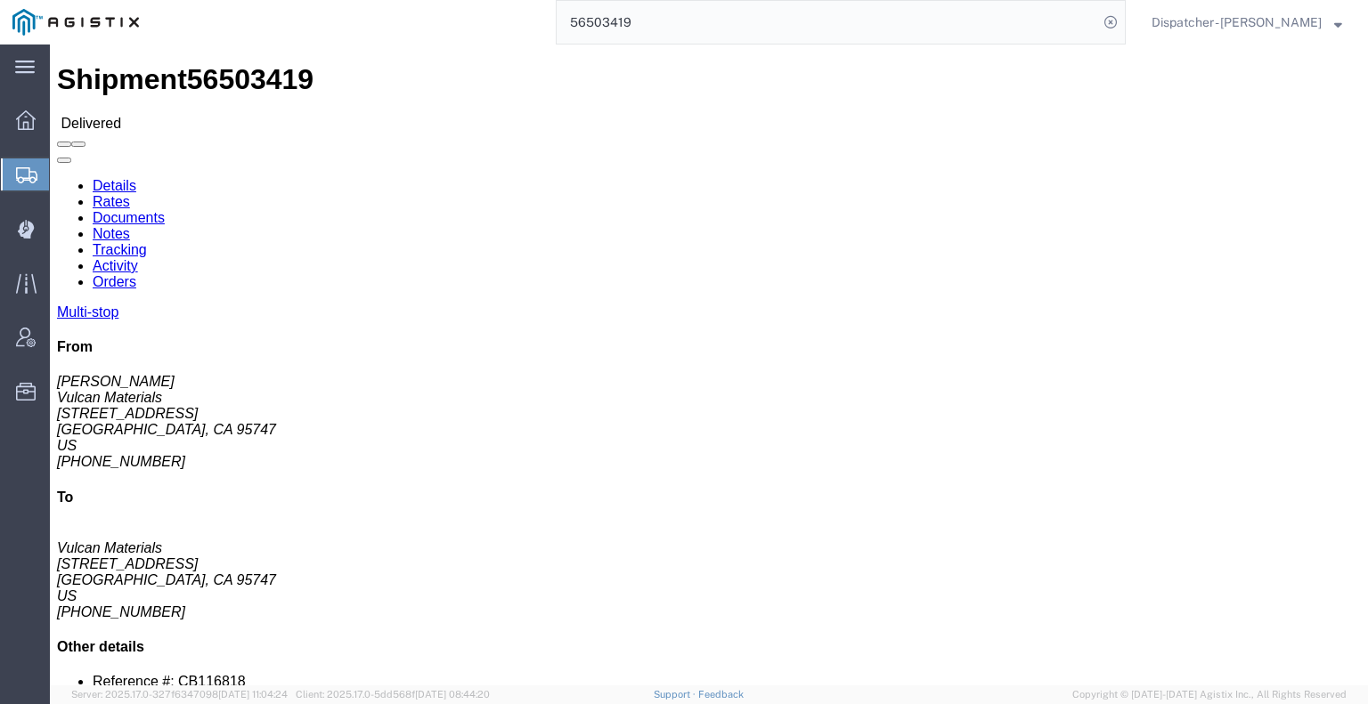
click link "Notes"
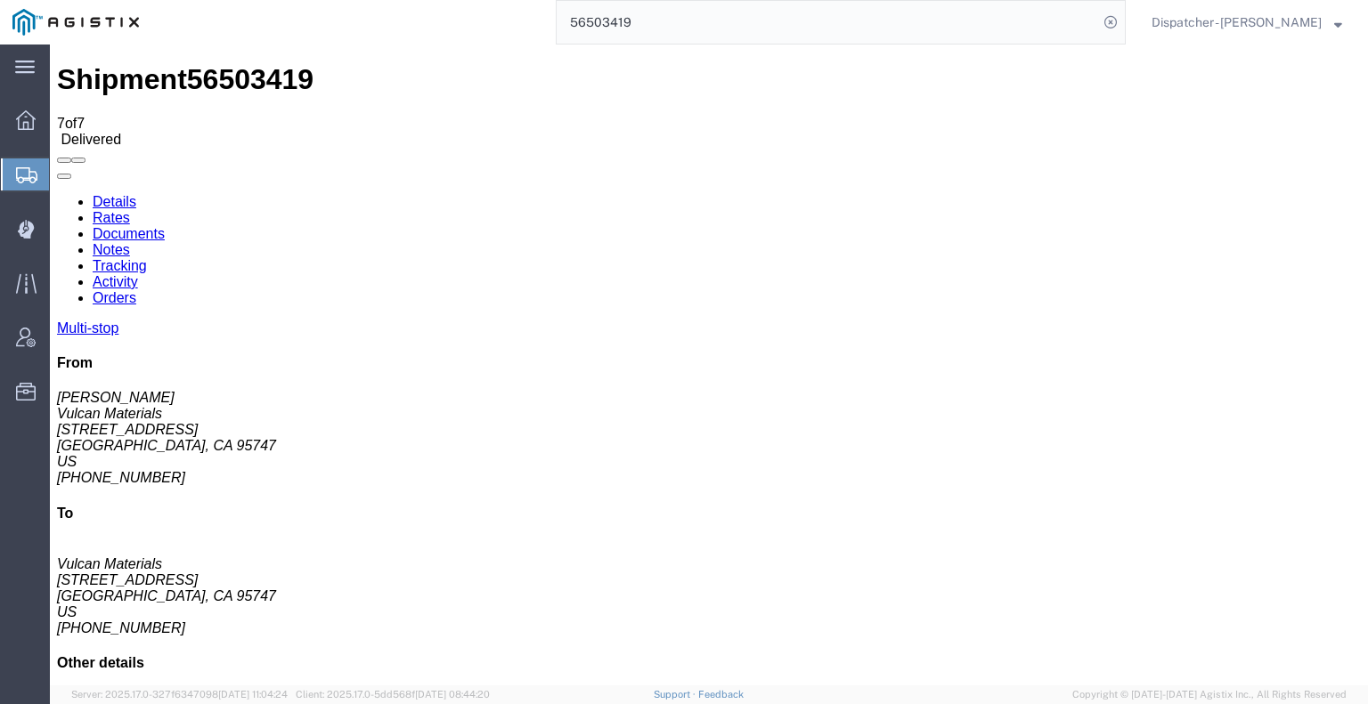
click at [165, 226] on link "Documents" at bounding box center [129, 233] width 72 height 15
click at [147, 258] on link "Tracking" at bounding box center [120, 265] width 54 height 15
click at [57, 194] on icon at bounding box center [57, 194] width 0 height 0
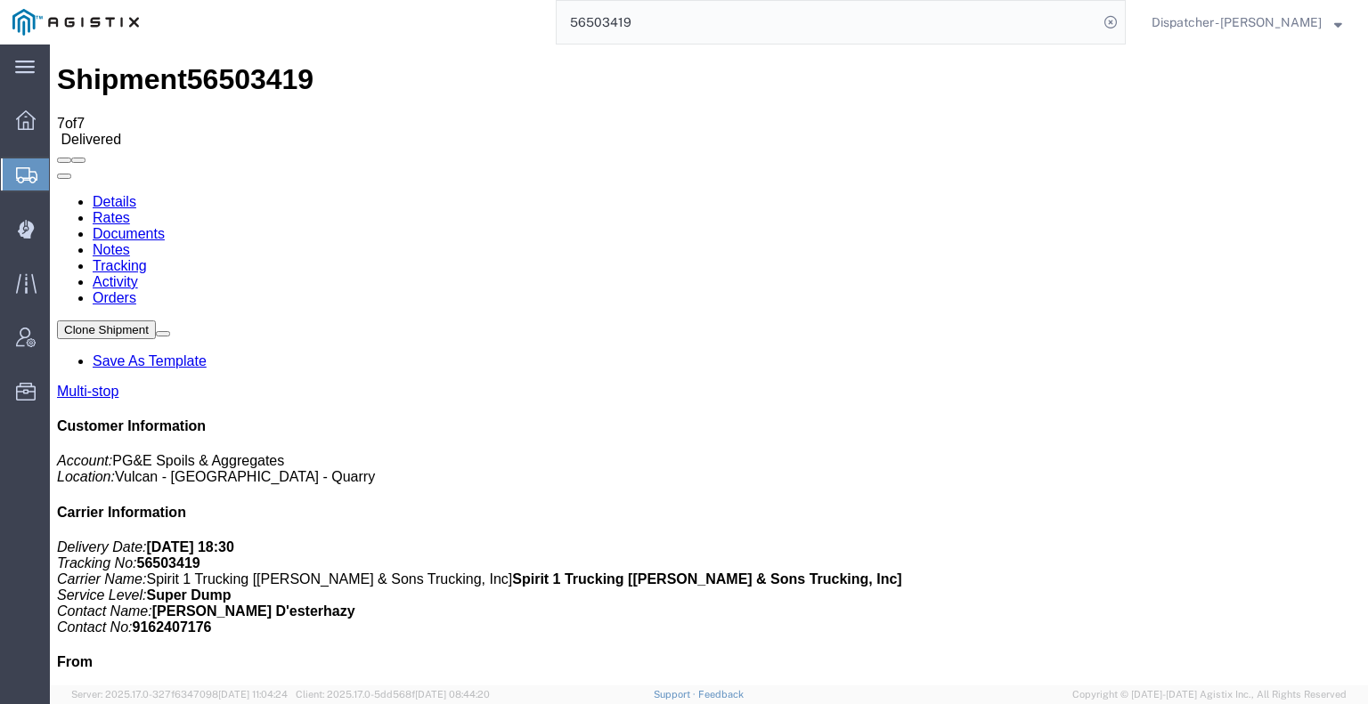
click at [130, 242] on link "Notes" at bounding box center [111, 249] width 37 height 15
click at [165, 226] on link "Documents" at bounding box center [129, 233] width 72 height 15
drag, startPoint x: 747, startPoint y: 35, endPoint x: 307, endPoint y: 36, distance: 439.9
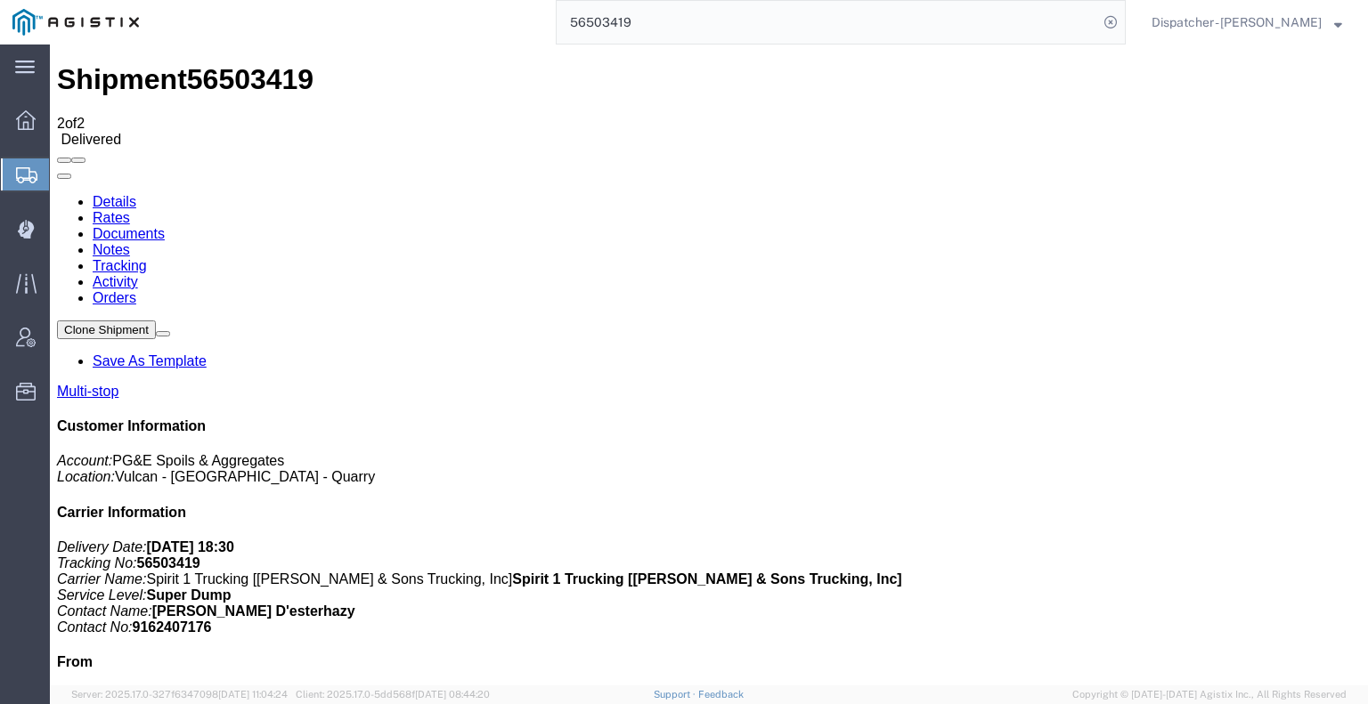
click at [383, 23] on div "56503419" at bounding box center [638, 22] width 974 height 45
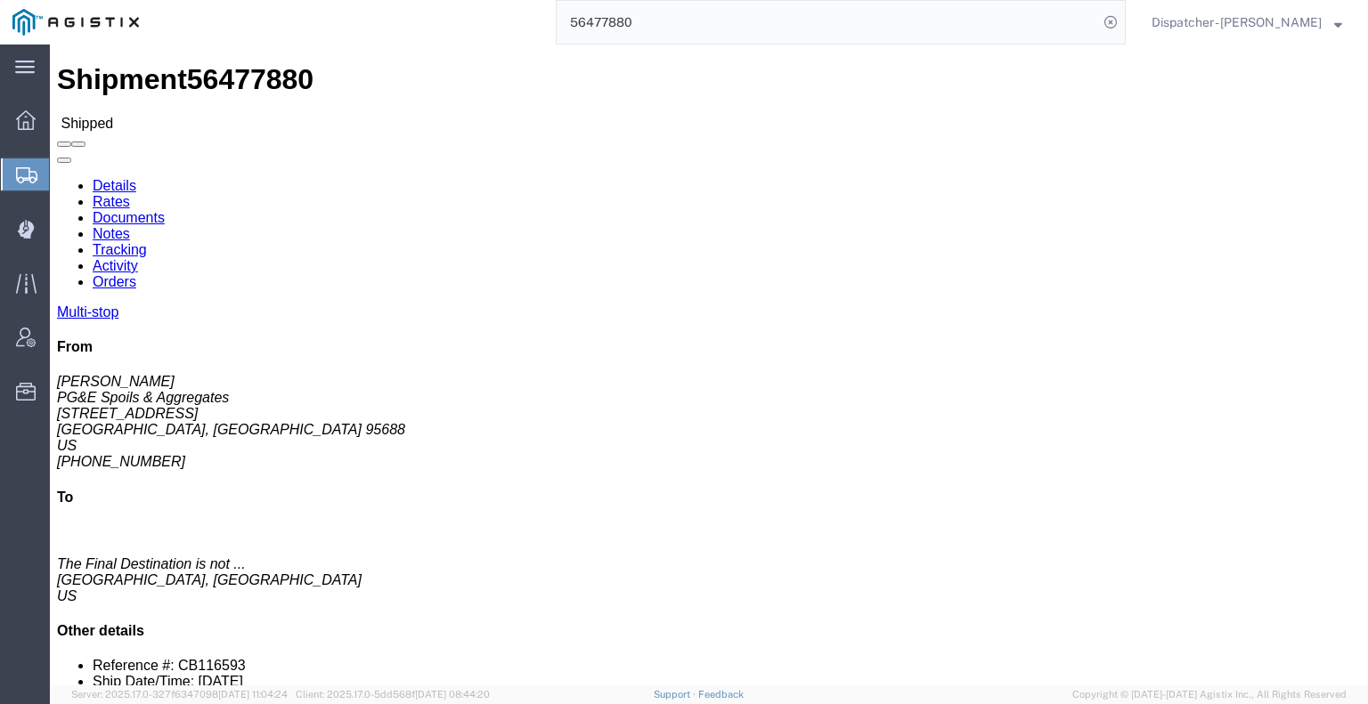
click link "Tracking"
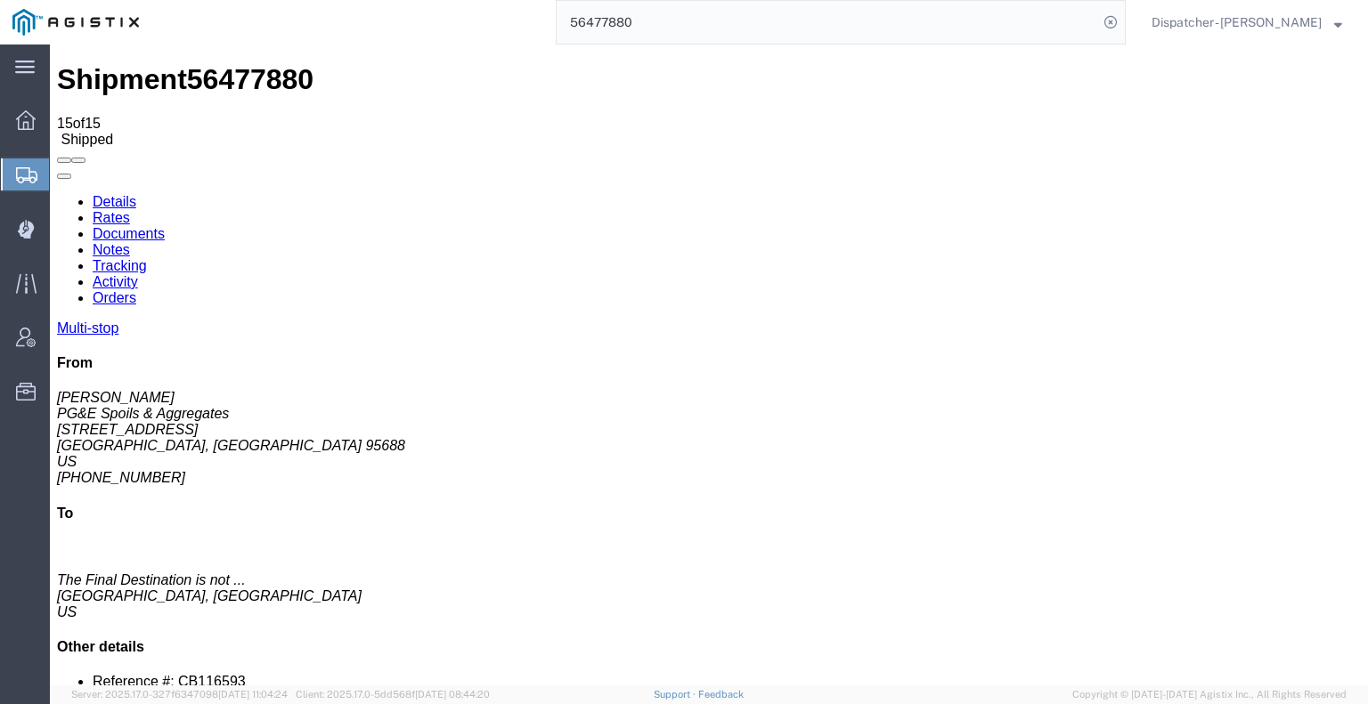
click at [57, 194] on icon at bounding box center [57, 194] width 0 height 0
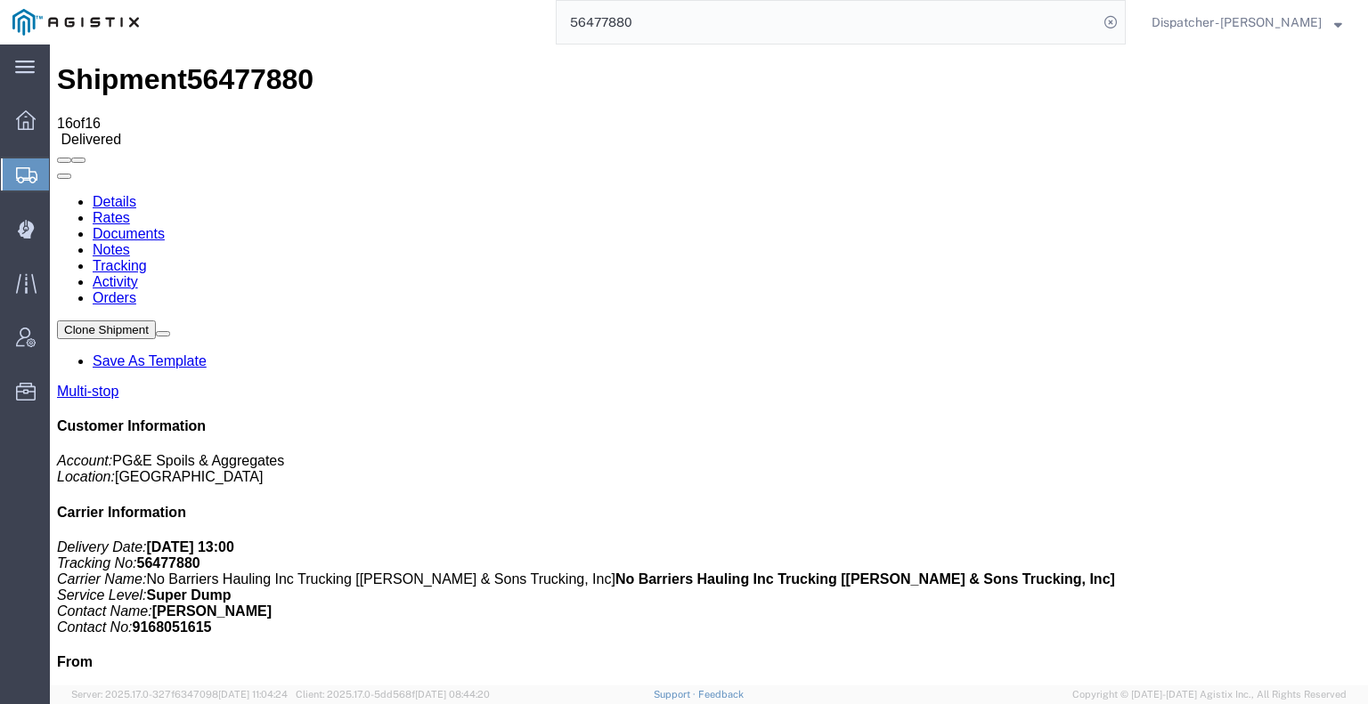
drag, startPoint x: 365, startPoint y: 154, endPoint x: 315, endPoint y: 110, distance: 66.9
click at [130, 242] on link "Notes" at bounding box center [111, 249] width 37 height 15
click at [165, 226] on link "Documents" at bounding box center [129, 233] width 72 height 15
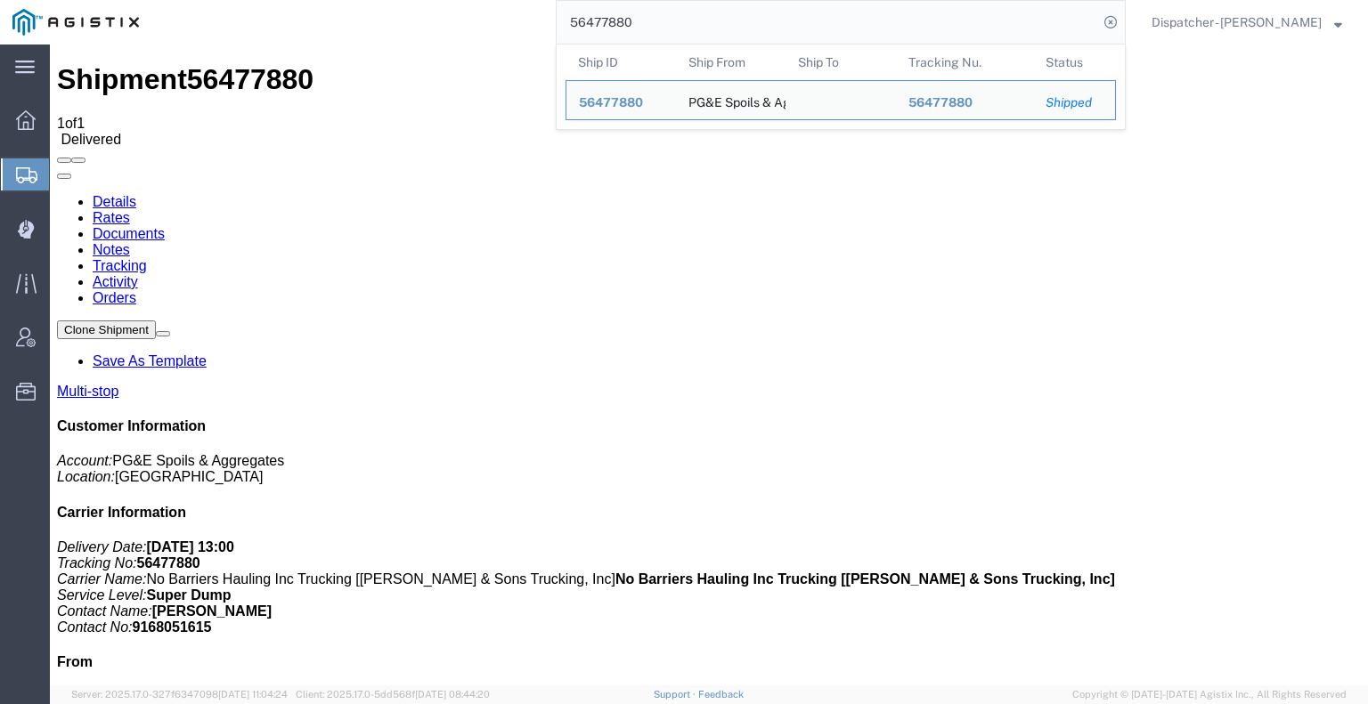
drag, startPoint x: 639, startPoint y: 19, endPoint x: 461, endPoint y: 34, distance: 178.8
click at [463, 33] on div "56477880 Ship ID Ship From Ship To Tracking Nu. Status Ship ID 56477880 Ship Fr…" at bounding box center [638, 22] width 974 height 45
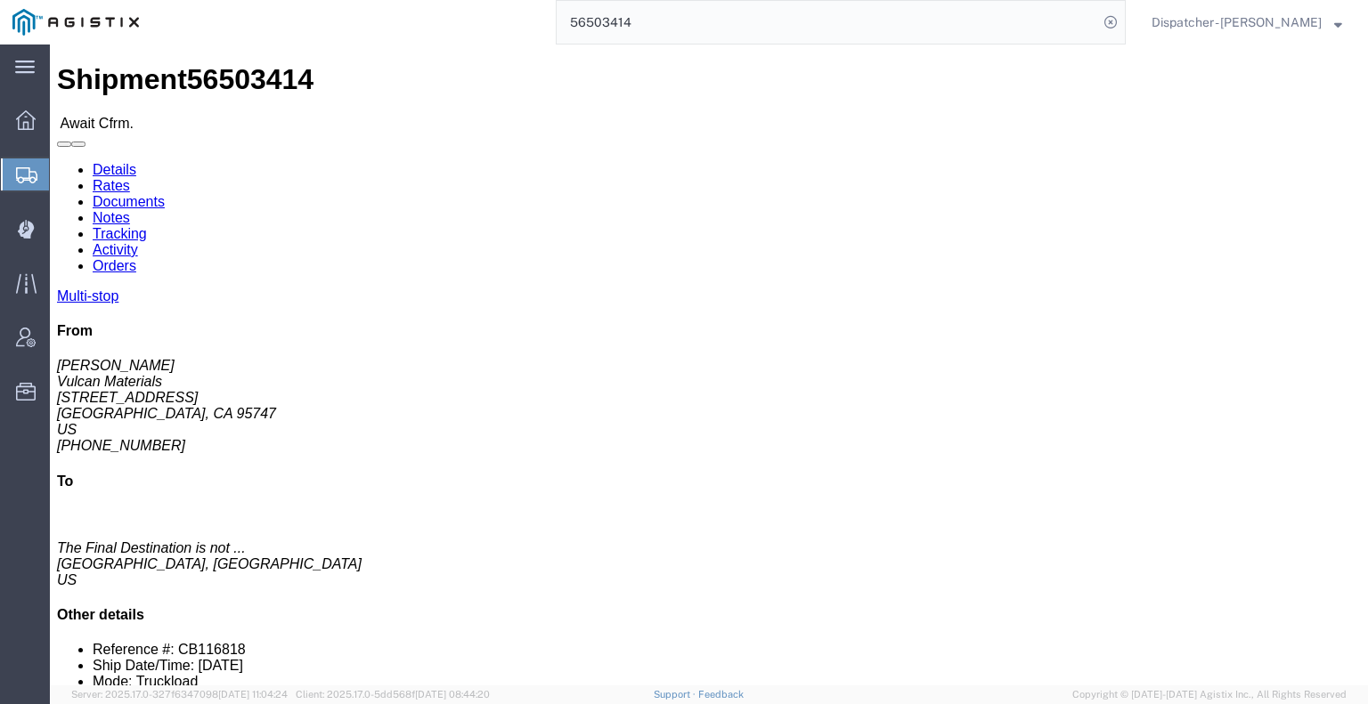
click link "Tracking"
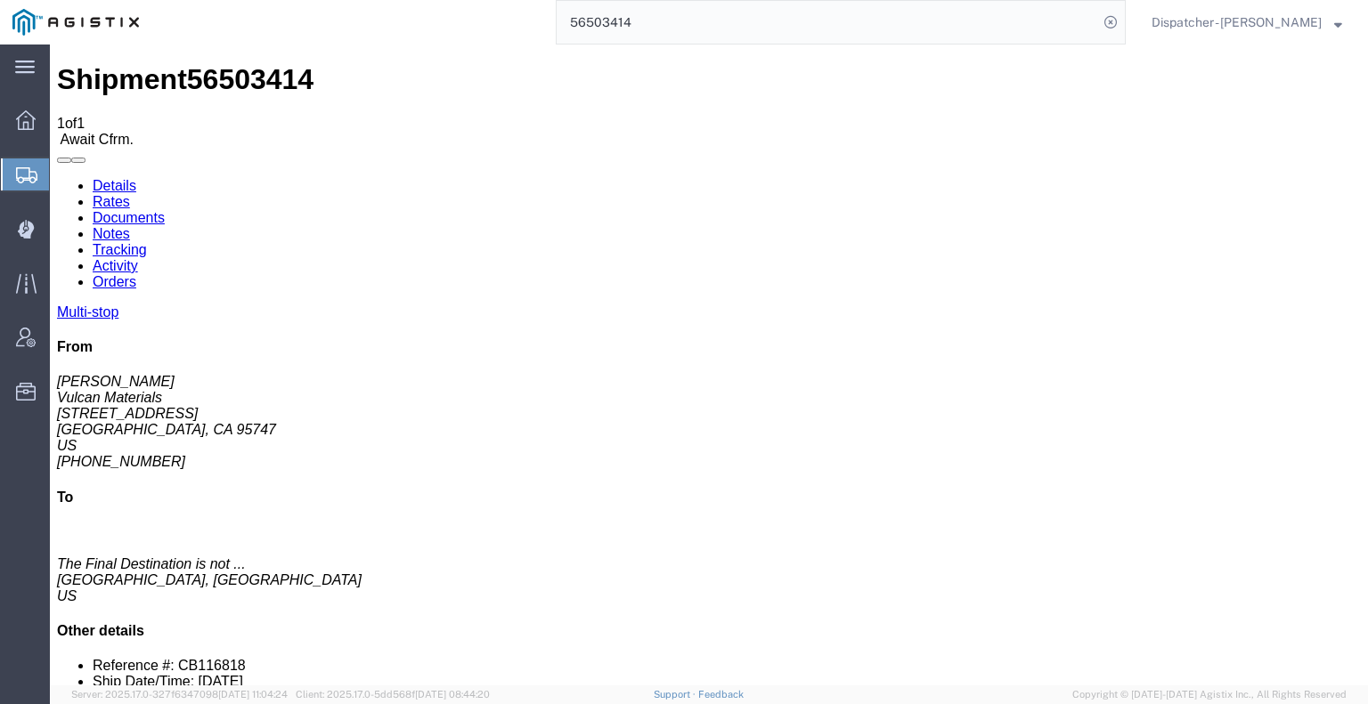
click at [57, 178] on icon at bounding box center [57, 178] width 0 height 0
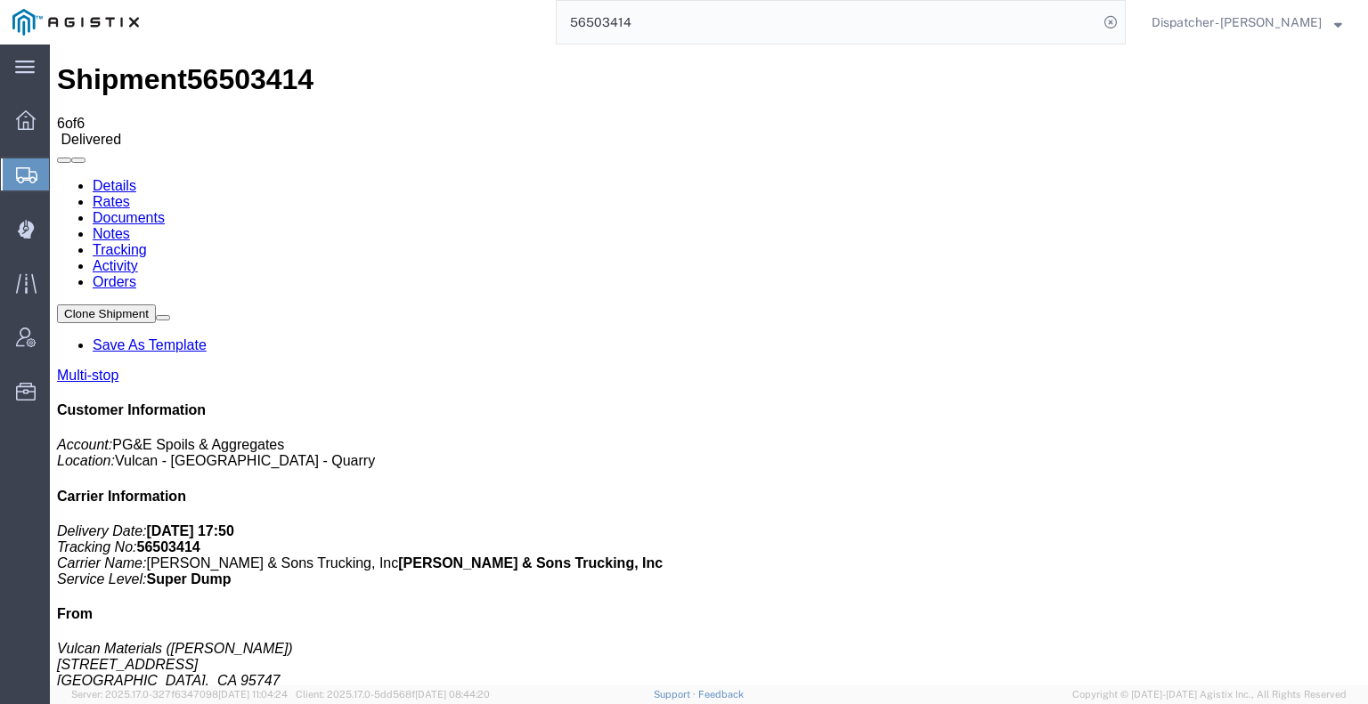
click at [130, 226] on link "Notes" at bounding box center [111, 233] width 37 height 15
click at [165, 210] on link "Documents" at bounding box center [129, 217] width 72 height 15
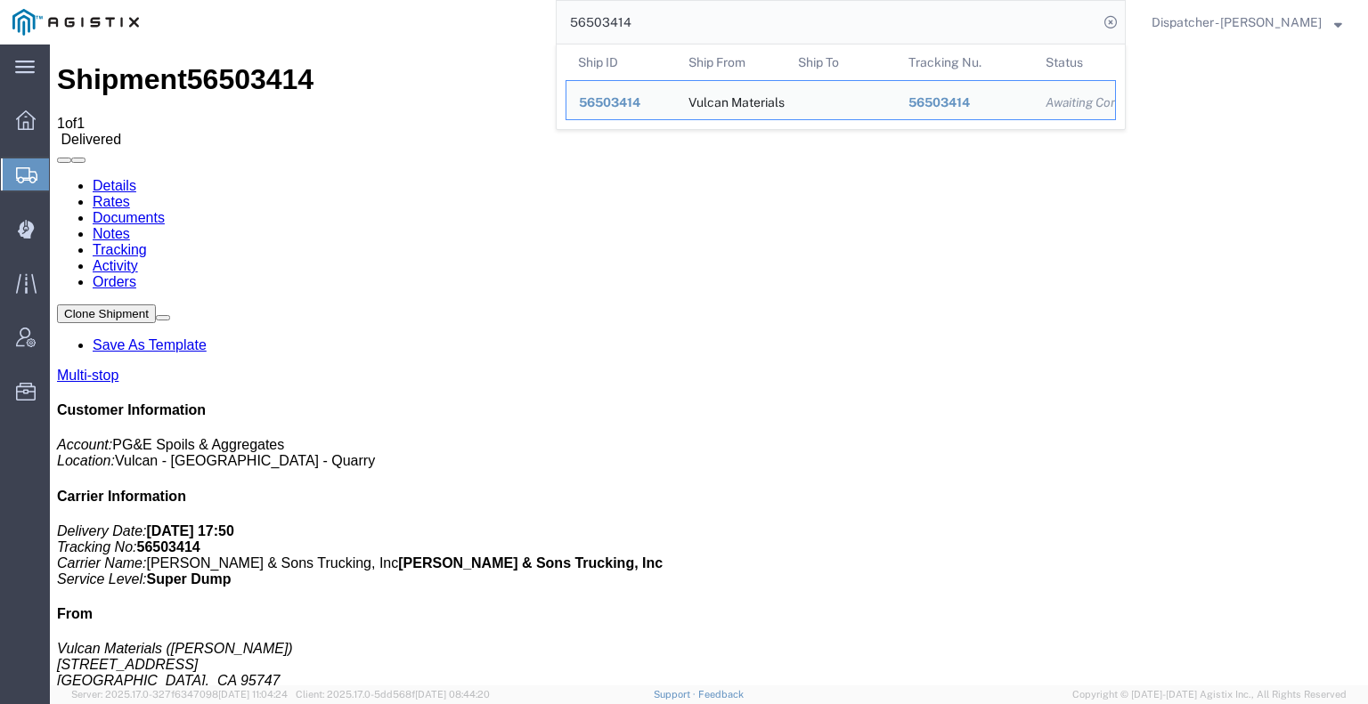
drag, startPoint x: 553, startPoint y: 24, endPoint x: 479, endPoint y: 28, distance: 74.0
click at [526, 26] on div "56503414 Ship ID Ship From Ship To Tracking Nu. Status Ship ID 56503414 Ship Fr…" at bounding box center [638, 22] width 974 height 45
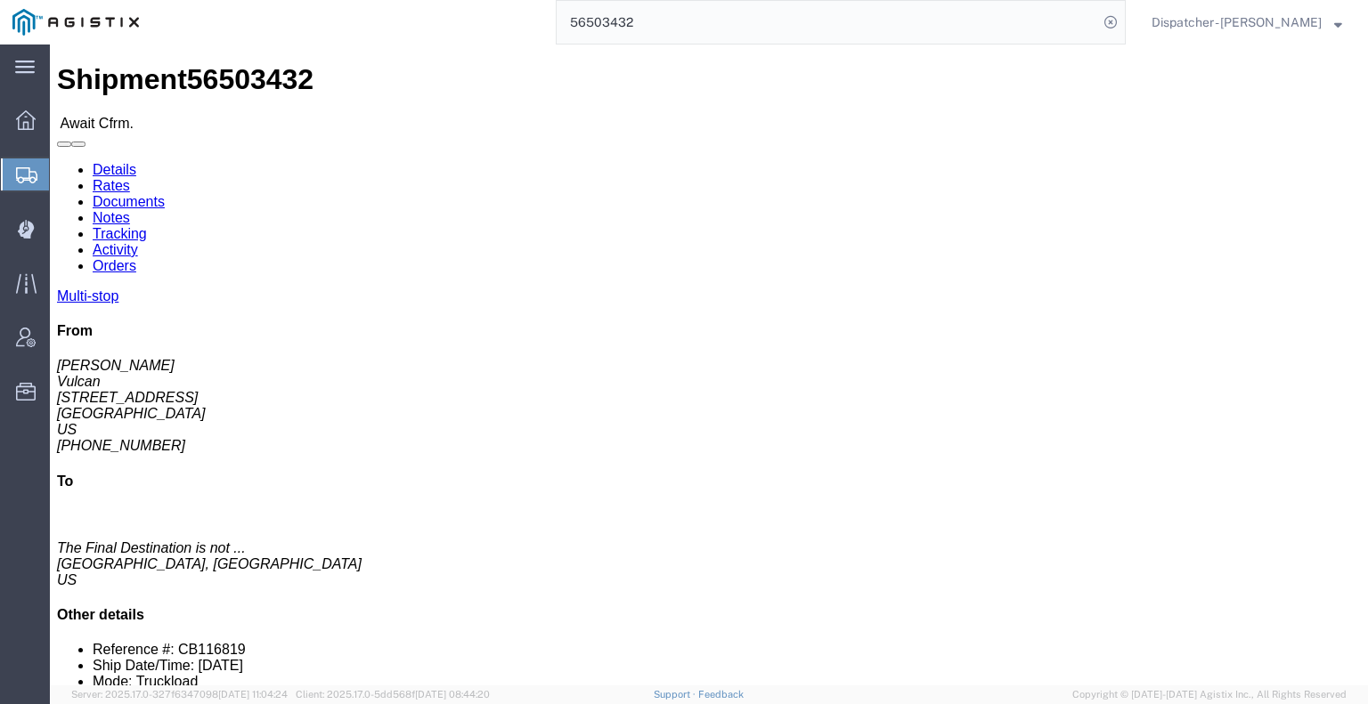
click link "Tracking"
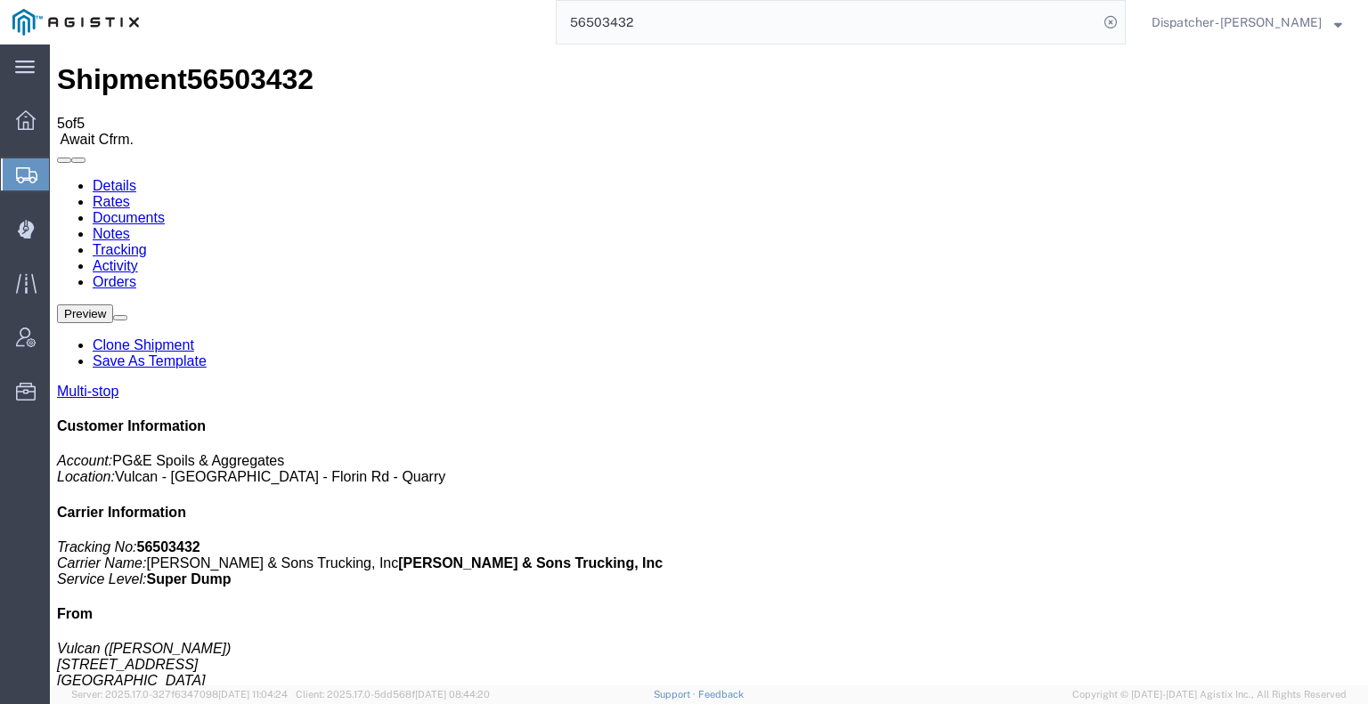
click at [57, 178] on icon at bounding box center [57, 178] width 0 height 0
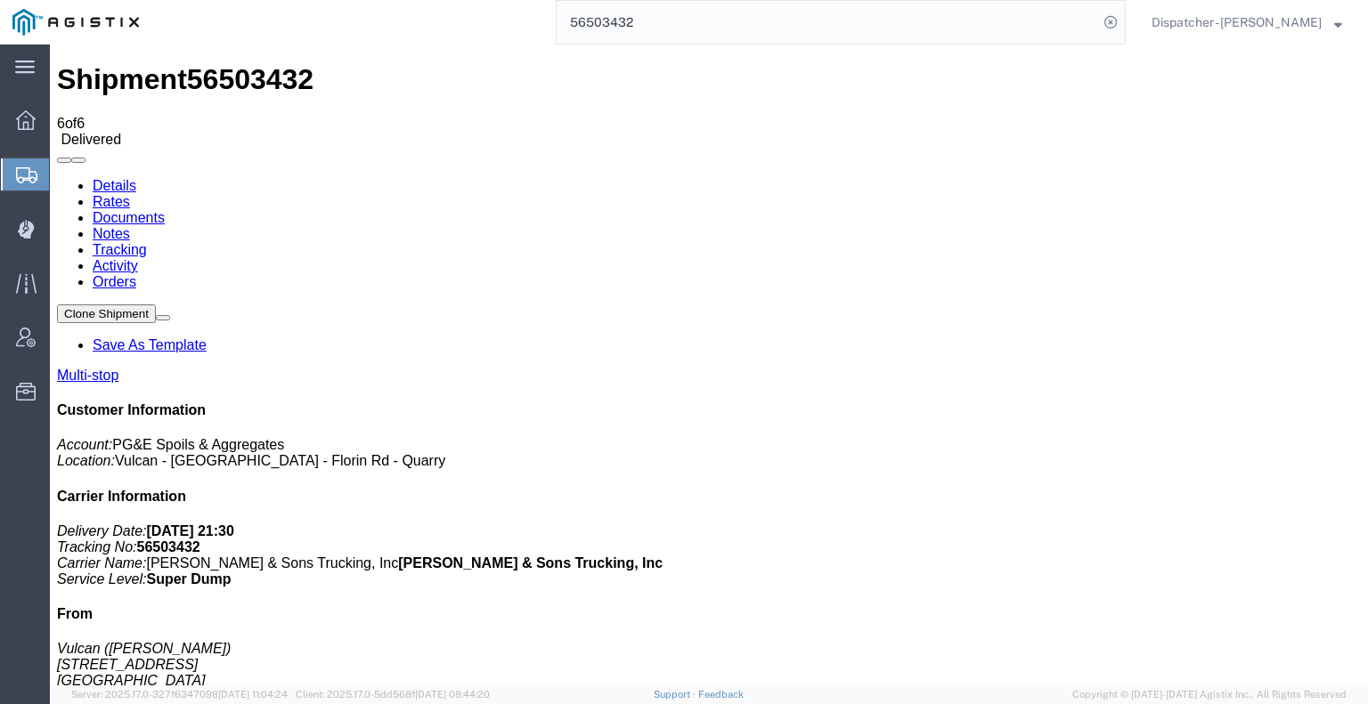
click at [130, 226] on link "Notes" at bounding box center [111, 233] width 37 height 15
click at [165, 210] on link "Documents" at bounding box center [129, 217] width 72 height 15
